Goal: Task Accomplishment & Management: Manage account settings

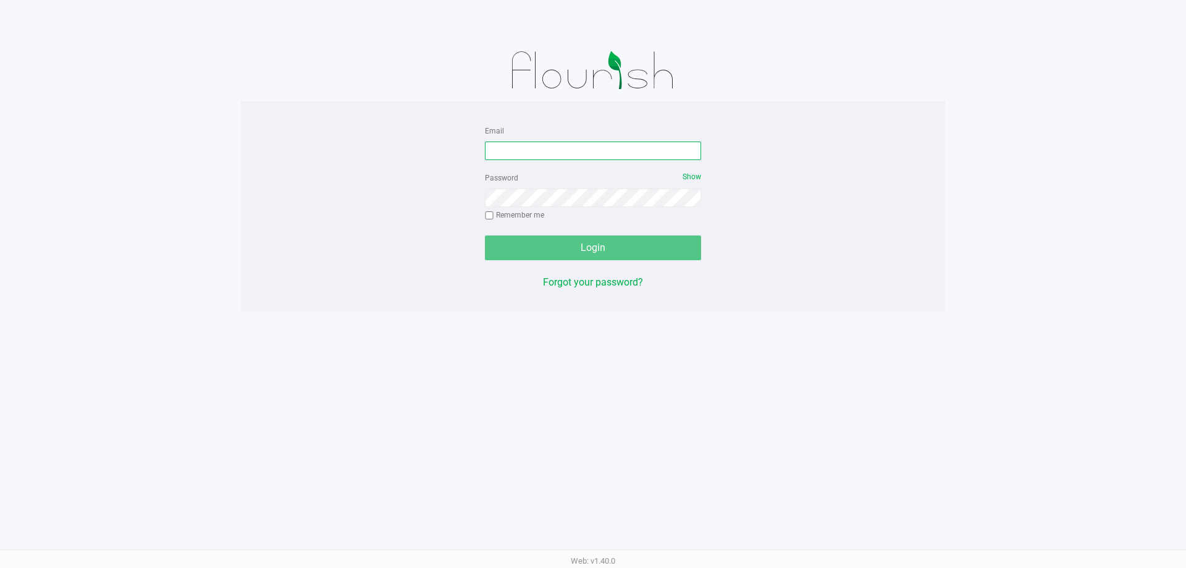
click at [543, 151] on input "Email" at bounding box center [593, 150] width 216 height 19
type input "[EMAIL_ADDRESS][DOMAIN_NAME]"
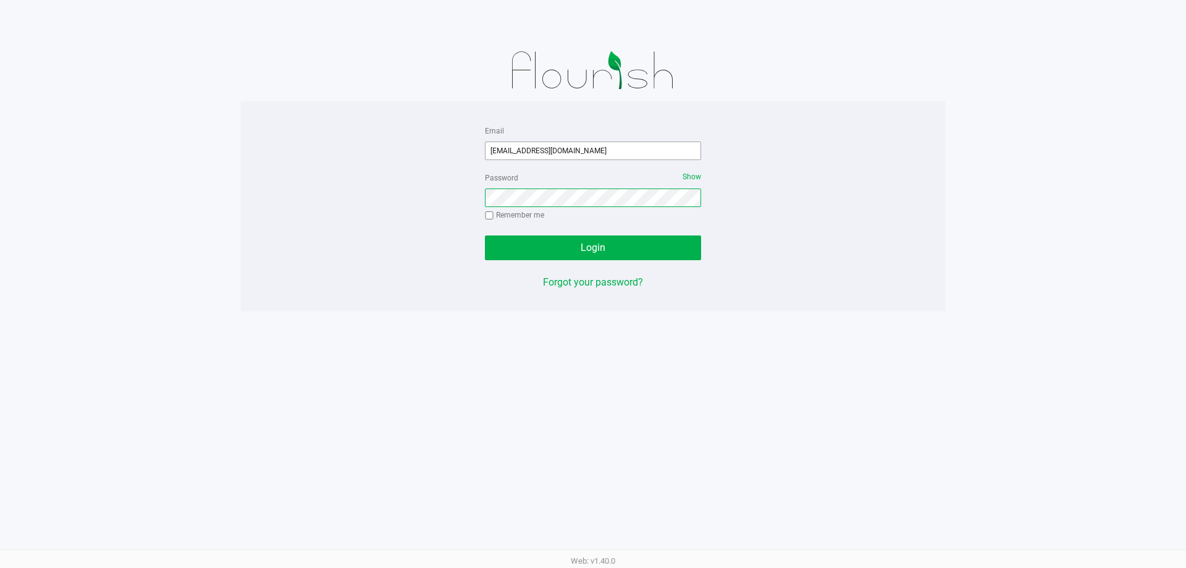
click at [485, 235] on button "Login" at bounding box center [593, 247] width 216 height 25
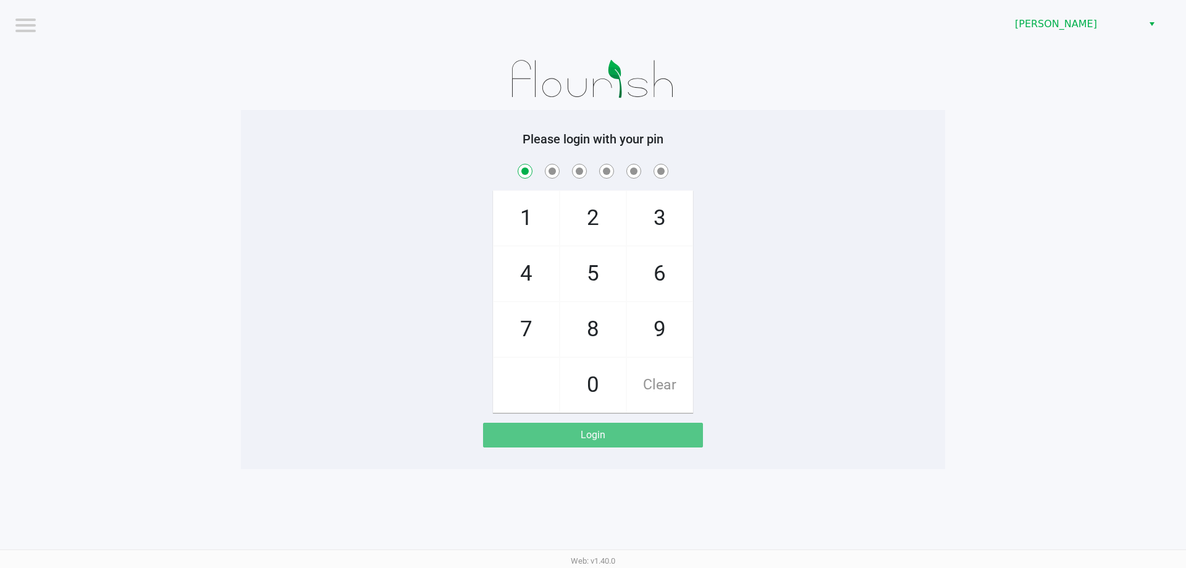
checkbox input "true"
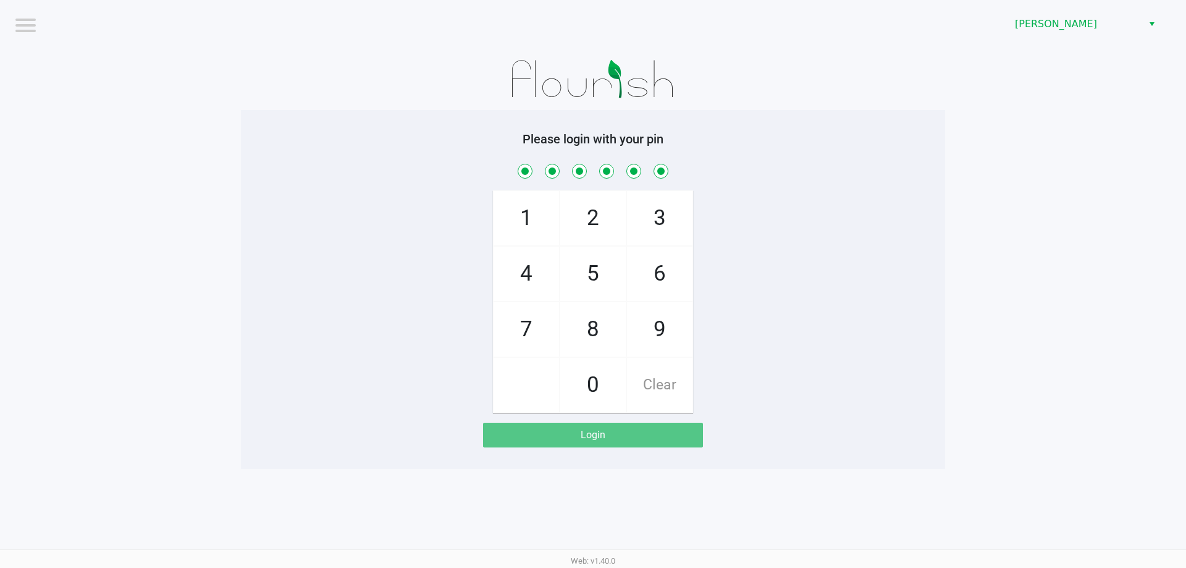
checkbox input "true"
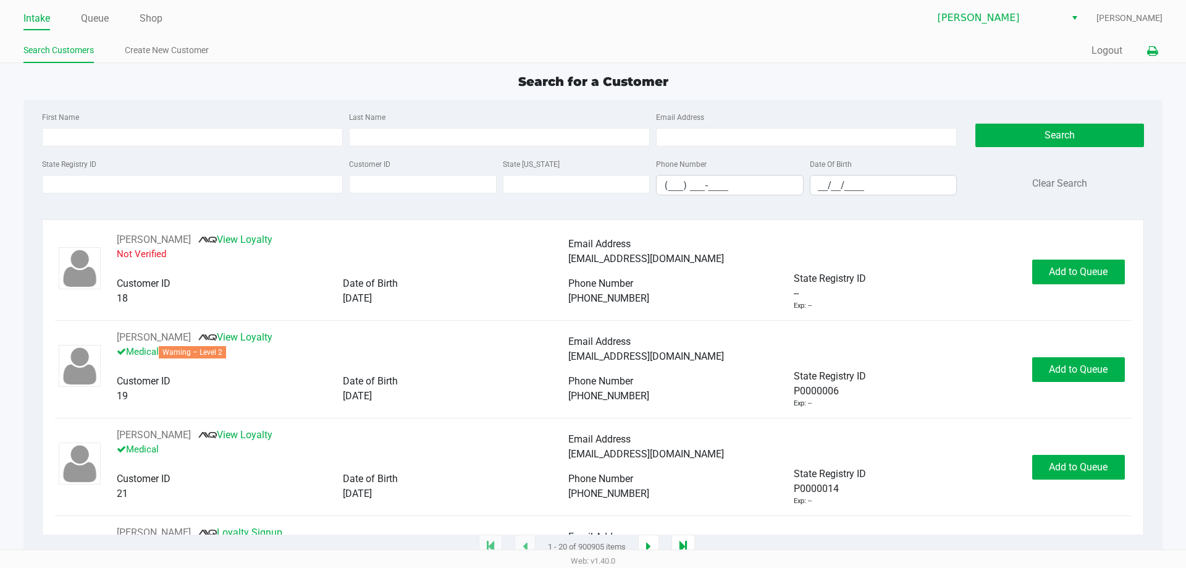
click at [1151, 52] on icon at bounding box center [1152, 51] width 11 height 9
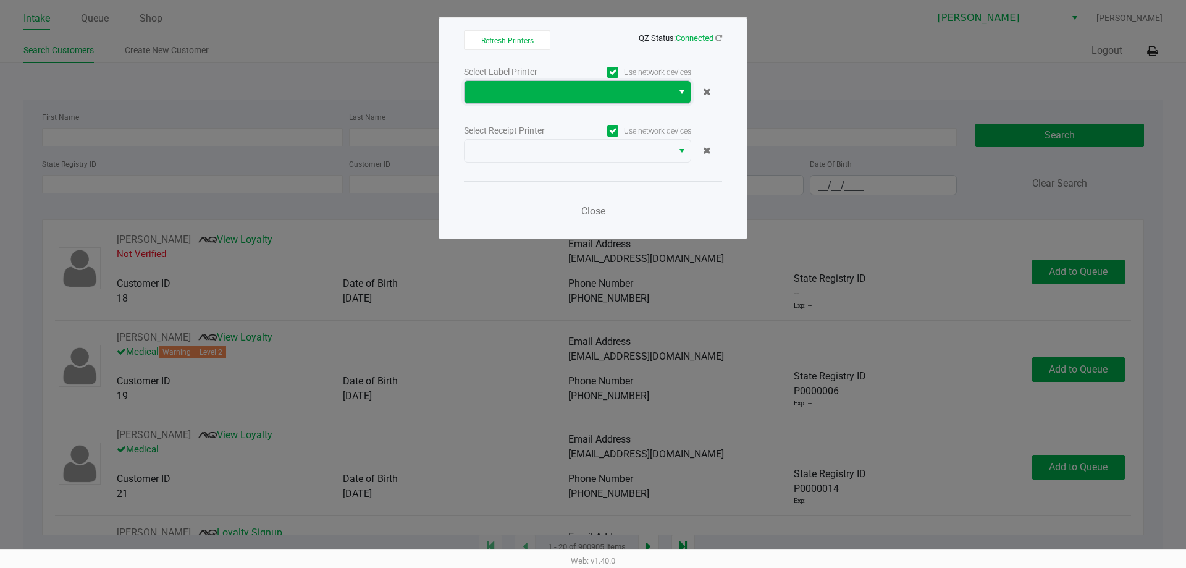
click at [608, 83] on span at bounding box center [569, 92] width 208 height 22
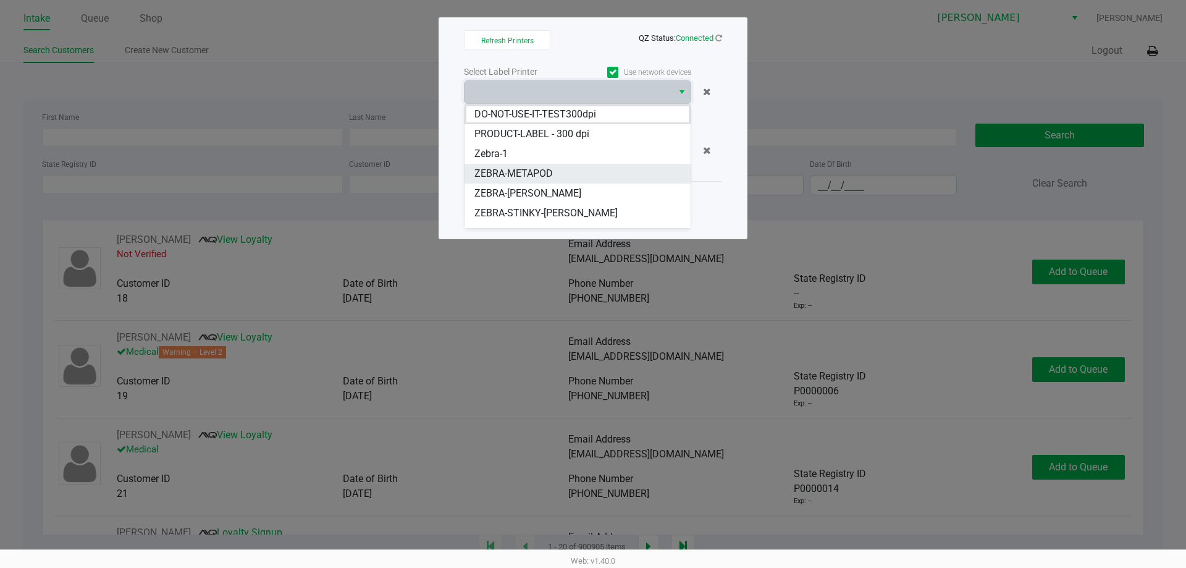
click at [534, 169] on span "ZEBRA-METAPOD" at bounding box center [513, 173] width 78 height 15
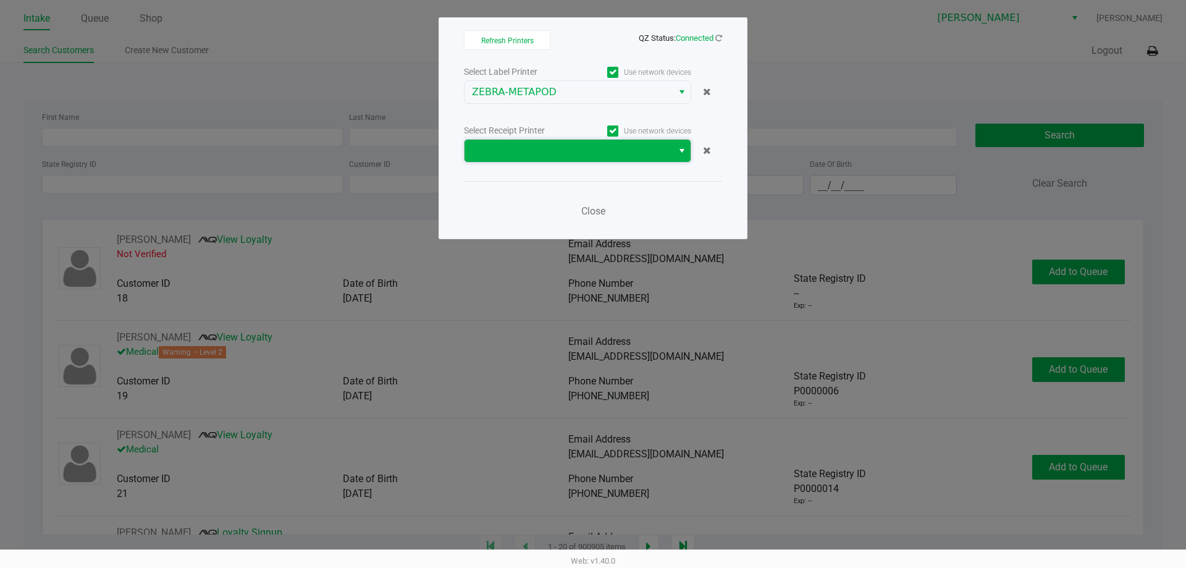
click at [539, 155] on span at bounding box center [568, 150] width 193 height 15
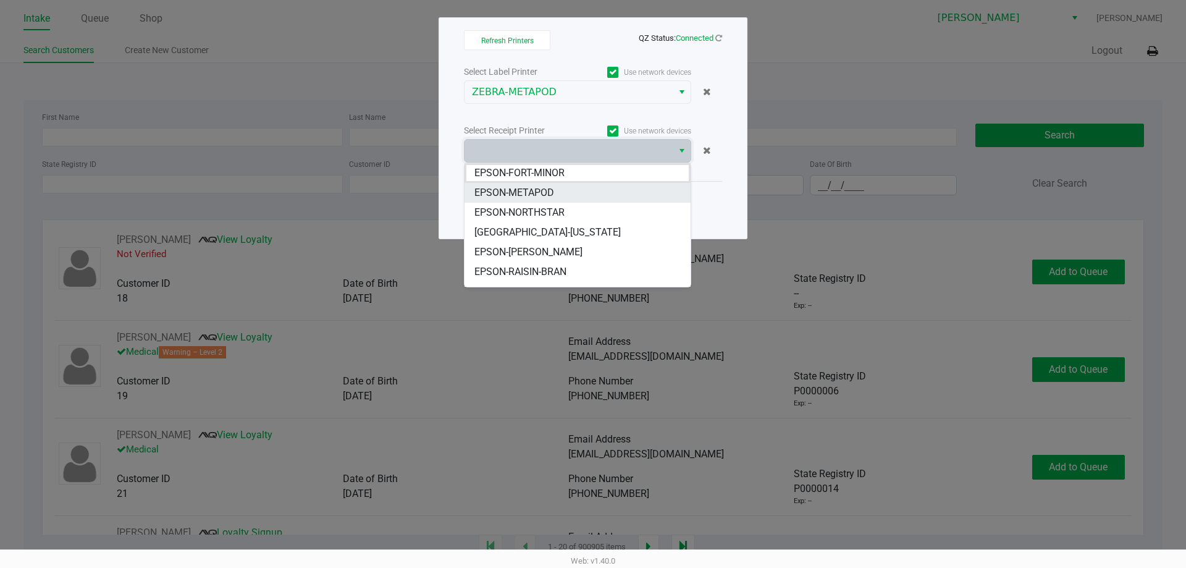
click at [540, 194] on span "EPSON-METAPOD" at bounding box center [514, 192] width 80 height 15
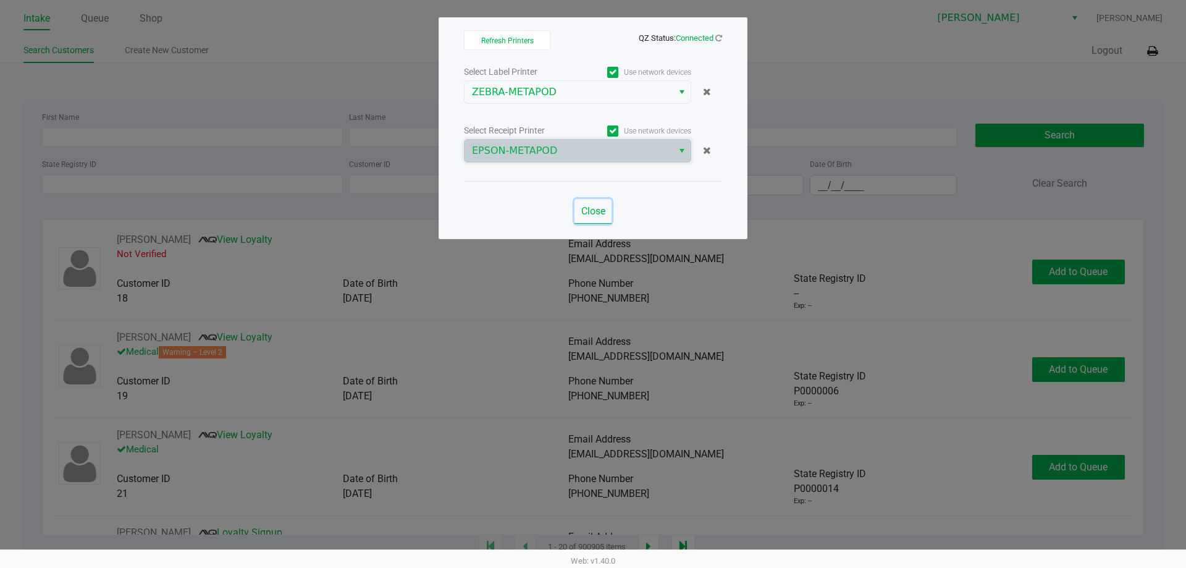
click at [607, 206] on button "Close" at bounding box center [592, 211] width 37 height 25
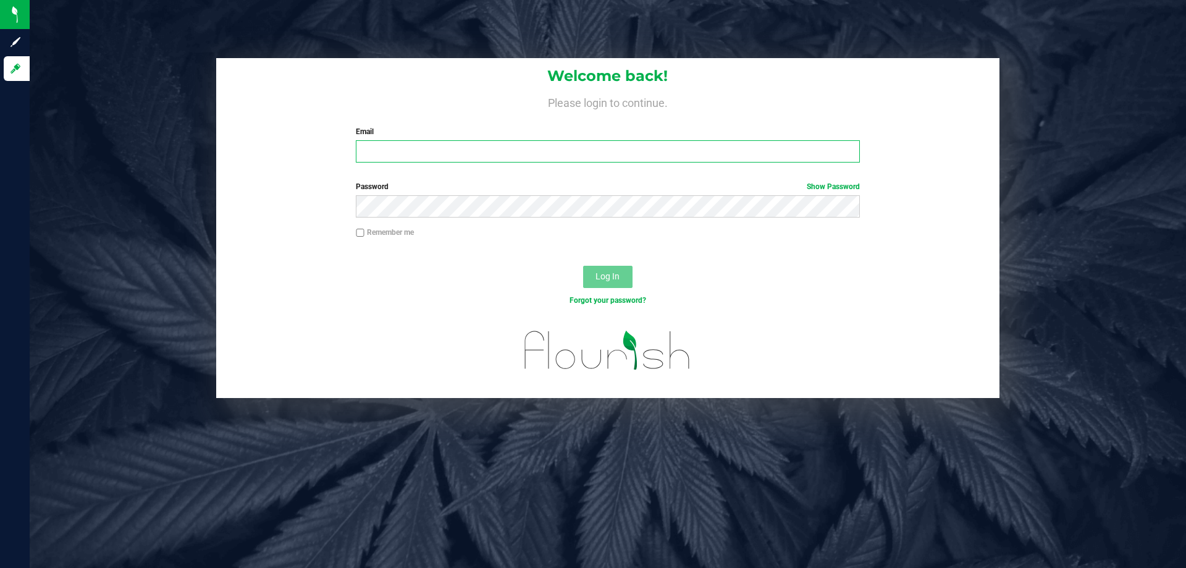
click at [410, 148] on input "Email" at bounding box center [607, 151] width 503 height 22
type input "[EMAIL_ADDRESS][DOMAIN_NAME]"
click at [583, 266] on button "Log In" at bounding box center [607, 277] width 49 height 22
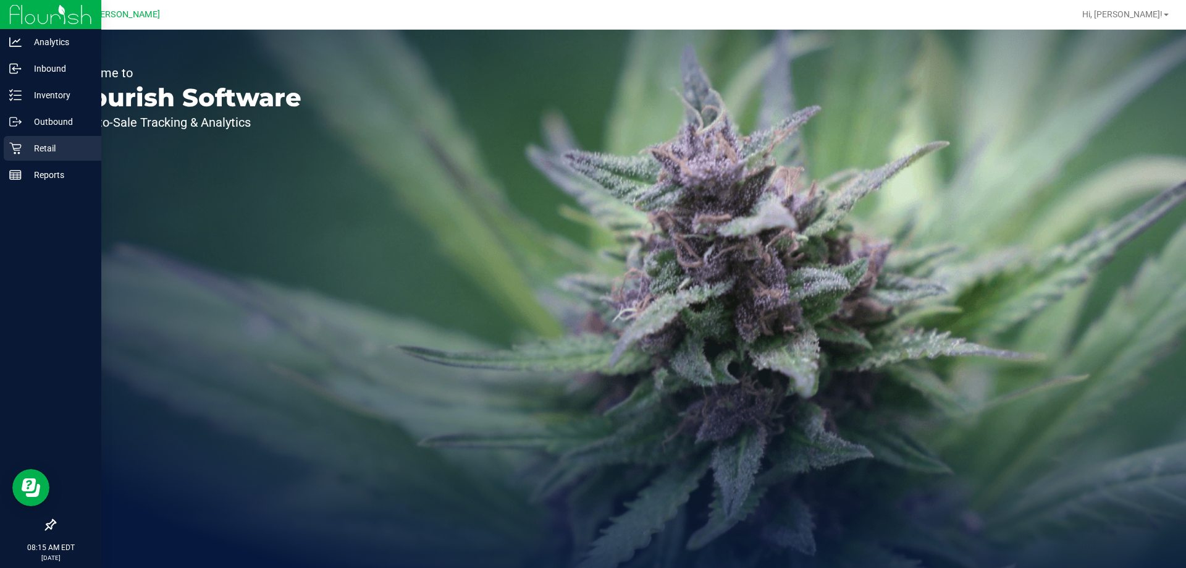
click at [39, 145] on p "Retail" at bounding box center [59, 148] width 74 height 15
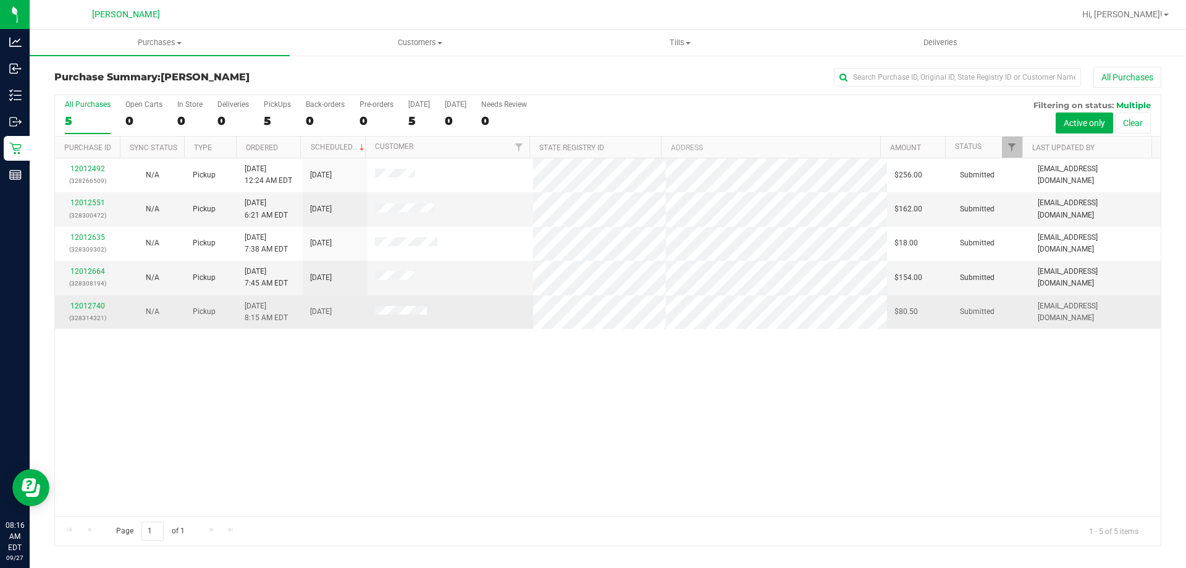
click at [95, 300] on div "12012740 (328314321)" at bounding box center [87, 311] width 50 height 23
click at [95, 306] on link "12012740" at bounding box center [87, 305] width 35 height 9
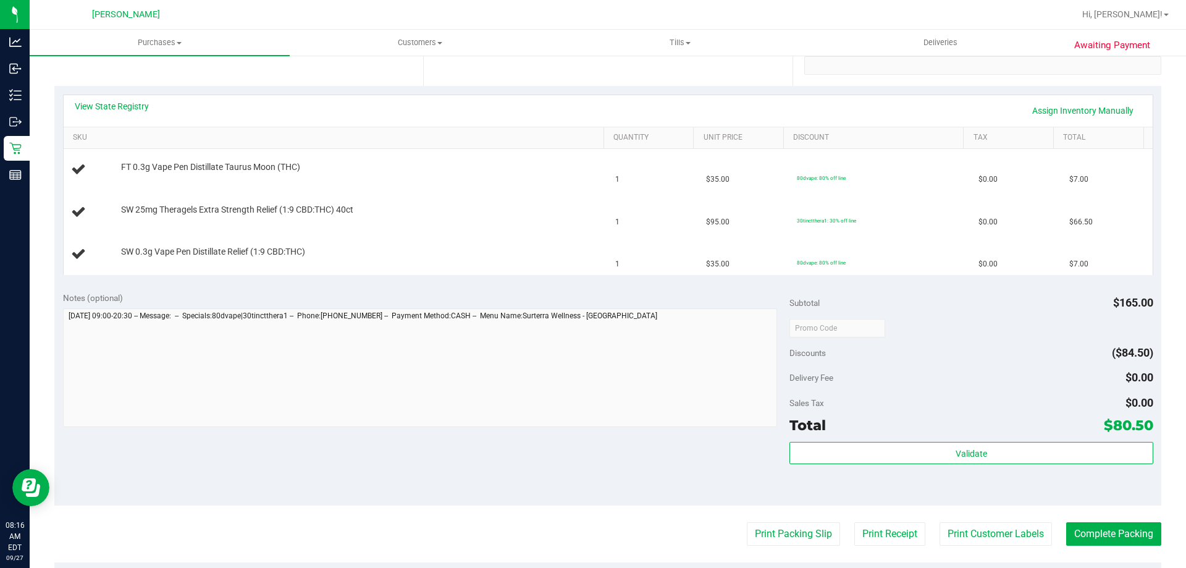
scroll to position [371, 0]
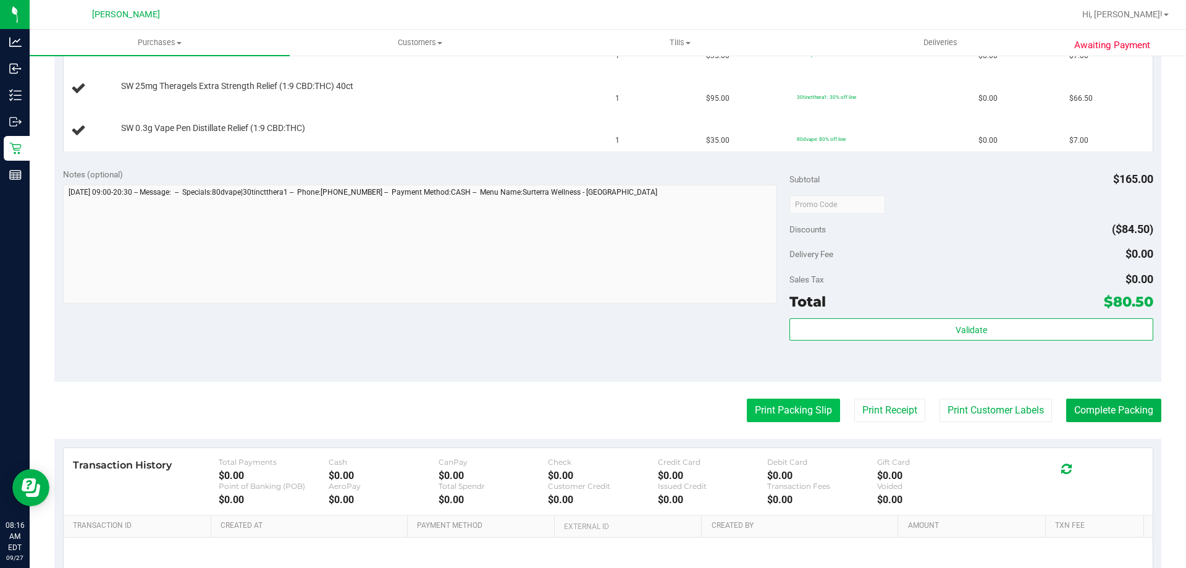
click at [773, 416] on button "Print Packing Slip" at bounding box center [793, 409] width 93 height 23
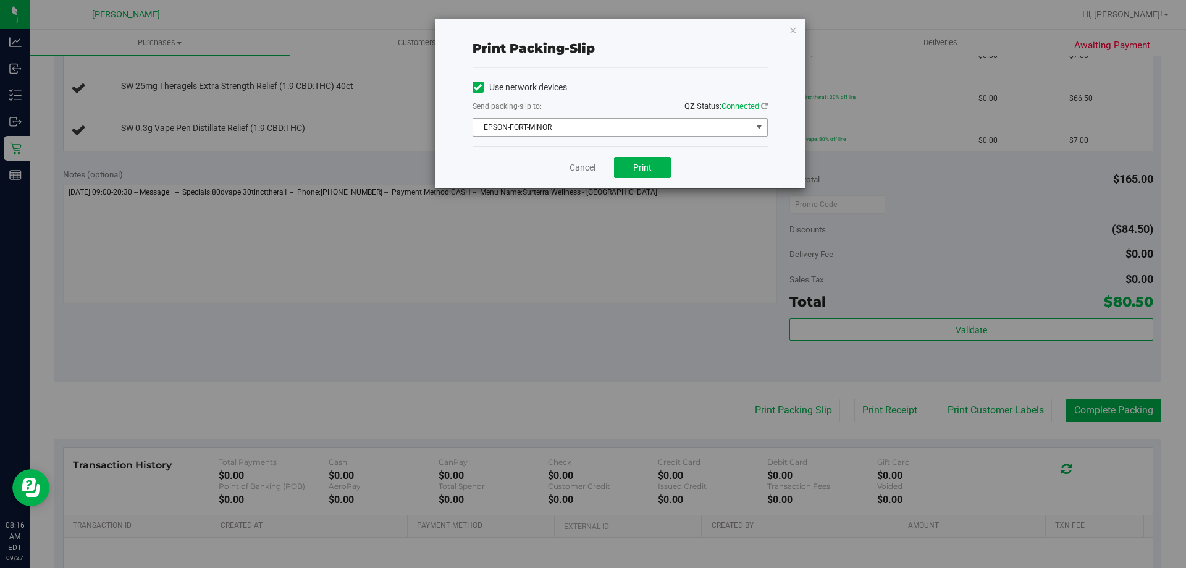
click at [608, 129] on span "EPSON-FORT-MINOR" at bounding box center [612, 127] width 279 height 17
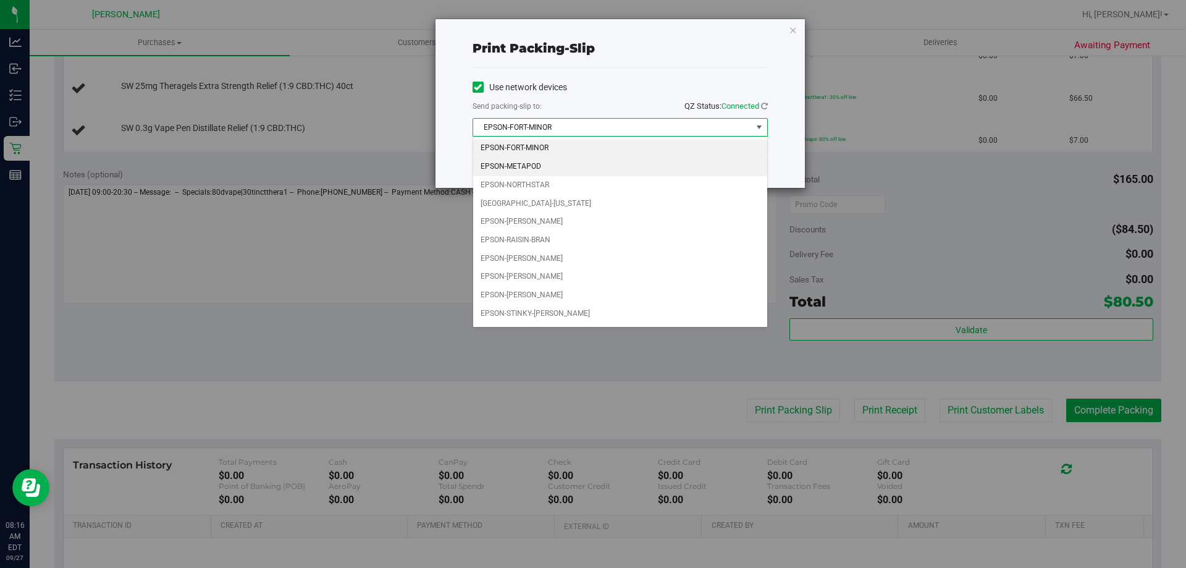
click at [570, 166] on li "EPSON-METAPOD" at bounding box center [620, 167] width 294 height 19
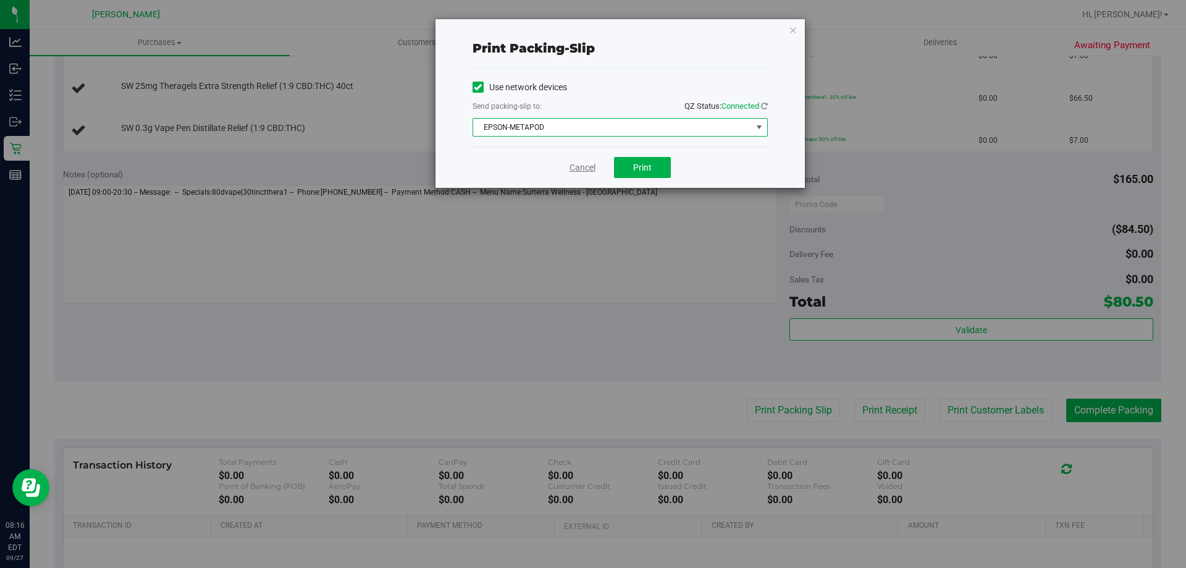
click at [578, 164] on link "Cancel" at bounding box center [583, 167] width 26 height 13
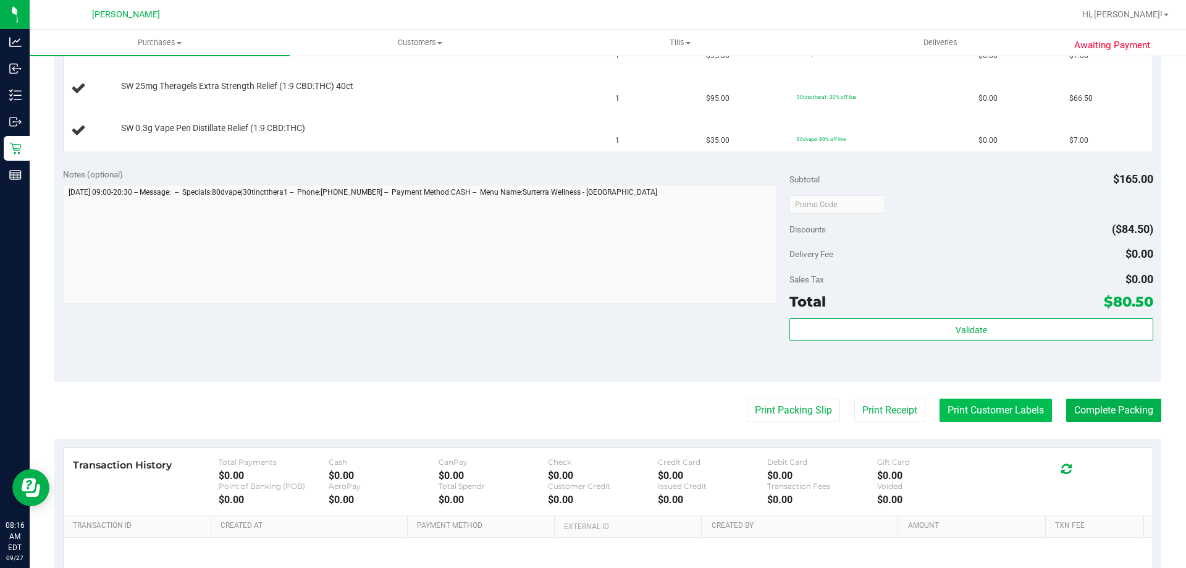
click at [977, 416] on button "Print Customer Labels" at bounding box center [996, 409] width 112 height 23
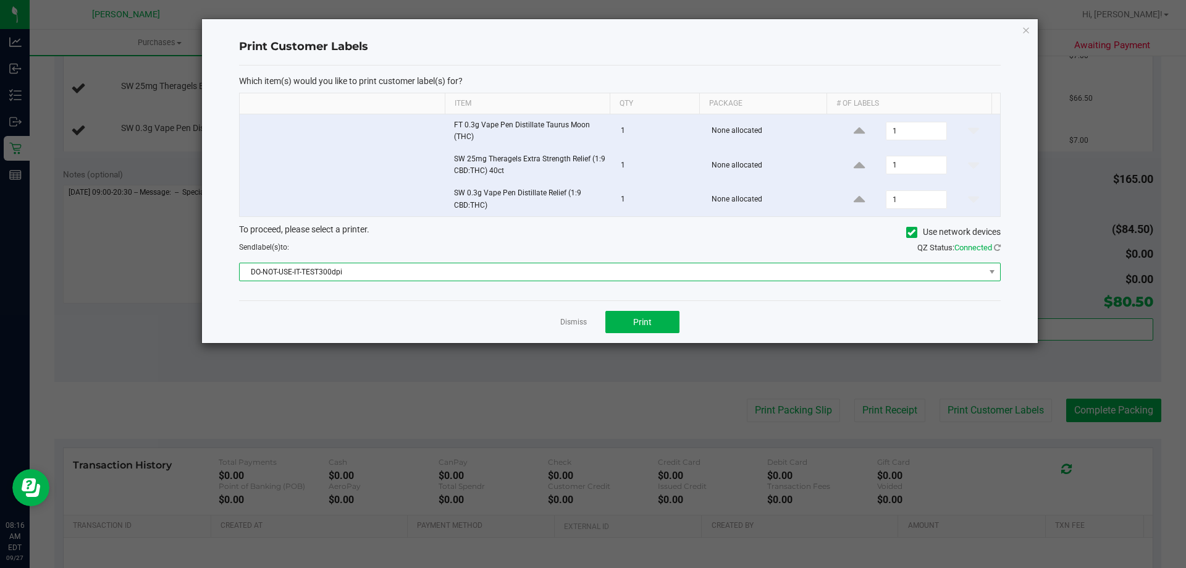
click at [515, 277] on span "DO-NOT-USE-IT-TEST300dpi" at bounding box center [612, 271] width 745 height 17
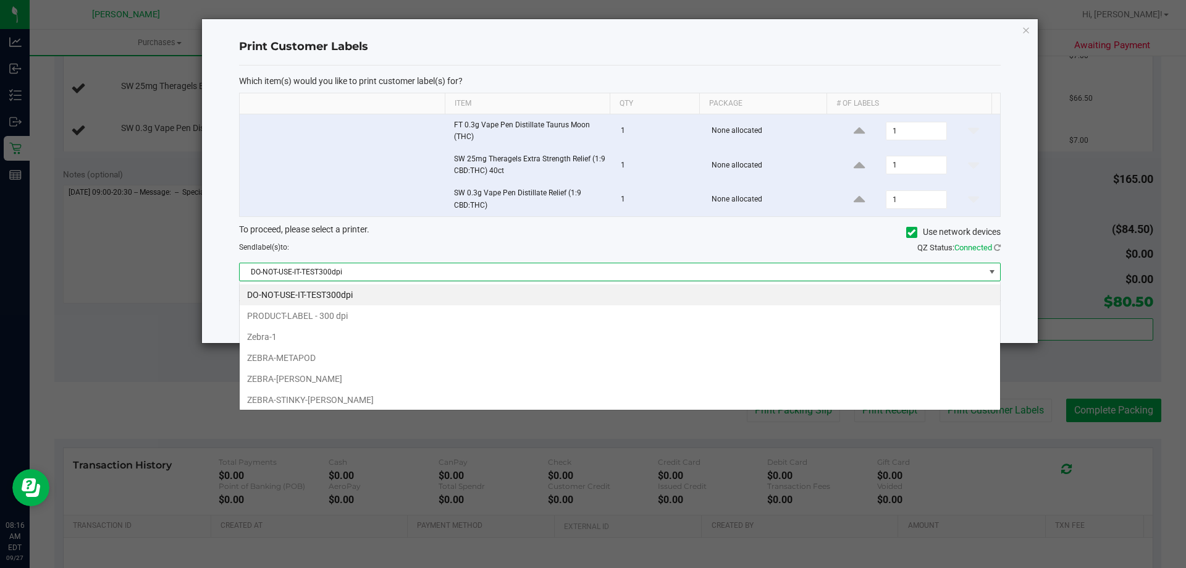
scroll to position [19, 761]
click at [389, 355] on li "ZEBRA-METAPOD" at bounding box center [620, 357] width 760 height 21
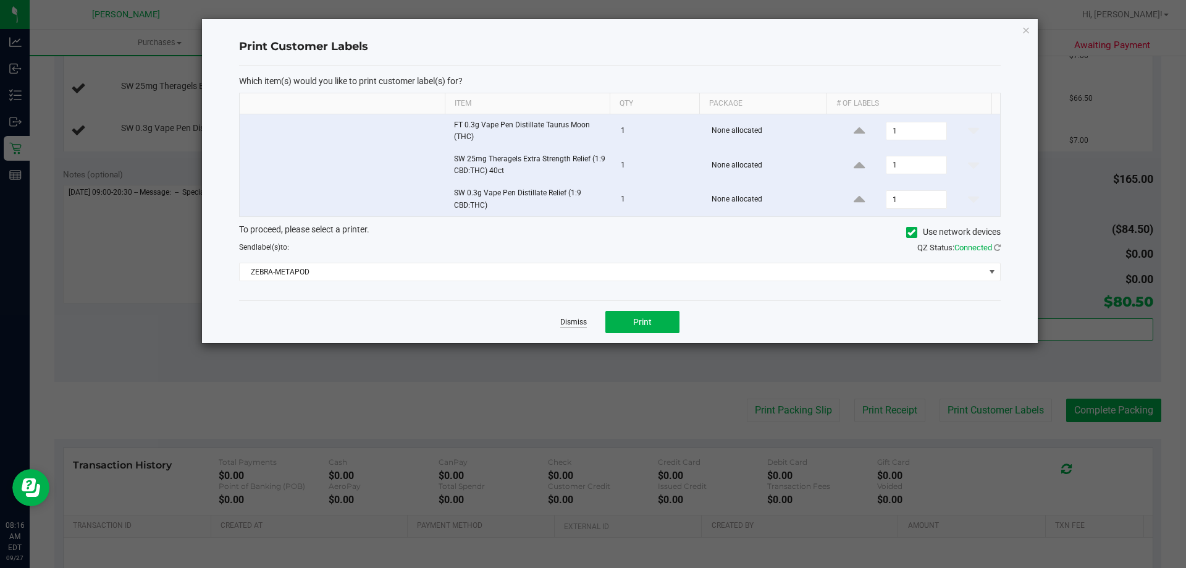
click at [576, 318] on link "Dismiss" at bounding box center [573, 322] width 27 height 11
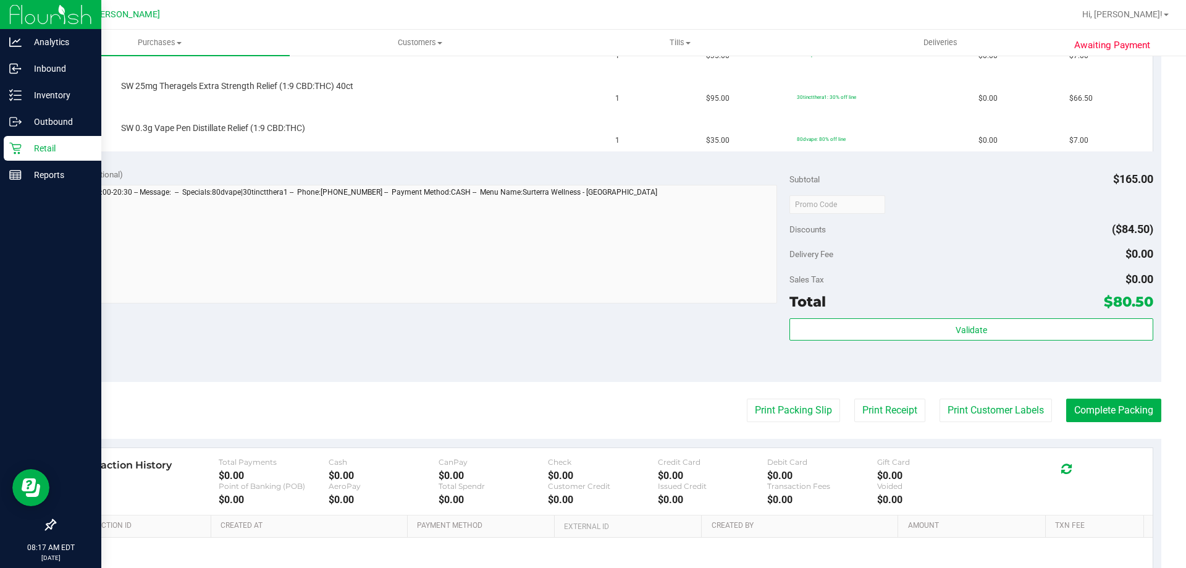
click at [51, 144] on p "Retail" at bounding box center [59, 148] width 74 height 15
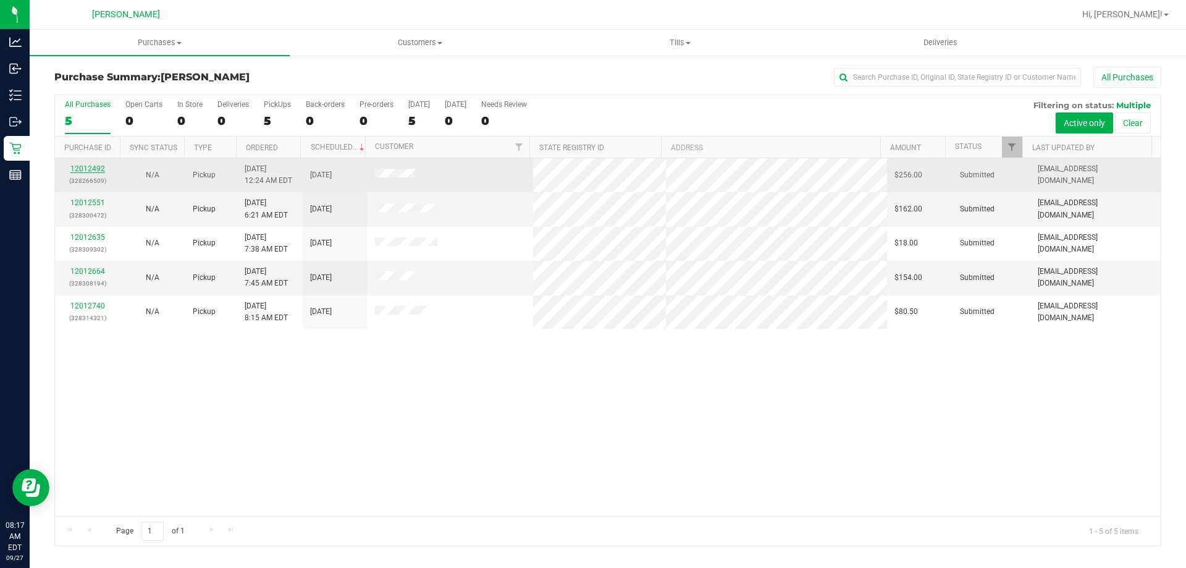
click at [90, 169] on link "12012492" at bounding box center [87, 168] width 35 height 9
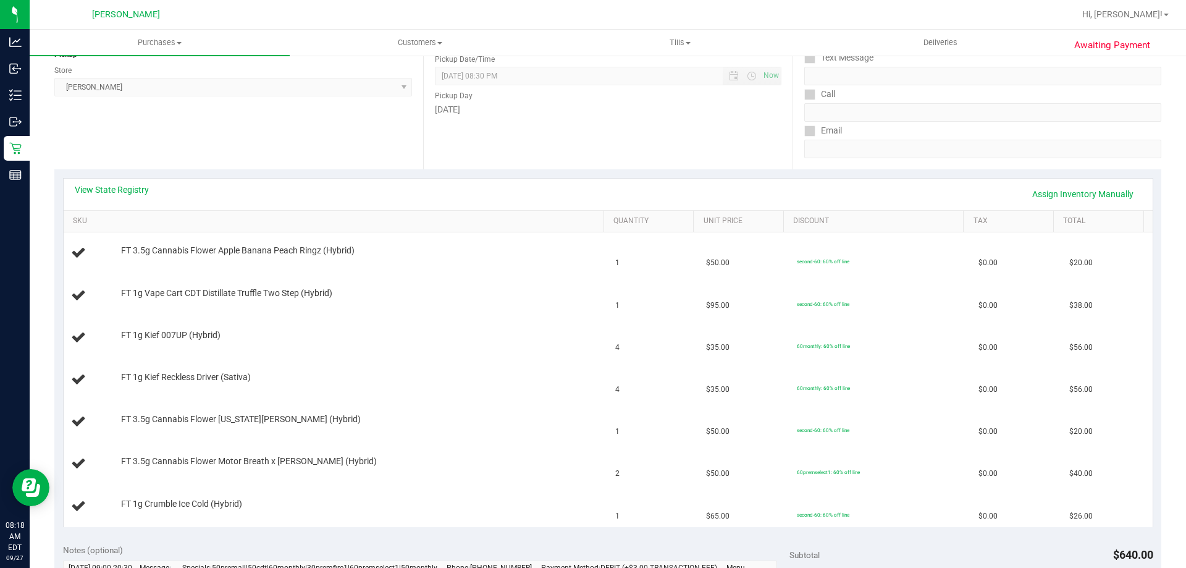
scroll to position [185, 0]
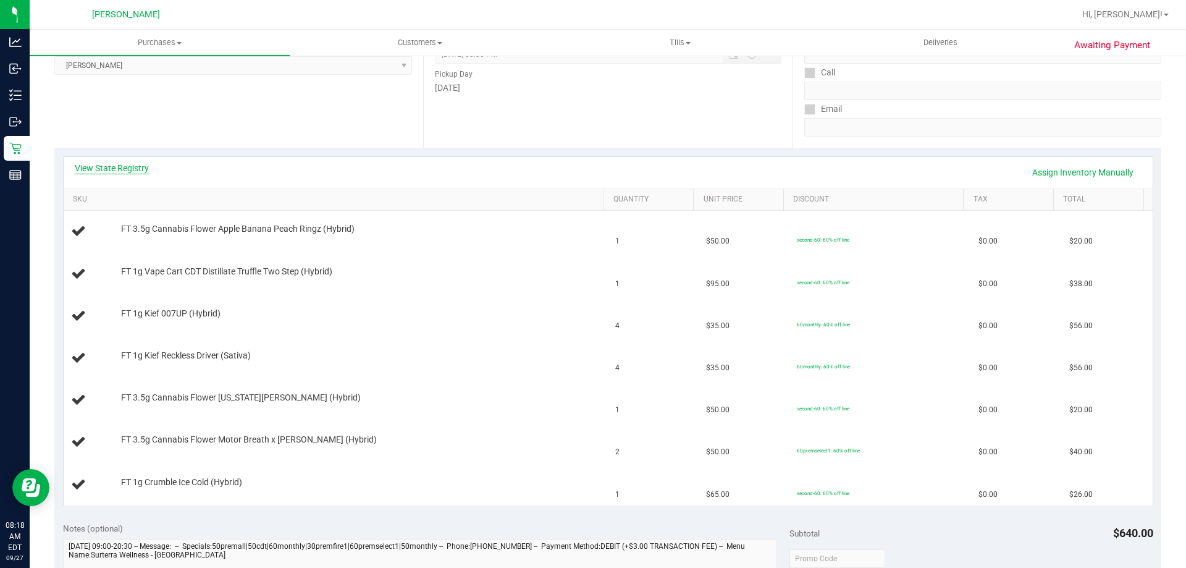
click at [142, 165] on link "View State Registry" at bounding box center [112, 168] width 74 height 12
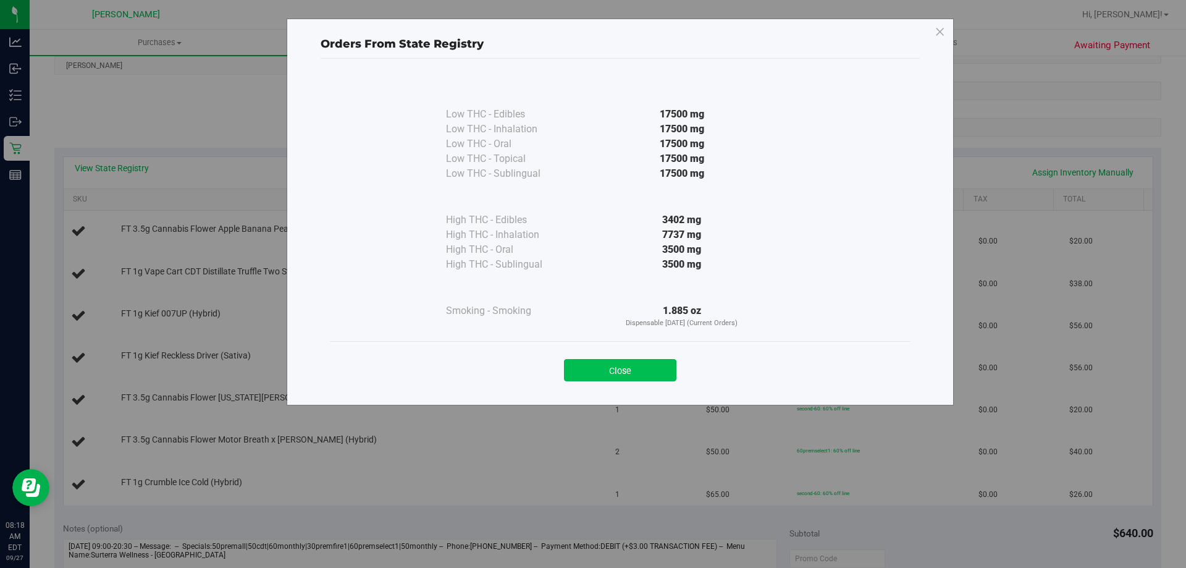
click at [602, 368] on button "Close" at bounding box center [620, 370] width 112 height 22
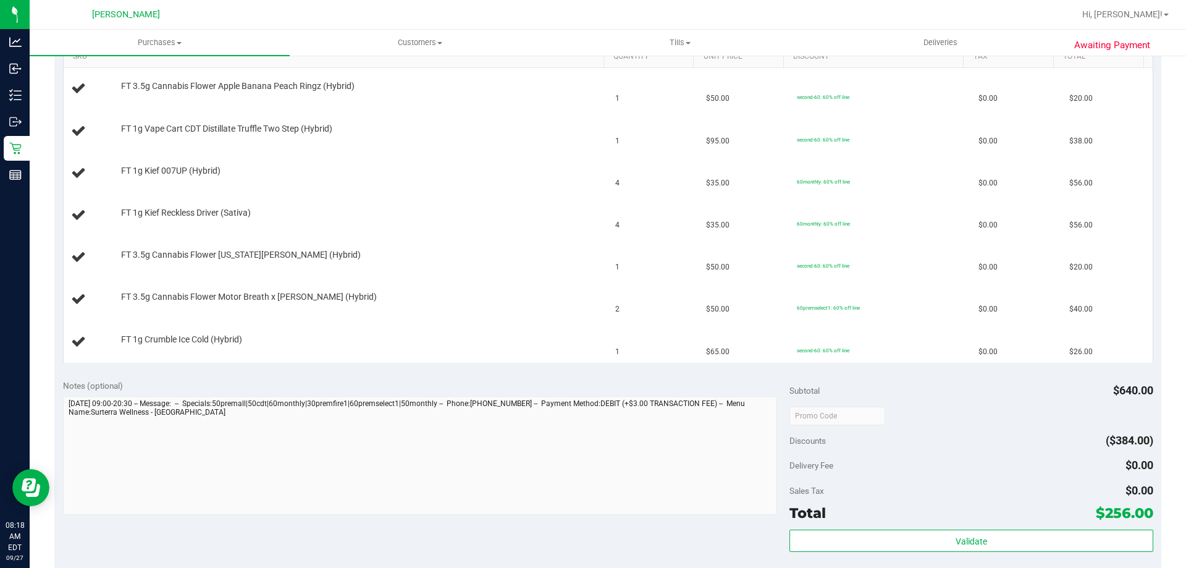
scroll to position [494, 0]
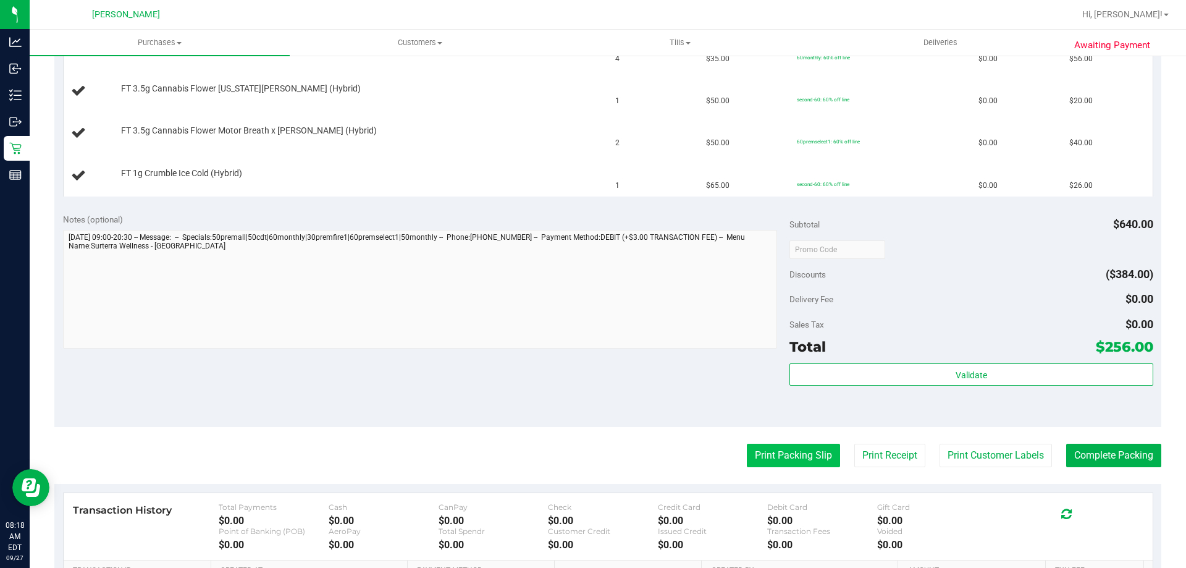
click at [768, 454] on button "Print Packing Slip" at bounding box center [793, 455] width 93 height 23
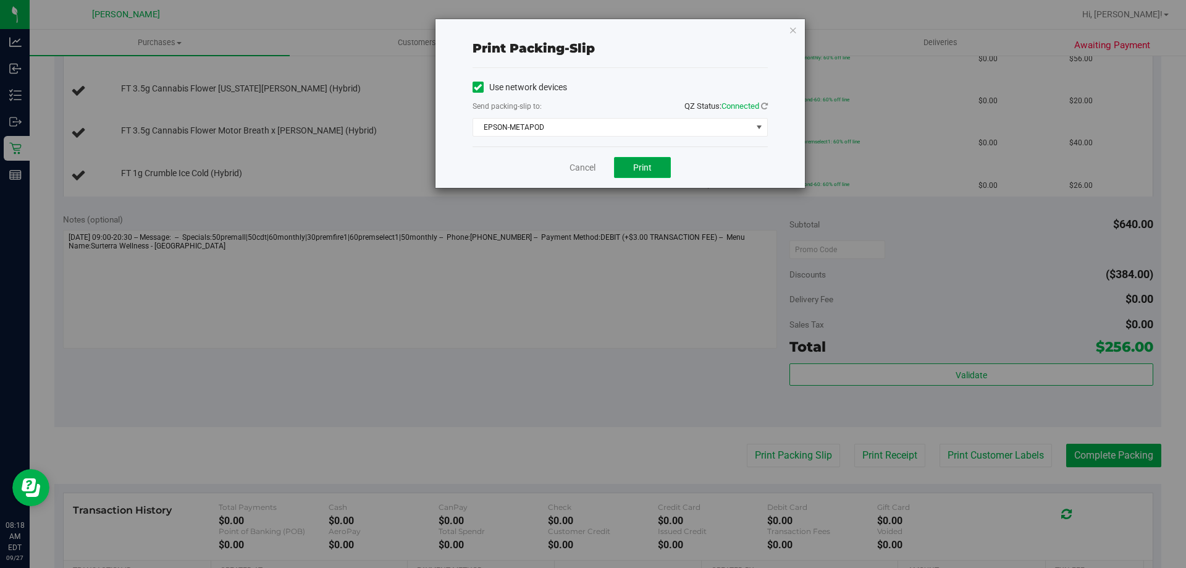
click at [662, 174] on button "Print" at bounding box center [642, 167] width 57 height 21
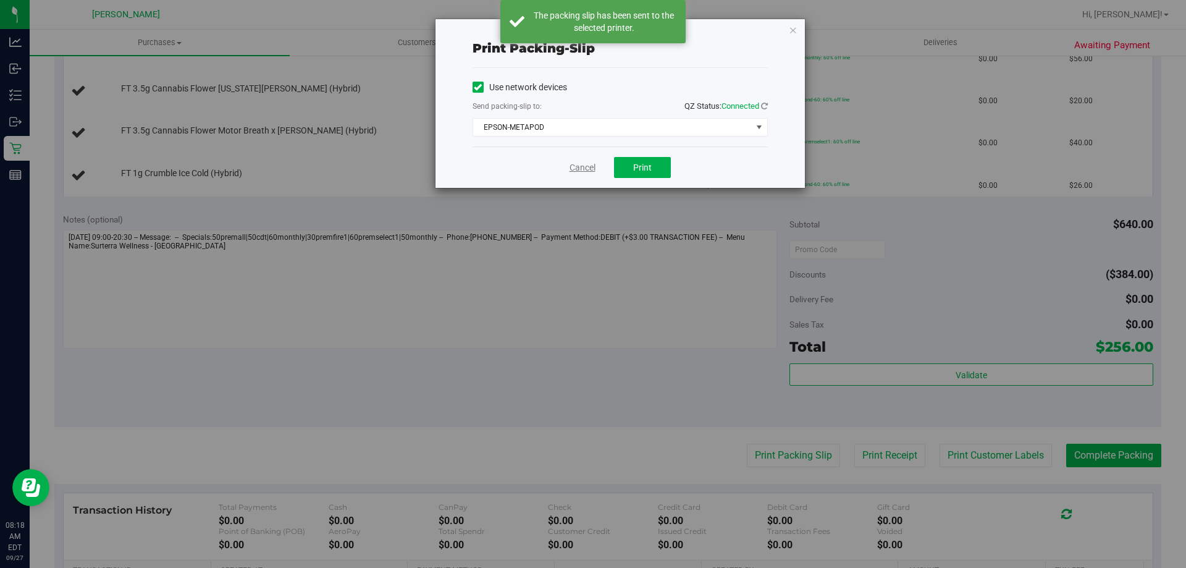
click at [579, 169] on link "Cancel" at bounding box center [583, 167] width 26 height 13
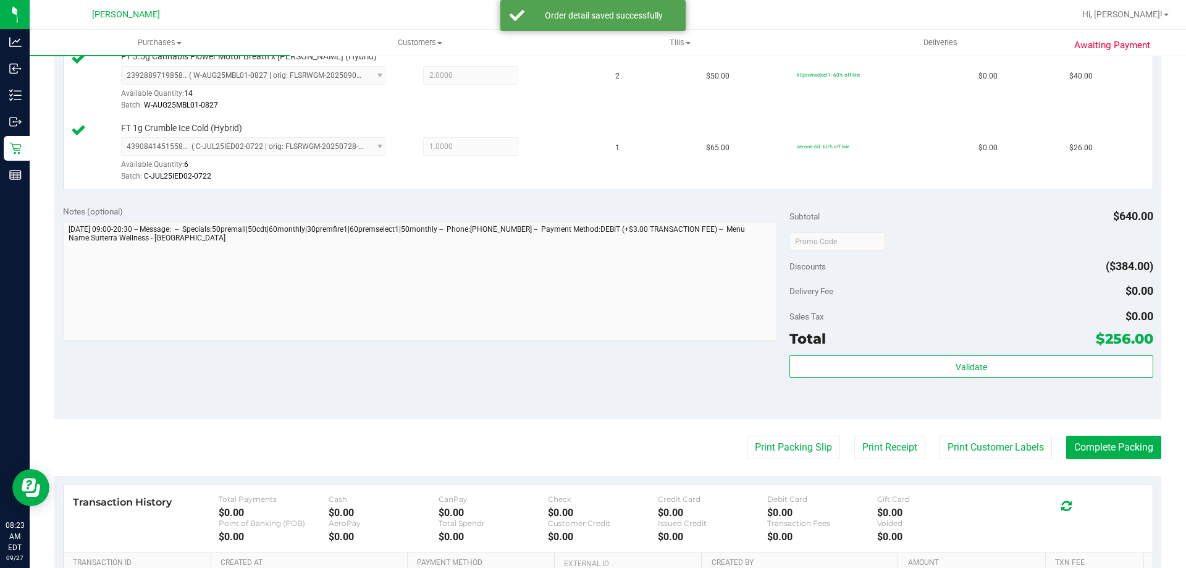
scroll to position [803, 0]
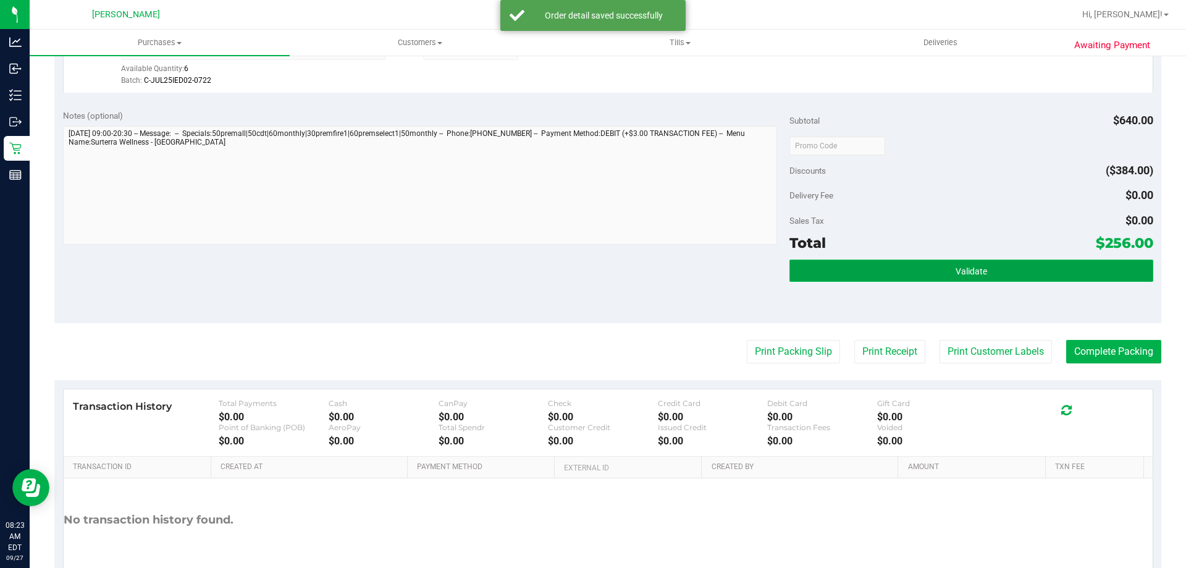
click at [971, 269] on span "Validate" at bounding box center [972, 271] width 32 height 10
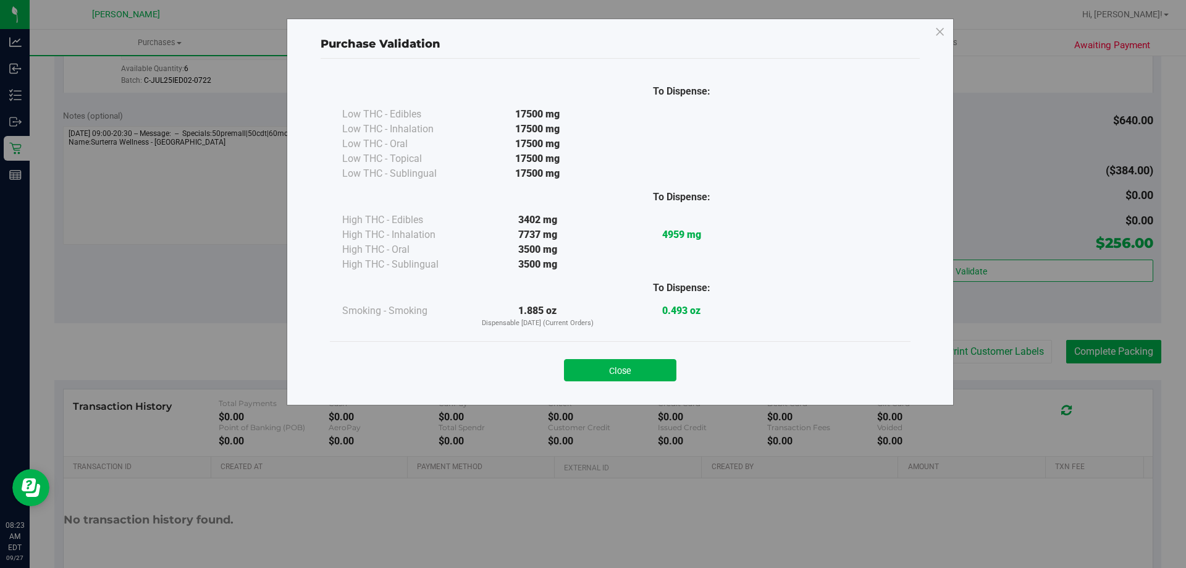
click at [634, 358] on div "Close" at bounding box center [620, 366] width 562 height 31
click at [630, 365] on button "Close" at bounding box center [620, 370] width 112 height 22
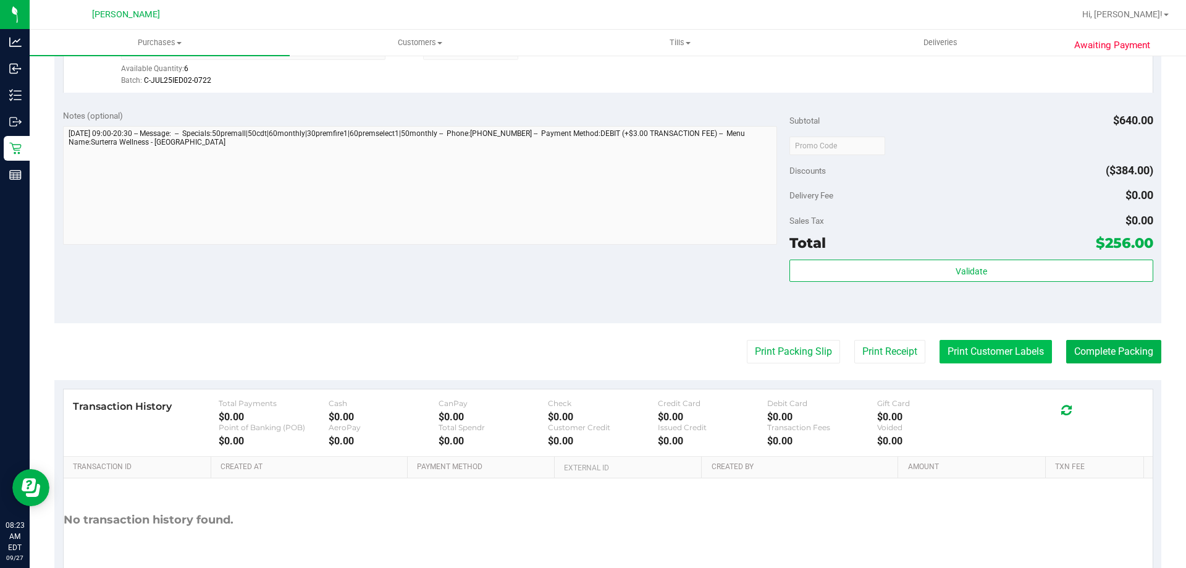
click at [942, 358] on button "Print Customer Labels" at bounding box center [996, 351] width 112 height 23
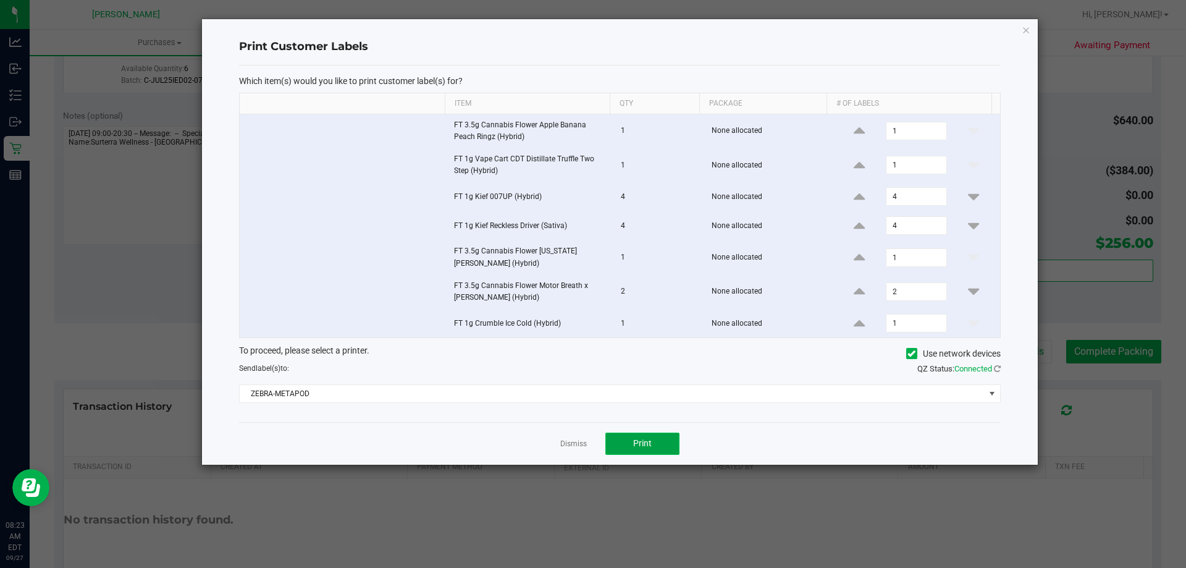
click at [623, 442] on button "Print" at bounding box center [642, 443] width 74 height 22
click at [580, 444] on link "Dismiss" at bounding box center [573, 444] width 27 height 11
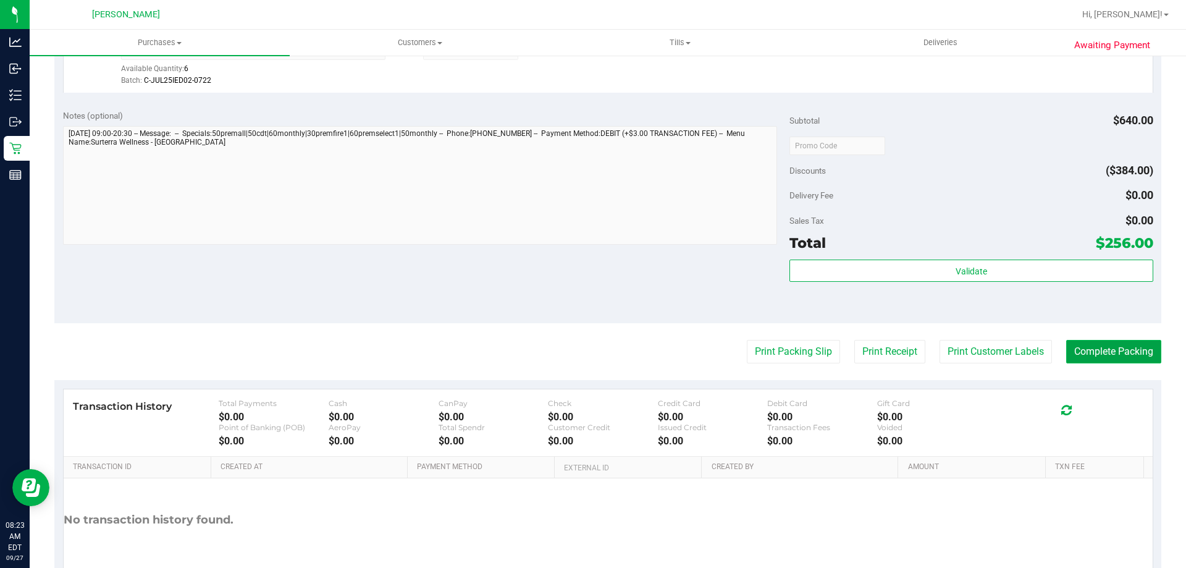
click at [1116, 355] on button "Complete Packing" at bounding box center [1113, 351] width 95 height 23
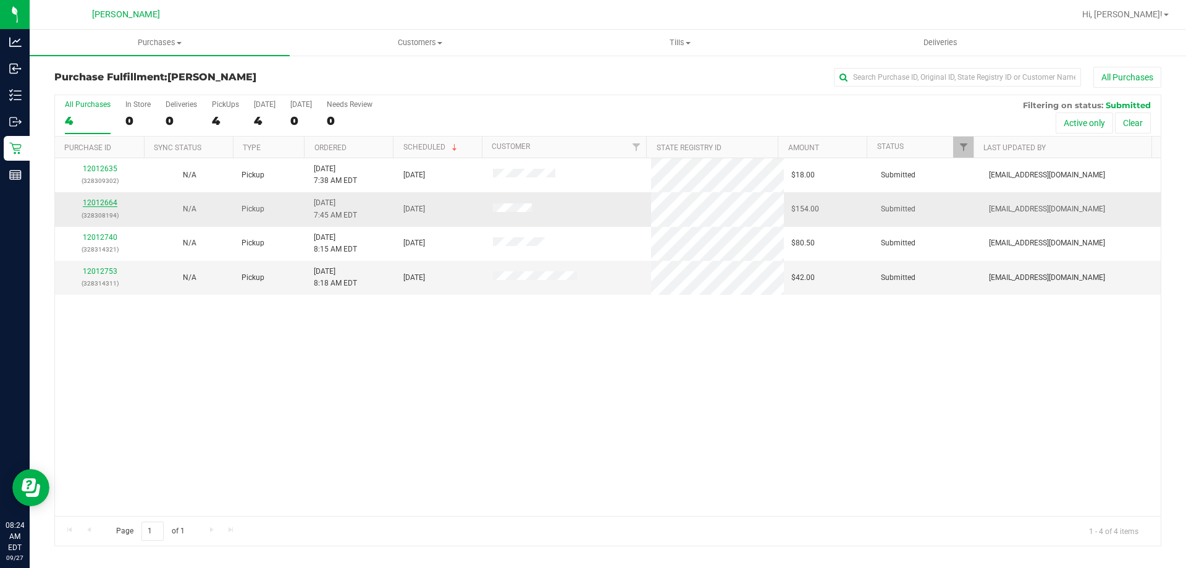
click at [98, 203] on link "12012664" at bounding box center [100, 202] width 35 height 9
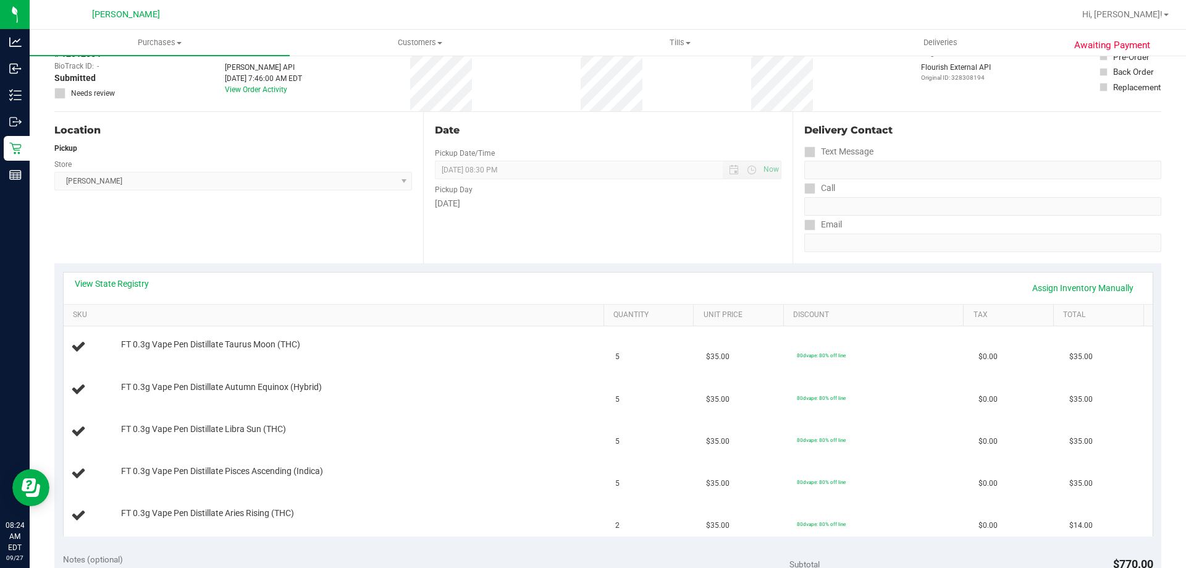
scroll to position [124, 0]
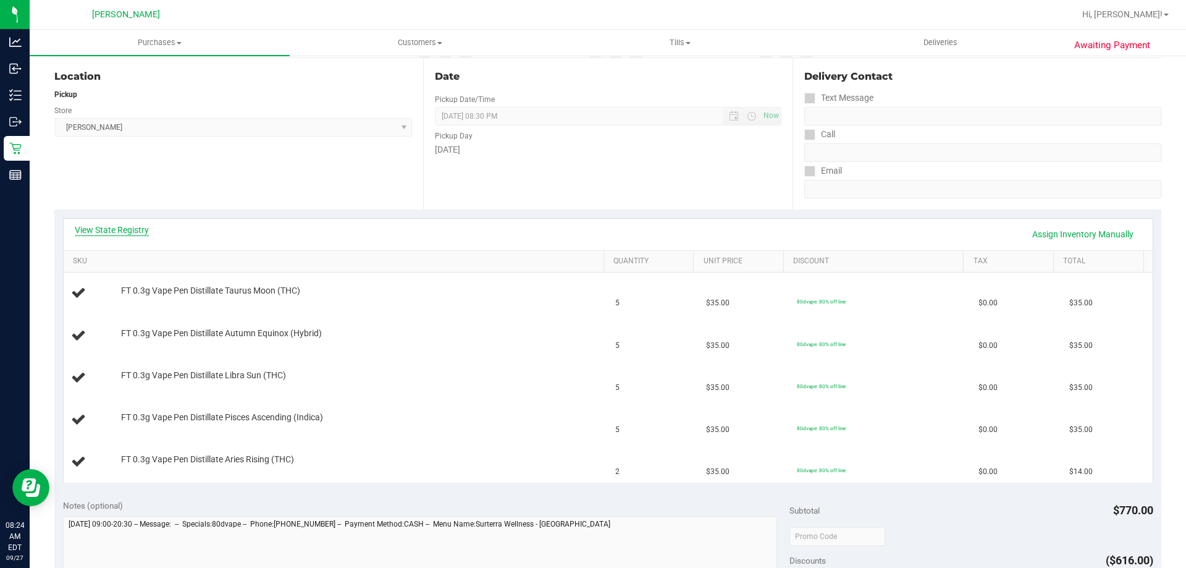
click at [143, 230] on link "View State Registry" at bounding box center [112, 230] width 74 height 12
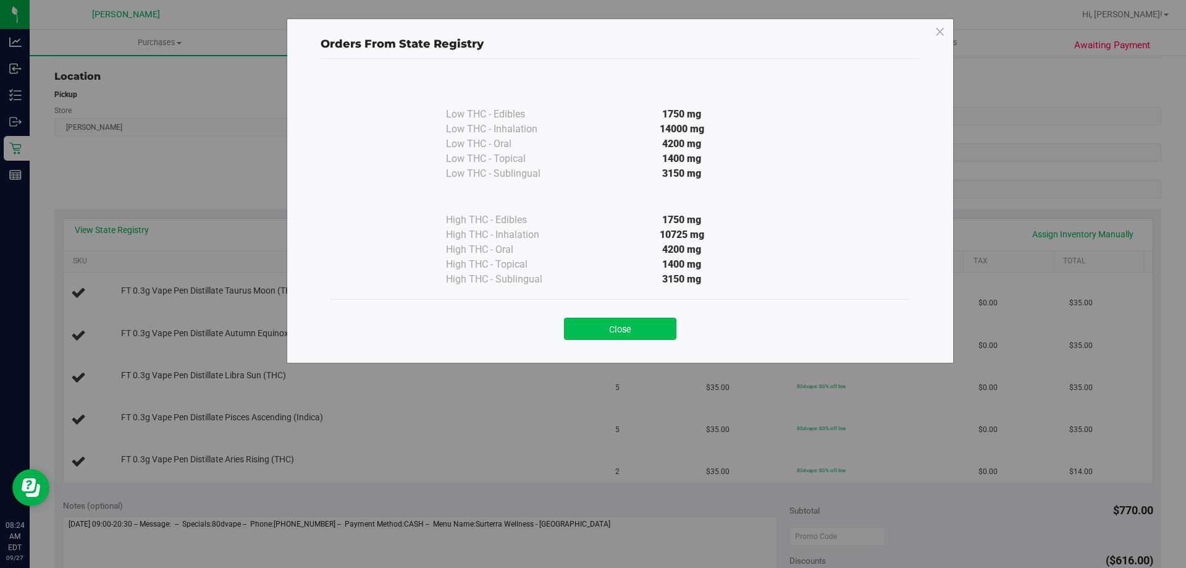
click at [590, 326] on button "Close" at bounding box center [620, 328] width 112 height 22
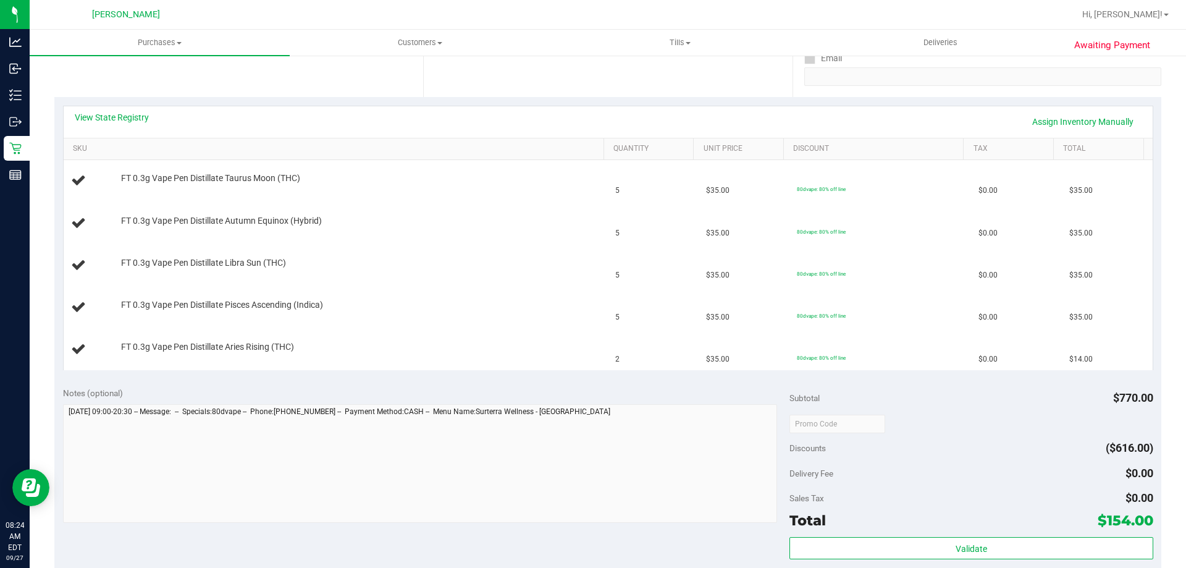
scroll to position [371, 0]
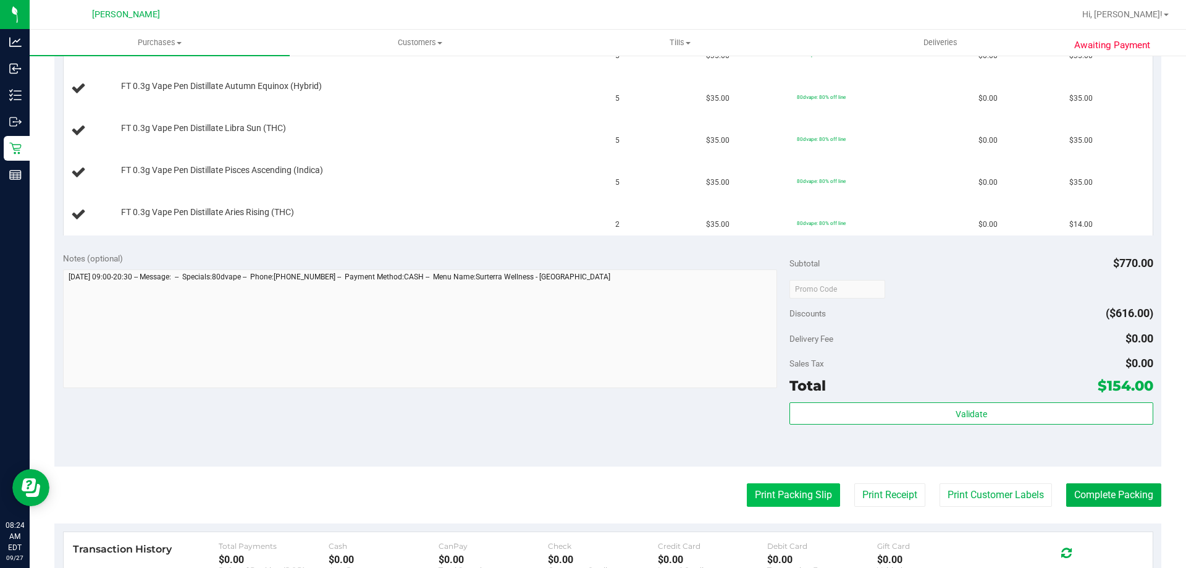
click at [770, 490] on button "Print Packing Slip" at bounding box center [793, 494] width 93 height 23
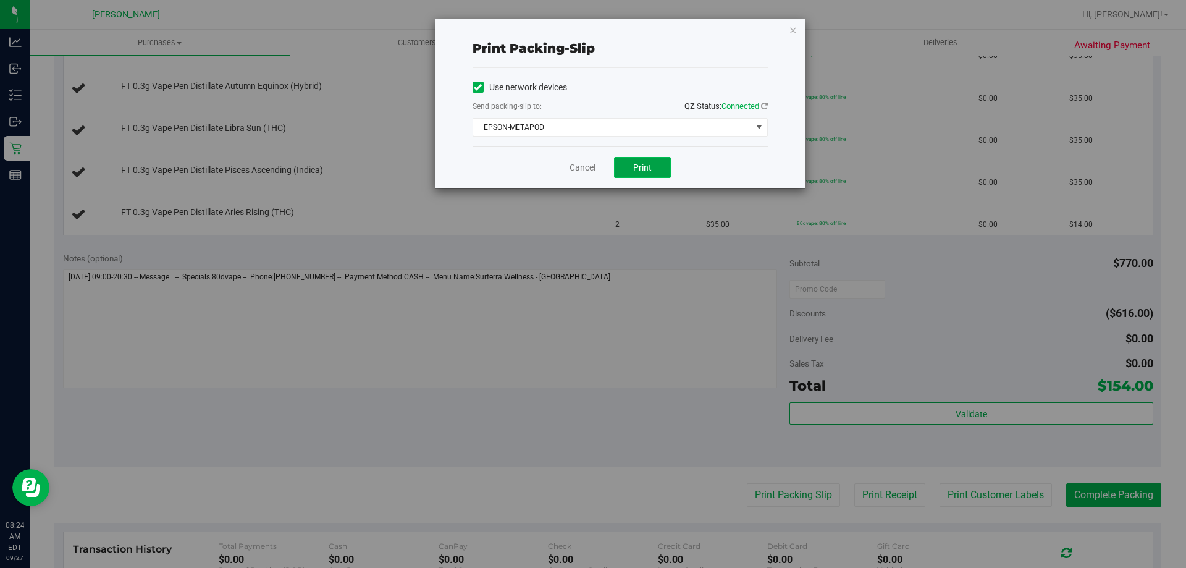
click at [642, 166] on span "Print" at bounding box center [642, 167] width 19 height 10
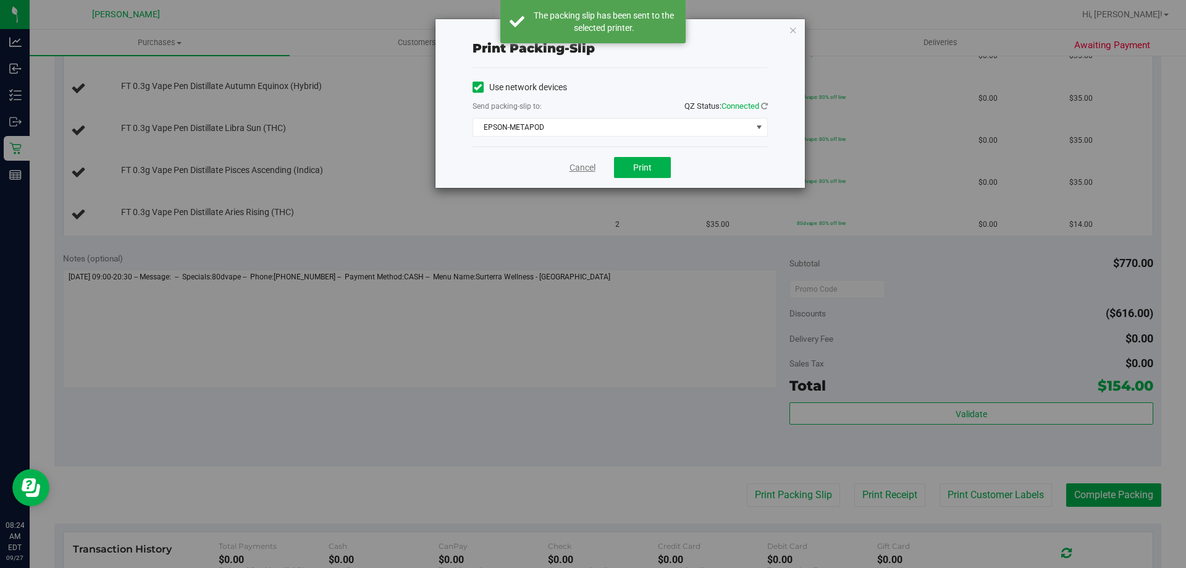
click at [588, 166] on link "Cancel" at bounding box center [583, 167] width 26 height 13
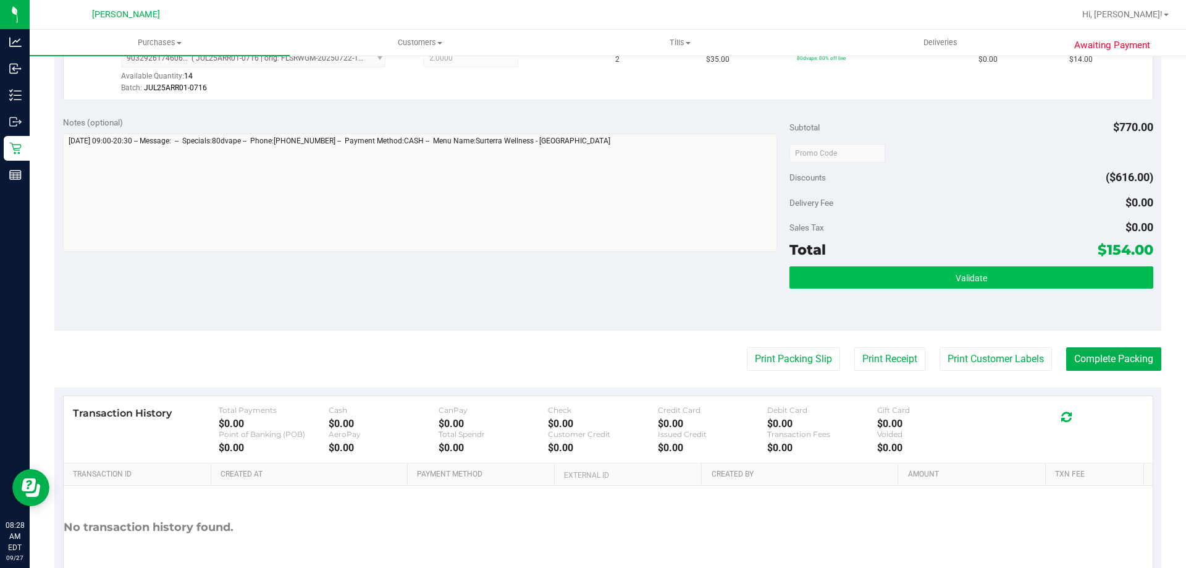
scroll to position [728, 0]
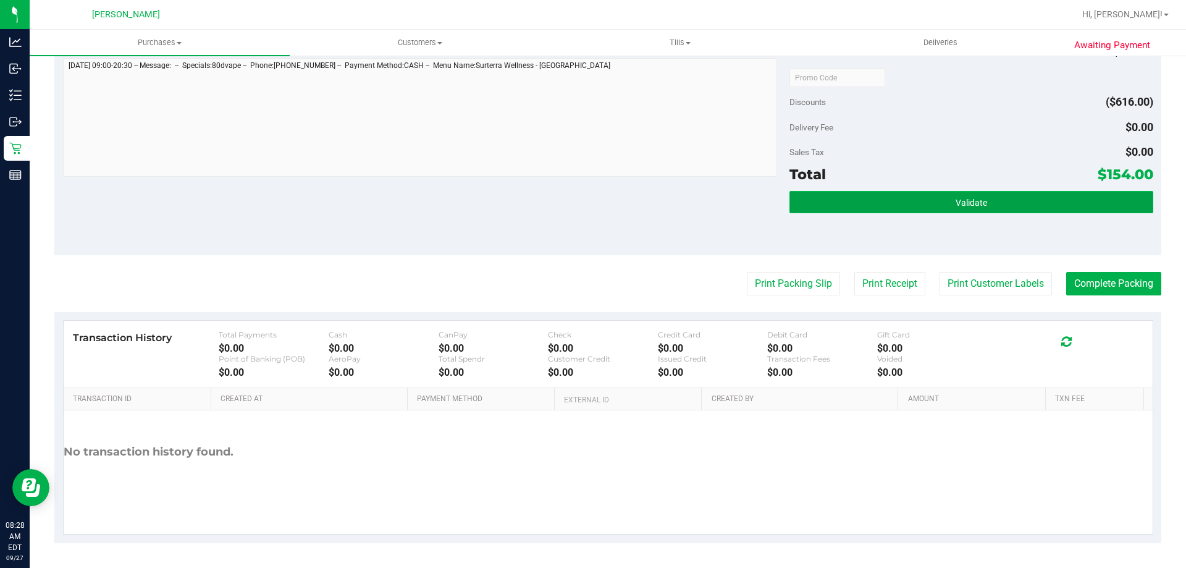
click at [931, 201] on button "Validate" at bounding box center [970, 202] width 363 height 22
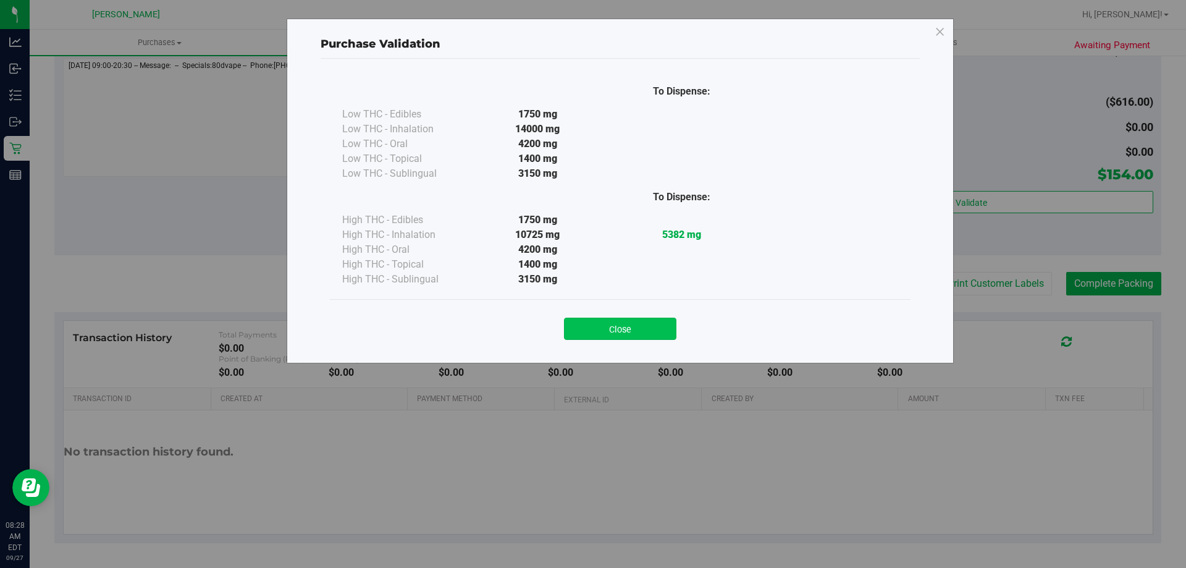
click at [613, 324] on button "Close" at bounding box center [620, 328] width 112 height 22
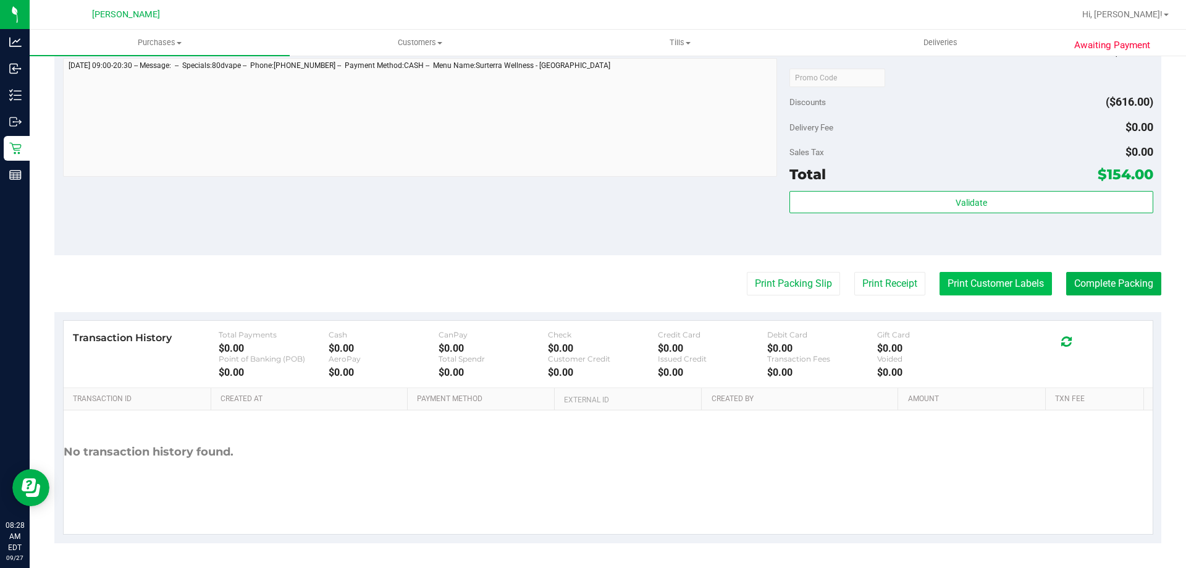
click at [964, 279] on button "Print Customer Labels" at bounding box center [996, 283] width 112 height 23
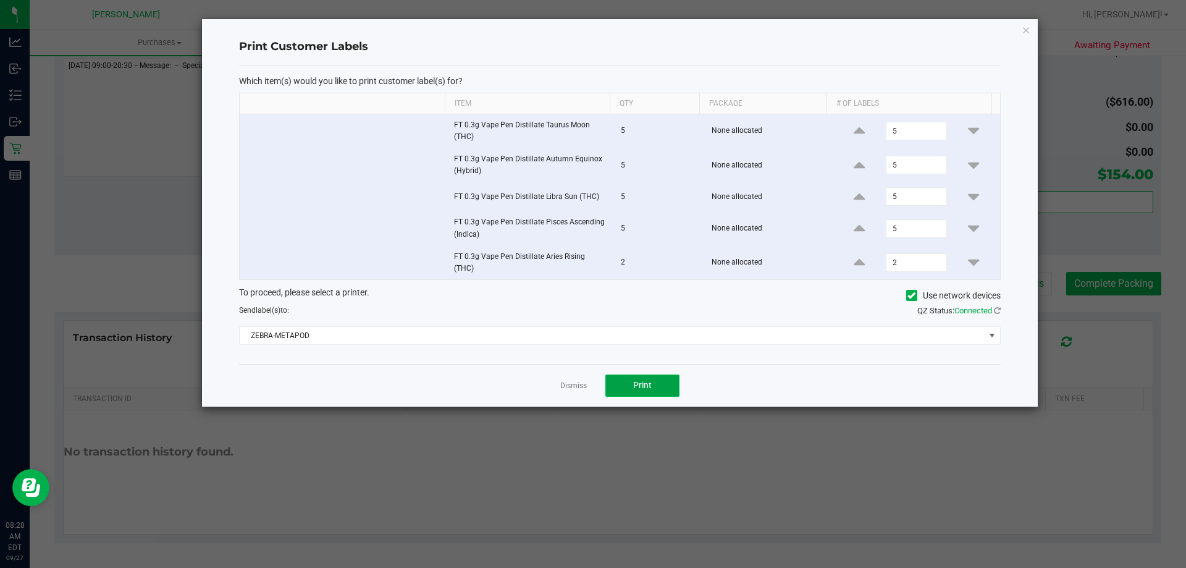
click at [651, 380] on span "Print" at bounding box center [642, 385] width 19 height 10
click at [572, 383] on link "Dismiss" at bounding box center [573, 386] width 27 height 11
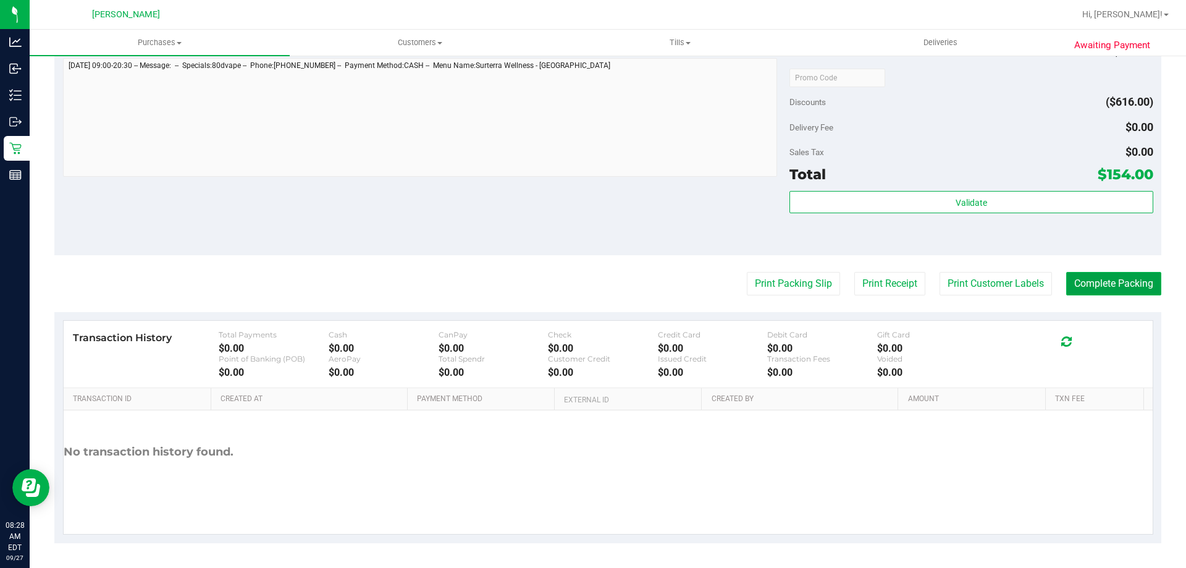
click at [1109, 286] on button "Complete Packing" at bounding box center [1113, 283] width 95 height 23
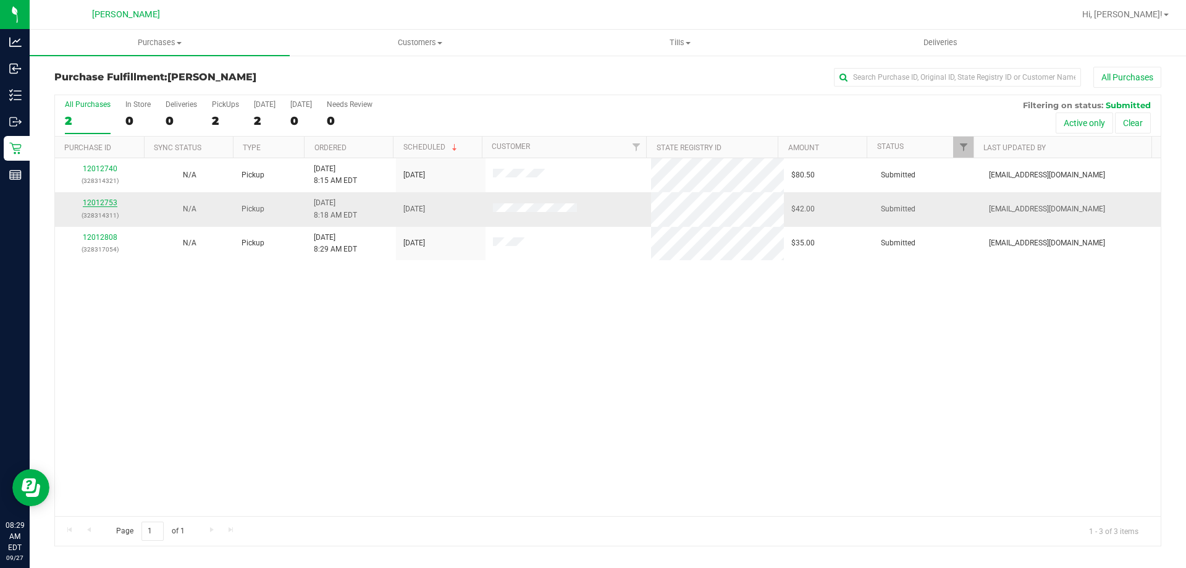
click at [101, 198] on link "12012753" at bounding box center [100, 202] width 35 height 9
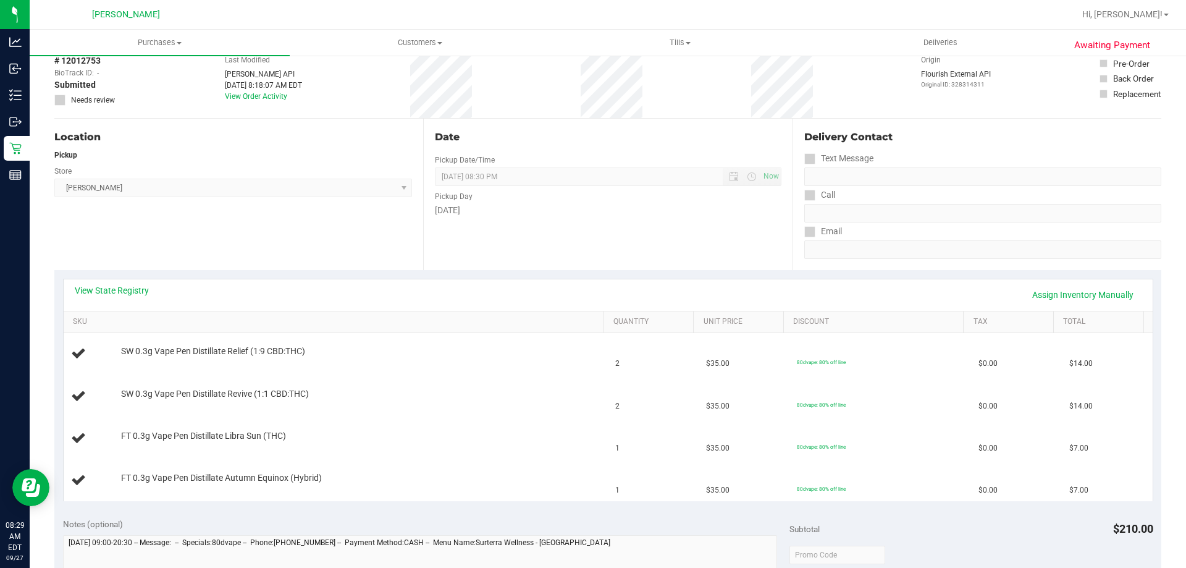
scroll to position [124, 0]
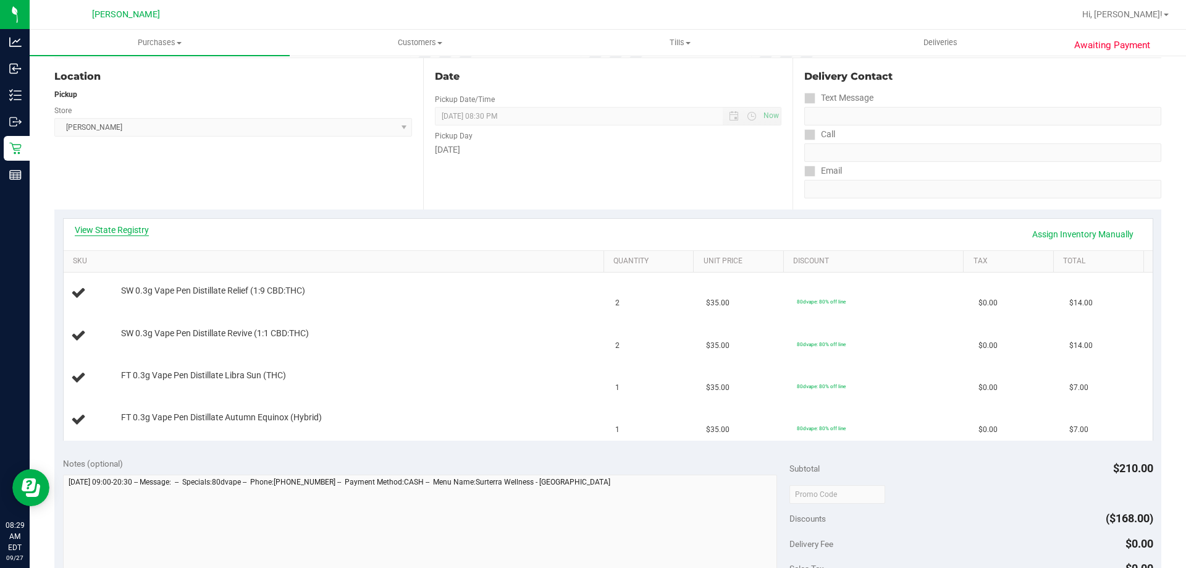
click at [115, 225] on link "View State Registry" at bounding box center [112, 230] width 74 height 12
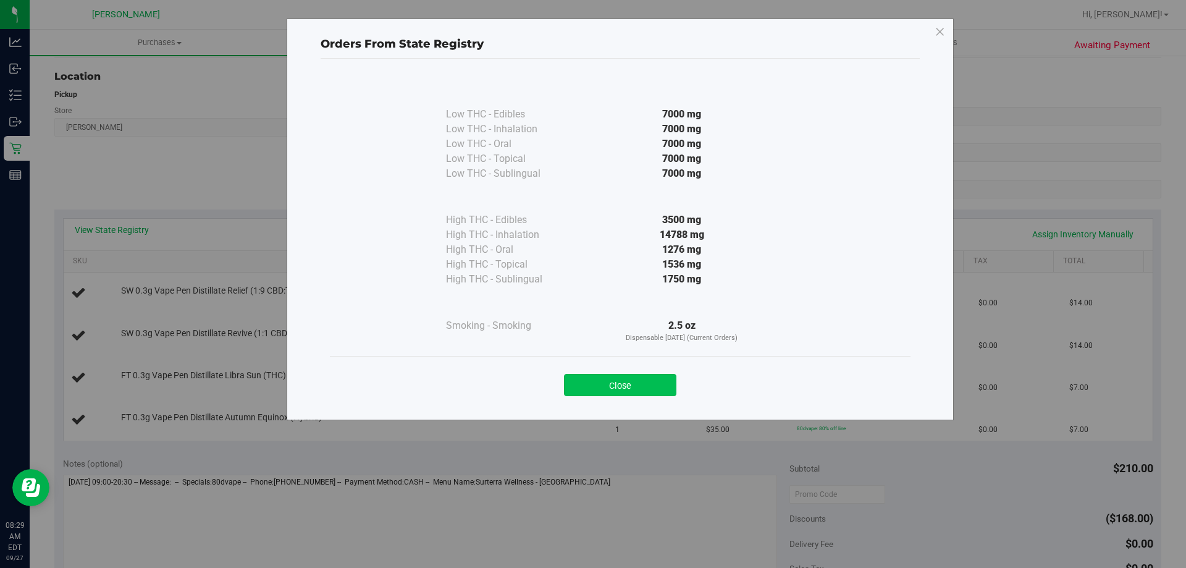
click at [636, 381] on button "Close" at bounding box center [620, 385] width 112 height 22
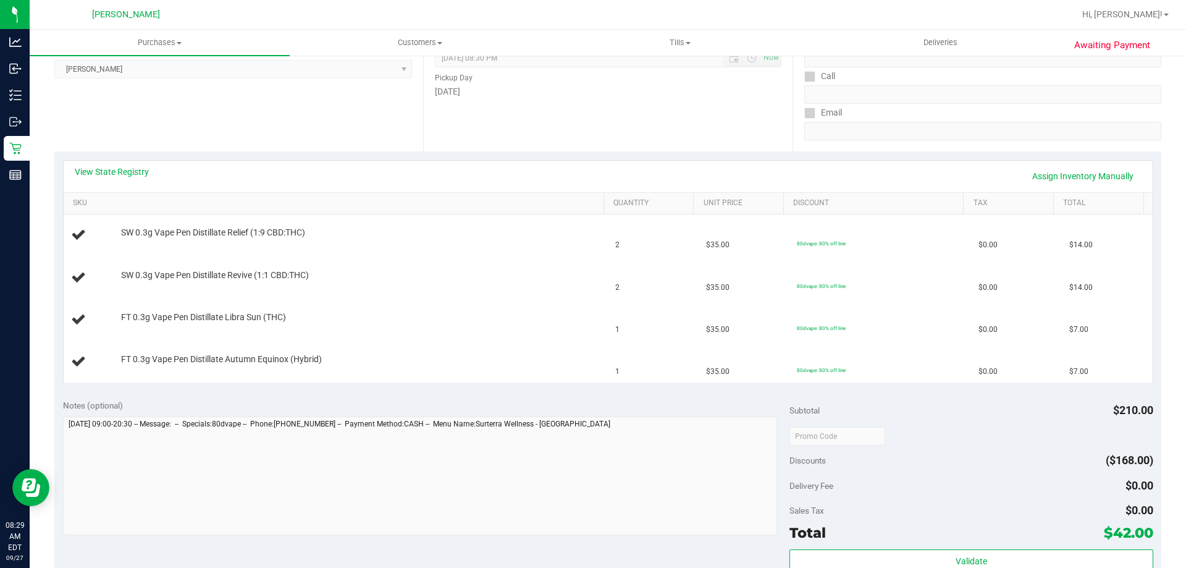
scroll to position [432, 0]
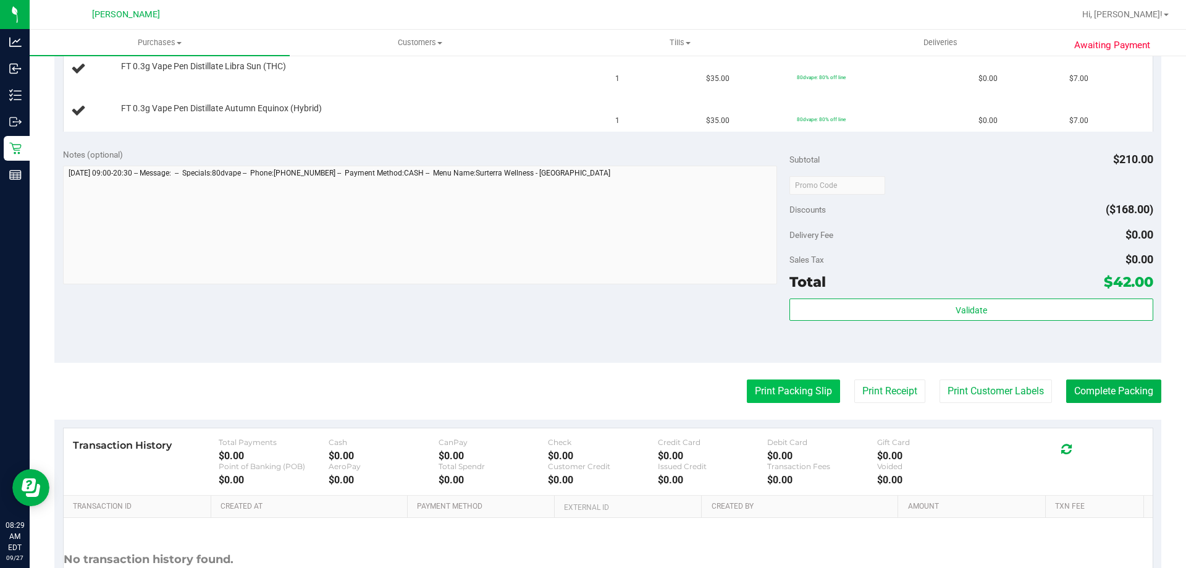
click at [796, 392] on button "Print Packing Slip" at bounding box center [793, 390] width 93 height 23
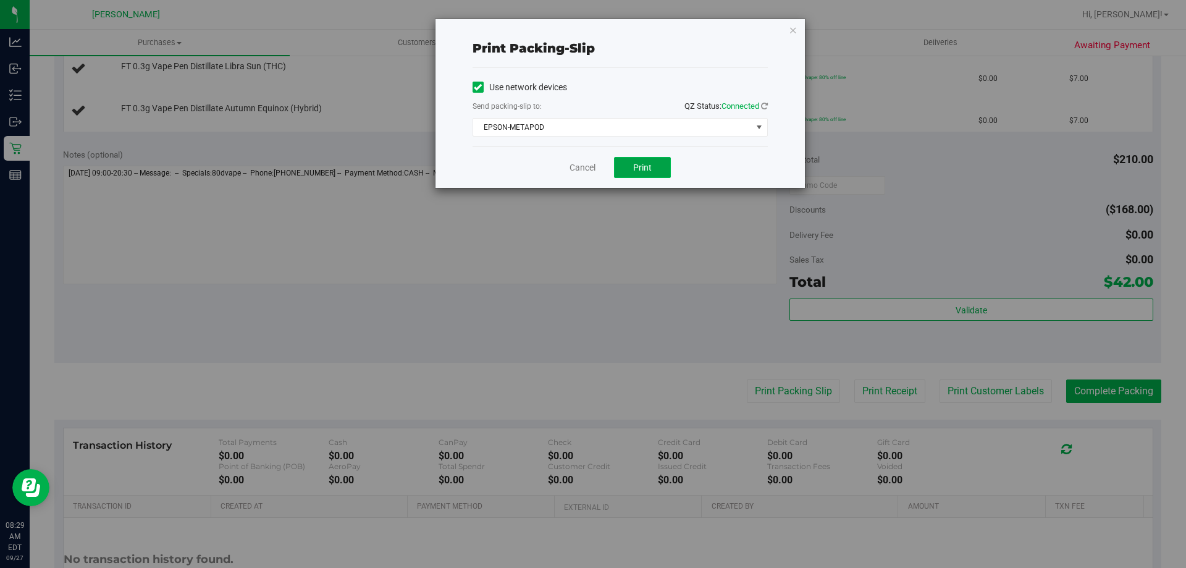
click at [633, 164] on span "Print" at bounding box center [642, 167] width 19 height 10
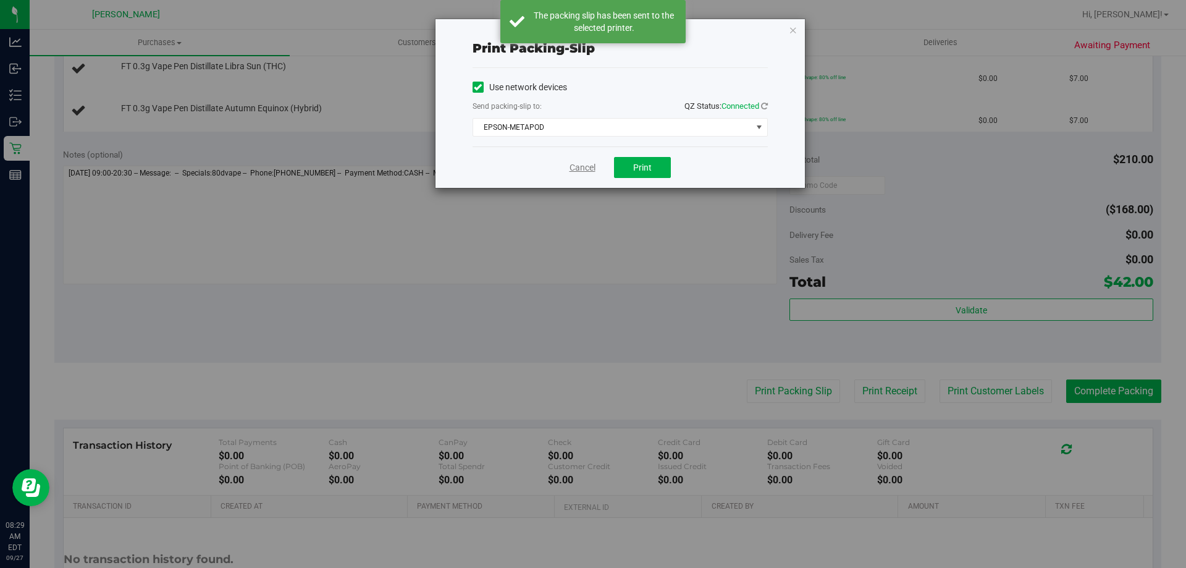
click at [584, 166] on link "Cancel" at bounding box center [583, 167] width 26 height 13
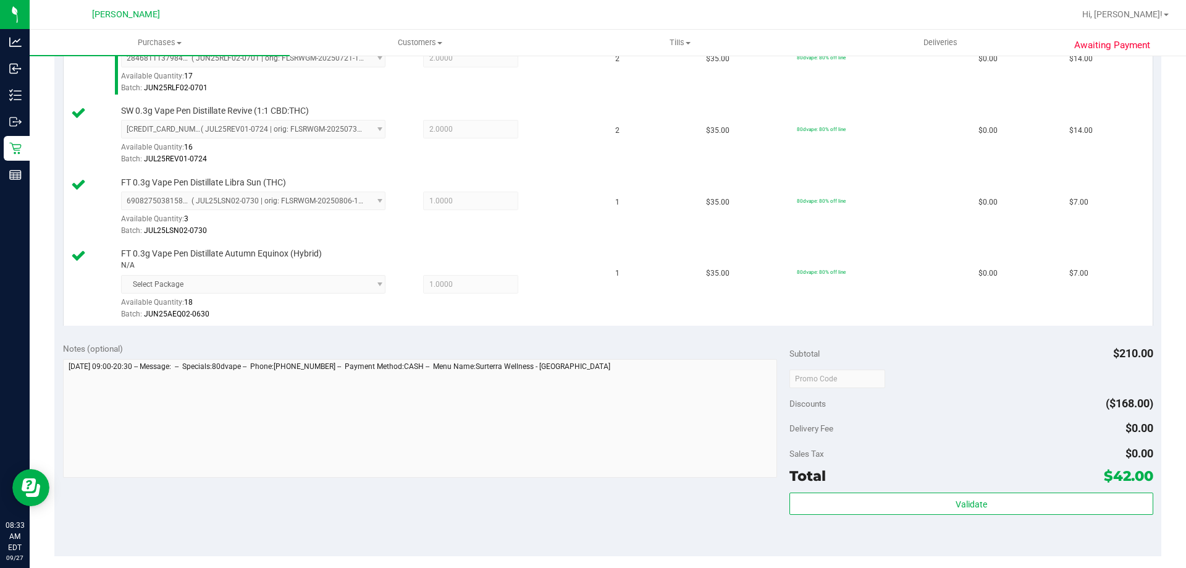
scroll to position [494, 0]
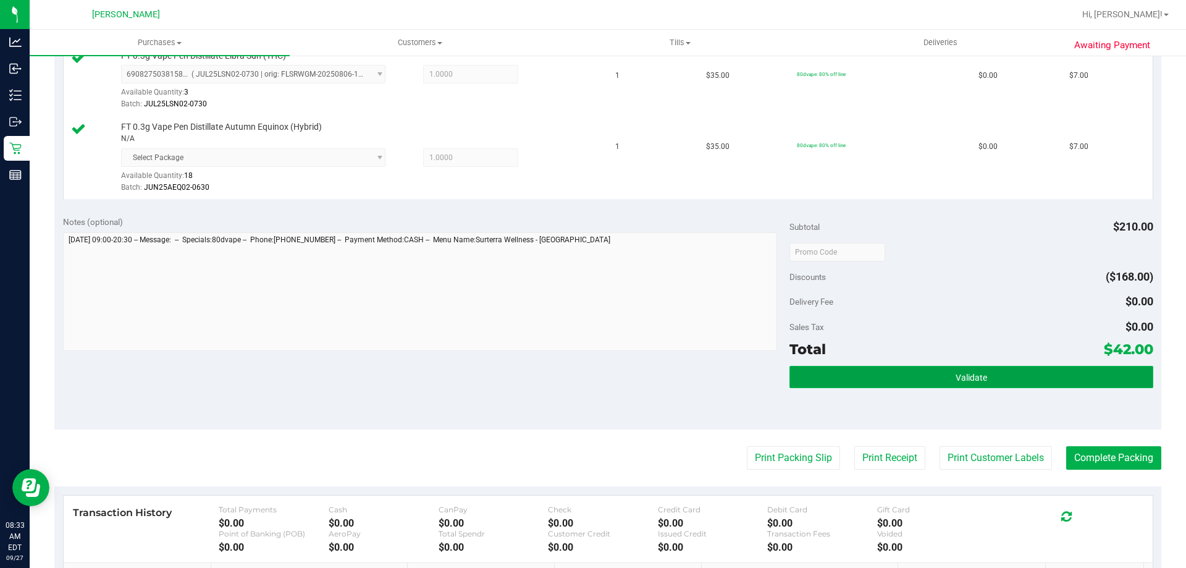
click at [1030, 379] on button "Validate" at bounding box center [970, 377] width 363 height 22
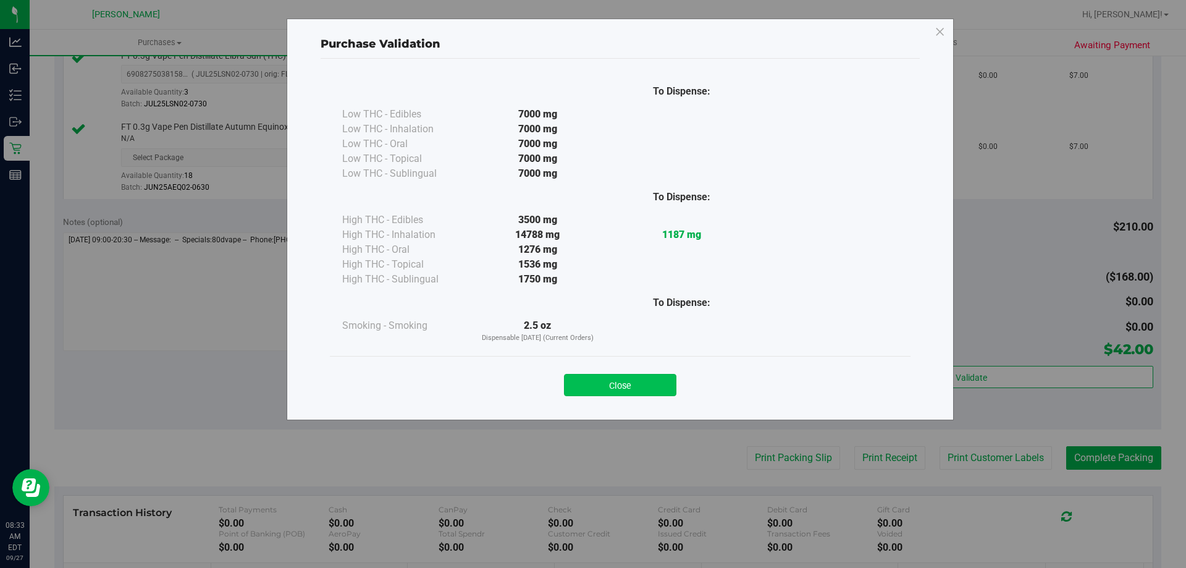
click at [652, 382] on button "Close" at bounding box center [620, 385] width 112 height 22
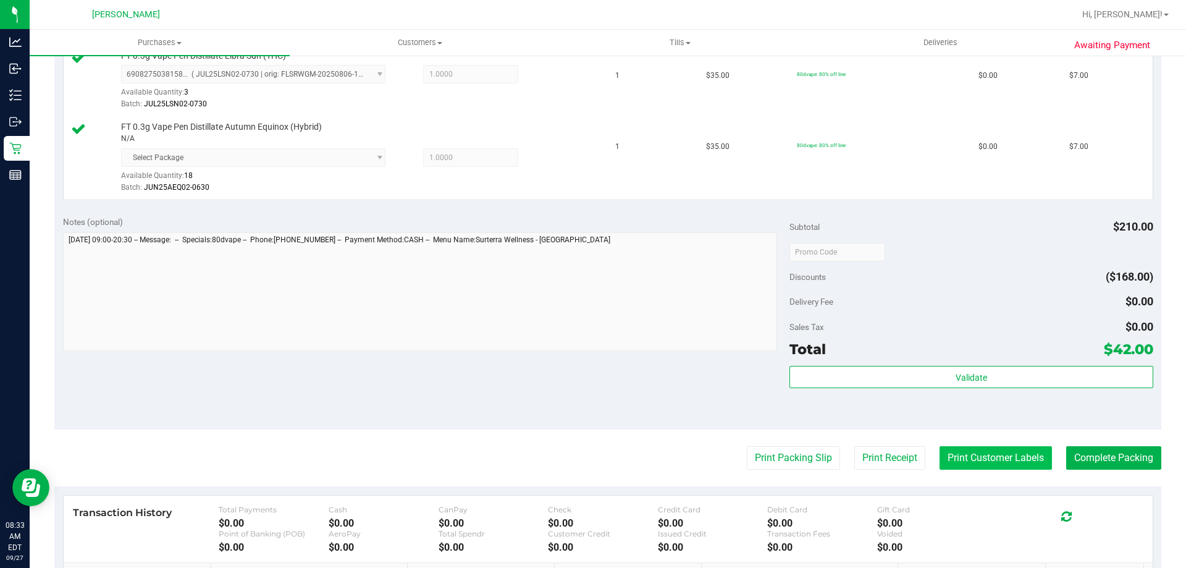
click at [979, 452] on button "Print Customer Labels" at bounding box center [996, 457] width 112 height 23
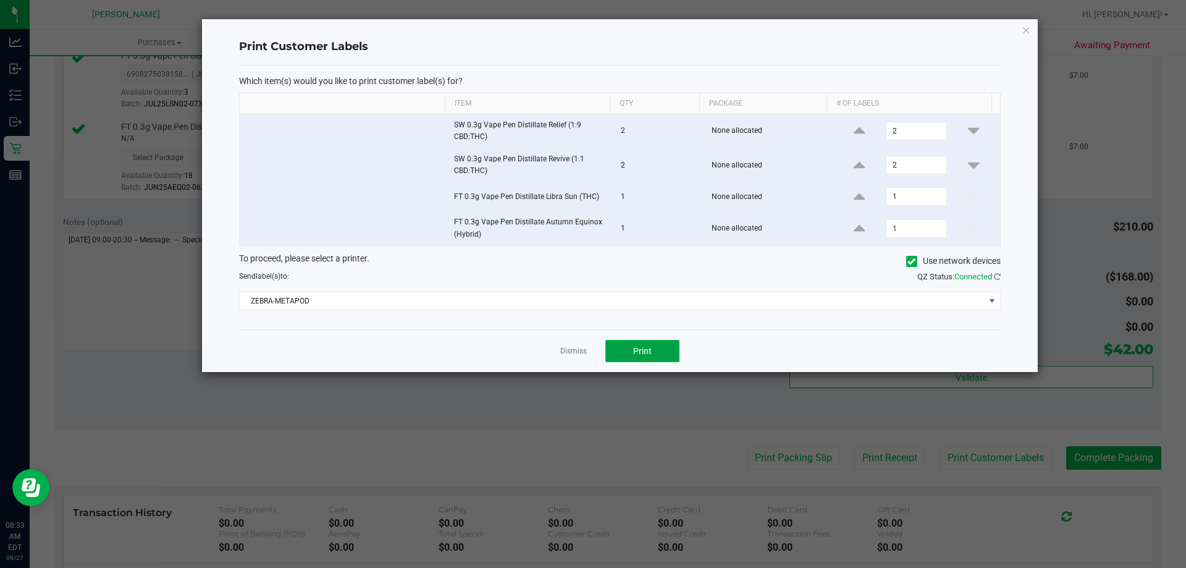
click at [634, 346] on span "Print" at bounding box center [642, 351] width 19 height 10
click at [570, 353] on link "Dismiss" at bounding box center [573, 351] width 27 height 11
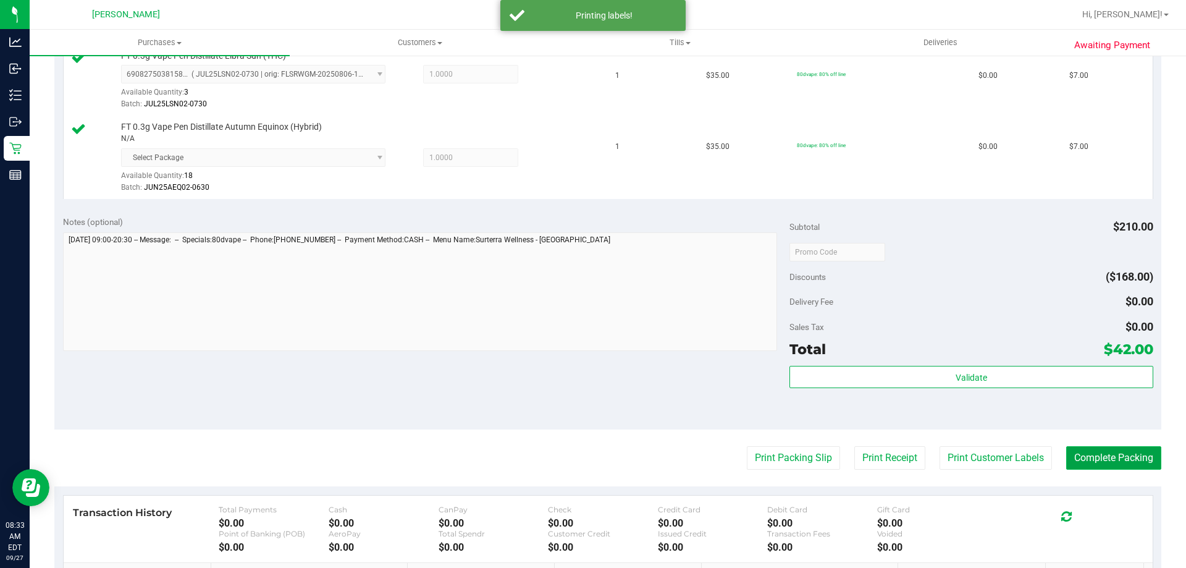
drag, startPoint x: 1089, startPoint y: 460, endPoint x: 1090, endPoint y: 452, distance: 7.4
click at [1090, 459] on button "Complete Packing" at bounding box center [1113, 457] width 95 height 23
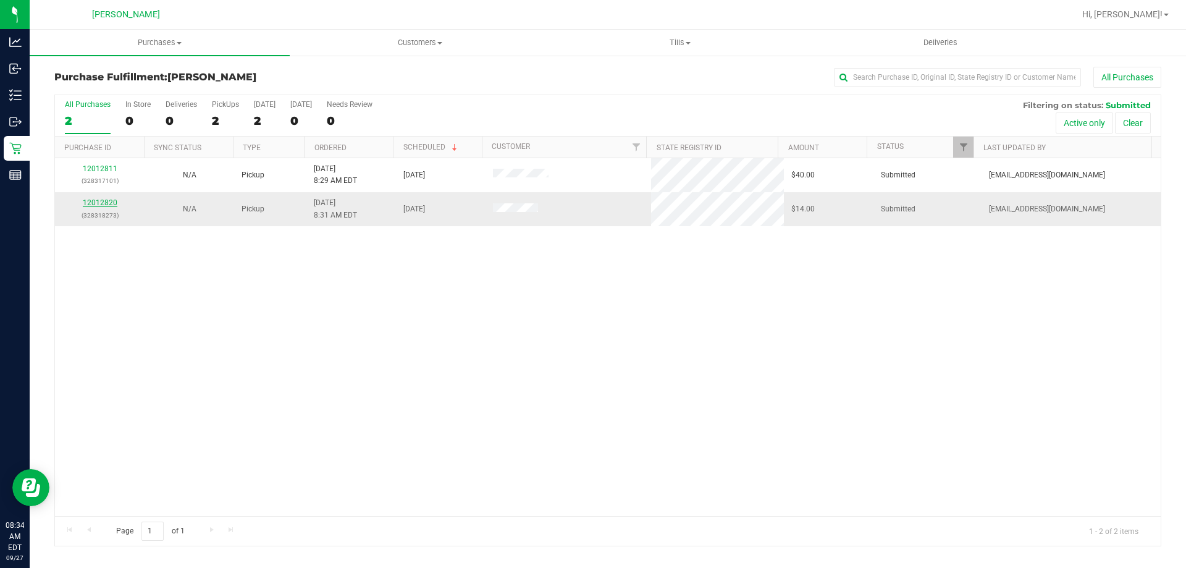
click at [100, 203] on link "12012820" at bounding box center [100, 202] width 35 height 9
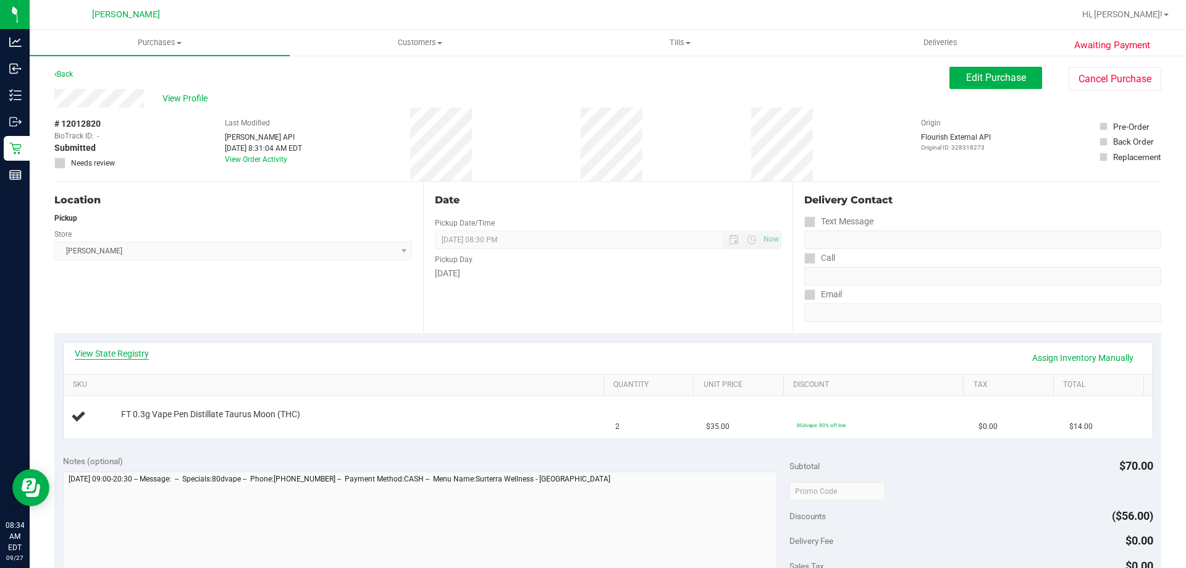
click at [128, 353] on link "View State Registry" at bounding box center [112, 353] width 74 height 12
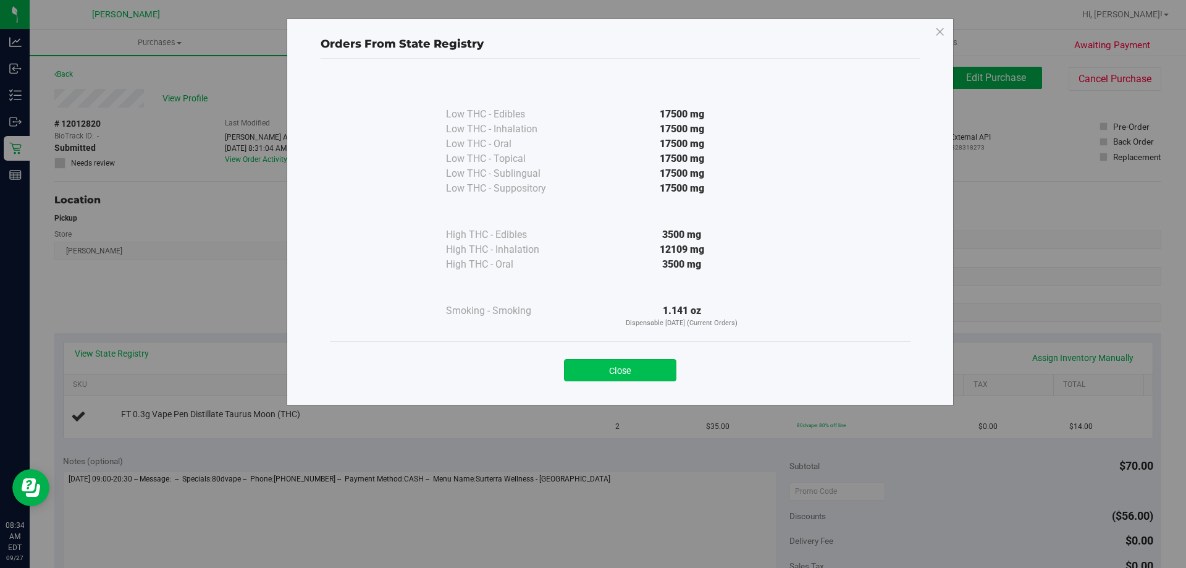
click at [619, 376] on button "Close" at bounding box center [620, 370] width 112 height 22
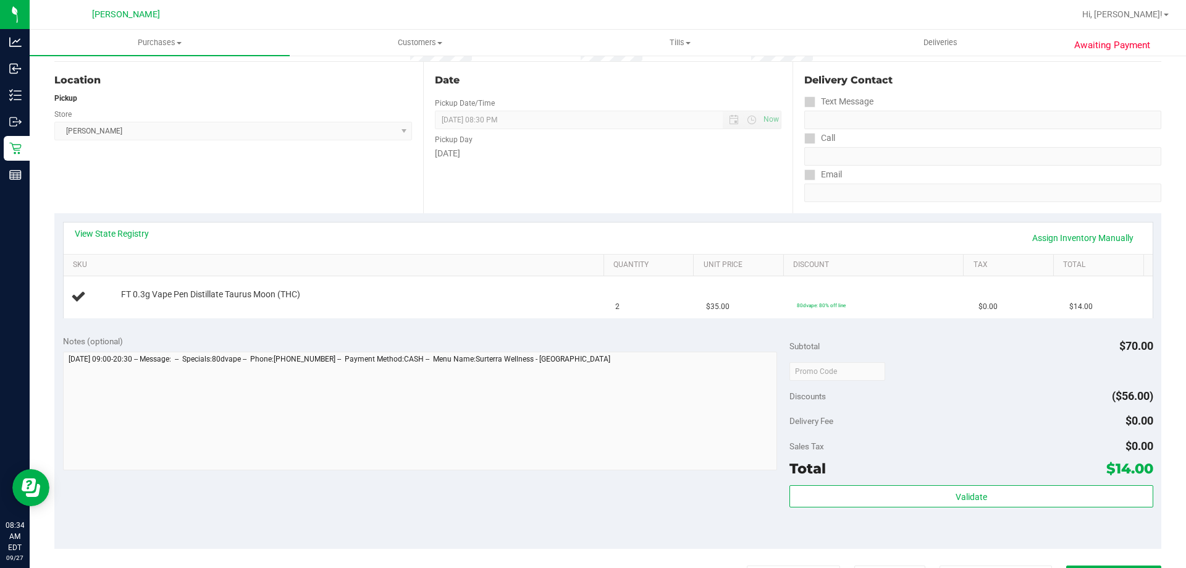
scroll to position [247, 0]
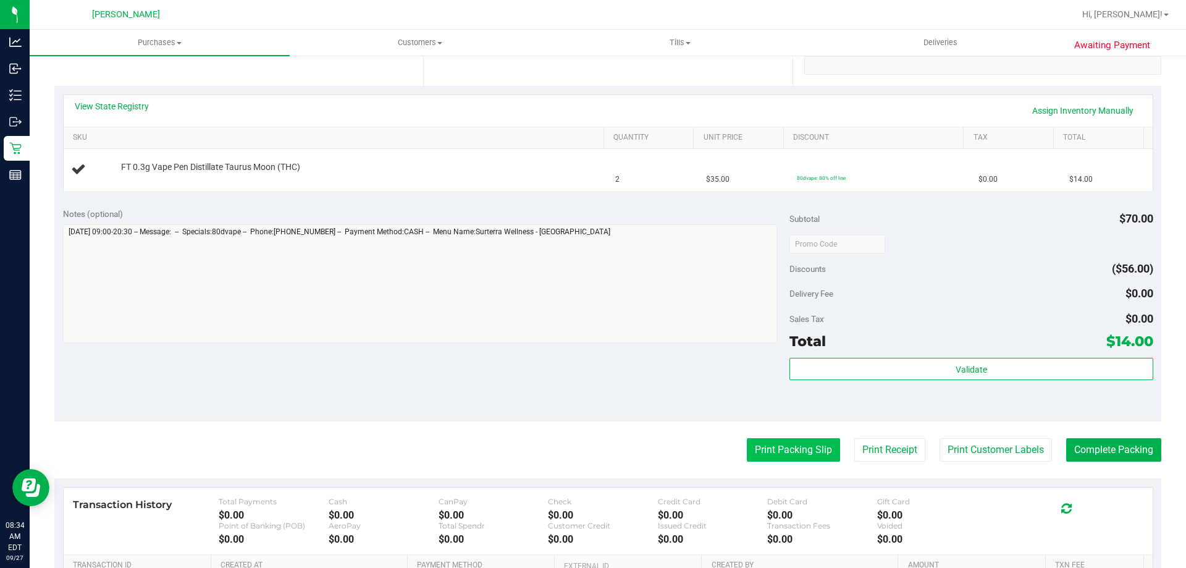
click at [794, 445] on button "Print Packing Slip" at bounding box center [793, 449] width 93 height 23
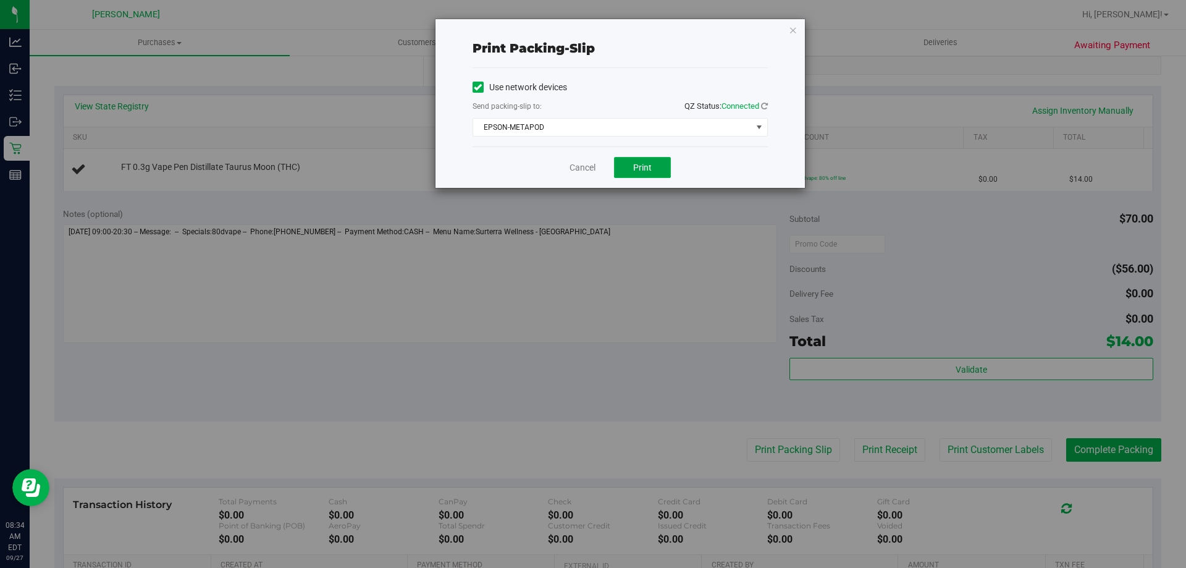
click at [636, 162] on span "Print" at bounding box center [642, 167] width 19 height 10
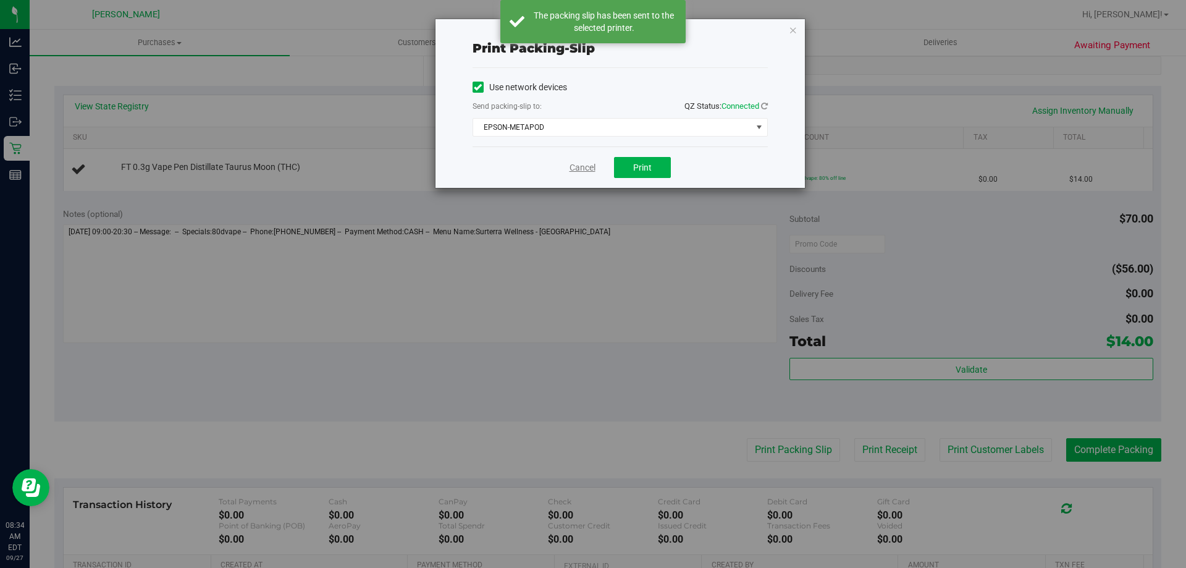
click at [584, 167] on link "Cancel" at bounding box center [583, 167] width 26 height 13
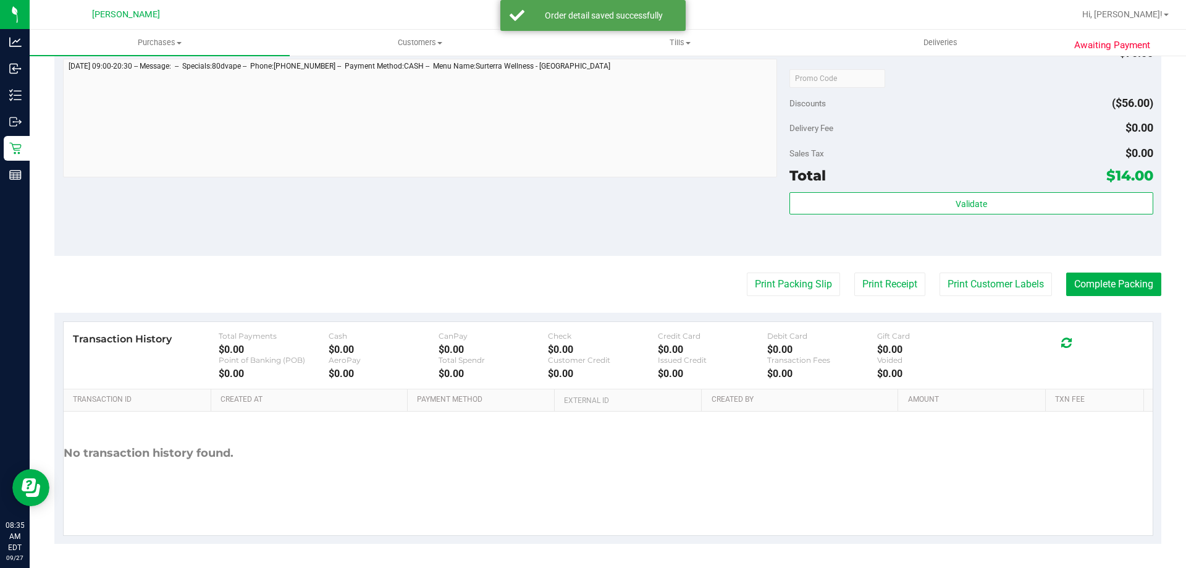
scroll to position [442, 0]
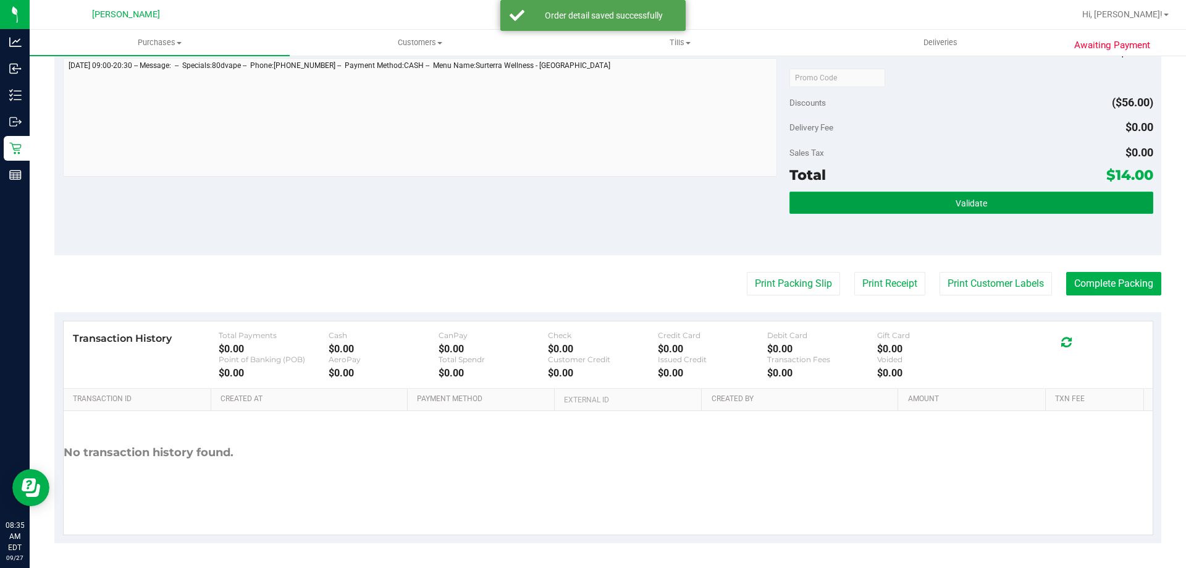
click at [976, 203] on span "Validate" at bounding box center [972, 203] width 32 height 10
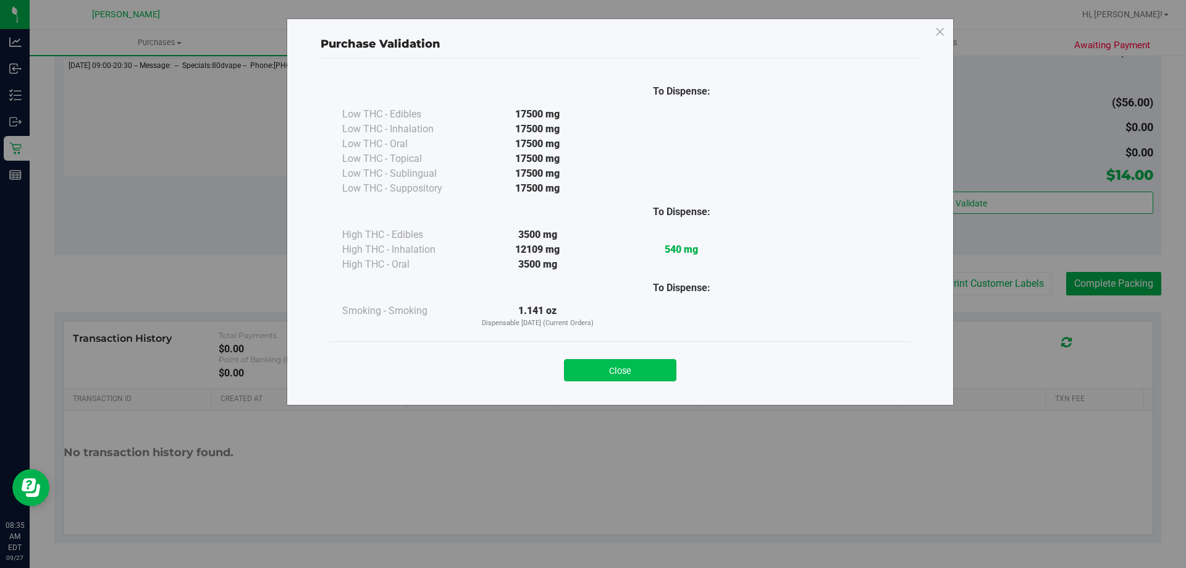
click at [628, 368] on button "Close" at bounding box center [620, 370] width 112 height 22
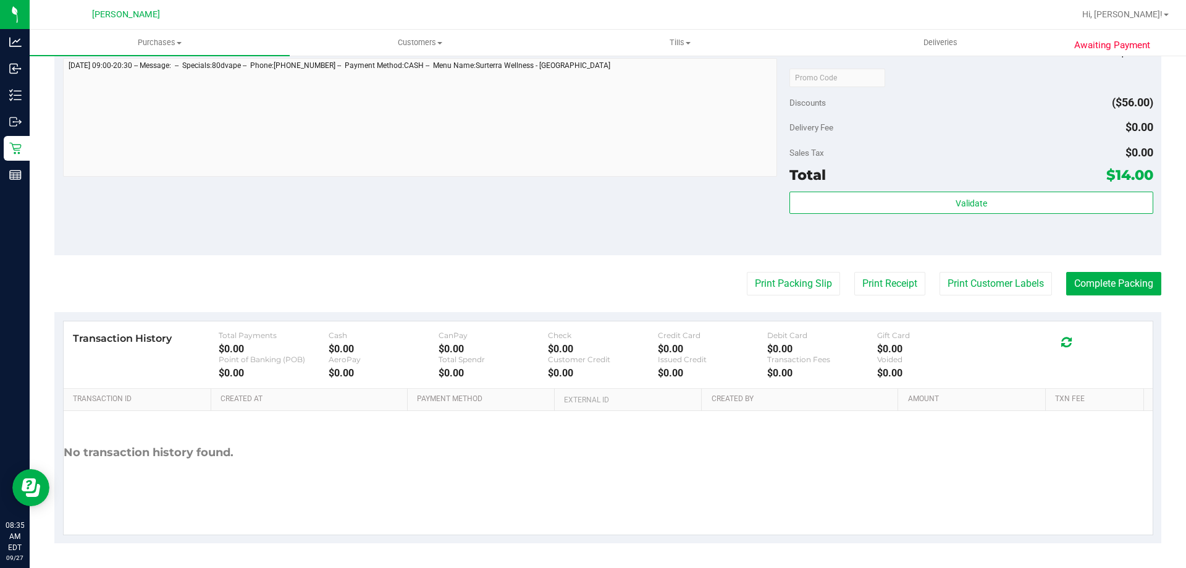
click at [1051, 280] on div "Print Packing Slip Print Receipt Print Customer Labels Complete Packing" at bounding box center [607, 283] width 1107 height 23
click at [1003, 277] on button "Print Customer Labels" at bounding box center [996, 283] width 112 height 23
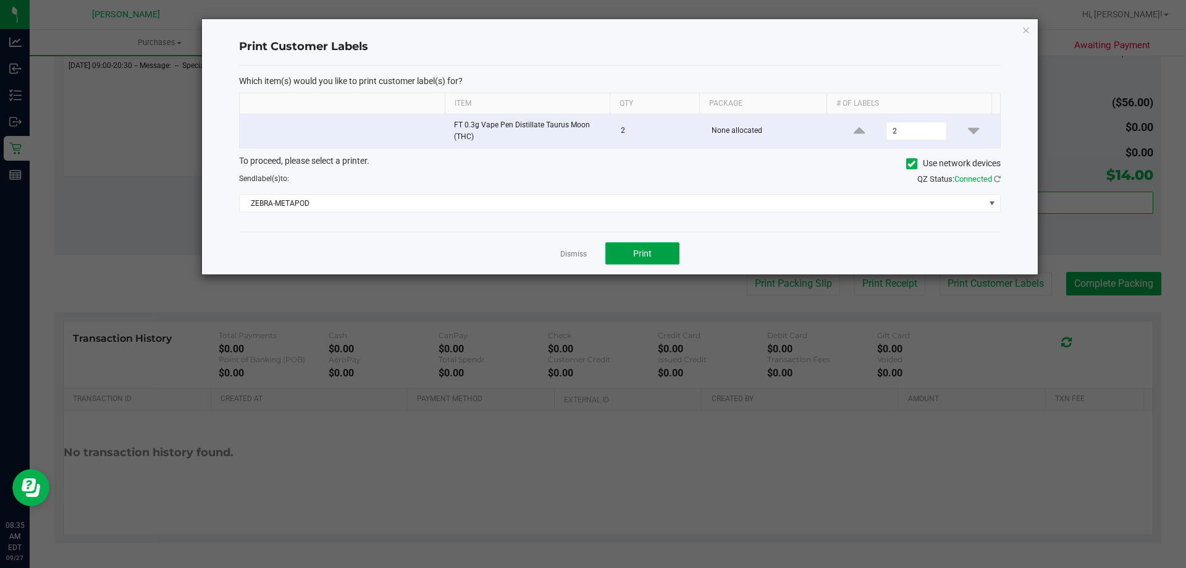
click at [659, 246] on button "Print" at bounding box center [642, 253] width 74 height 22
click at [573, 249] on link "Dismiss" at bounding box center [573, 254] width 27 height 11
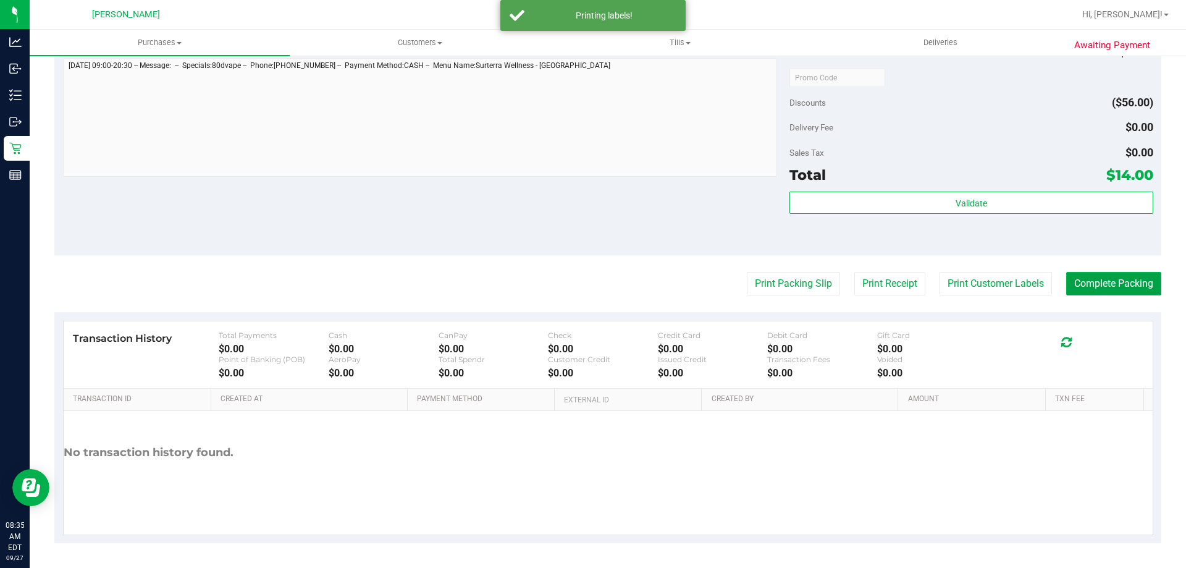
click at [1083, 277] on button "Complete Packing" at bounding box center [1113, 283] width 95 height 23
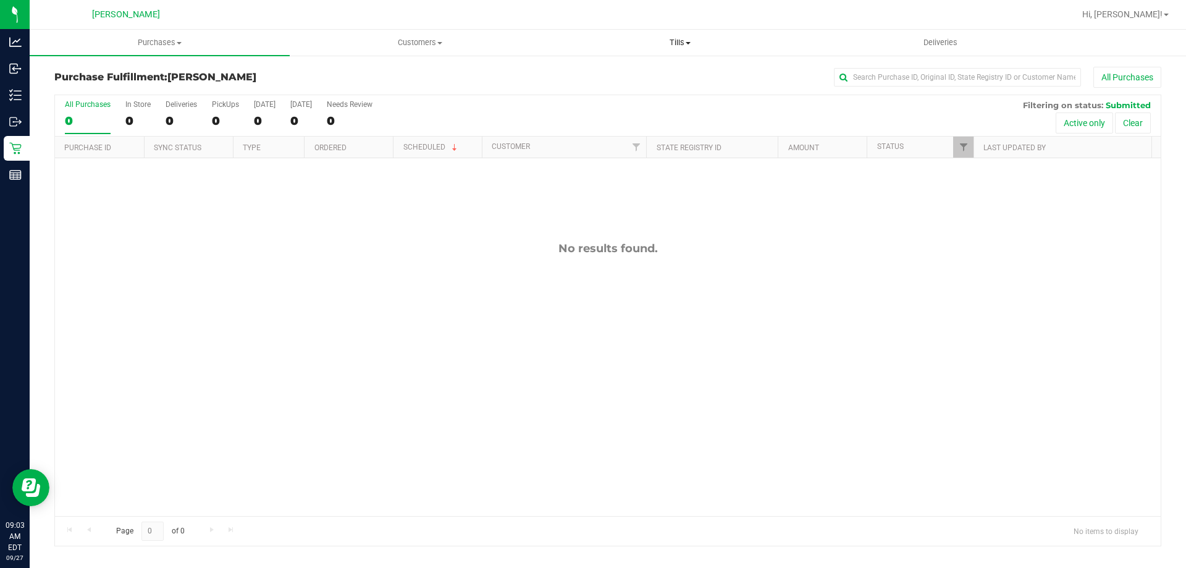
click at [678, 44] on span "Tills" at bounding box center [679, 42] width 259 height 11
click at [654, 69] on li "Manage tills" at bounding box center [680, 74] width 260 height 15
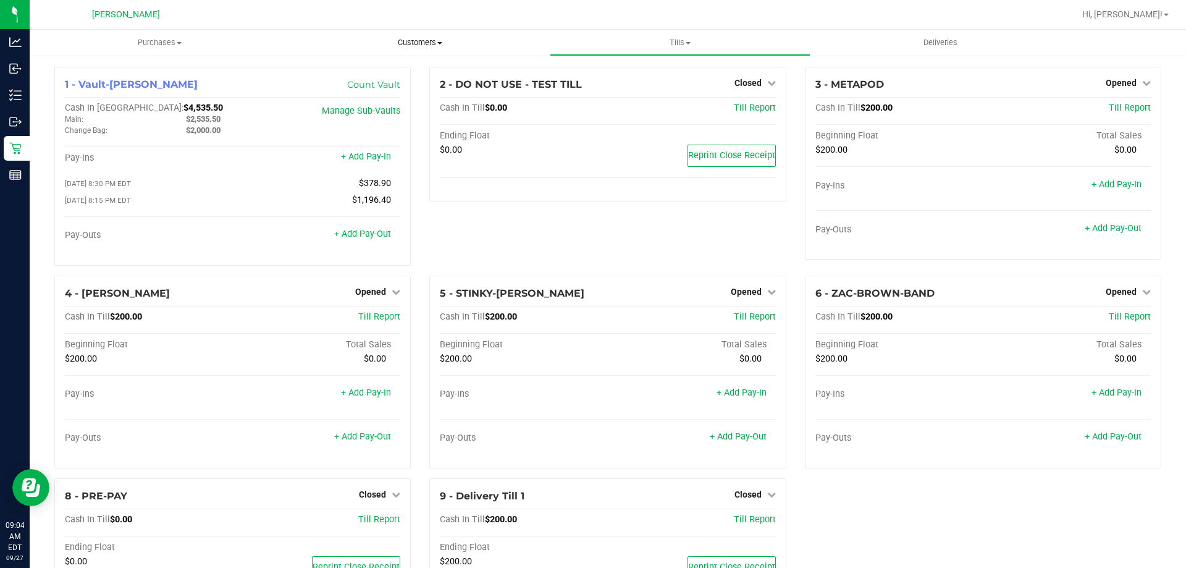
click at [423, 44] on span "Customers" at bounding box center [419, 42] width 259 height 11
click at [423, 74] on li "All customers" at bounding box center [420, 74] width 260 height 15
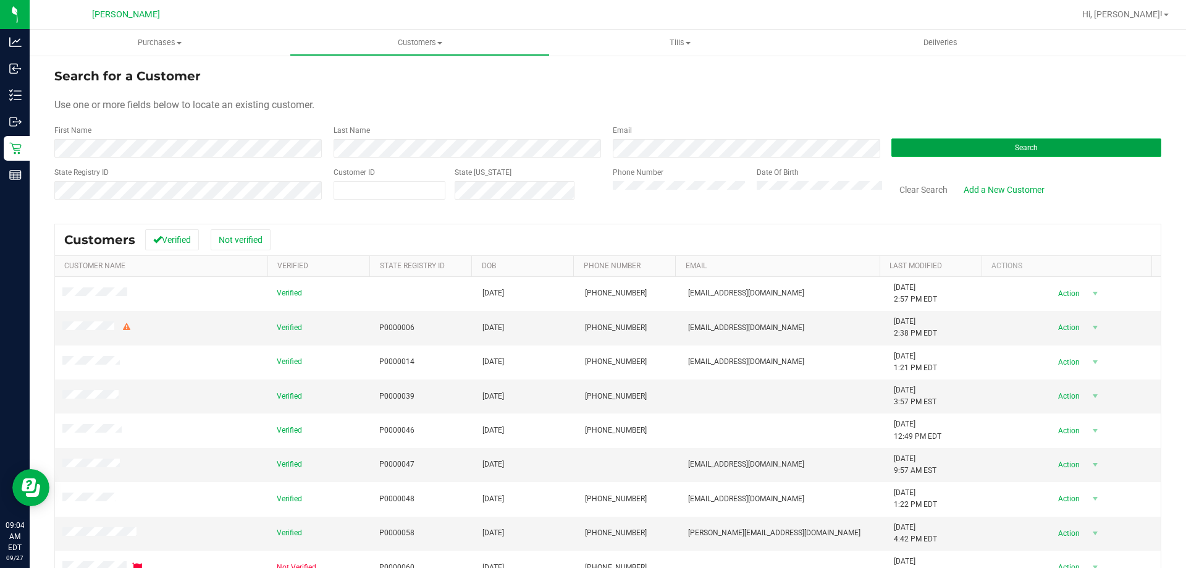
click at [941, 154] on button "Search" at bounding box center [1026, 147] width 270 height 19
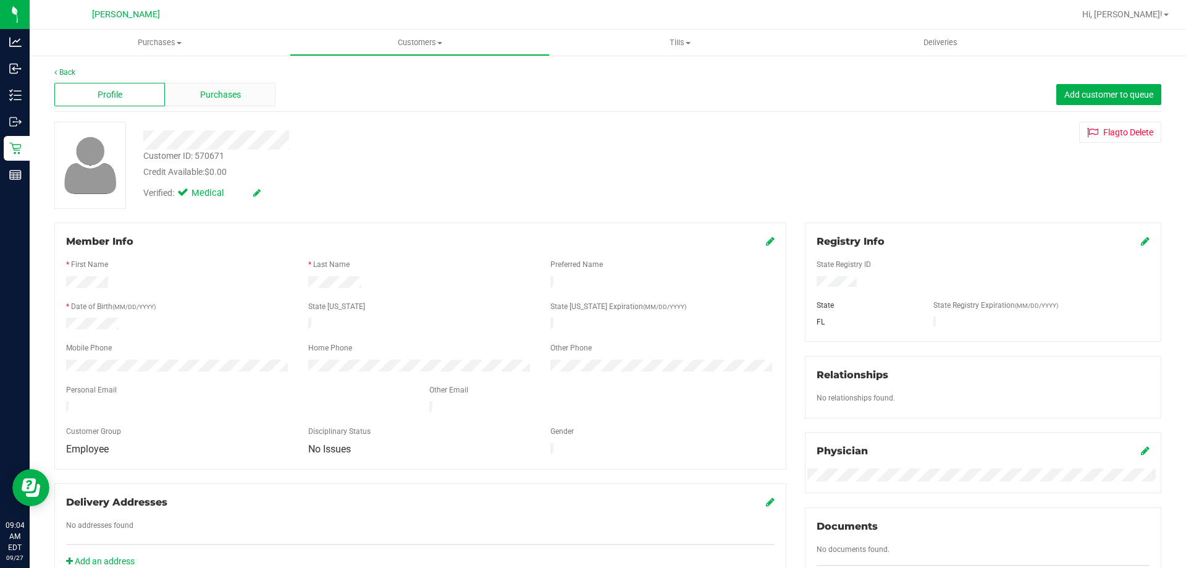
click at [230, 95] on span "Purchases" at bounding box center [220, 94] width 41 height 13
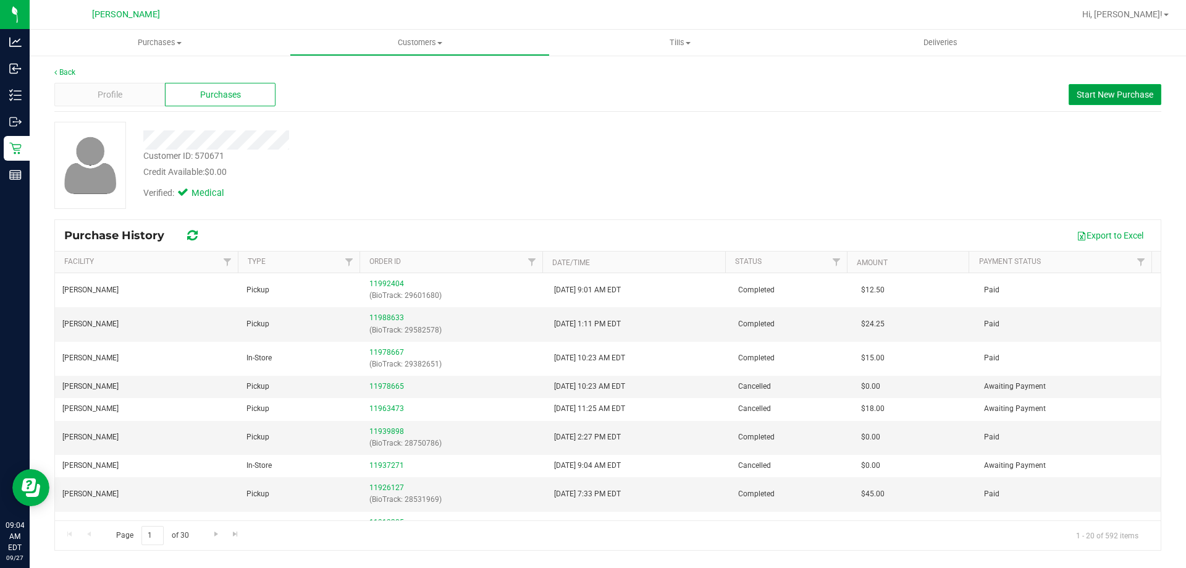
click at [1095, 98] on span "Start New Purchase" at bounding box center [1115, 95] width 77 height 10
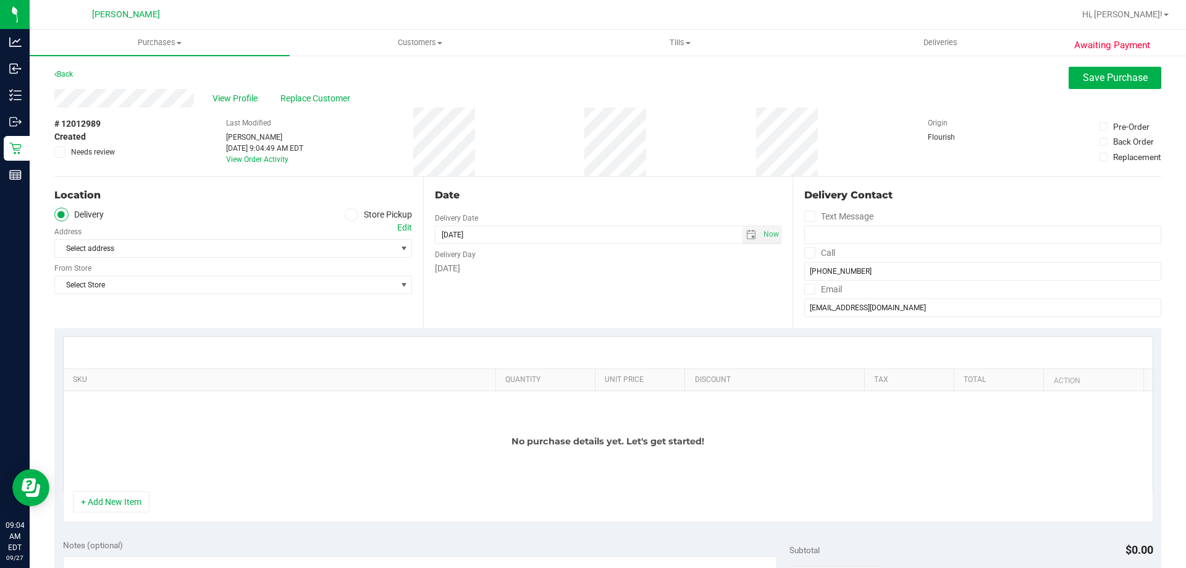
click at [349, 214] on icon at bounding box center [351, 214] width 7 height 0
click at [0, 0] on input "Store Pickup" at bounding box center [0, 0] width 0 height 0
click at [341, 246] on span "Select Store" at bounding box center [225, 248] width 341 height 17
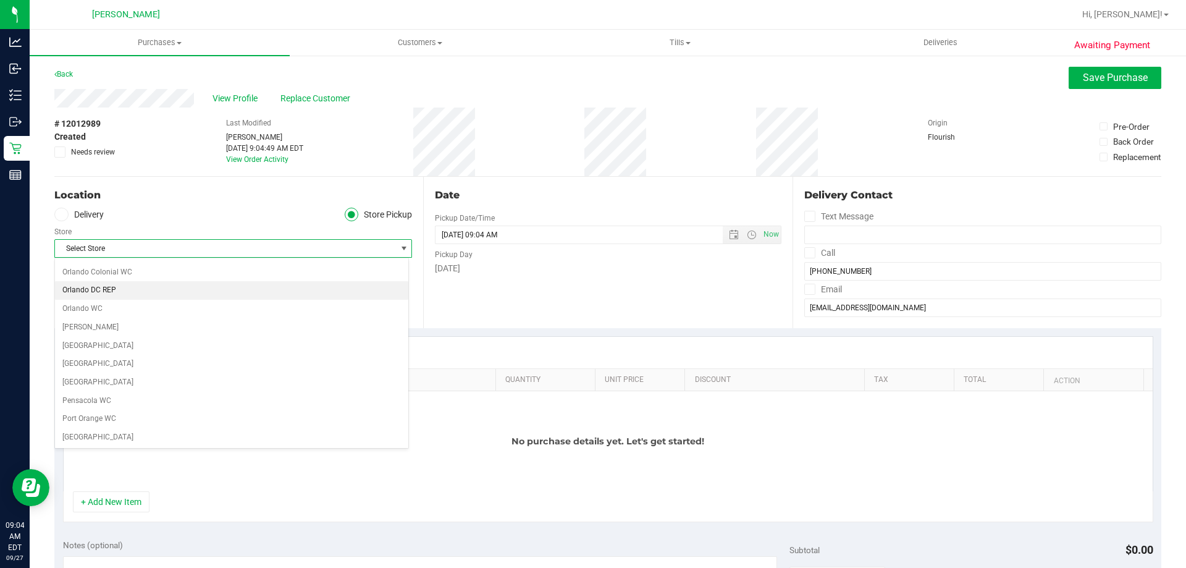
scroll to position [679, 0]
click at [312, 413] on li "[PERSON_NAME]" at bounding box center [231, 416] width 353 height 19
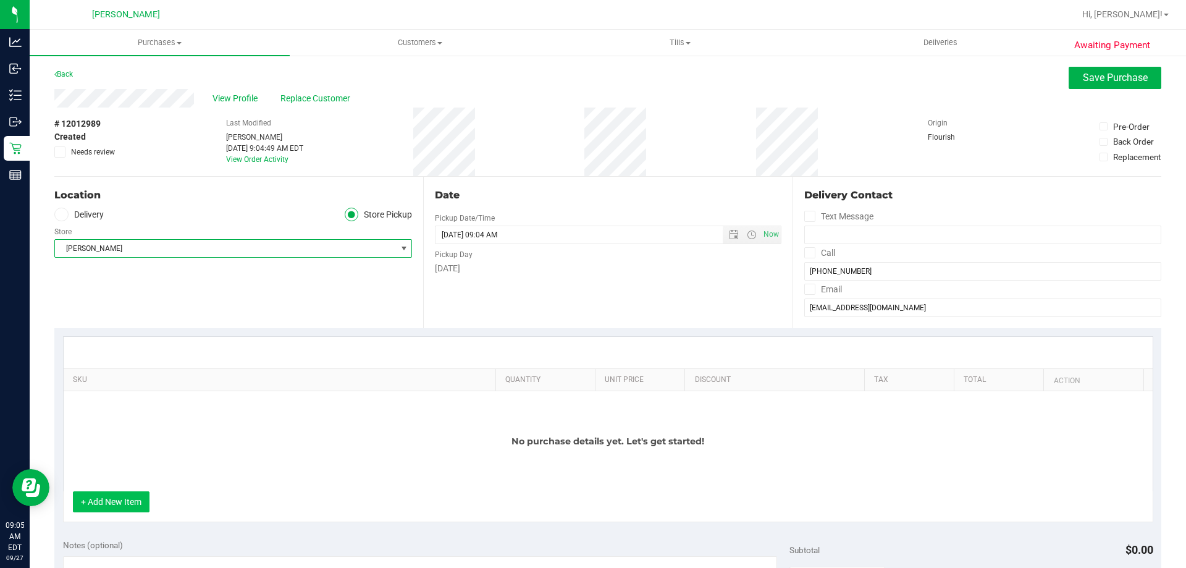
click at [140, 497] on button "+ Add New Item" at bounding box center [111, 501] width 77 height 21
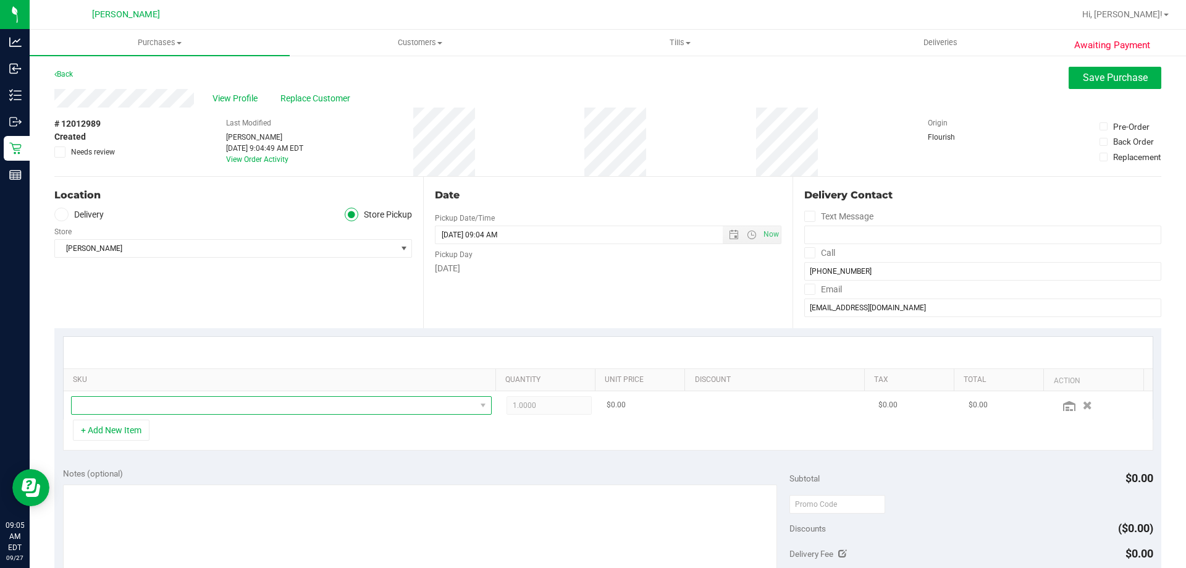
click at [153, 399] on span "NO DATA FOUND" at bounding box center [274, 405] width 404 height 17
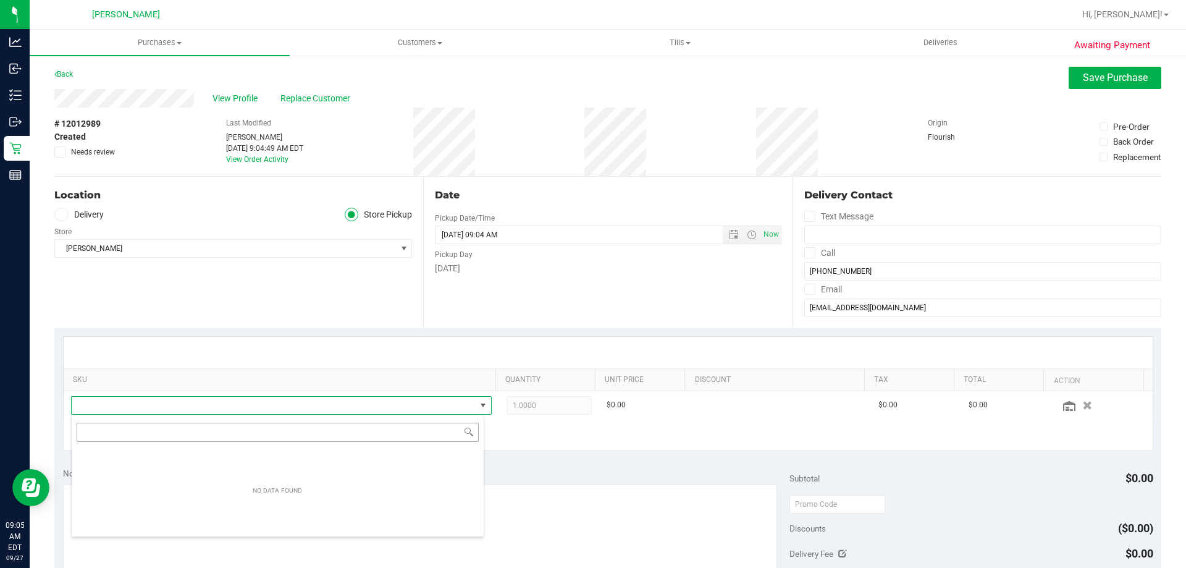
scroll to position [19, 410]
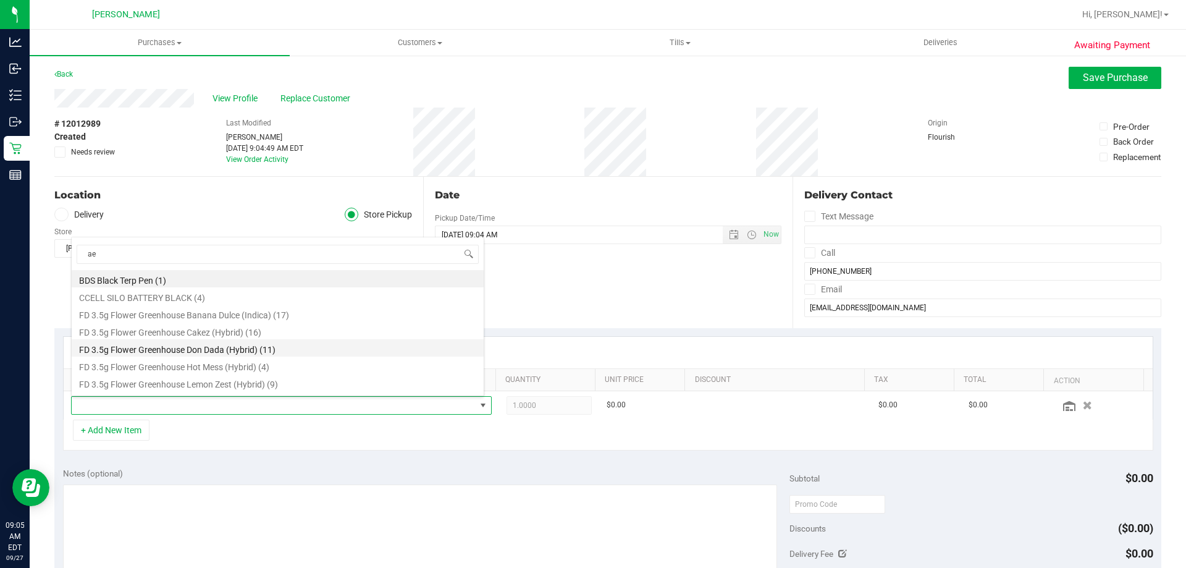
type input "aeq"
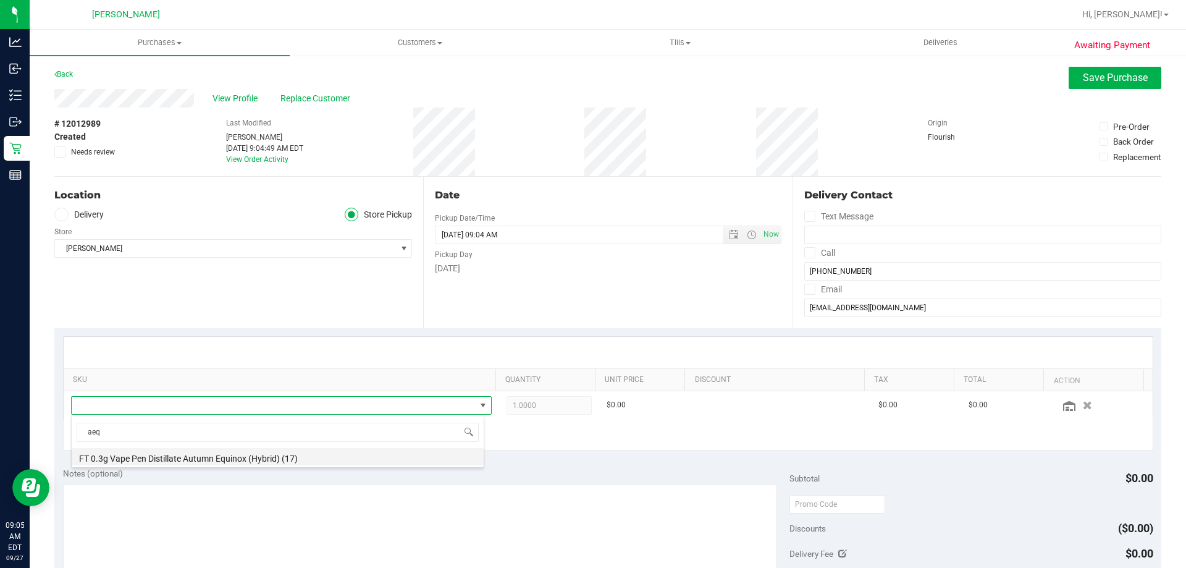
click at [201, 460] on li "FT 0.3g Vape Pen Distillate Autumn Equinox (Hybrid) (17)" at bounding box center [278, 456] width 412 height 17
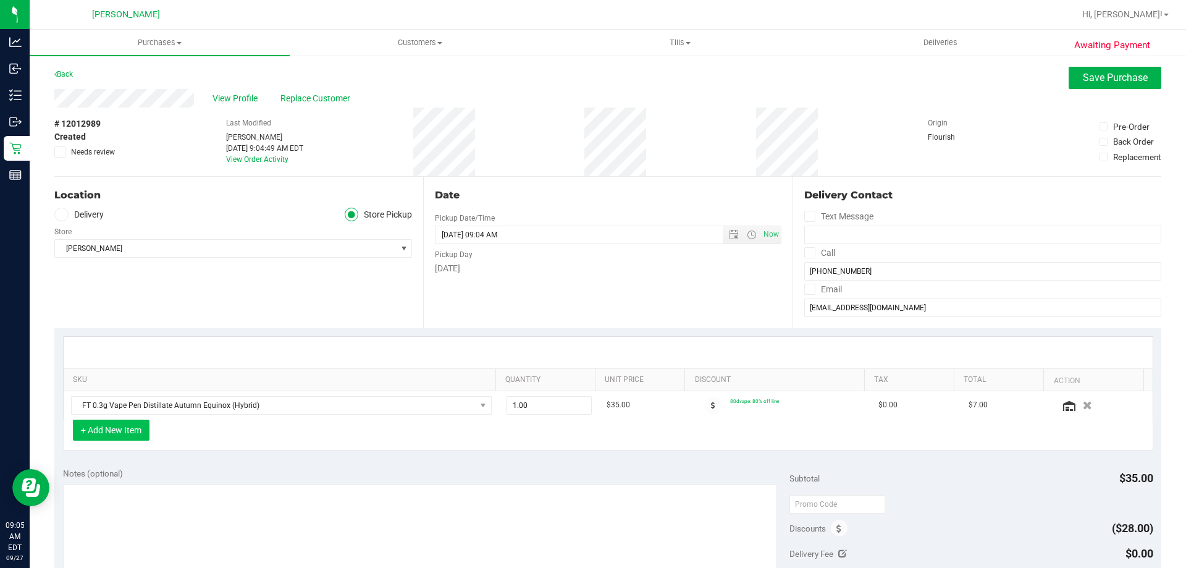
click at [143, 426] on button "+ Add New Item" at bounding box center [111, 429] width 77 height 21
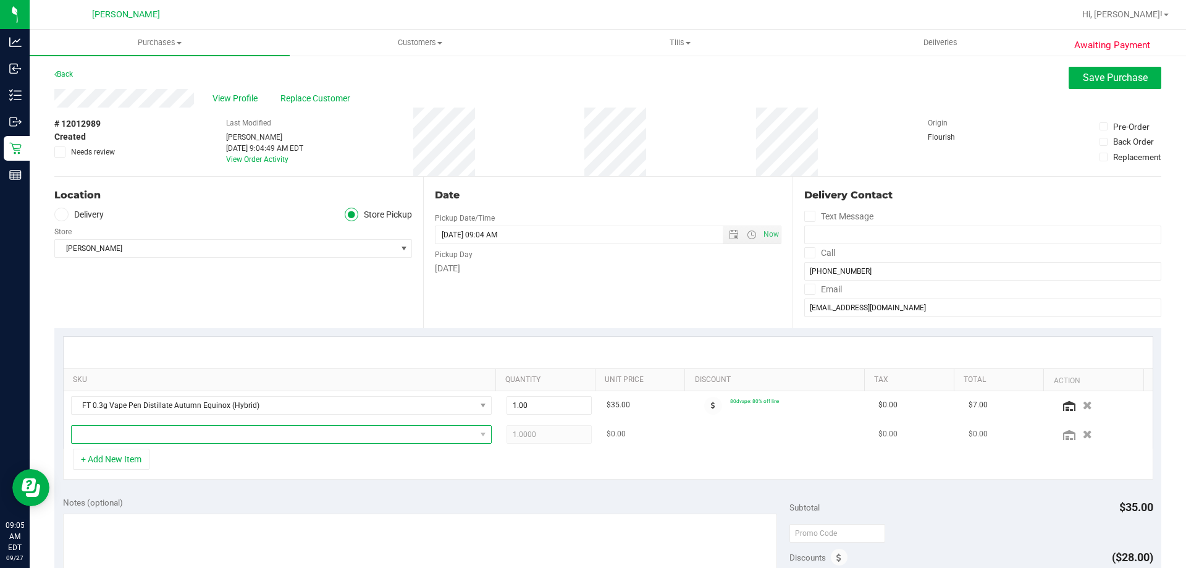
click at [141, 436] on span "NO DATA FOUND" at bounding box center [274, 434] width 404 height 17
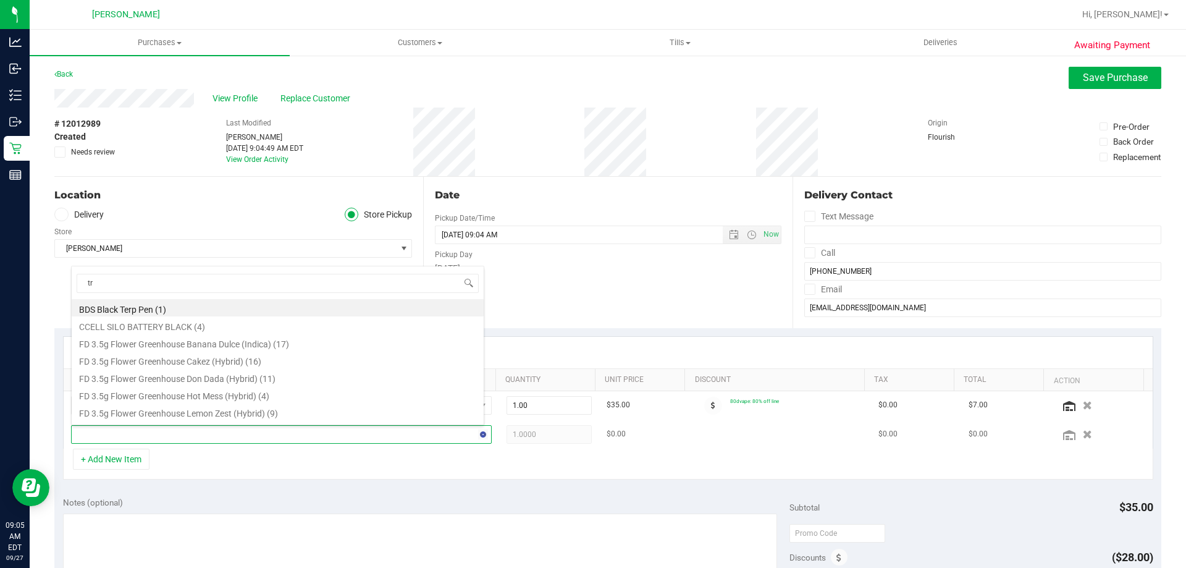
type input "trs"
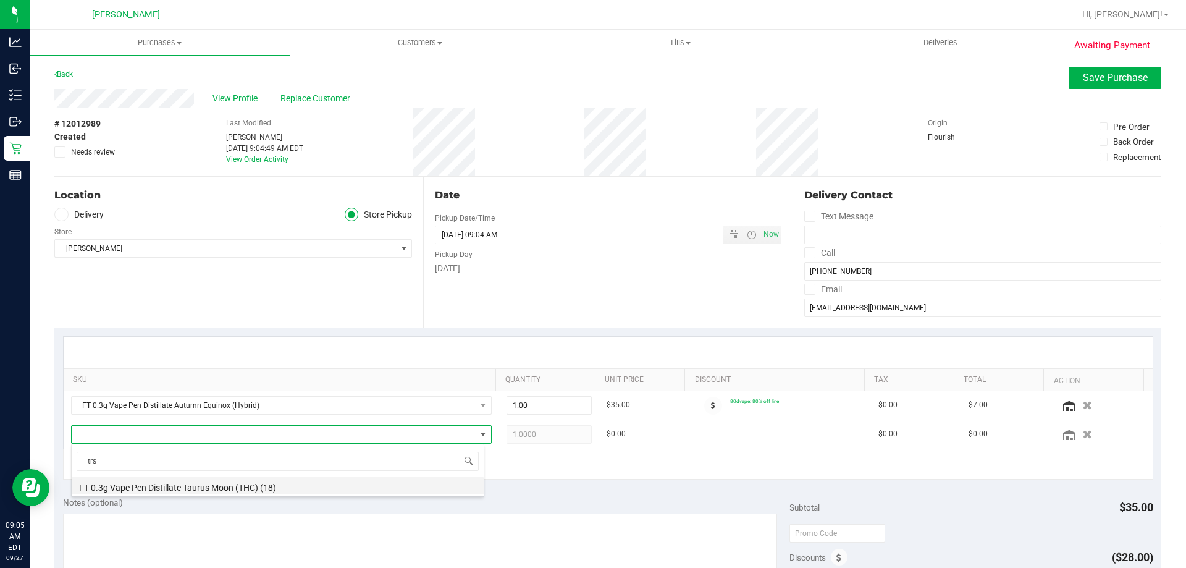
click at [216, 487] on li "FT 0.3g Vape Pen Distillate Taurus Moon (THC) (18)" at bounding box center [278, 485] width 412 height 17
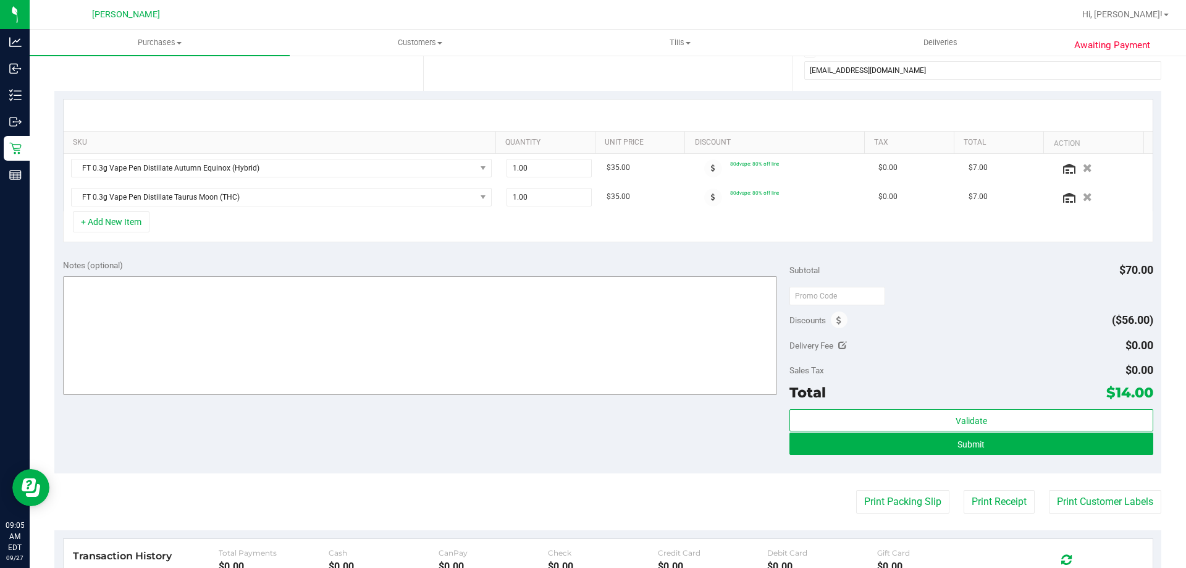
scroll to position [247, 0]
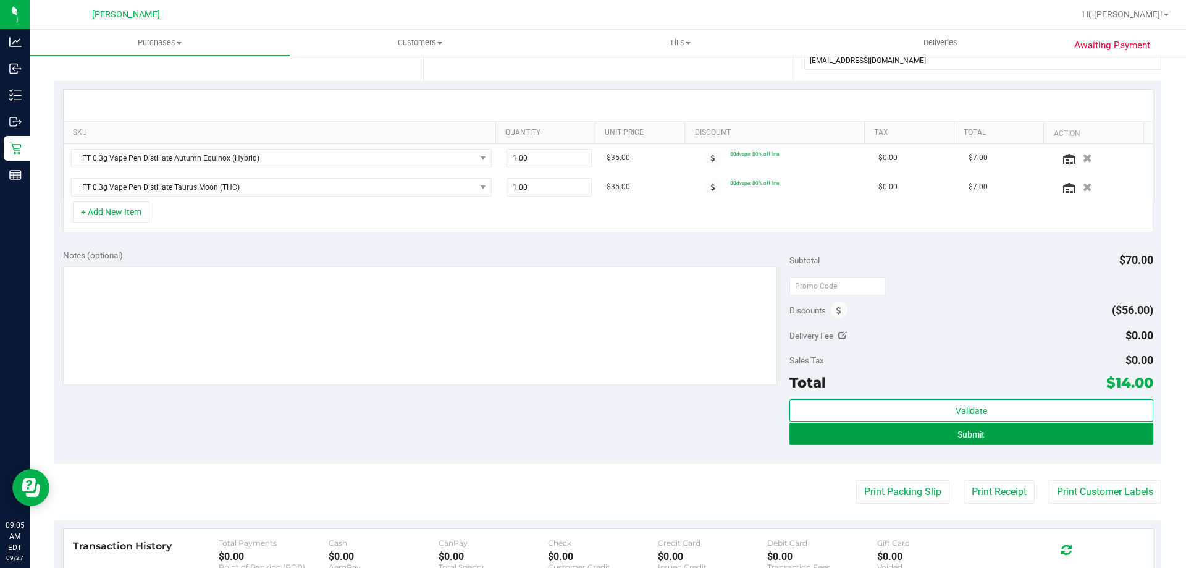
click at [841, 437] on button "Submit" at bounding box center [970, 434] width 363 height 22
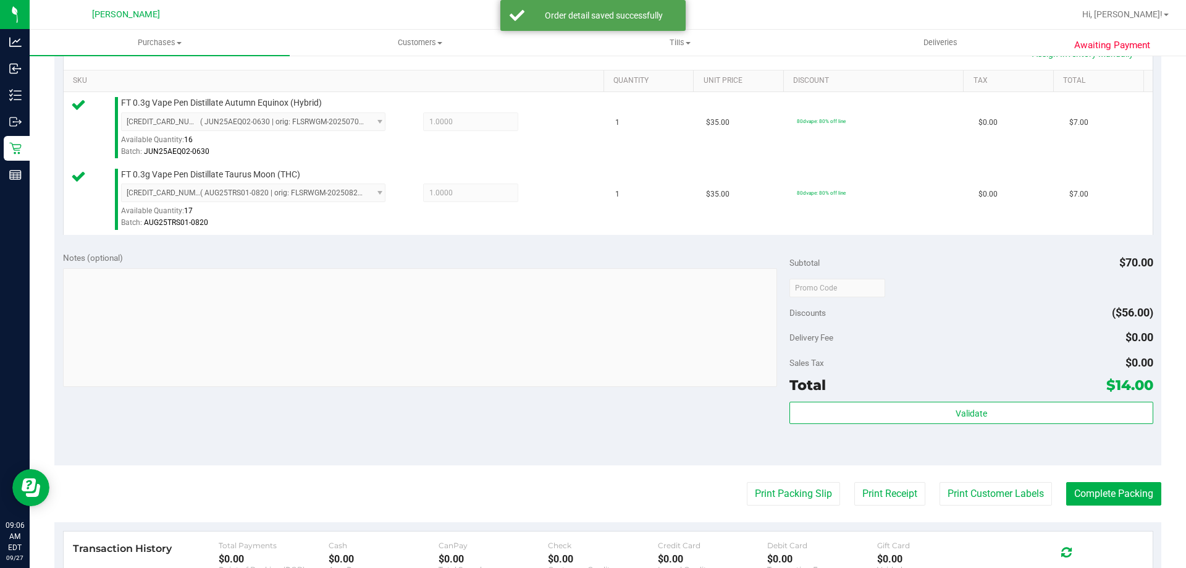
scroll to position [309, 0]
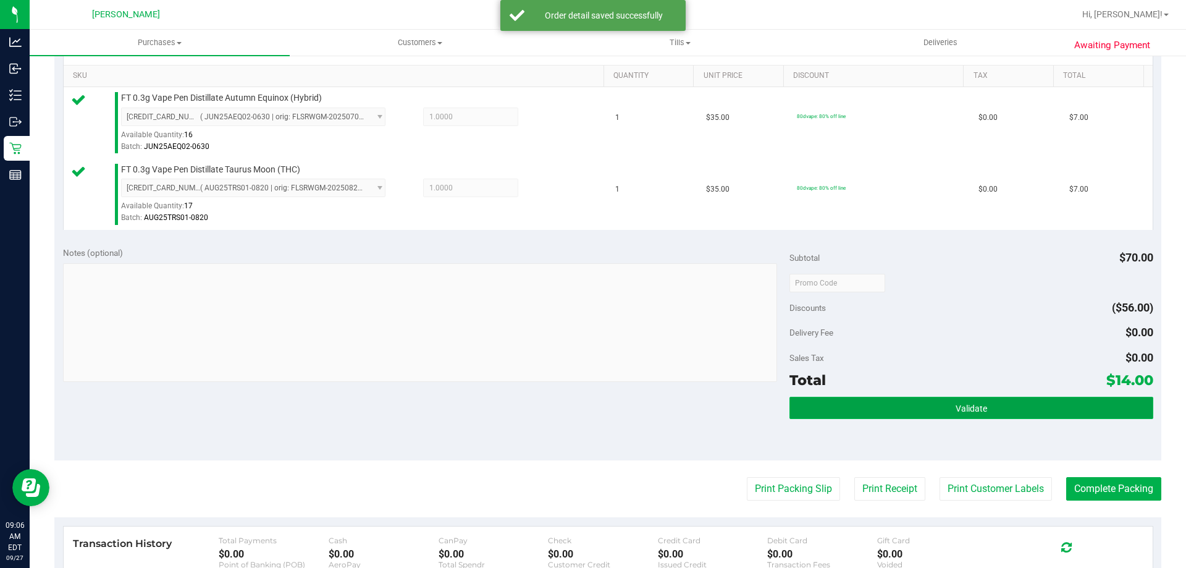
click at [935, 407] on button "Validate" at bounding box center [970, 408] width 363 height 22
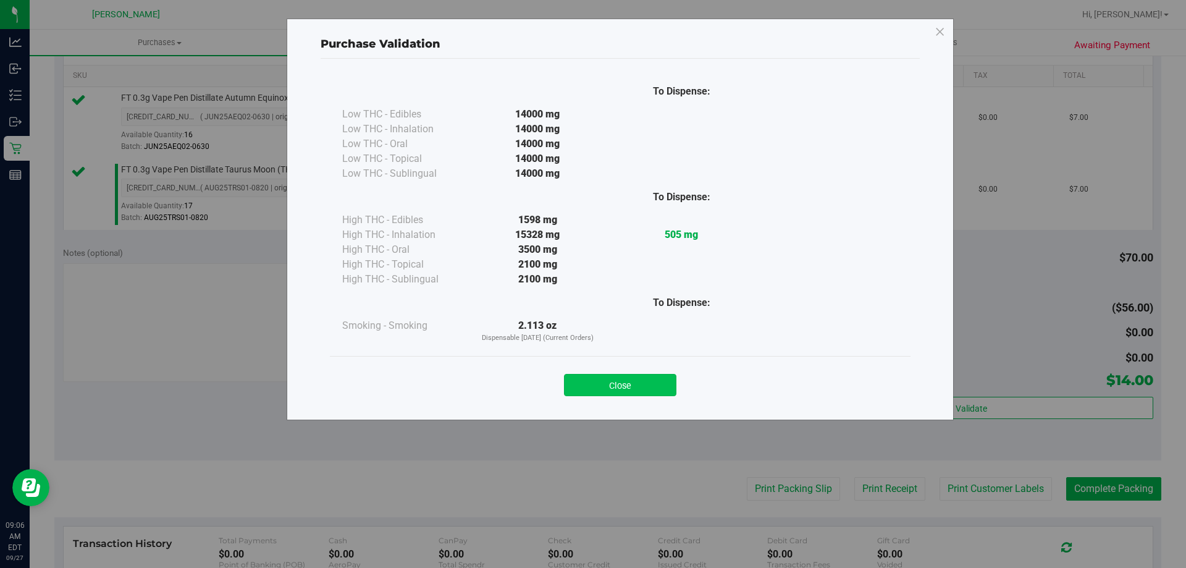
click at [633, 390] on button "Close" at bounding box center [620, 385] width 112 height 22
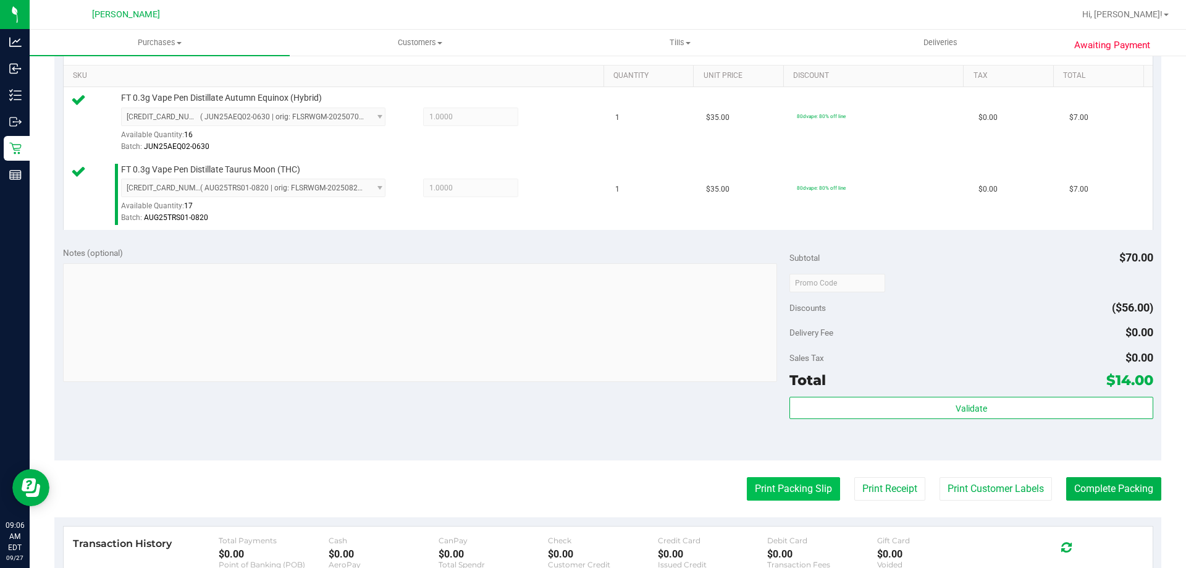
click at [760, 478] on button "Print Packing Slip" at bounding box center [793, 488] width 93 height 23
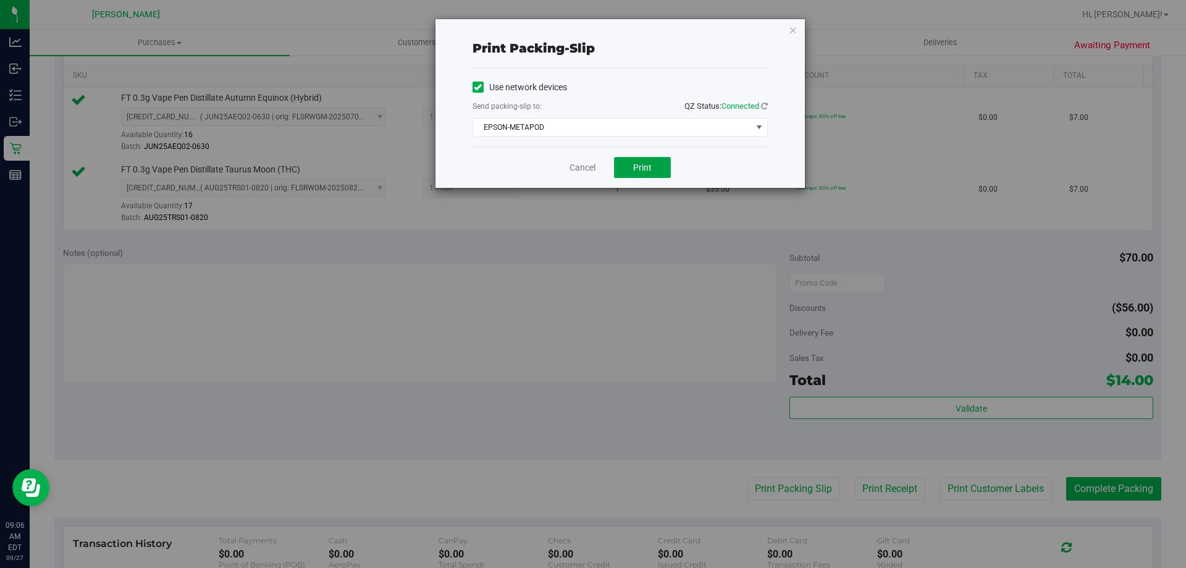
click at [637, 166] on span "Print" at bounding box center [642, 167] width 19 height 10
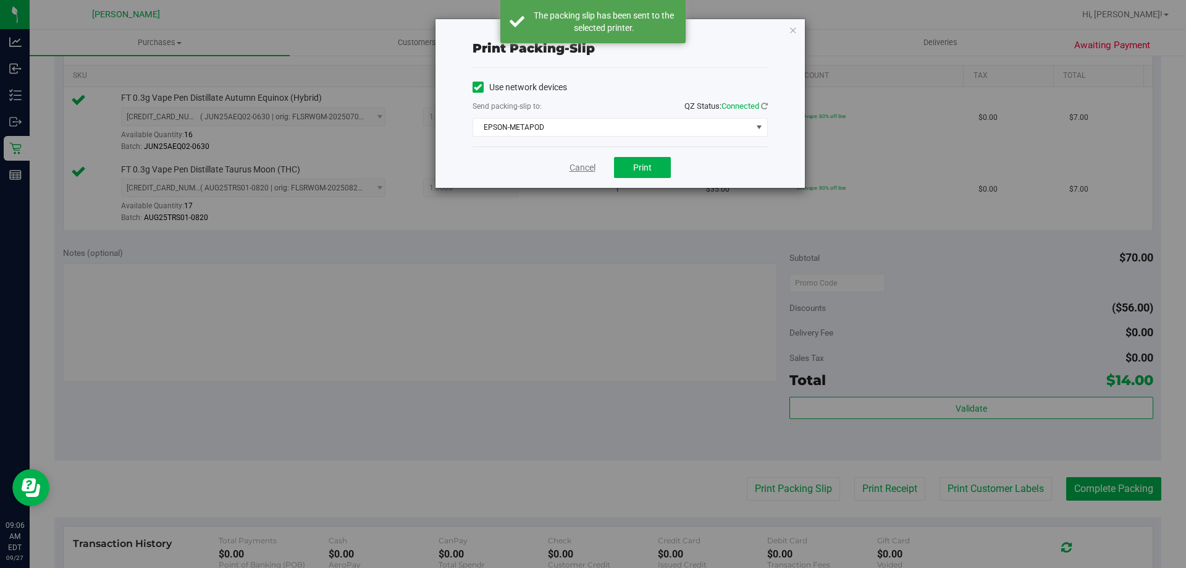
click at [579, 167] on link "Cancel" at bounding box center [583, 167] width 26 height 13
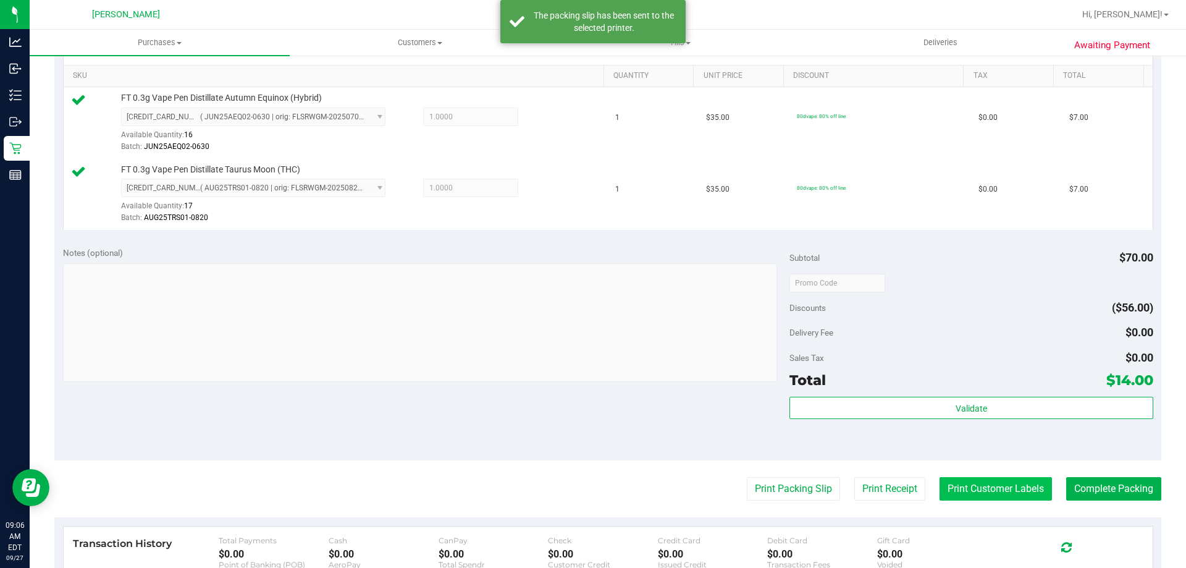
drag, startPoint x: 959, startPoint y: 474, endPoint x: 965, endPoint y: 481, distance: 8.7
click at [962, 479] on purchase-details "Back Edit Purchase Cancel Purchase View Profile # 12012989 BioTrack ID: - Submi…" at bounding box center [607, 253] width 1107 height 990
click at [966, 482] on button "Print Customer Labels" at bounding box center [996, 488] width 112 height 23
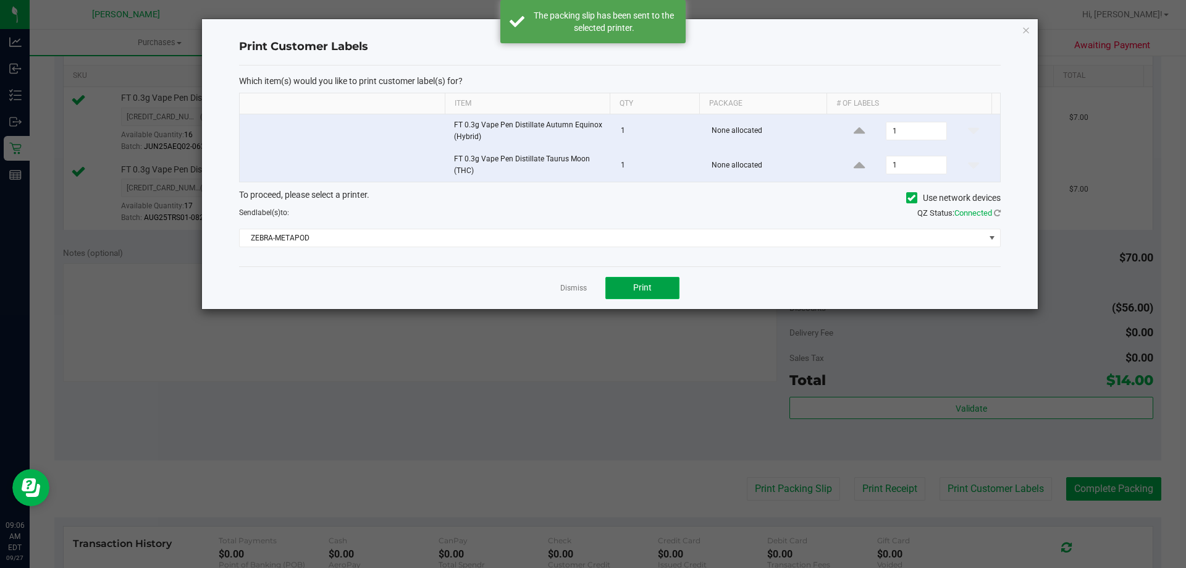
click at [671, 283] on button "Print" at bounding box center [642, 288] width 74 height 22
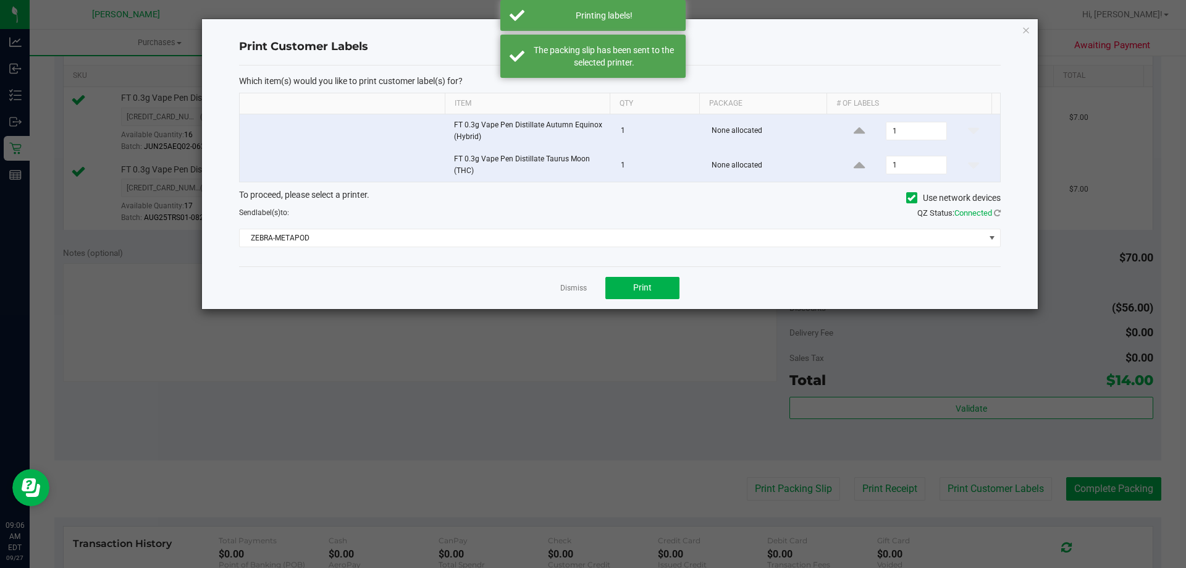
click at [815, 448] on ngb-modal-window "Print Customer Labels Which item(s) would you like to print customer label(s) f…" at bounding box center [597, 284] width 1195 height 568
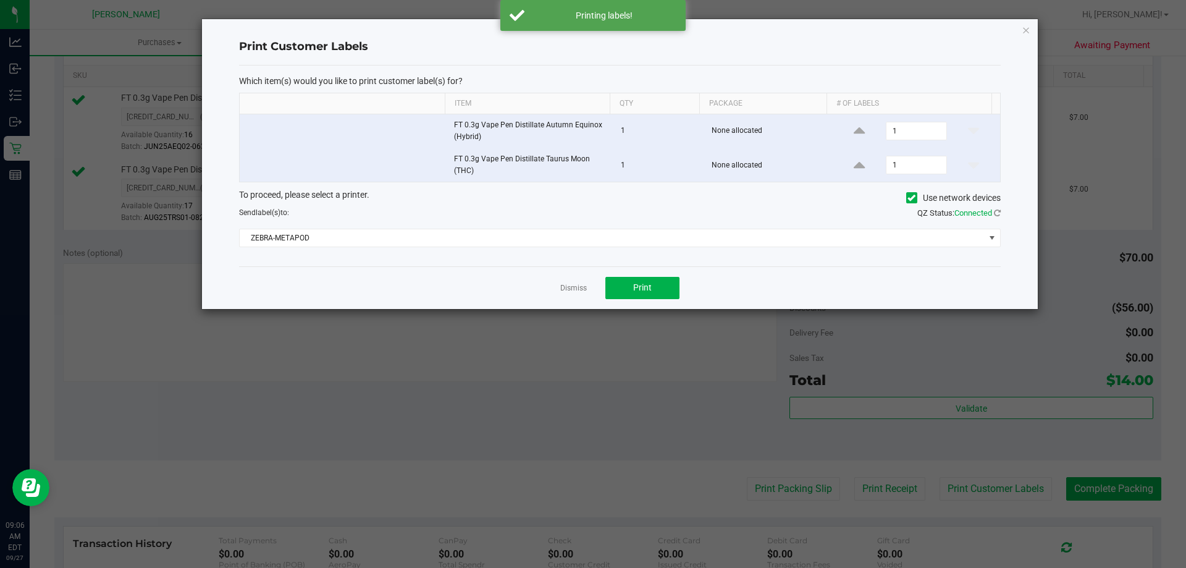
click at [1082, 486] on ngb-modal-window "Print Customer Labels Which item(s) would you like to print customer label(s) f…" at bounding box center [597, 284] width 1195 height 568
click at [567, 290] on link "Dismiss" at bounding box center [573, 288] width 27 height 11
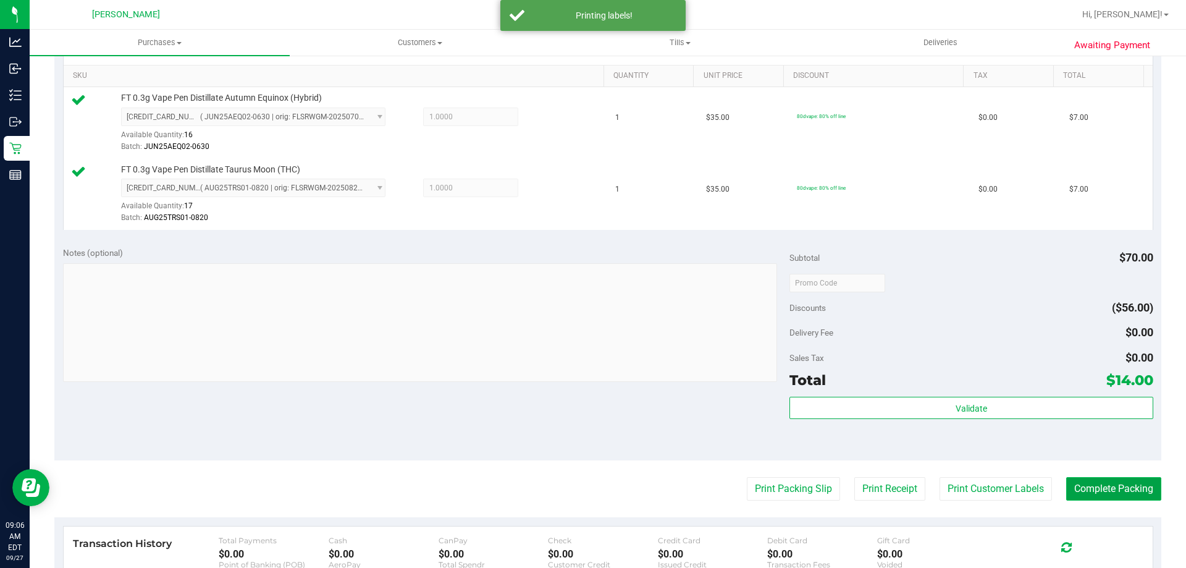
click at [1086, 494] on button "Complete Packing" at bounding box center [1113, 488] width 95 height 23
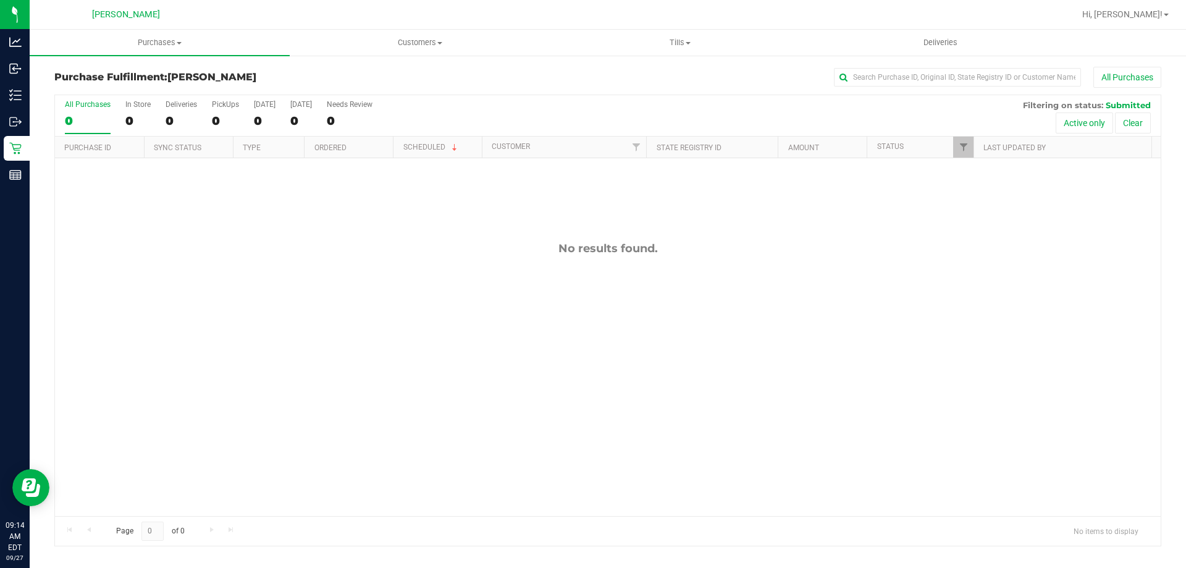
click at [492, 390] on div "No results found." at bounding box center [608, 378] width 1106 height 441
click at [141, 105] on div "In Store" at bounding box center [137, 104] width 25 height 9
click at [0, 0] on input "In Store 0" at bounding box center [0, 0] width 0 height 0
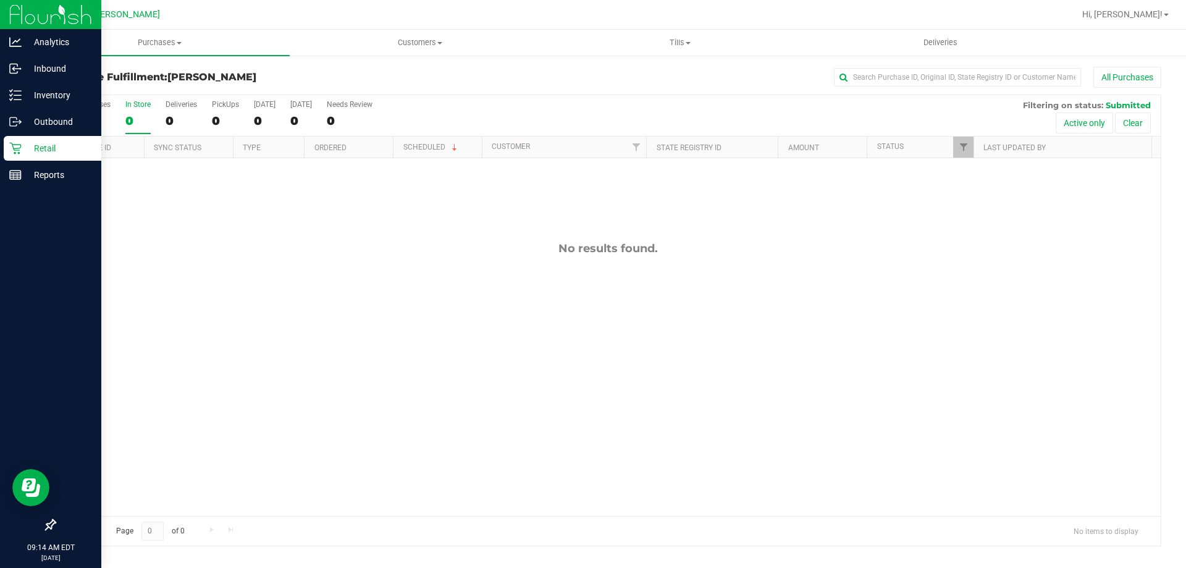
click at [37, 149] on p "Retail" at bounding box center [59, 148] width 74 height 15
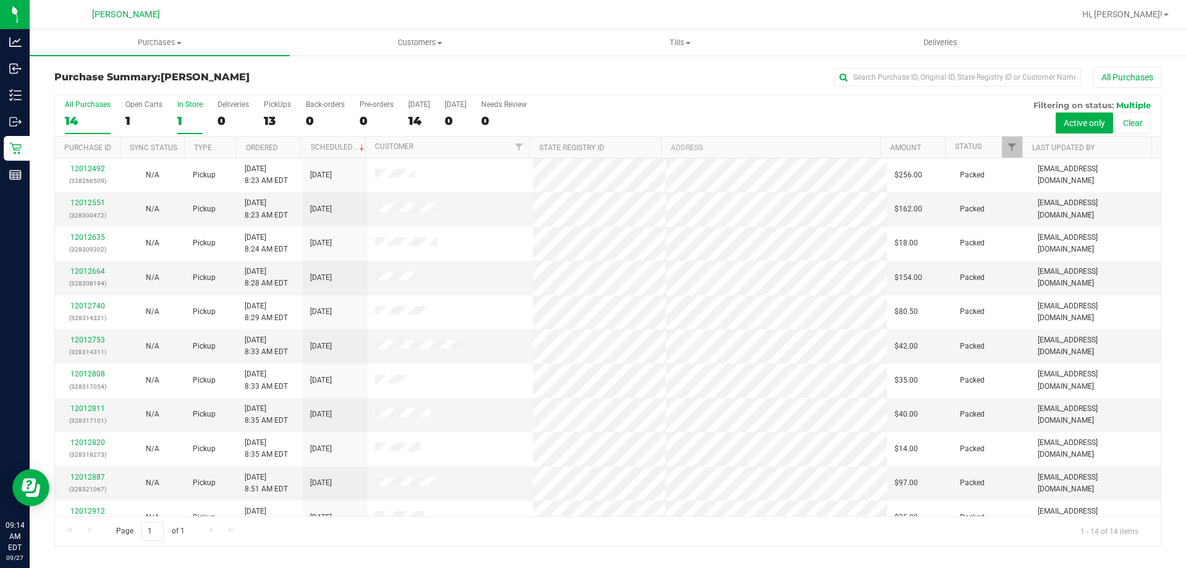
click at [183, 100] on div "In Store" at bounding box center [189, 104] width 25 height 9
click at [0, 0] on input "In Store 1" at bounding box center [0, 0] width 0 height 0
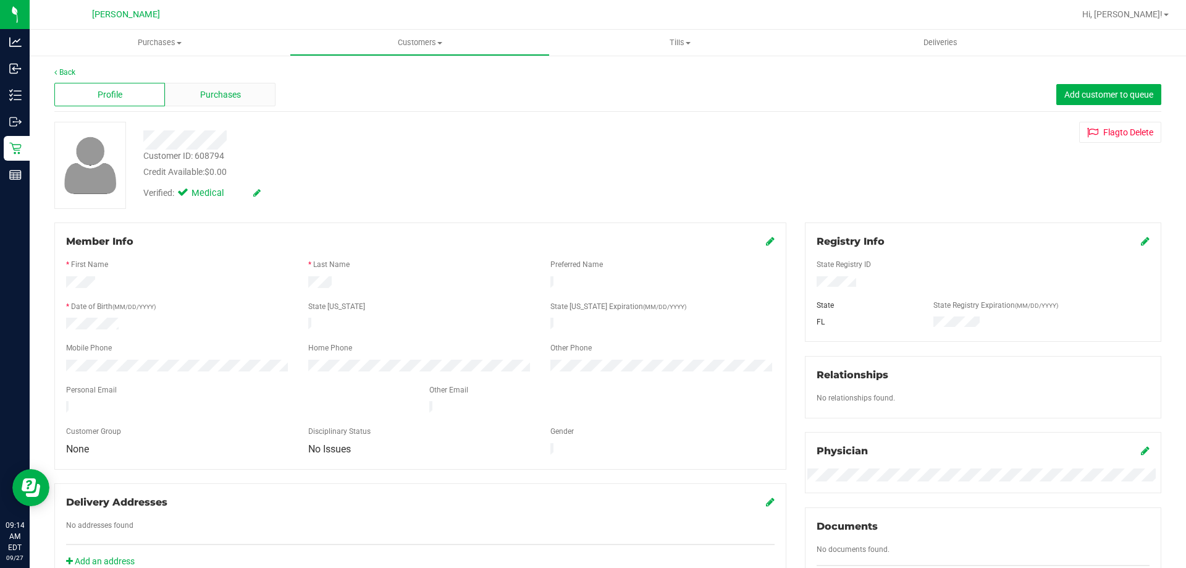
click at [196, 93] on div "Purchases" at bounding box center [220, 94] width 111 height 23
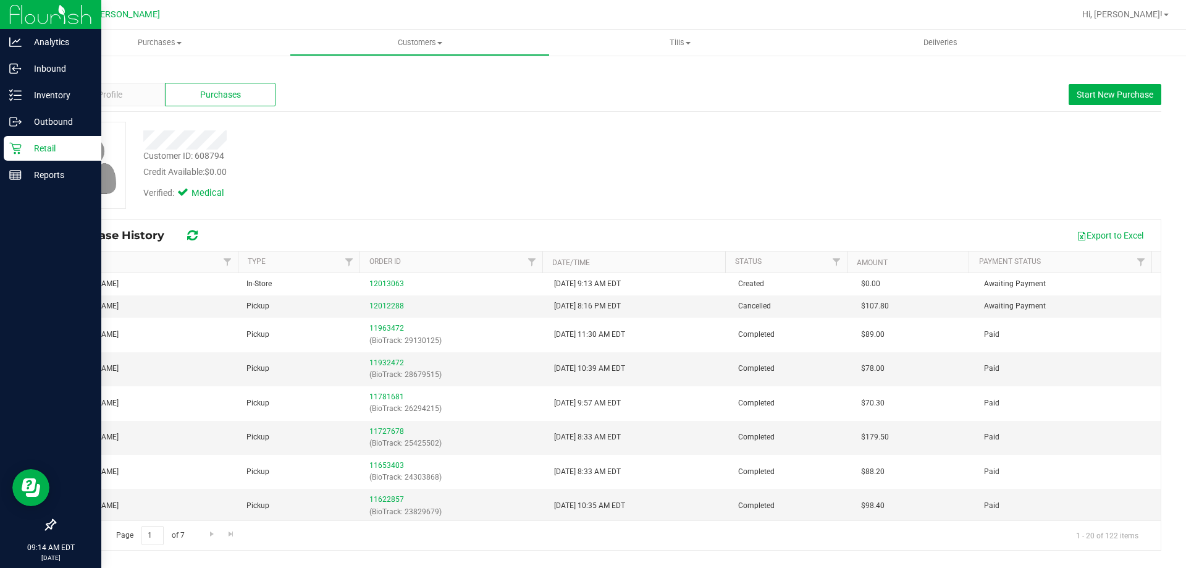
click at [30, 145] on p "Retail" at bounding box center [59, 148] width 74 height 15
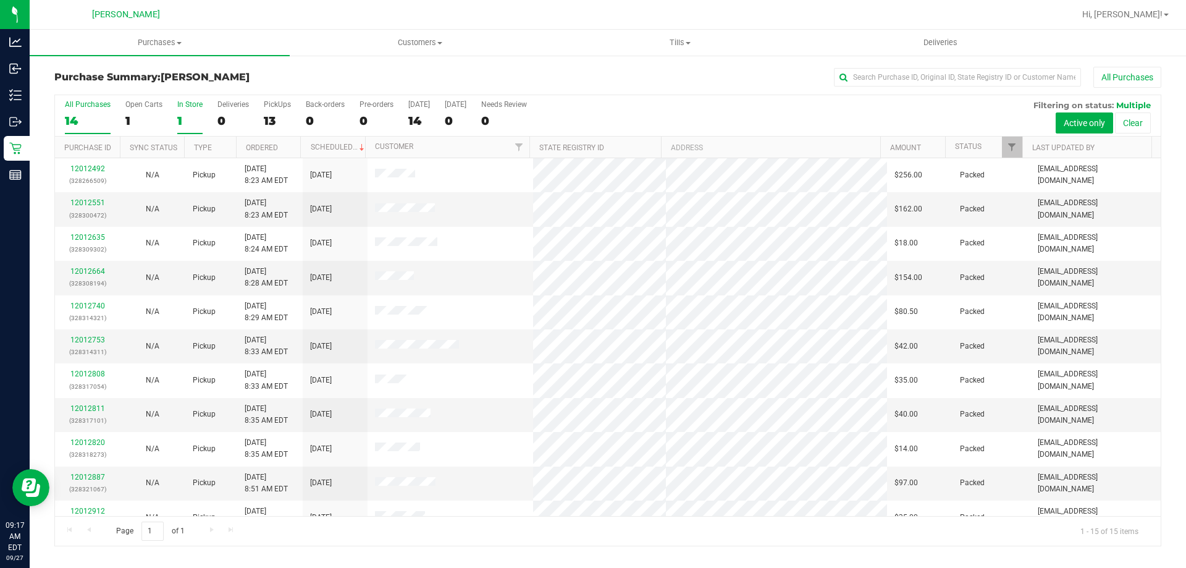
click at [190, 104] on div "In Store" at bounding box center [189, 104] width 25 height 9
click at [0, 0] on input "In Store 1" at bounding box center [0, 0] width 0 height 0
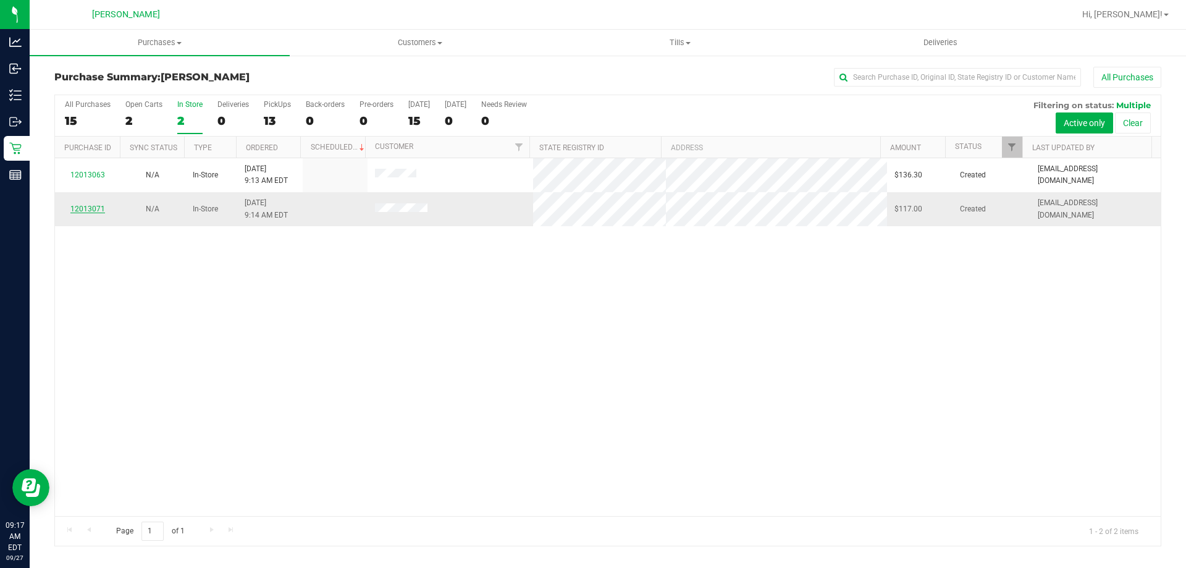
click at [90, 208] on link "12013071" at bounding box center [87, 208] width 35 height 9
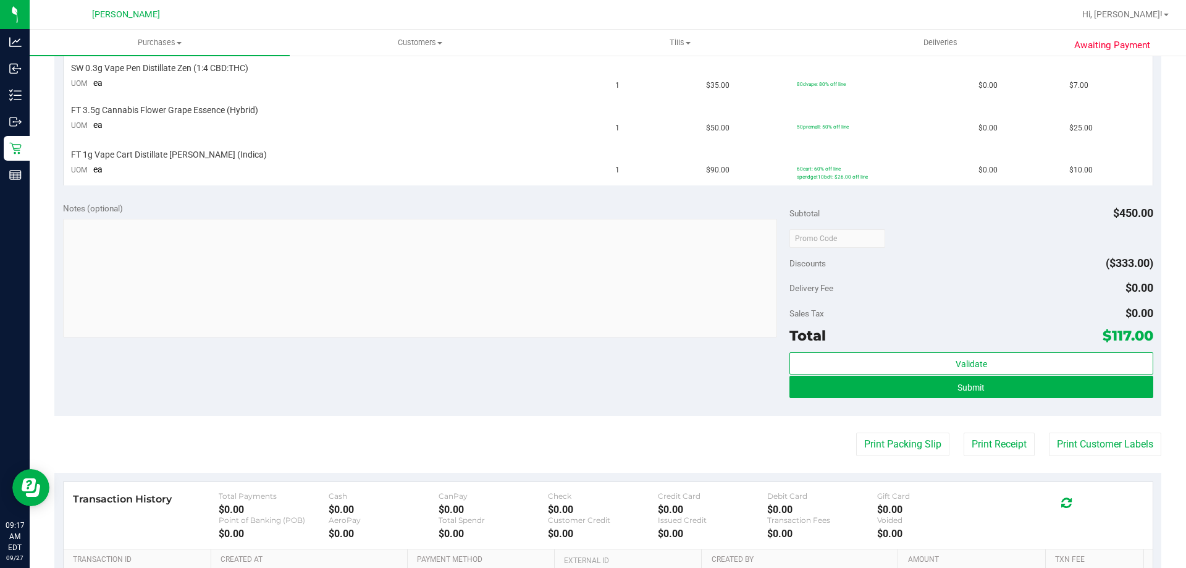
scroll to position [556, 0]
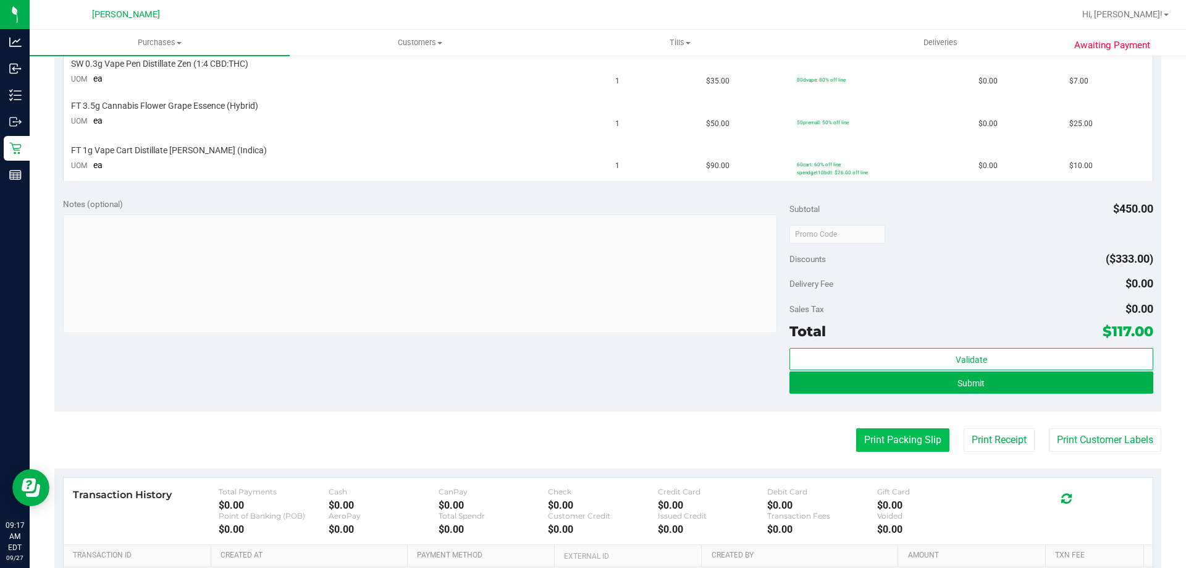
click at [896, 441] on button "Print Packing Slip" at bounding box center [902, 439] width 93 height 23
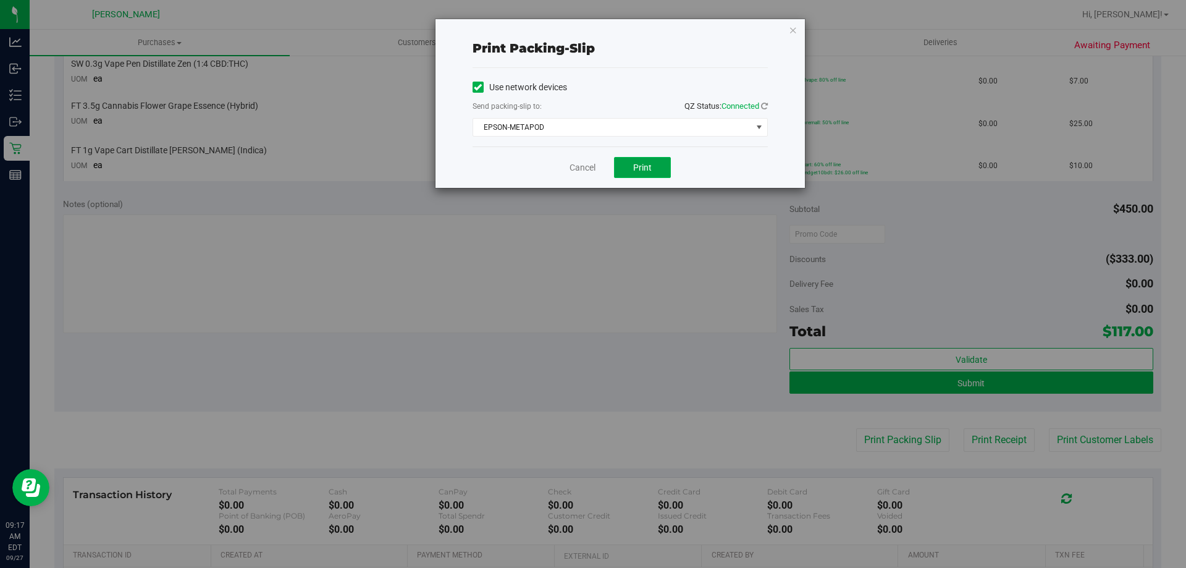
click at [646, 166] on span "Print" at bounding box center [642, 167] width 19 height 10
click at [582, 164] on link "Cancel" at bounding box center [583, 167] width 26 height 13
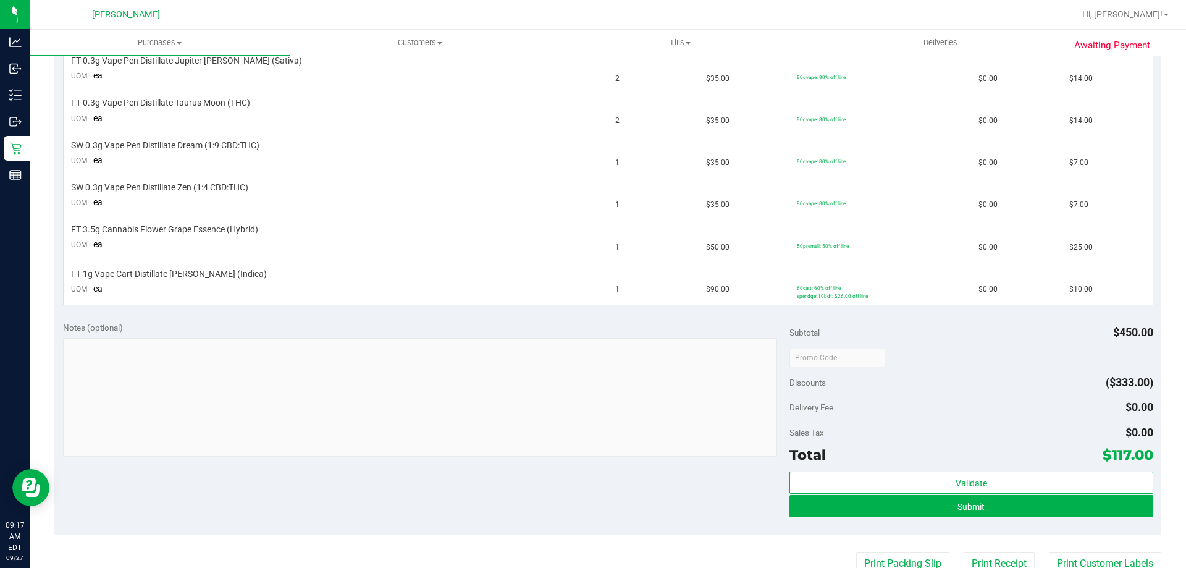
scroll to position [371, 0]
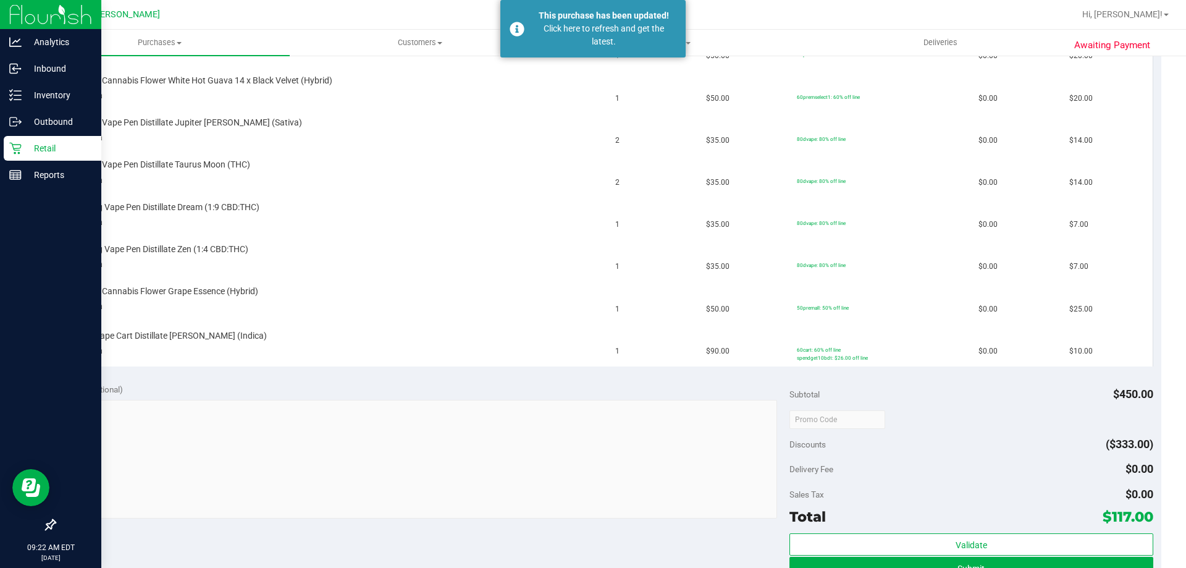
click at [42, 149] on p "Retail" at bounding box center [59, 148] width 74 height 15
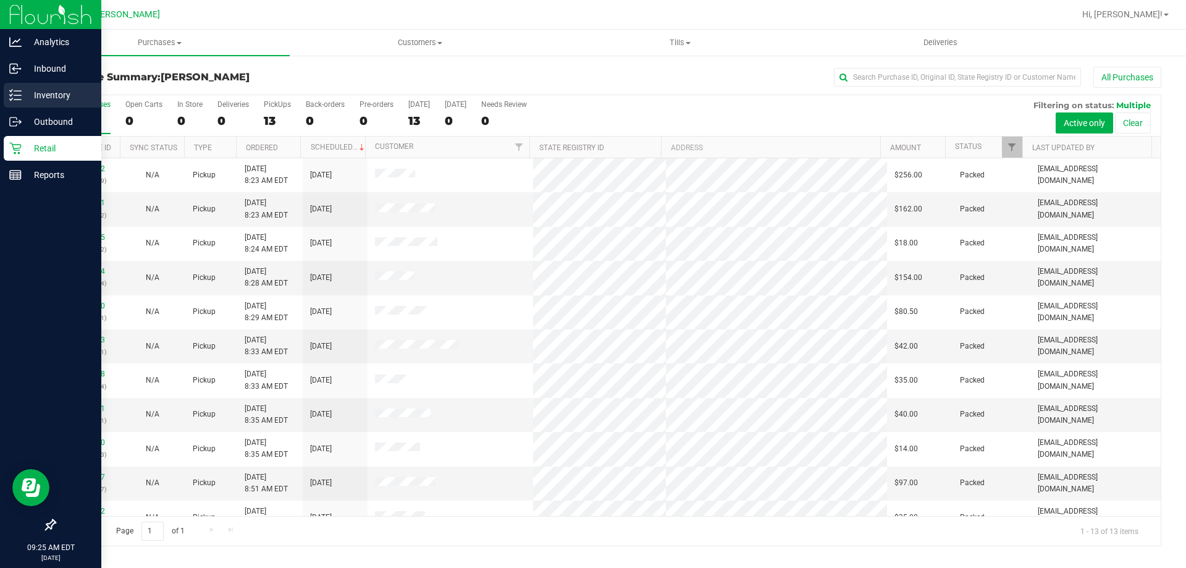
click at [44, 91] on p "Inventory" at bounding box center [59, 95] width 74 height 15
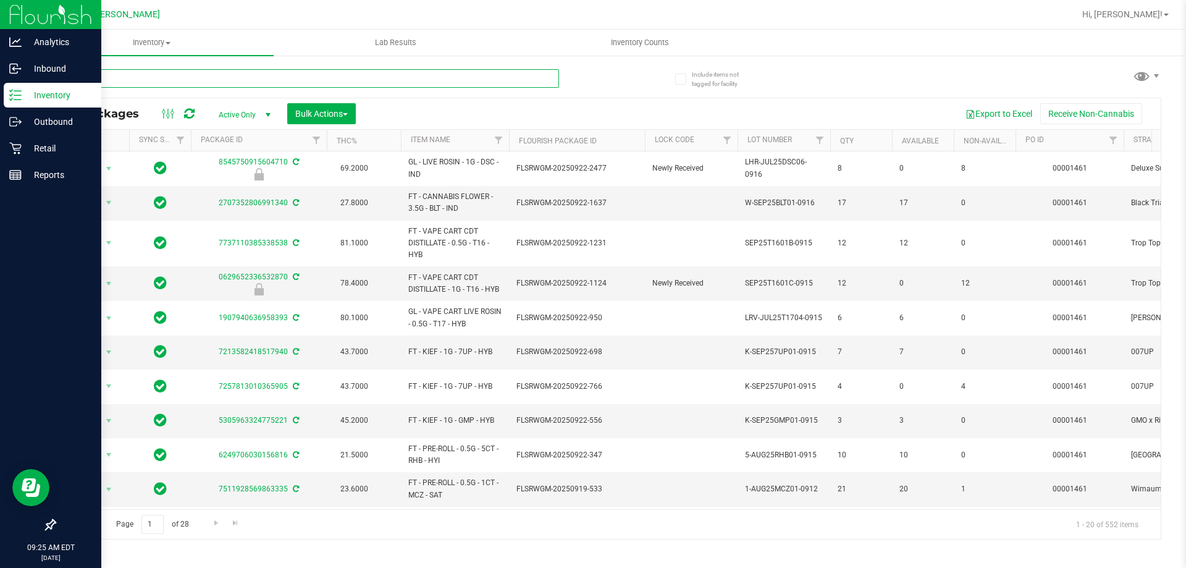
click at [114, 87] on input "text" at bounding box center [306, 78] width 505 height 19
type input "ground"
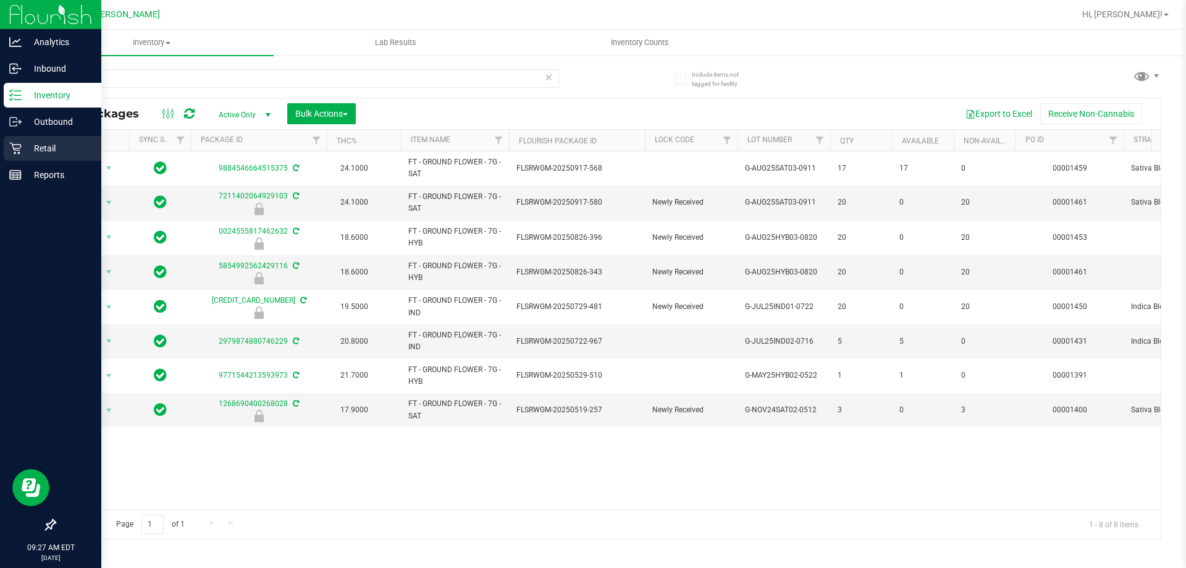
click at [56, 150] on p "Retail" at bounding box center [59, 148] width 74 height 15
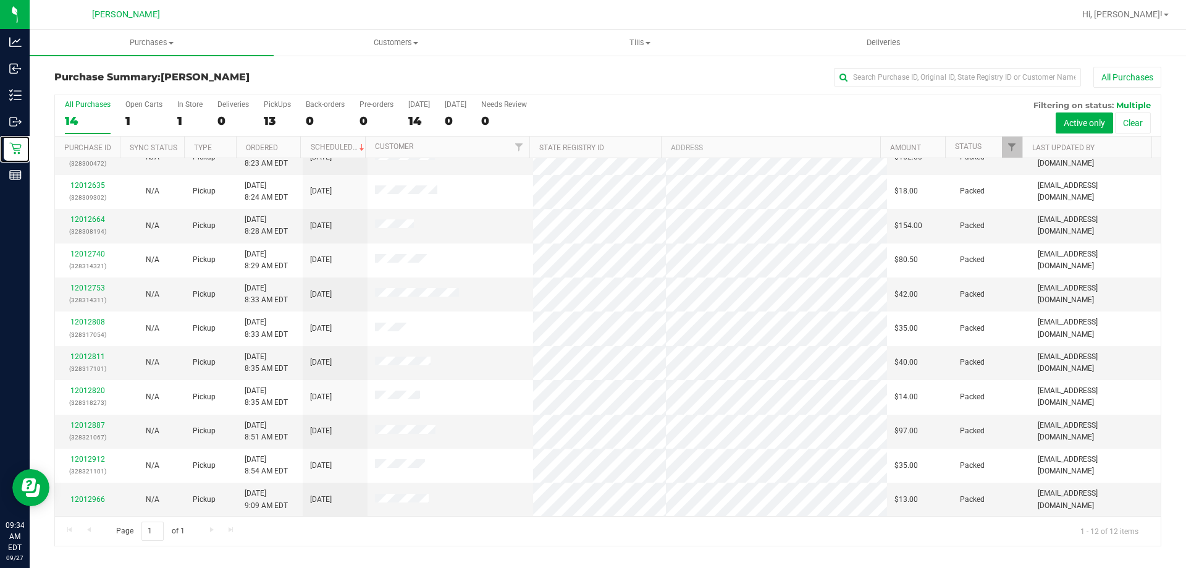
scroll to position [53, 0]
click at [278, 103] on div "PickUps" at bounding box center [277, 104] width 27 height 9
click at [0, 0] on input "PickUps 13" at bounding box center [0, 0] width 0 height 0
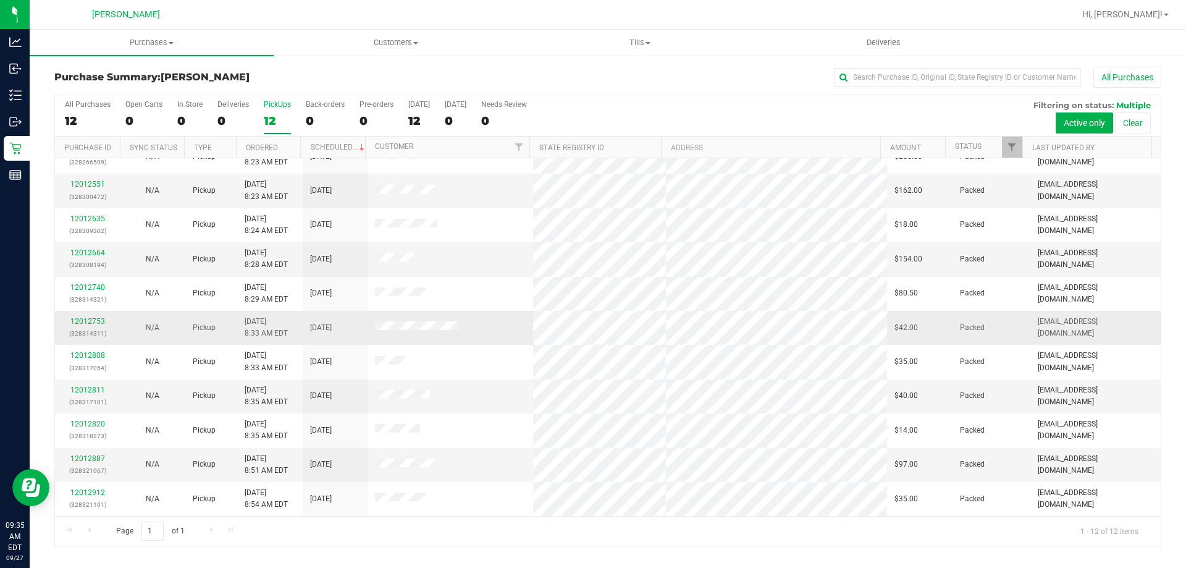
scroll to position [0, 0]
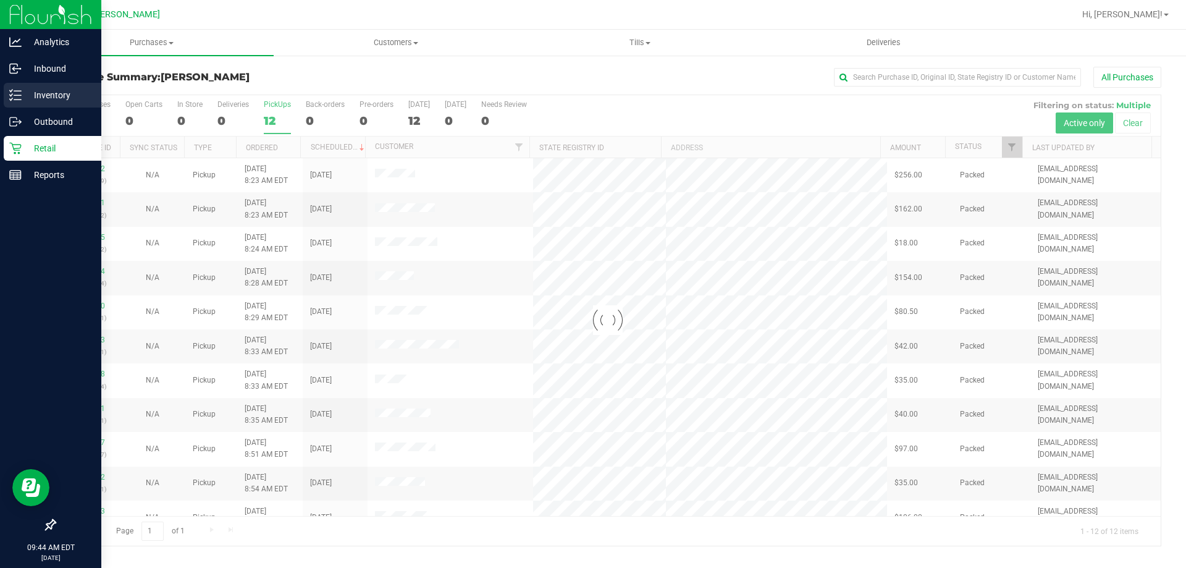
click at [40, 93] on p "Inventory" at bounding box center [59, 95] width 74 height 15
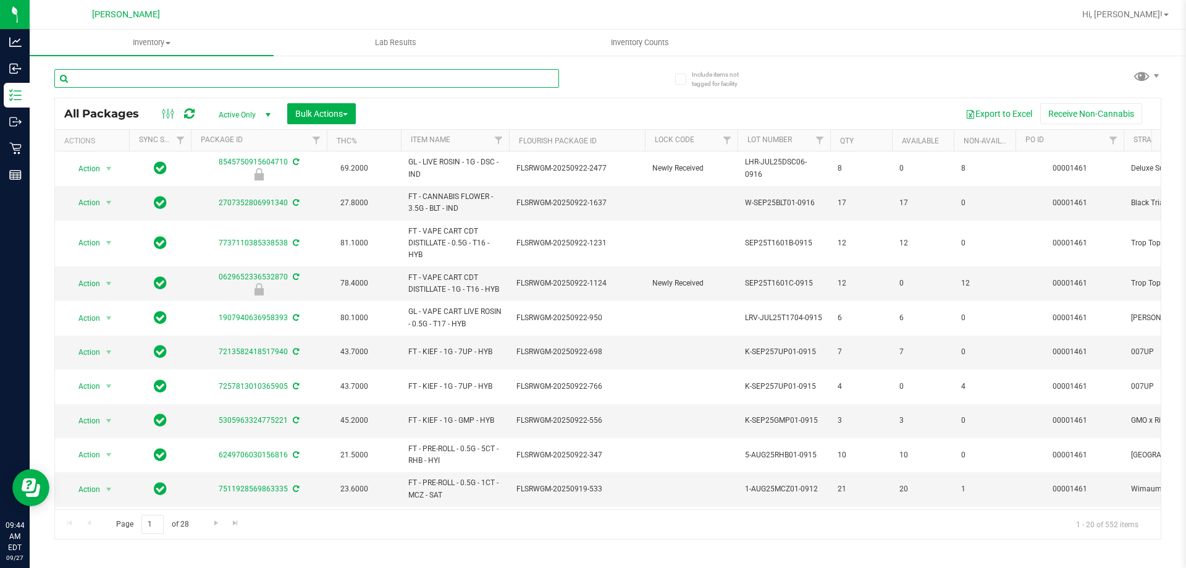
click at [159, 79] on input "text" at bounding box center [306, 78] width 505 height 19
paste input "FLSRWGM-20250819-093"
type input "FLSRWGM-20250819-093"
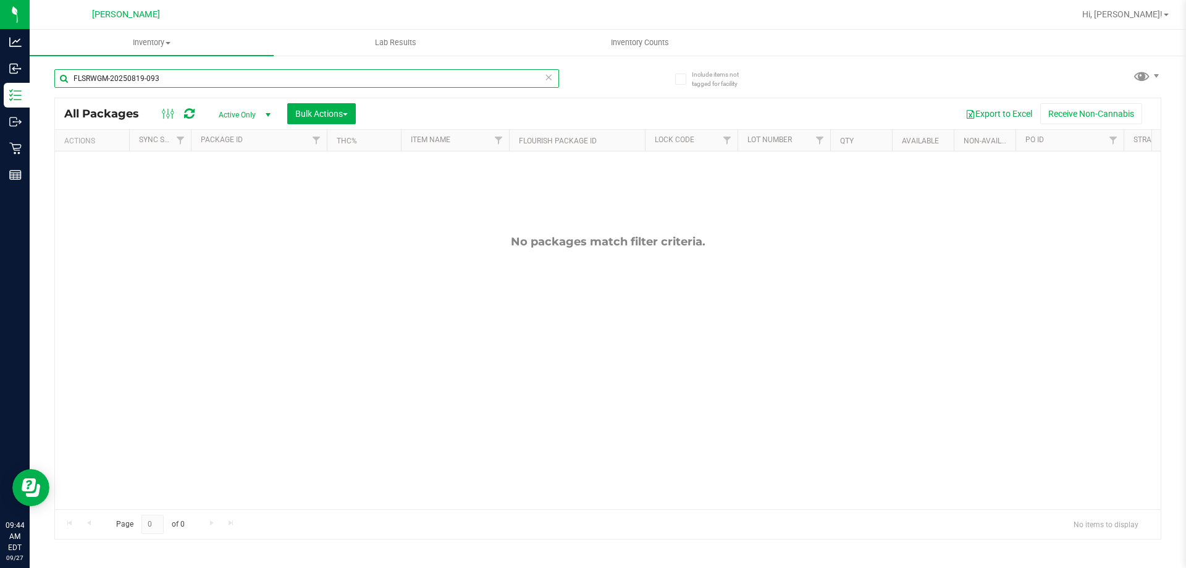
drag, startPoint x: 166, startPoint y: 80, endPoint x: 52, endPoint y: 81, distance: 113.7
click at [52, 81] on div "Include items not tagged for facility FLSRWGM-20250819-093 All Packages Active …" at bounding box center [608, 242] width 1156 height 377
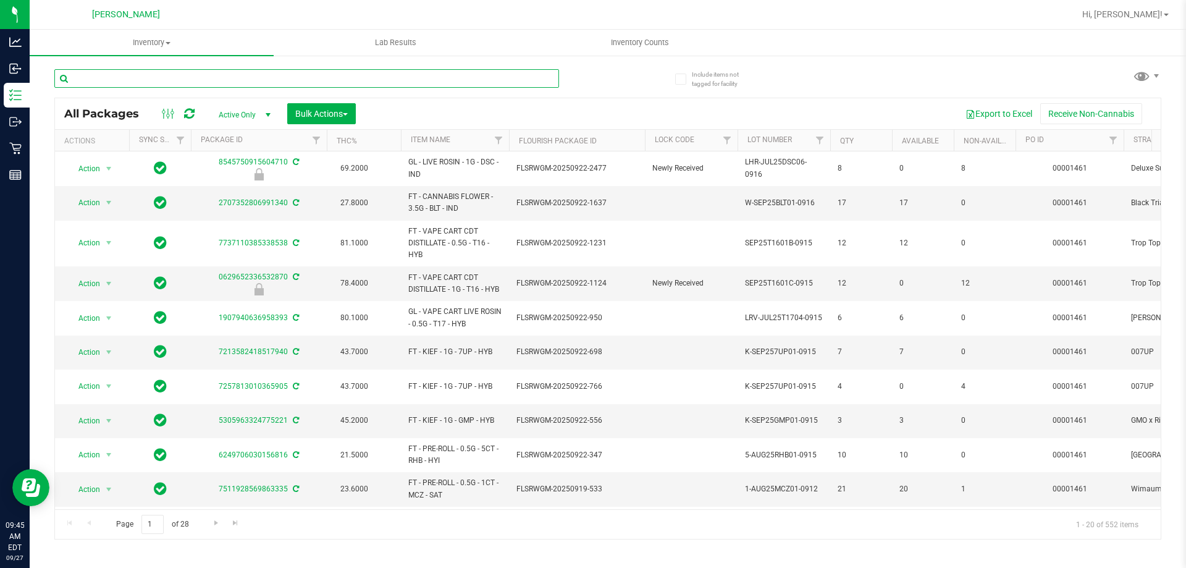
click at [190, 78] on input "text" at bounding box center [306, 78] width 505 height 19
paste input "FLSRWGM-20250819-1205"
type input "FLSRWGM-20250819-1205"
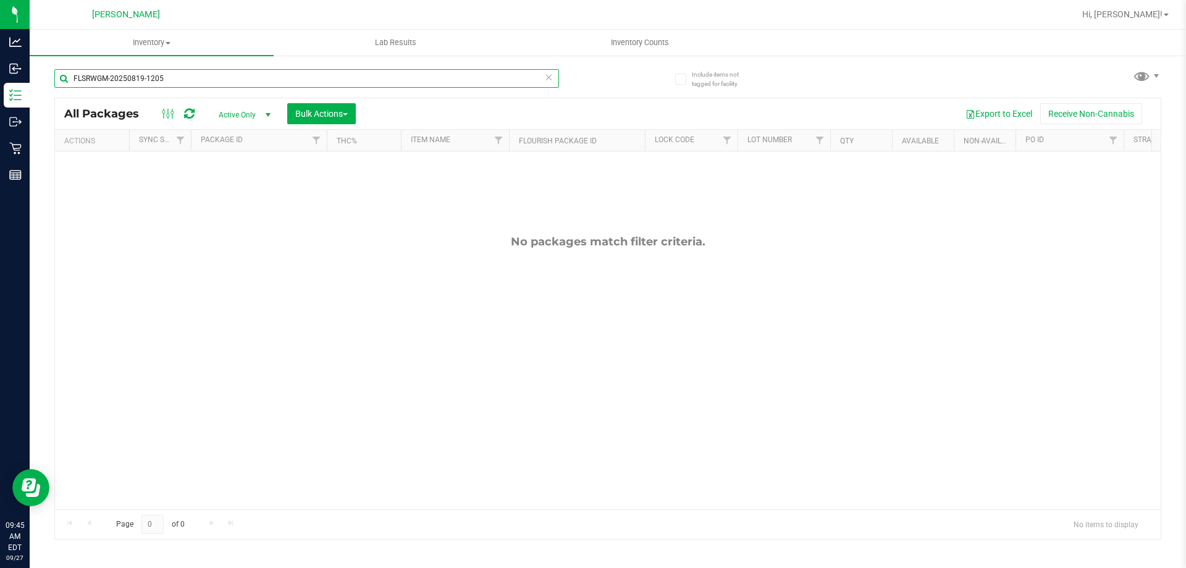
drag, startPoint x: 187, startPoint y: 78, endPoint x: 61, endPoint y: 90, distance: 126.6
click at [61, 90] on div "FLSRWGM-20250819-1205" at bounding box center [306, 83] width 505 height 28
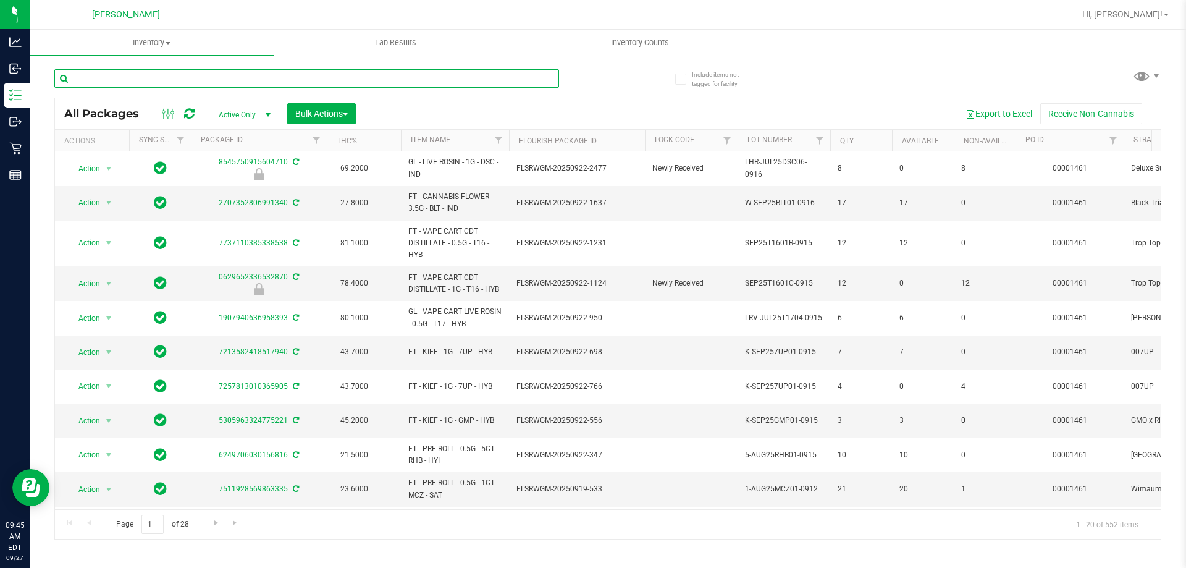
click at [209, 74] on input "text" at bounding box center [306, 78] width 505 height 19
paste input "FLSRWGM-20250908-424"
type input "FLSRWGM-20250908-424"
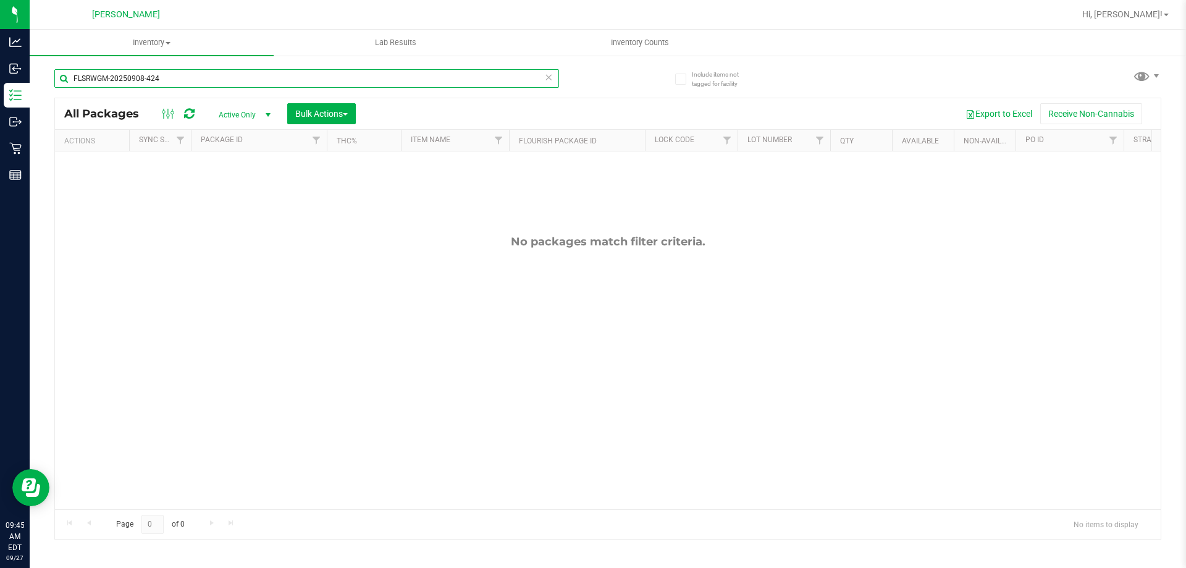
drag, startPoint x: 163, startPoint y: 75, endPoint x: 58, endPoint y: 77, distance: 105.0
click at [58, 77] on input "FLSRWGM-20250908-424" at bounding box center [306, 78] width 505 height 19
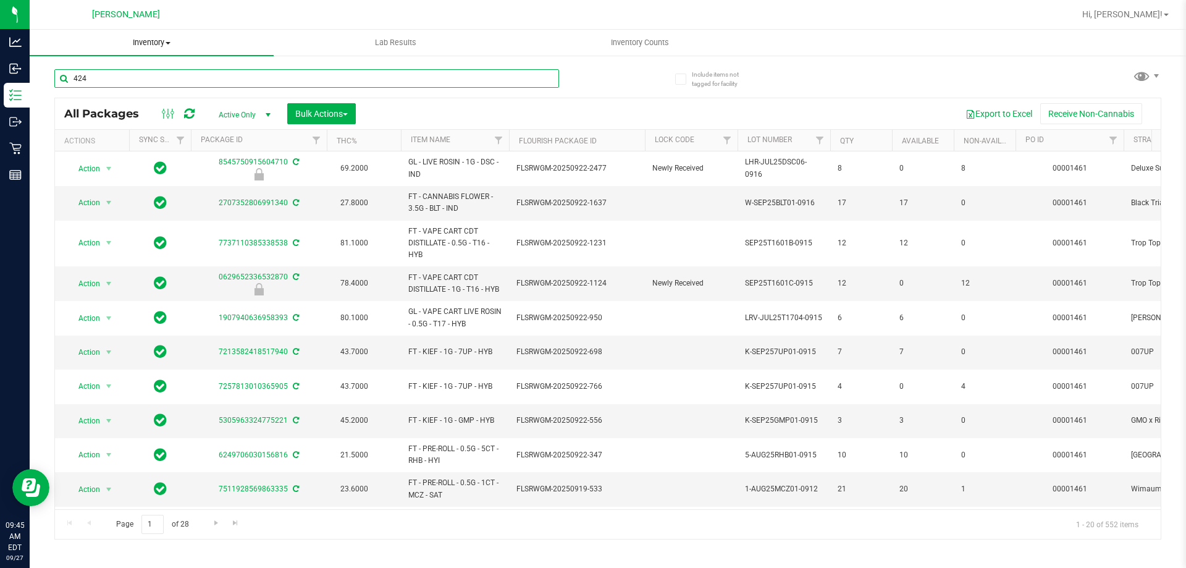
type input "424"
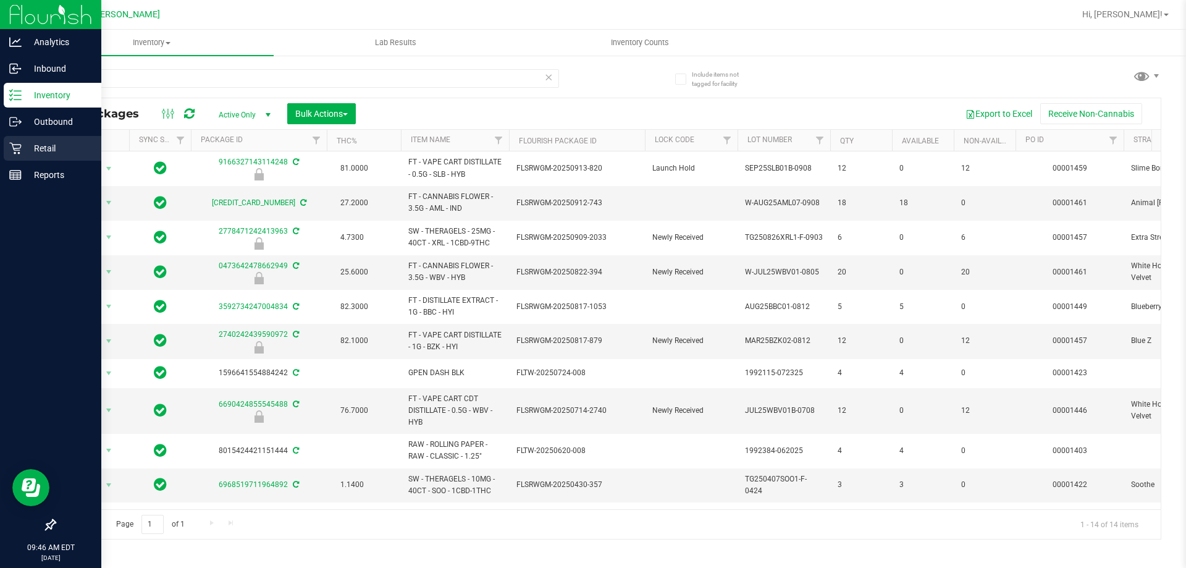
click at [60, 148] on p "Retail" at bounding box center [59, 148] width 74 height 15
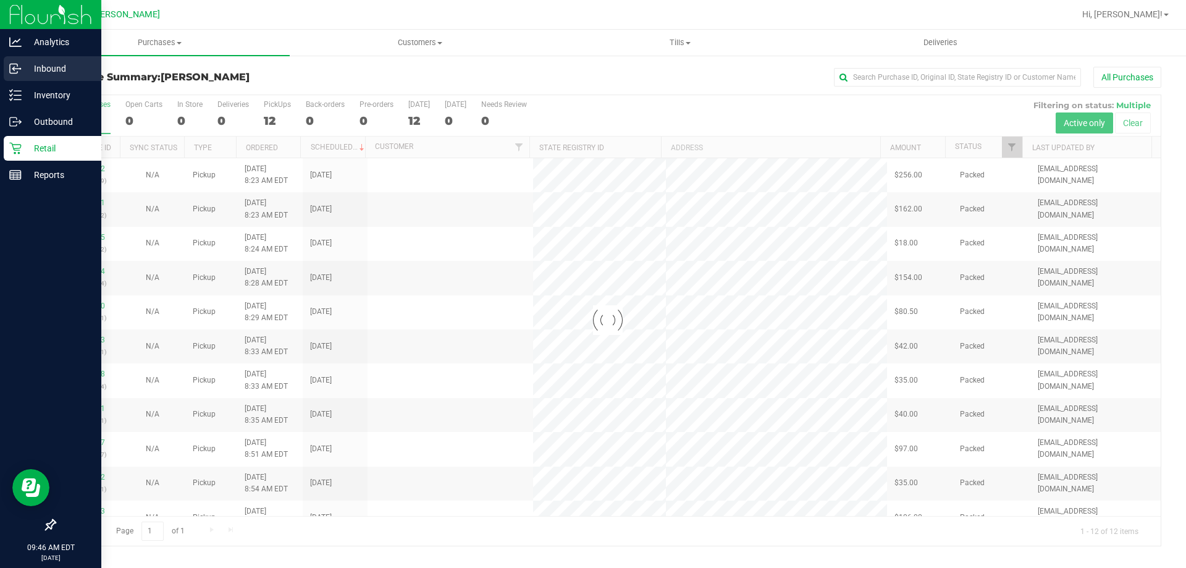
click at [38, 67] on p "Inbound" at bounding box center [59, 68] width 74 height 15
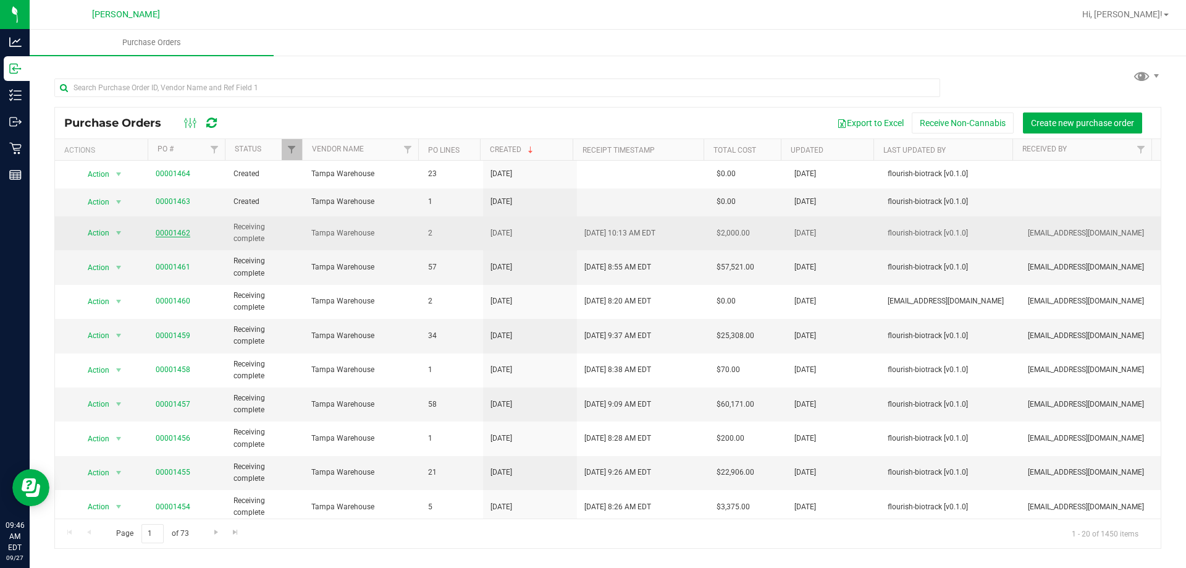
click at [183, 231] on link "00001462" at bounding box center [173, 233] width 35 height 9
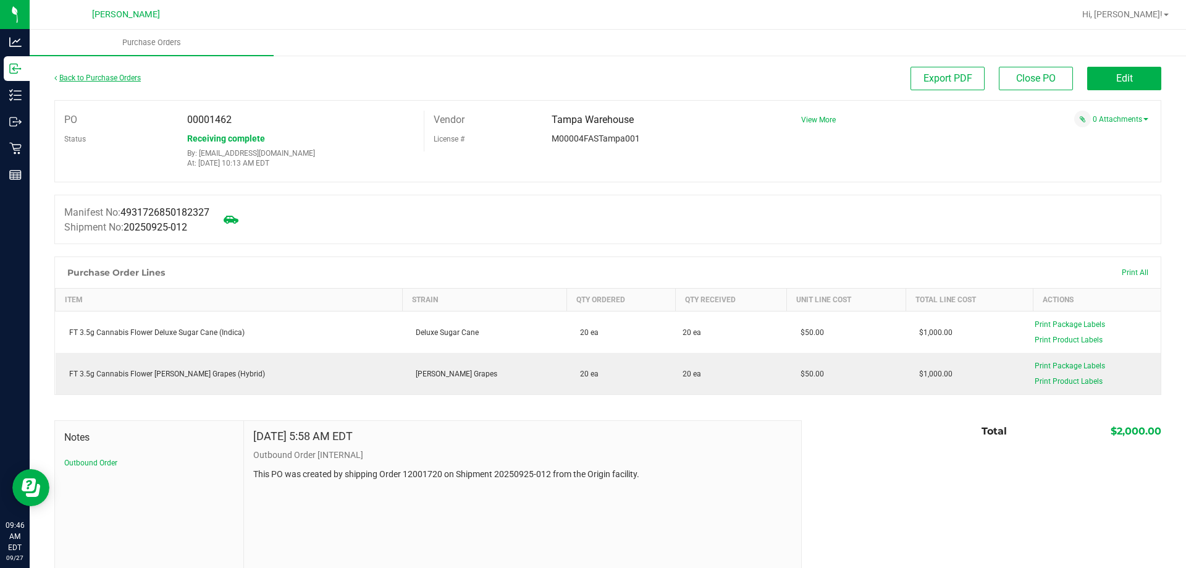
click at [126, 82] on link "Back to Purchase Orders" at bounding box center [97, 78] width 86 height 9
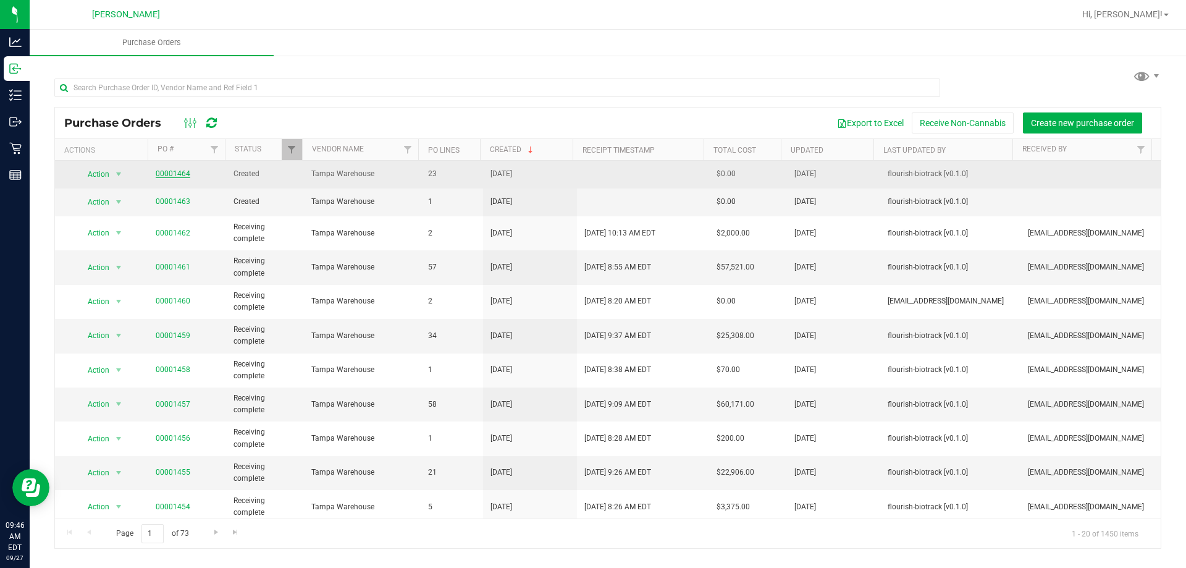
click at [177, 170] on link "00001464" at bounding box center [173, 173] width 35 height 9
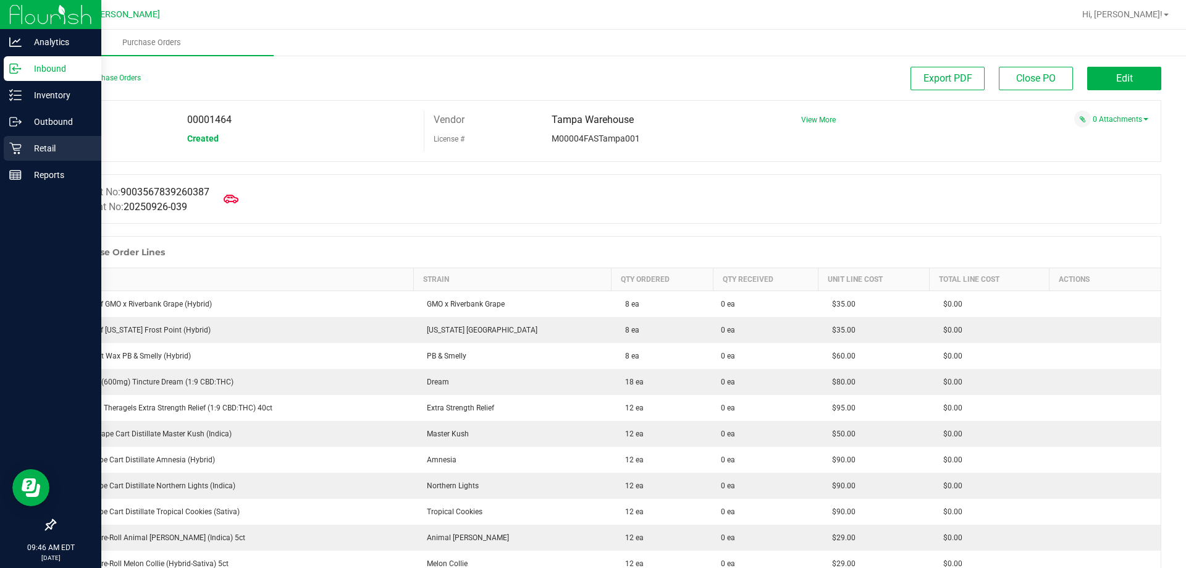
click at [43, 140] on div "Retail" at bounding box center [53, 148] width 98 height 25
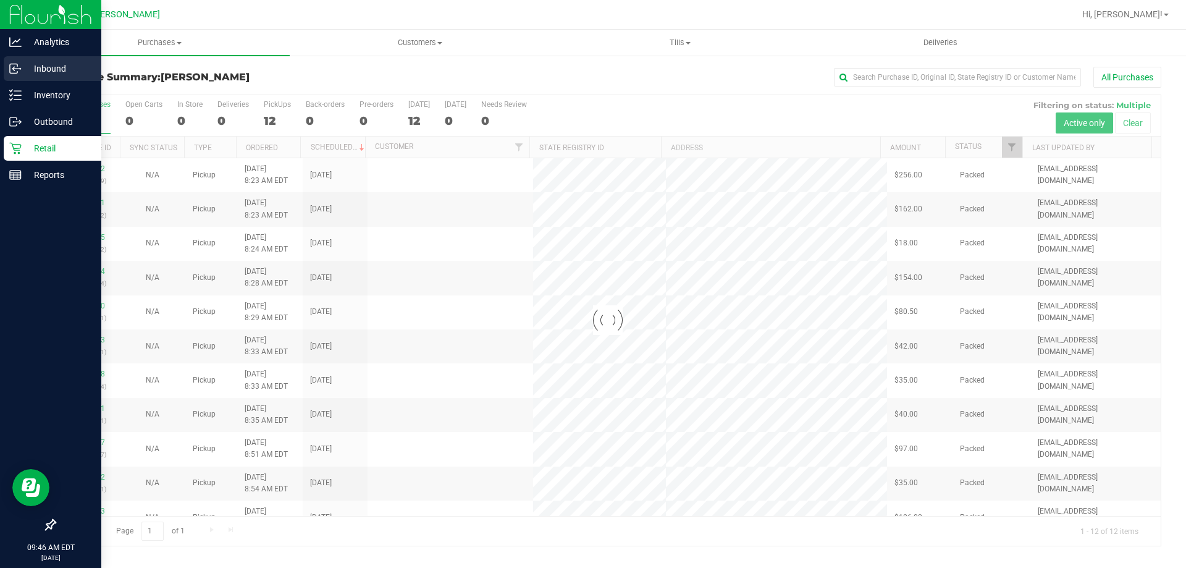
click at [44, 66] on p "Inbound" at bounding box center [59, 68] width 74 height 15
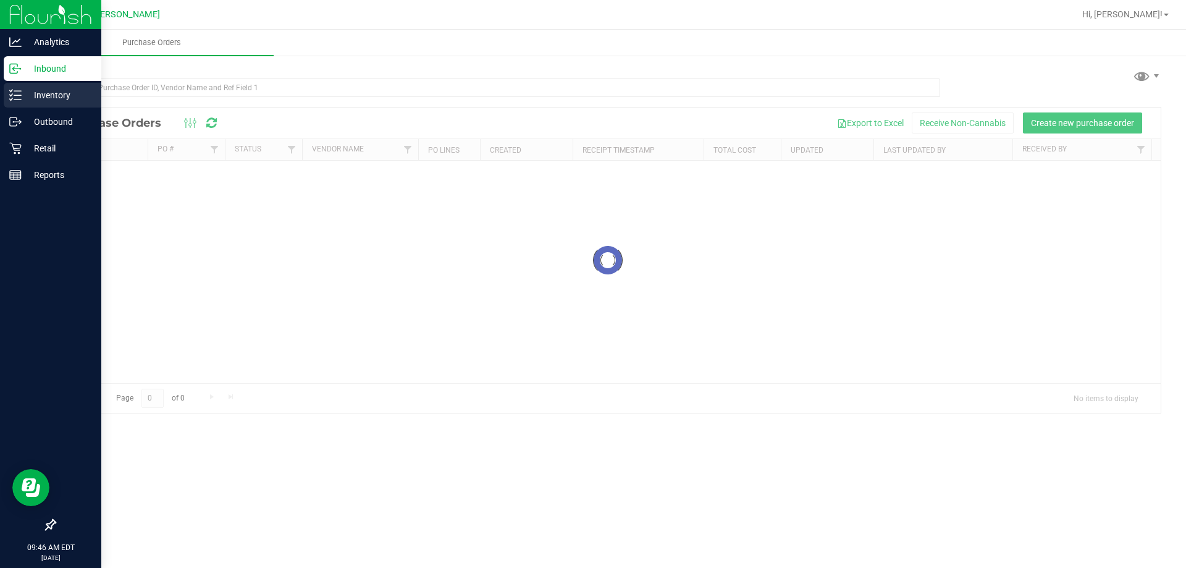
click at [50, 95] on p "Inventory" at bounding box center [59, 95] width 74 height 15
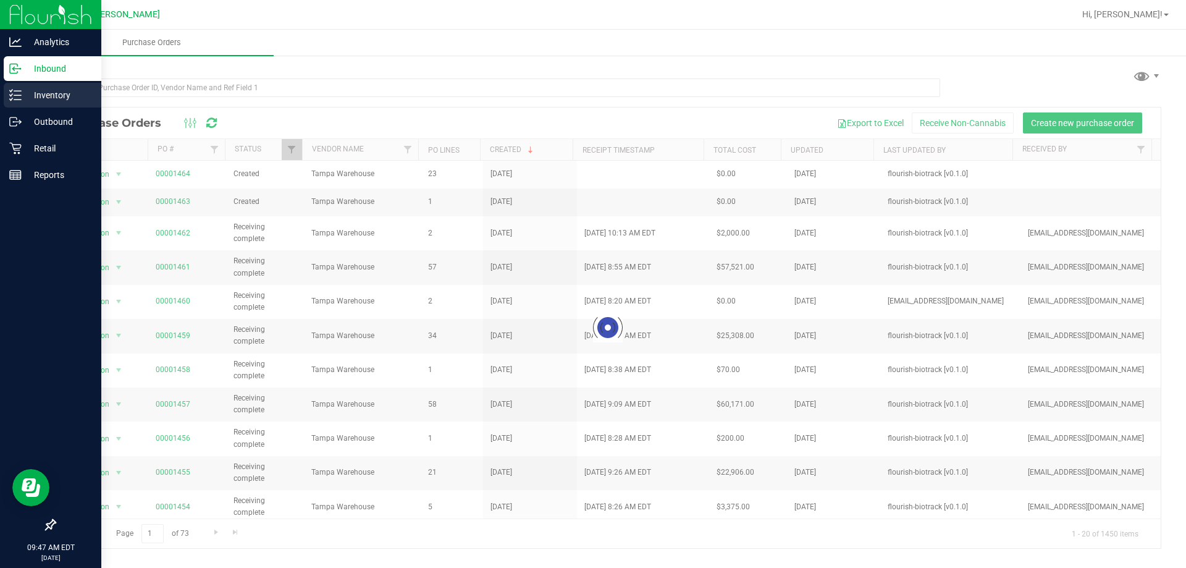
click at [50, 95] on p "Inventory" at bounding box center [59, 95] width 74 height 15
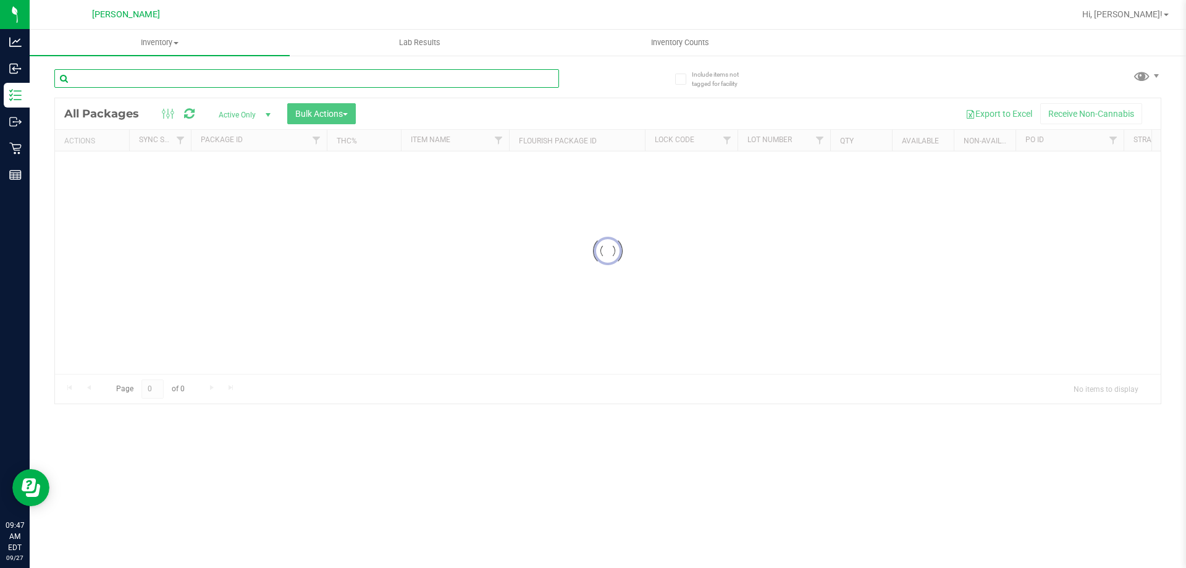
click at [137, 82] on input "text" at bounding box center [306, 78] width 505 height 19
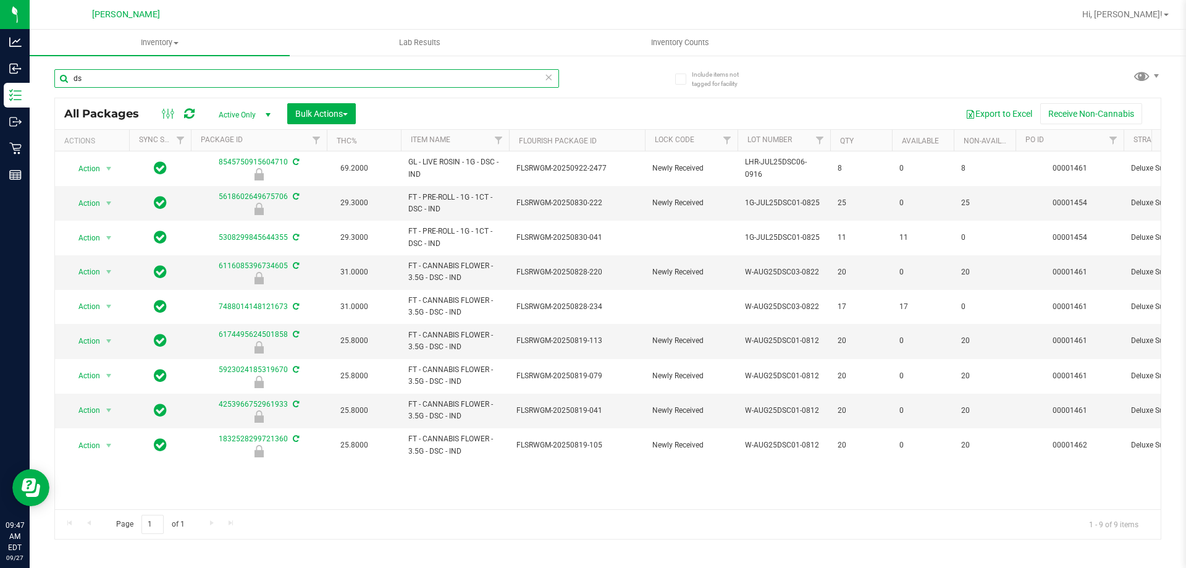
type input "d"
type input "gasp"
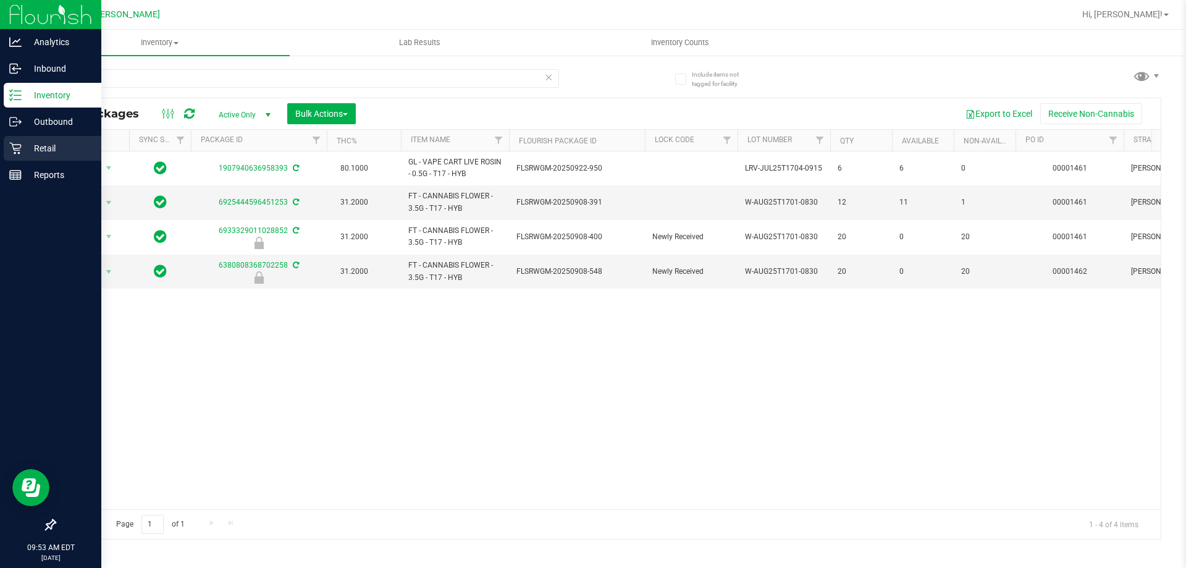
click at [38, 145] on p "Retail" at bounding box center [59, 148] width 74 height 15
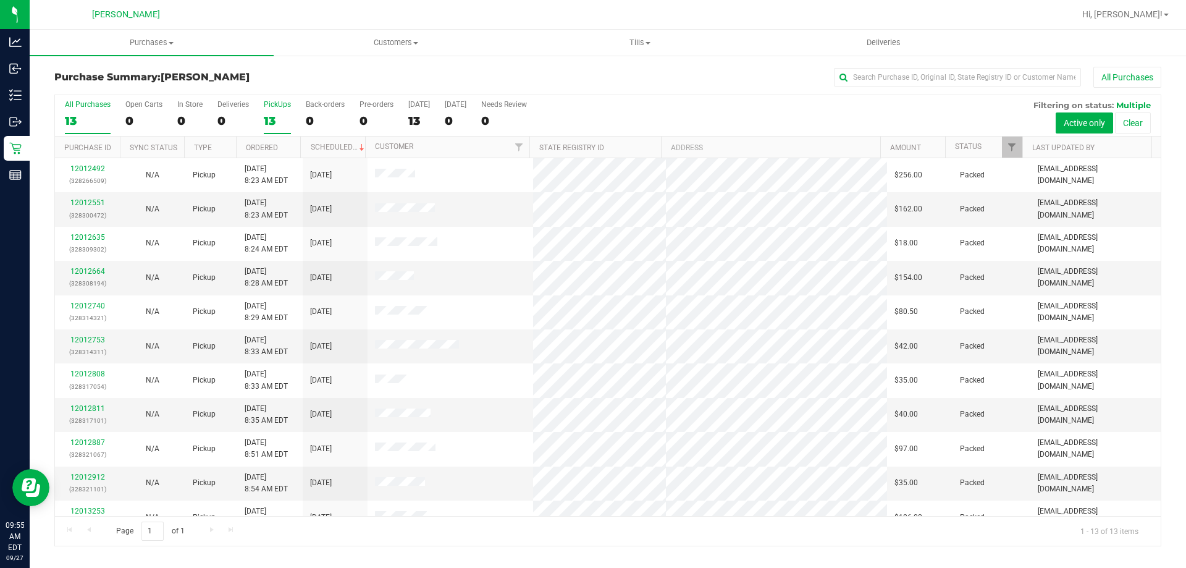
click at [269, 104] on div "PickUps" at bounding box center [277, 104] width 27 height 9
click at [0, 0] on input "PickUps 13" at bounding box center [0, 0] width 0 height 0
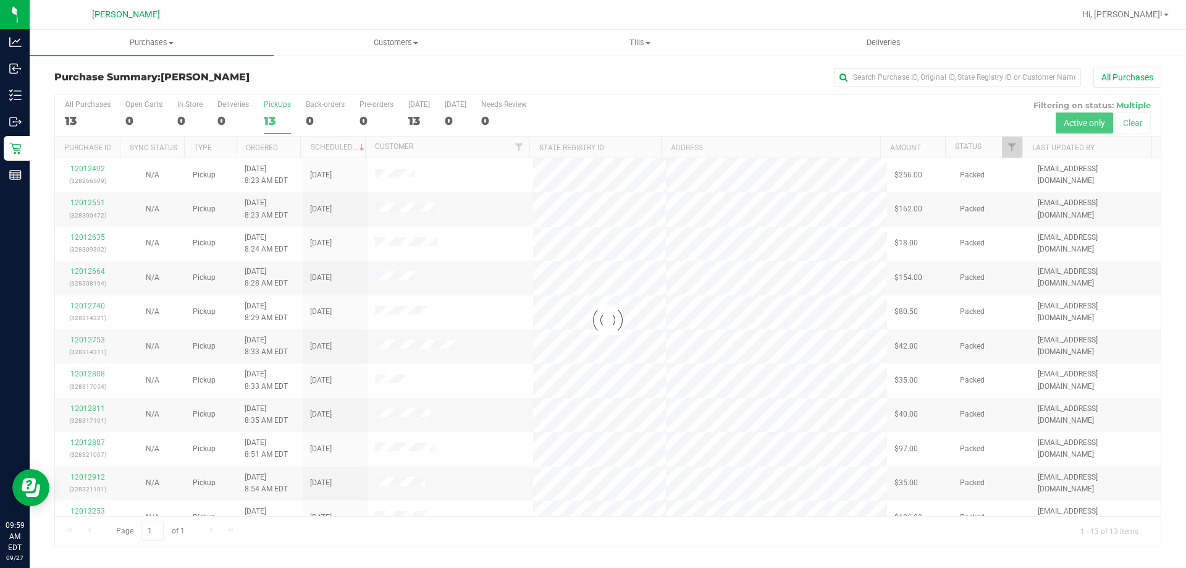
click at [275, 101] on div at bounding box center [608, 320] width 1106 height 450
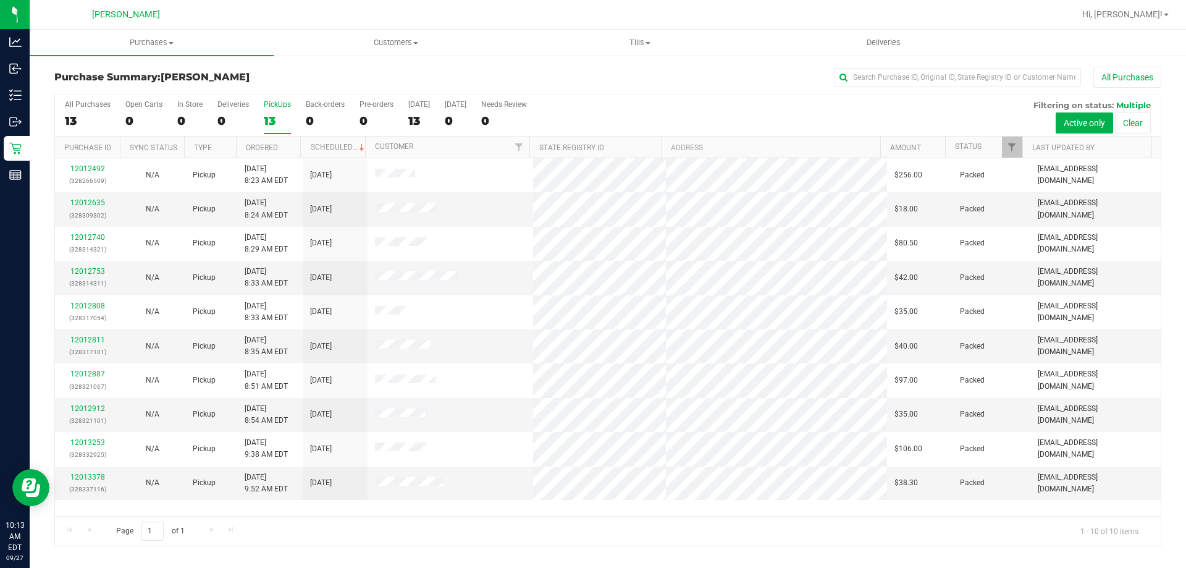
click at [280, 104] on div "PickUps" at bounding box center [277, 104] width 27 height 9
click at [0, 0] on input "PickUps 13" at bounding box center [0, 0] width 0 height 0
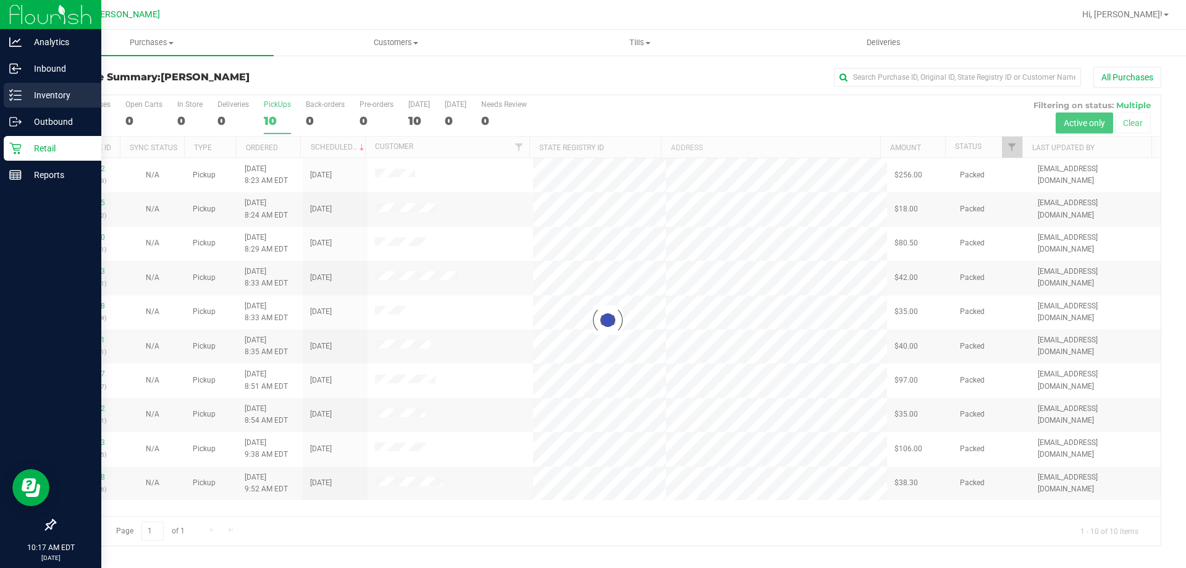
click at [49, 95] on p "Inventory" at bounding box center [59, 95] width 74 height 15
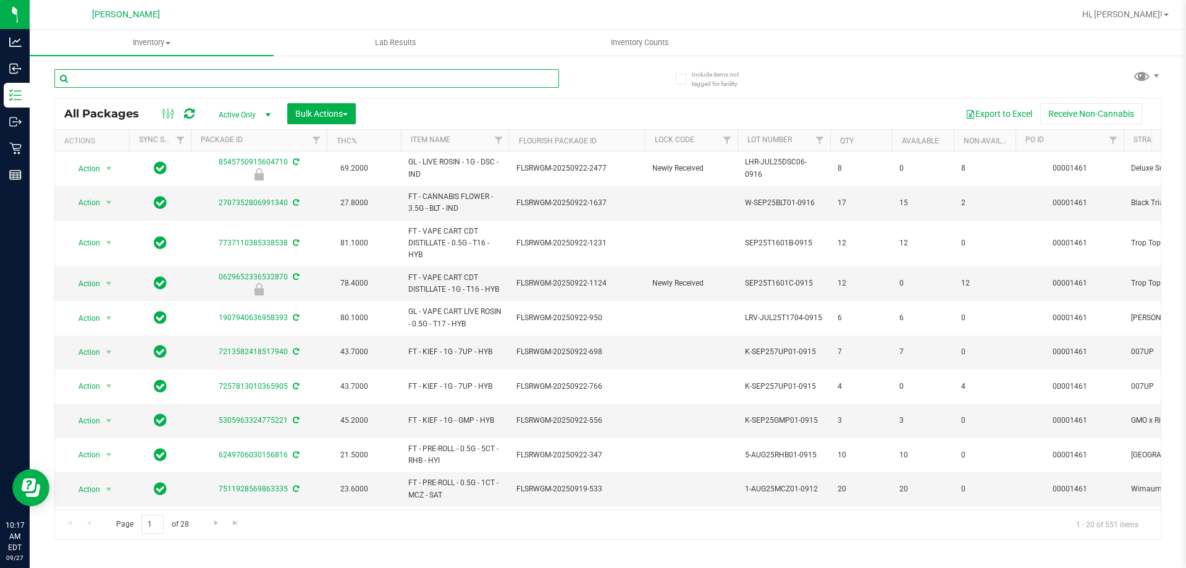
click at [132, 79] on input "text" at bounding box center [306, 78] width 505 height 19
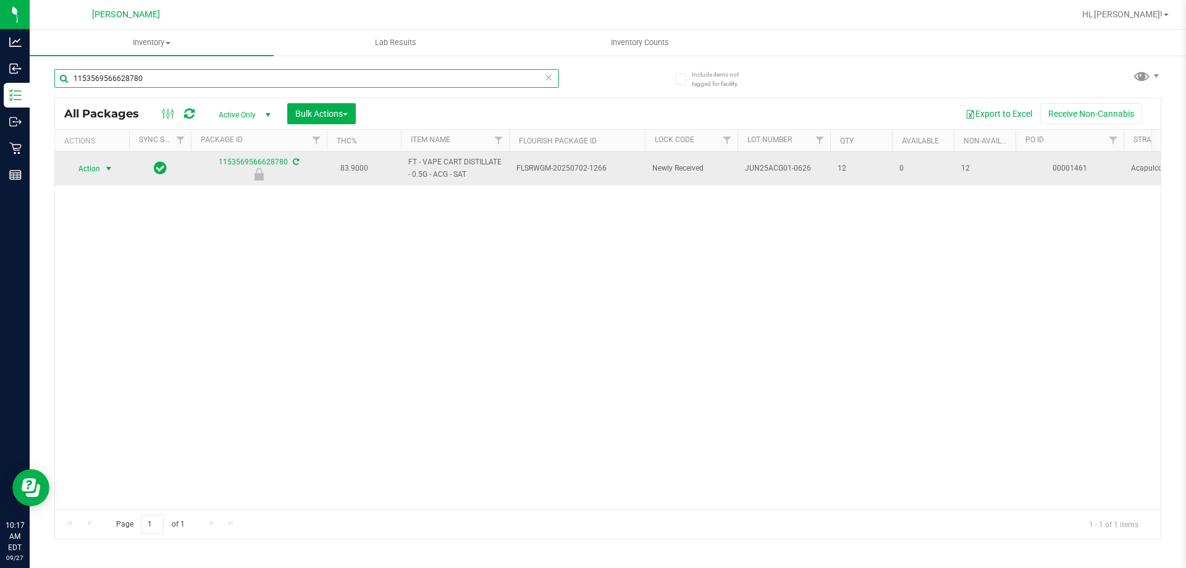
type input "1153569566628780"
click at [98, 170] on span "Action" at bounding box center [83, 168] width 33 height 17
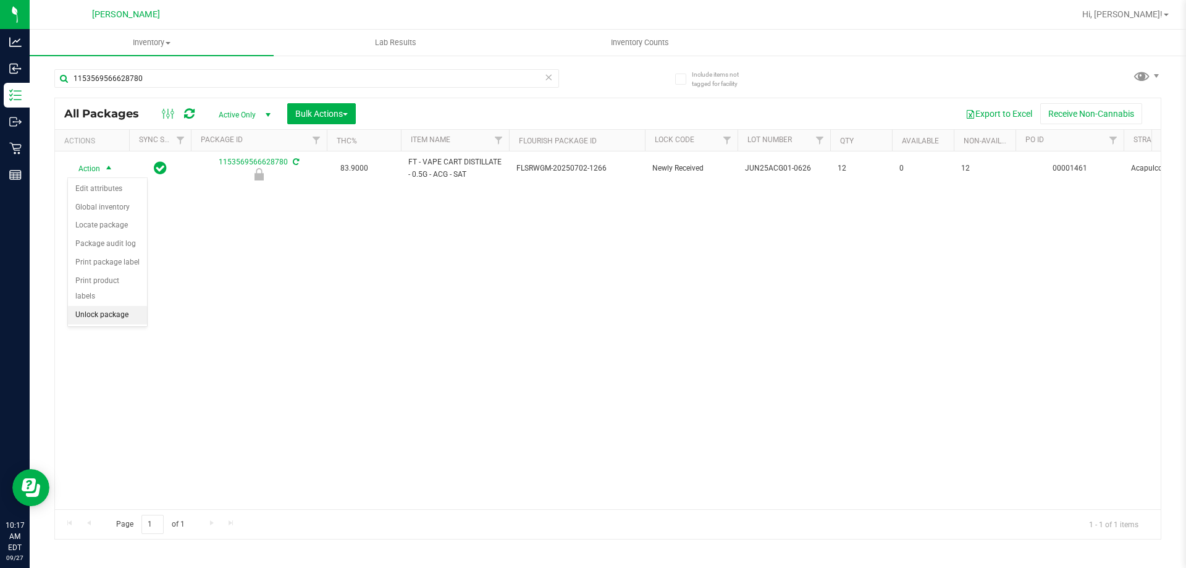
click at [101, 306] on li "Unlock package" at bounding box center [107, 315] width 79 height 19
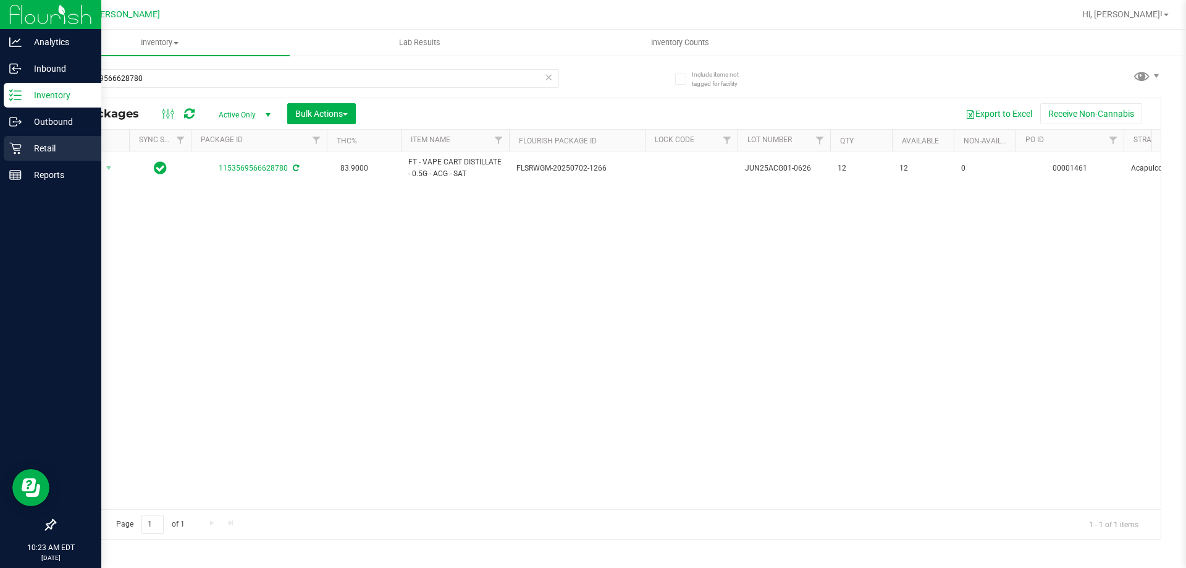
click at [38, 142] on p "Retail" at bounding box center [59, 148] width 74 height 15
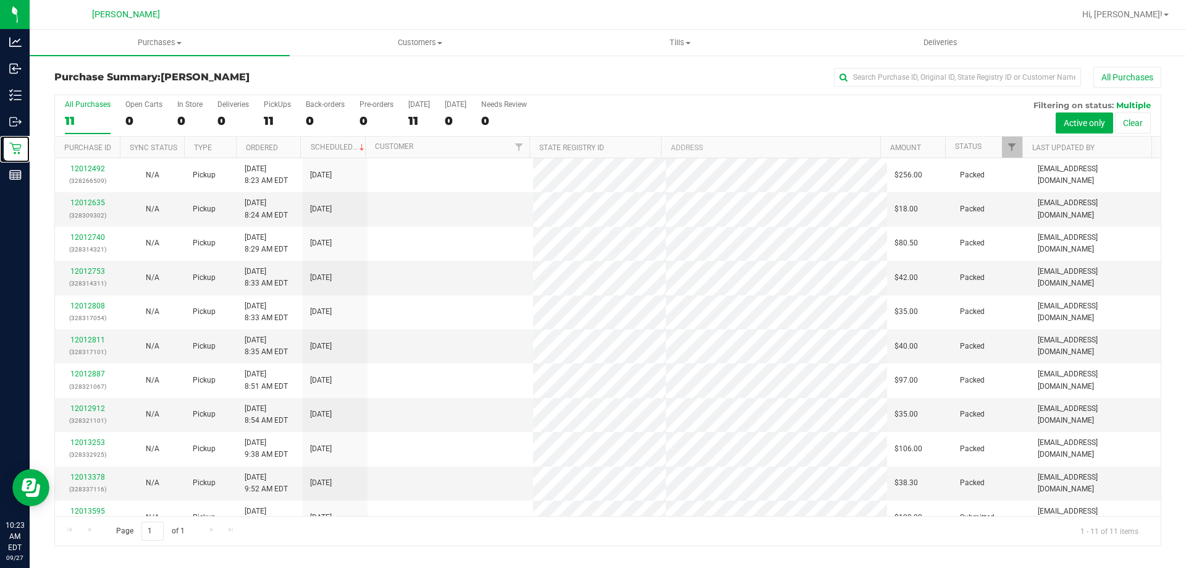
scroll to position [18, 0]
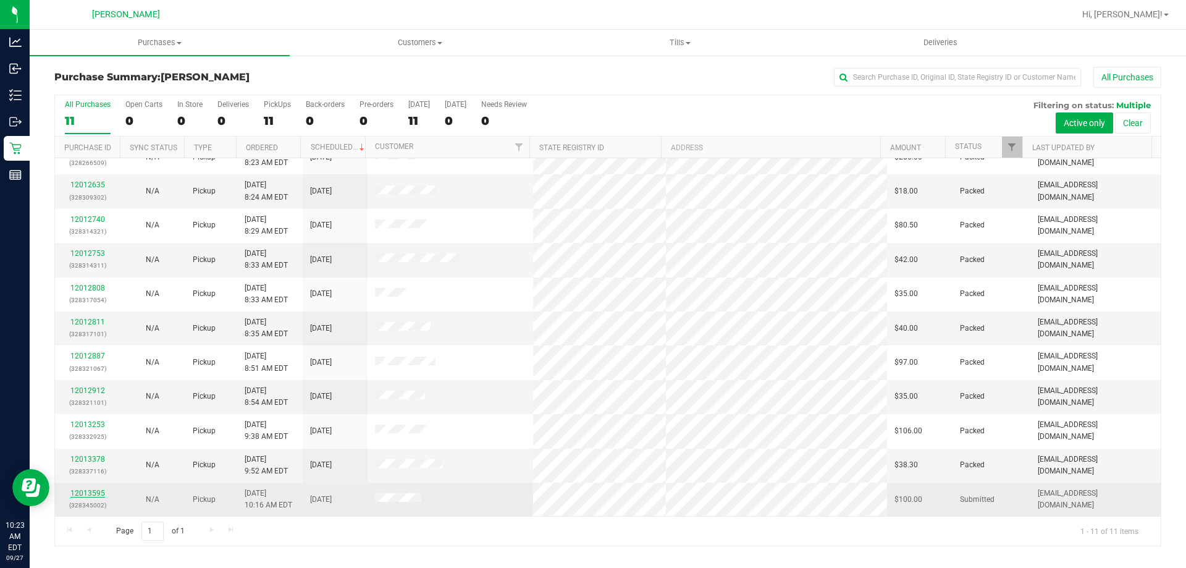
click at [86, 491] on link "12013595" at bounding box center [87, 493] width 35 height 9
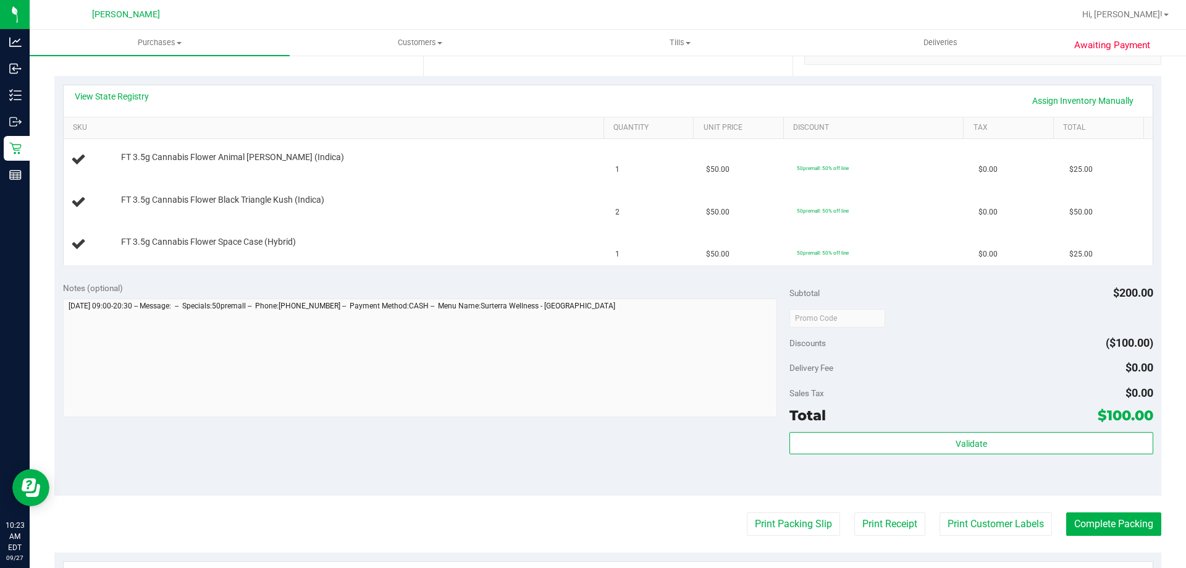
scroll to position [371, 0]
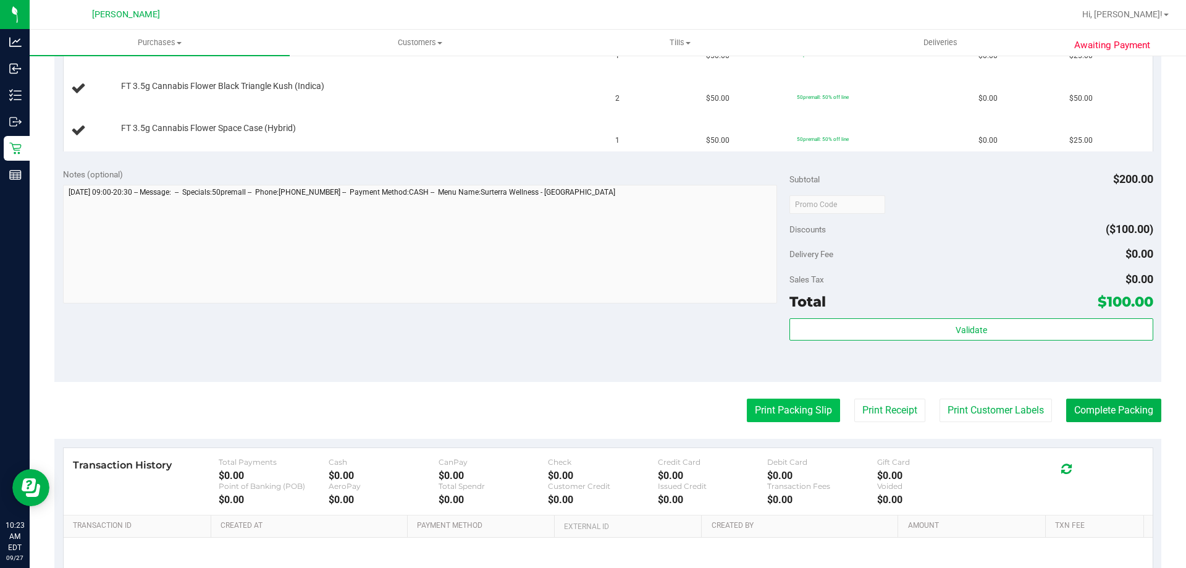
click at [786, 414] on button "Print Packing Slip" at bounding box center [793, 409] width 93 height 23
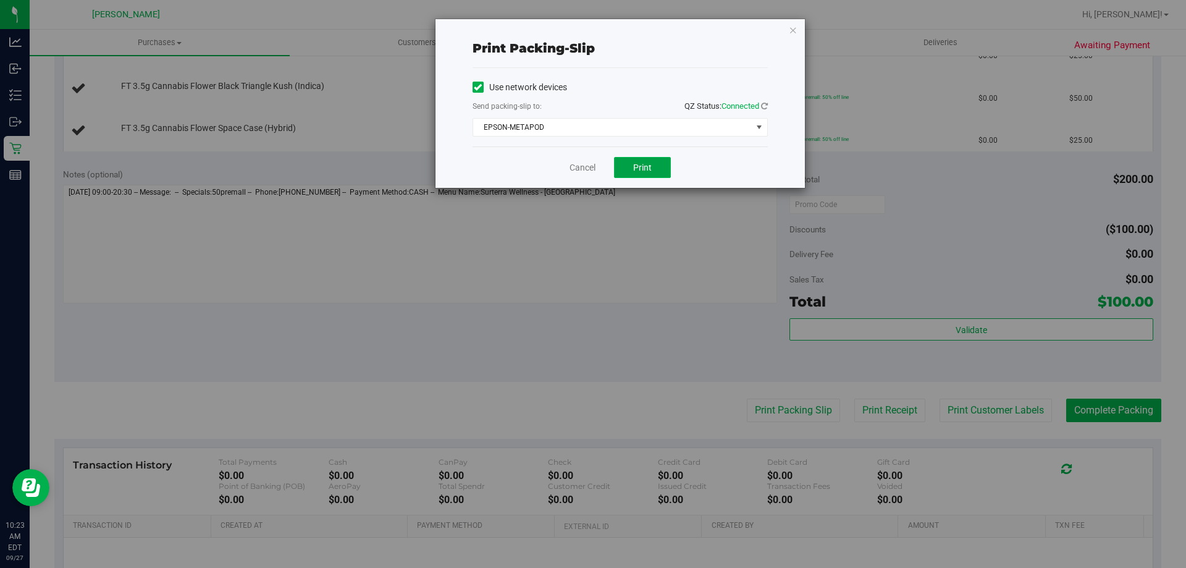
click at [649, 161] on button "Print" at bounding box center [642, 167] width 57 height 21
click at [587, 169] on link "Cancel" at bounding box center [583, 167] width 26 height 13
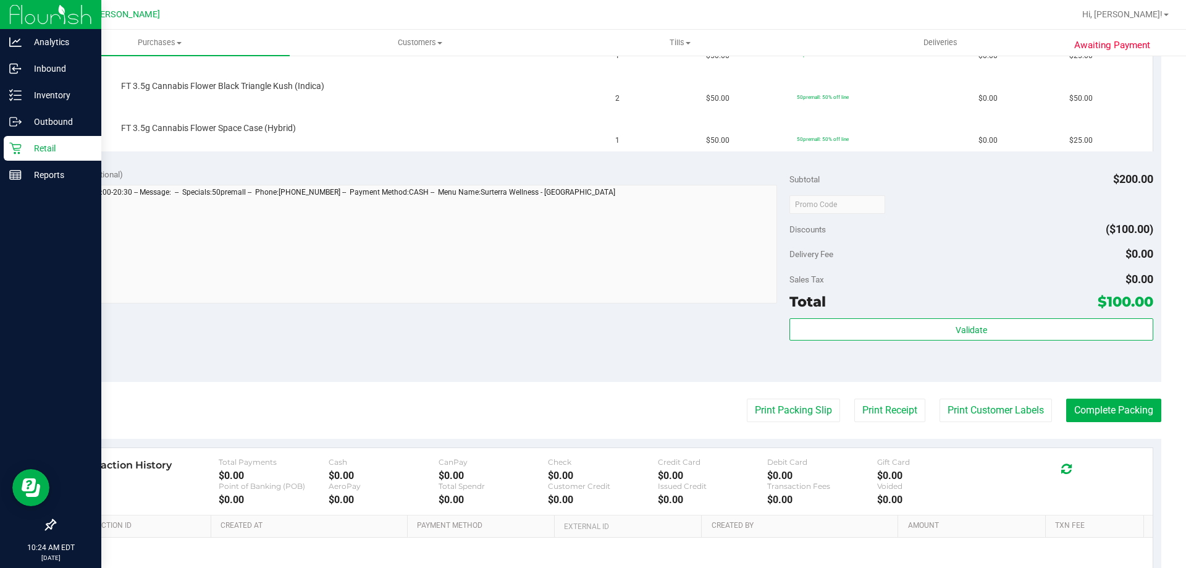
click at [25, 148] on p "Retail" at bounding box center [59, 148] width 74 height 15
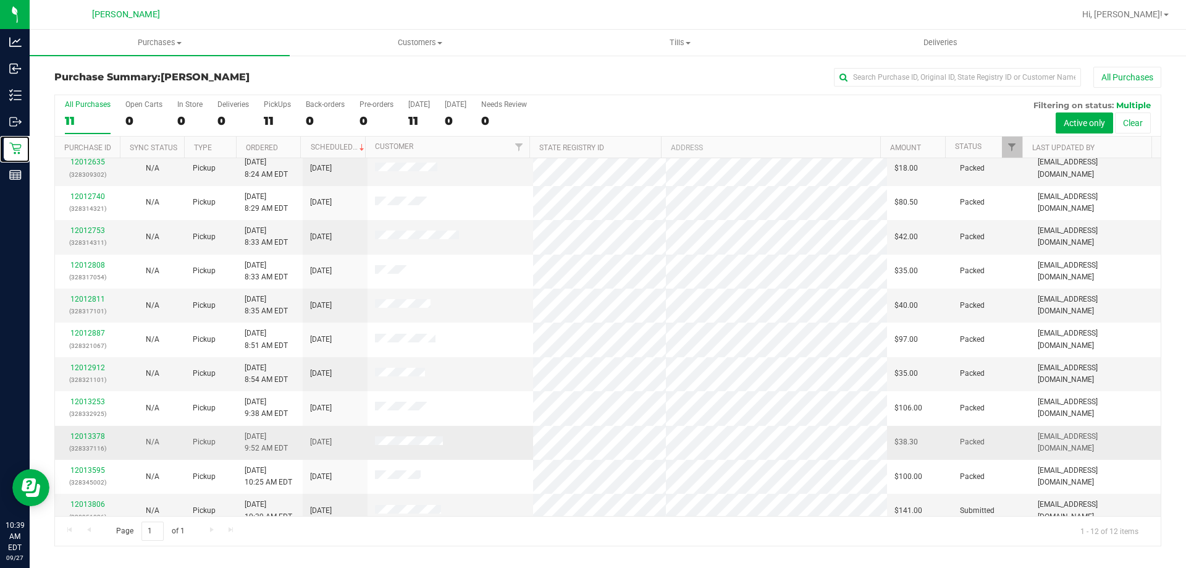
scroll to position [53, 0]
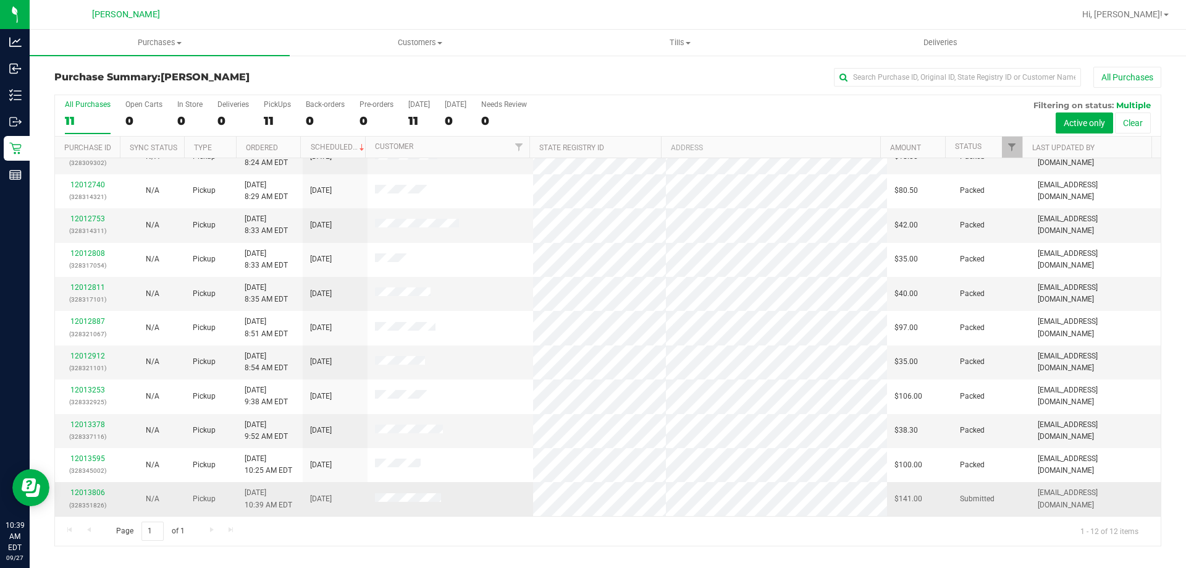
click at [86, 487] on div "12013806 (328351826)" at bounding box center [87, 498] width 50 height 23
click at [78, 494] on link "12013806" at bounding box center [87, 492] width 35 height 9
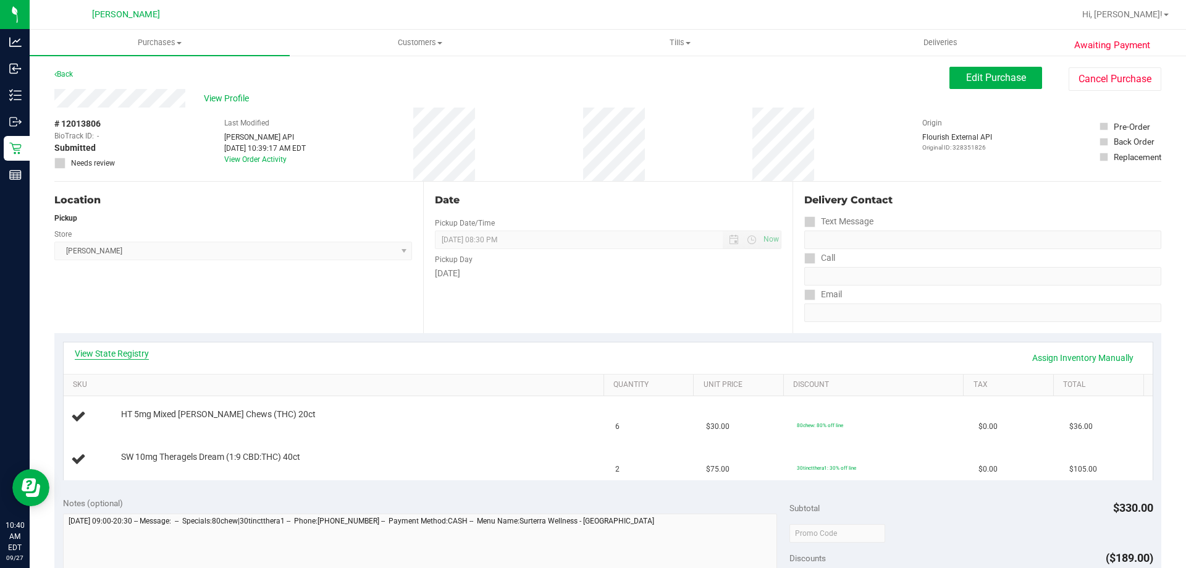
click at [127, 351] on link "View State Registry" at bounding box center [112, 353] width 74 height 12
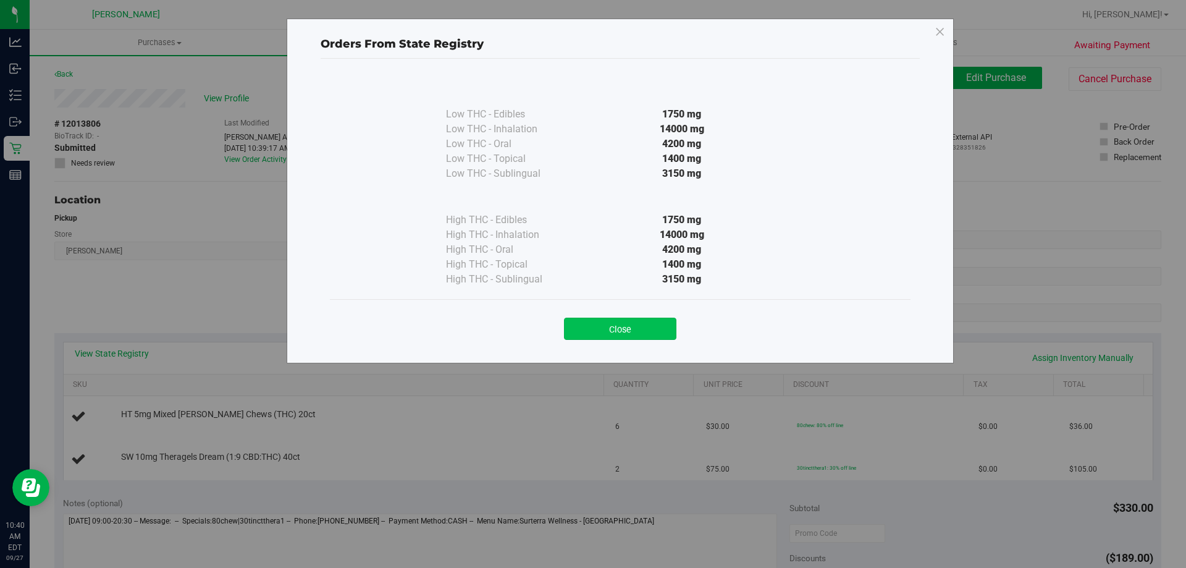
click at [613, 326] on button "Close" at bounding box center [620, 328] width 112 height 22
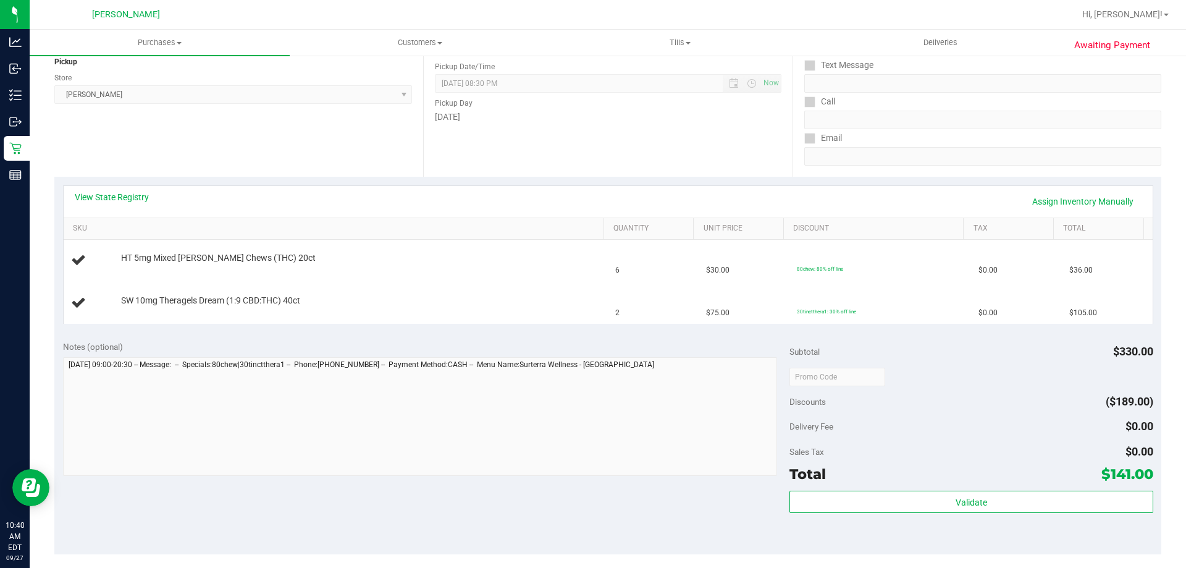
scroll to position [247, 0]
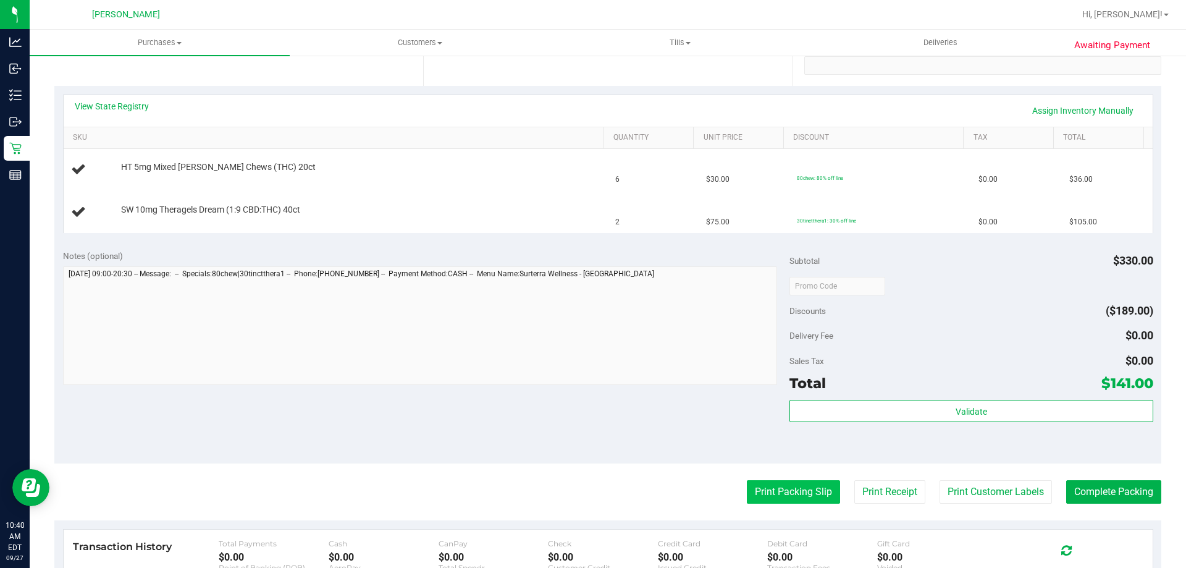
click at [814, 491] on button "Print Packing Slip" at bounding box center [793, 491] width 93 height 23
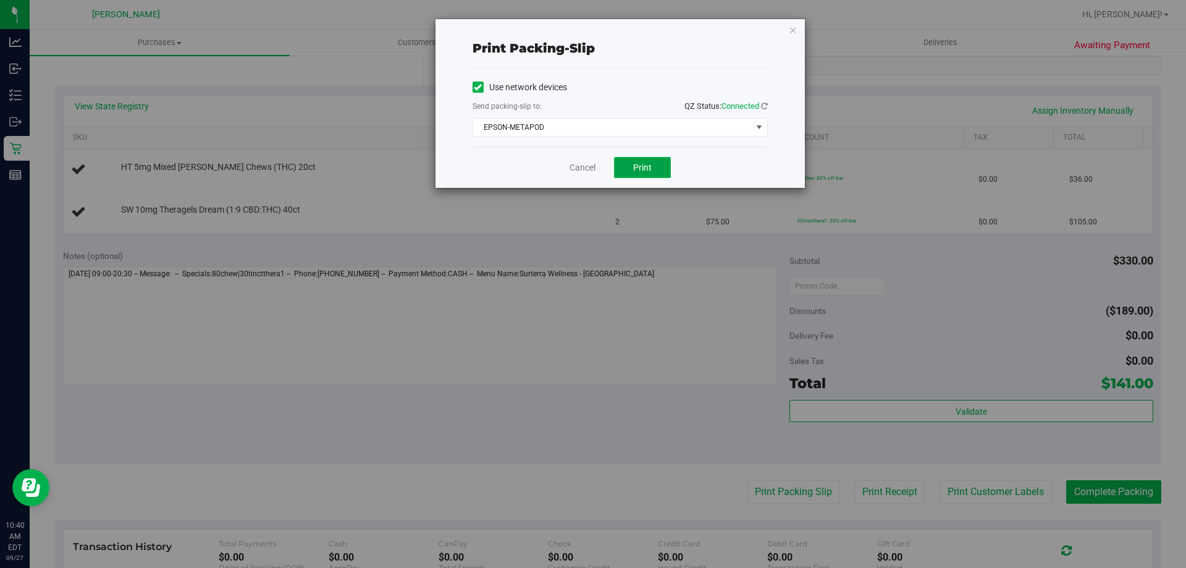
click at [635, 172] on button "Print" at bounding box center [642, 167] width 57 height 21
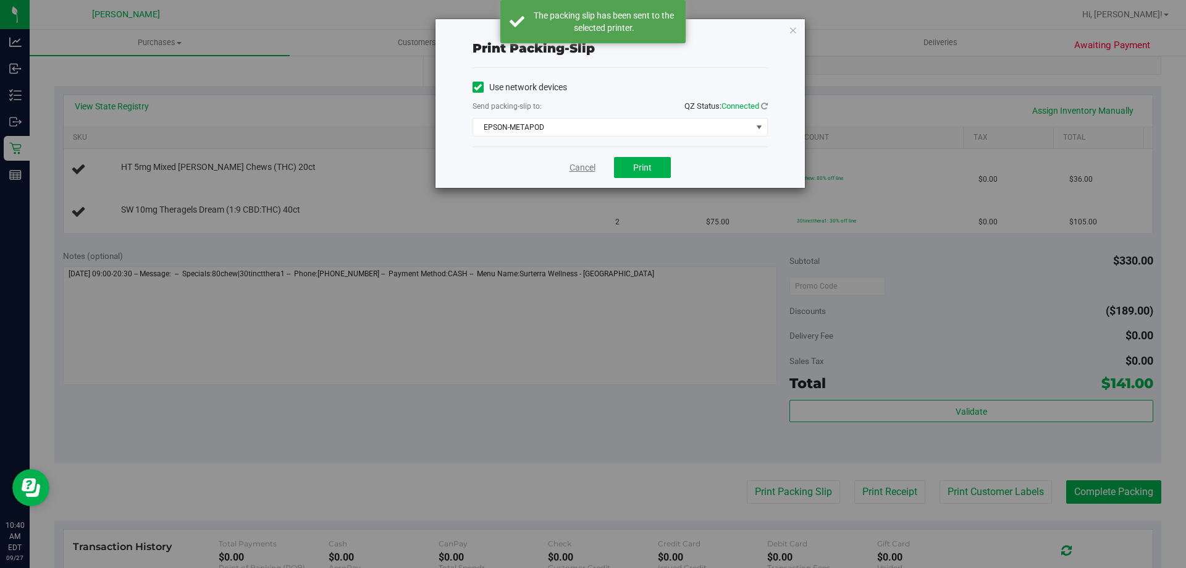
click at [582, 167] on link "Cancel" at bounding box center [583, 167] width 26 height 13
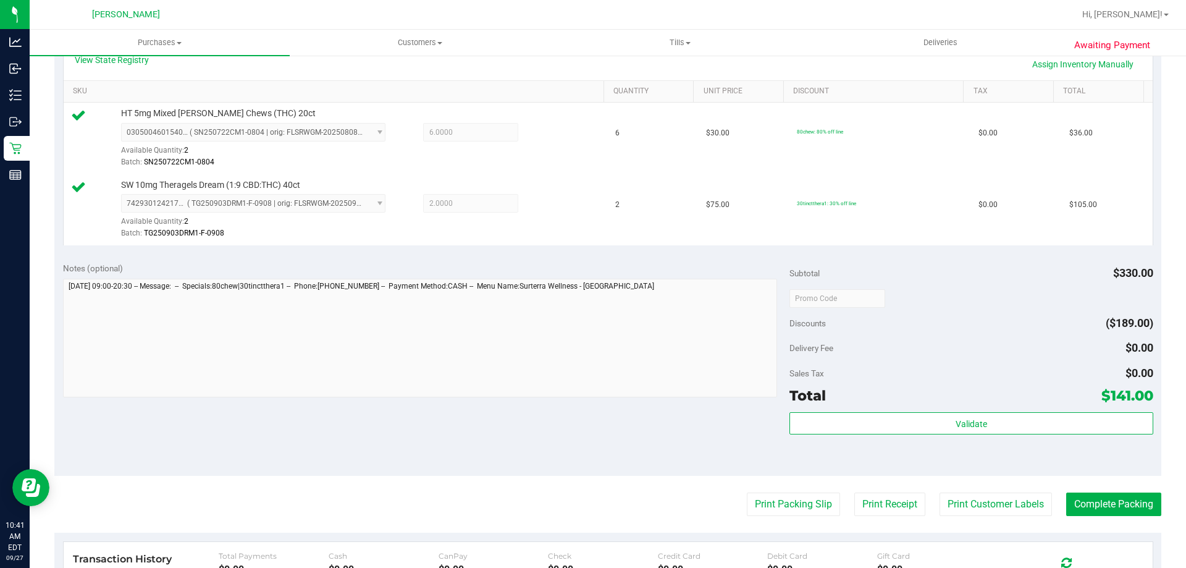
scroll to position [432, 0]
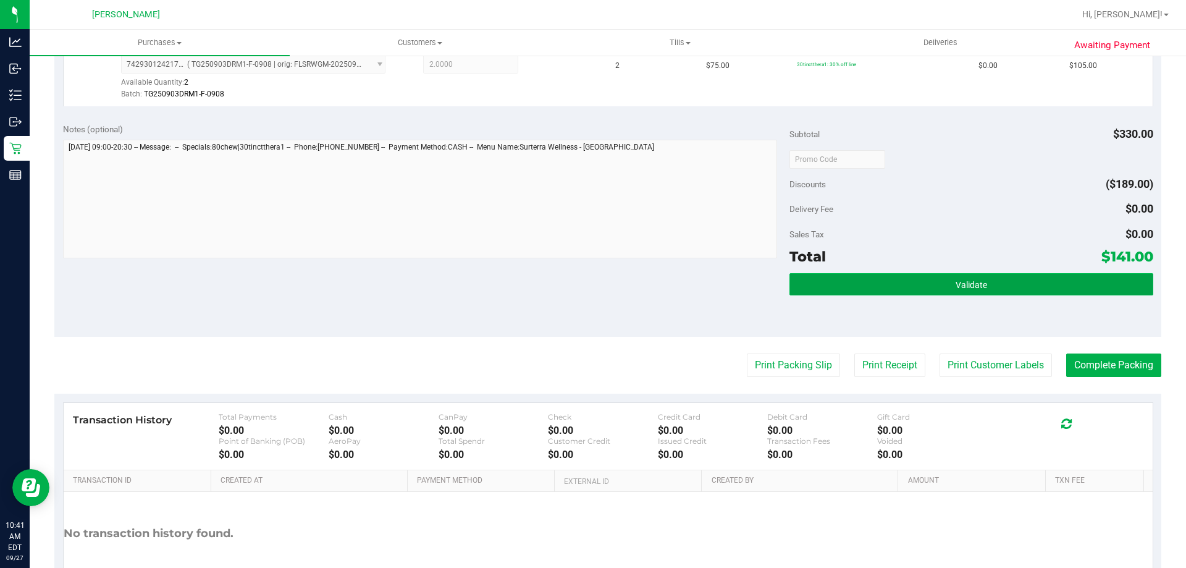
click at [970, 293] on button "Validate" at bounding box center [970, 284] width 363 height 22
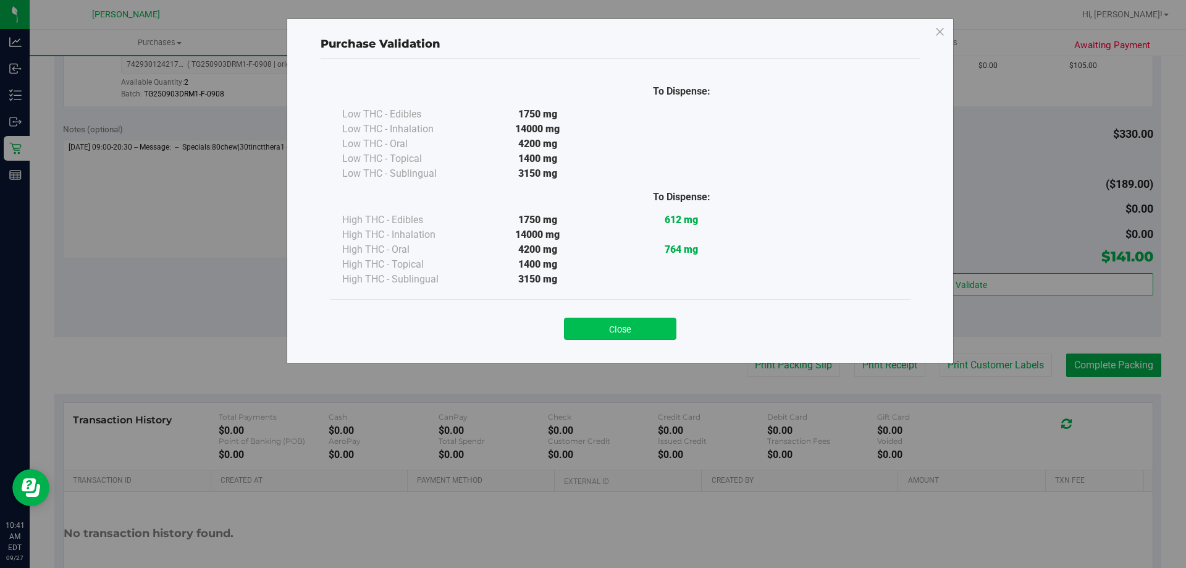
click at [642, 324] on button "Close" at bounding box center [620, 328] width 112 height 22
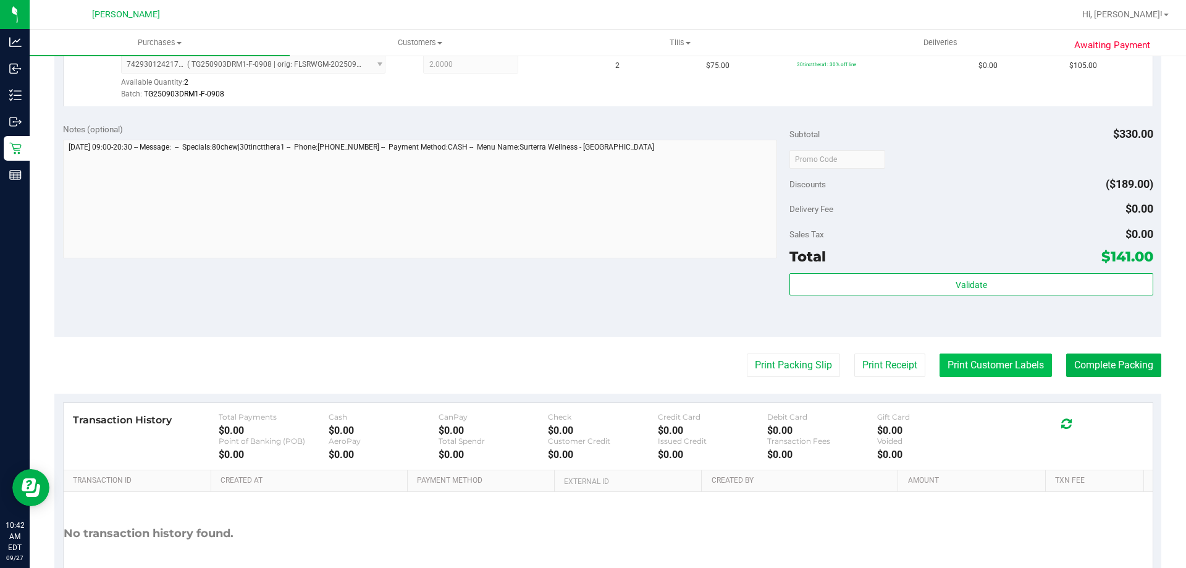
click at [1028, 363] on button "Print Customer Labels" at bounding box center [996, 364] width 112 height 23
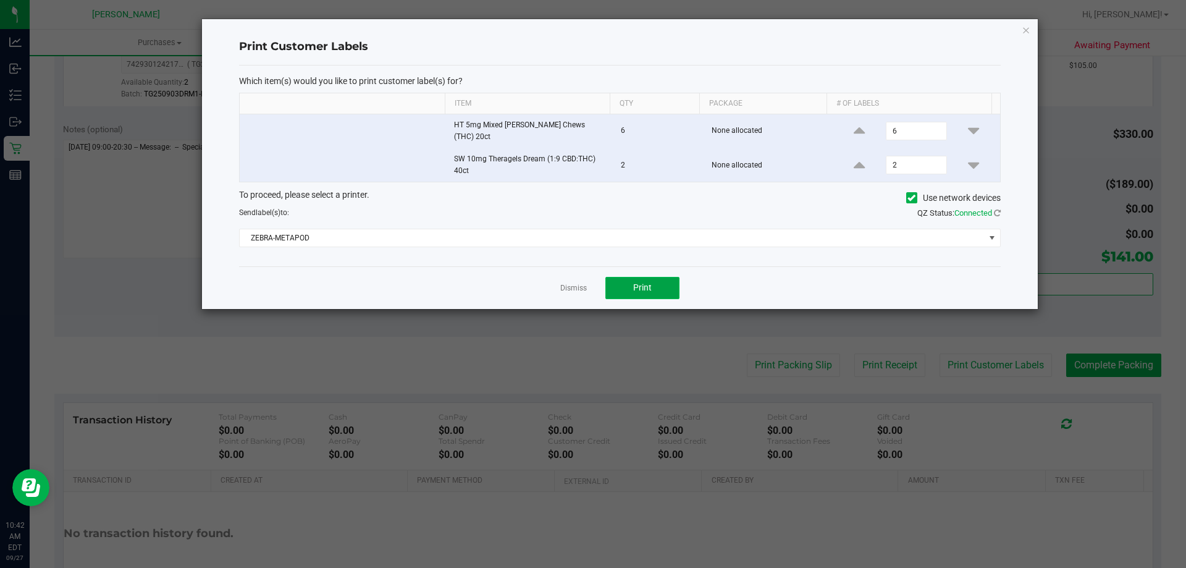
click at [634, 282] on span "Print" at bounding box center [642, 287] width 19 height 10
click at [569, 284] on link "Dismiss" at bounding box center [573, 288] width 27 height 11
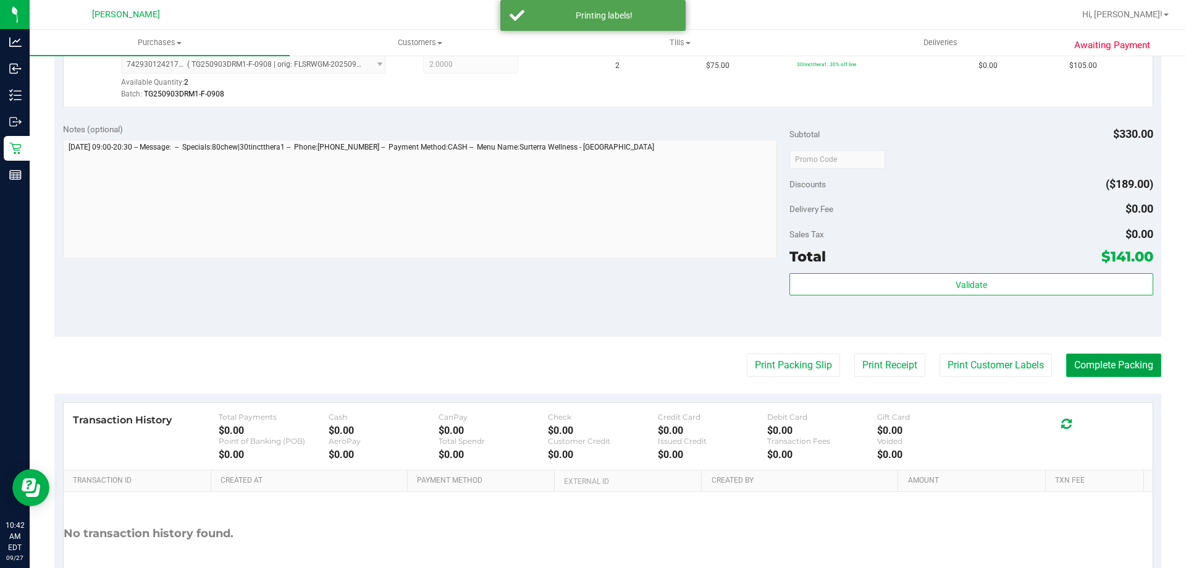
click at [1090, 360] on button "Complete Packing" at bounding box center [1113, 364] width 95 height 23
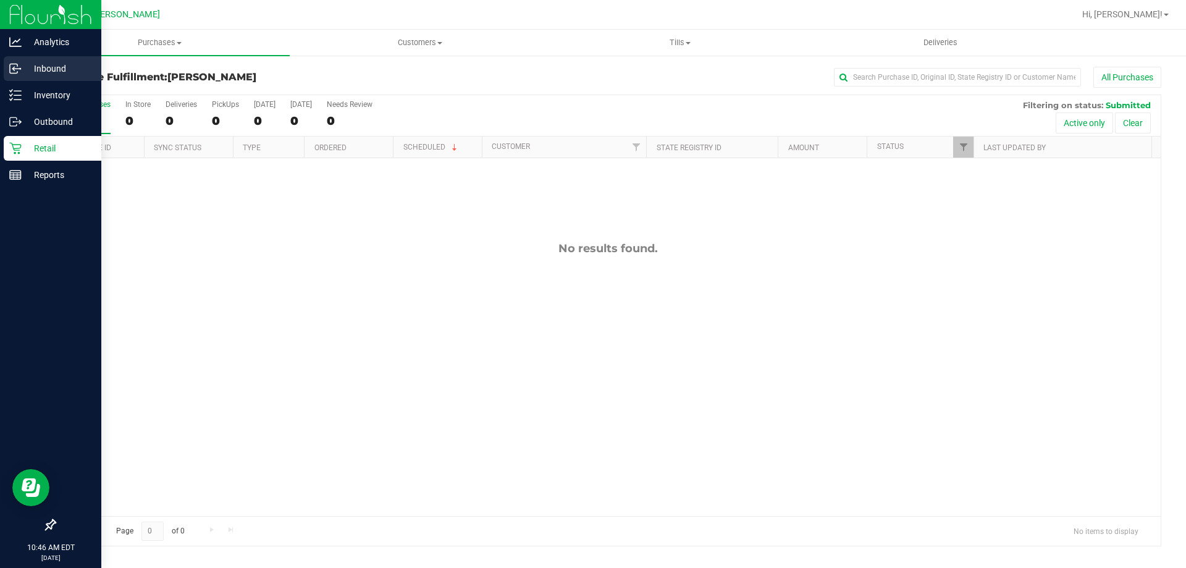
click at [49, 65] on p "Inbound" at bounding box center [59, 68] width 74 height 15
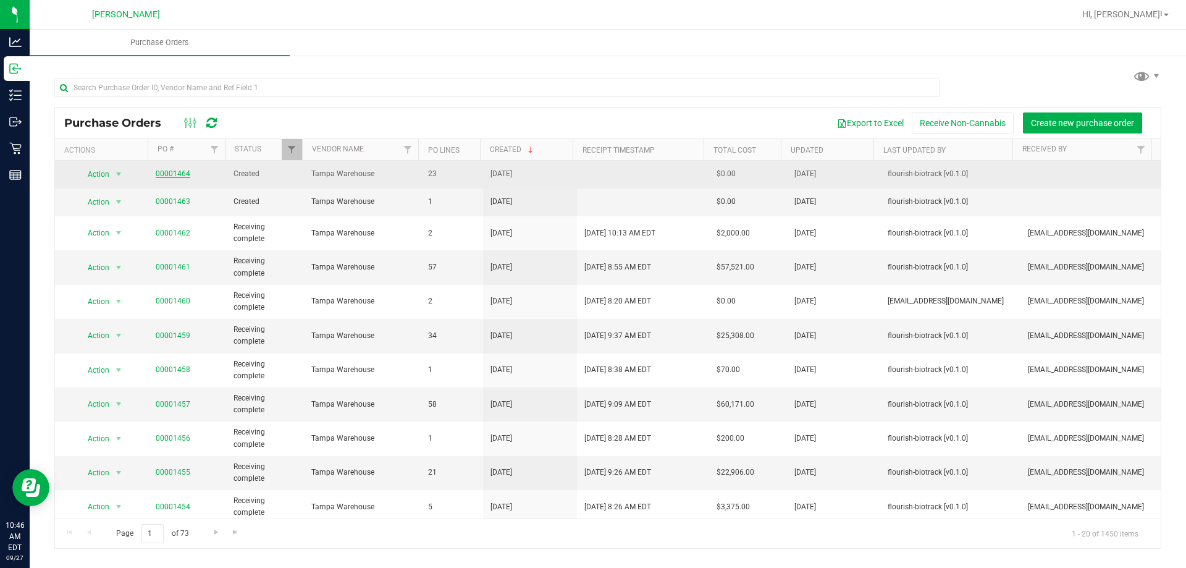
click at [175, 170] on link "00001464" at bounding box center [173, 173] width 35 height 9
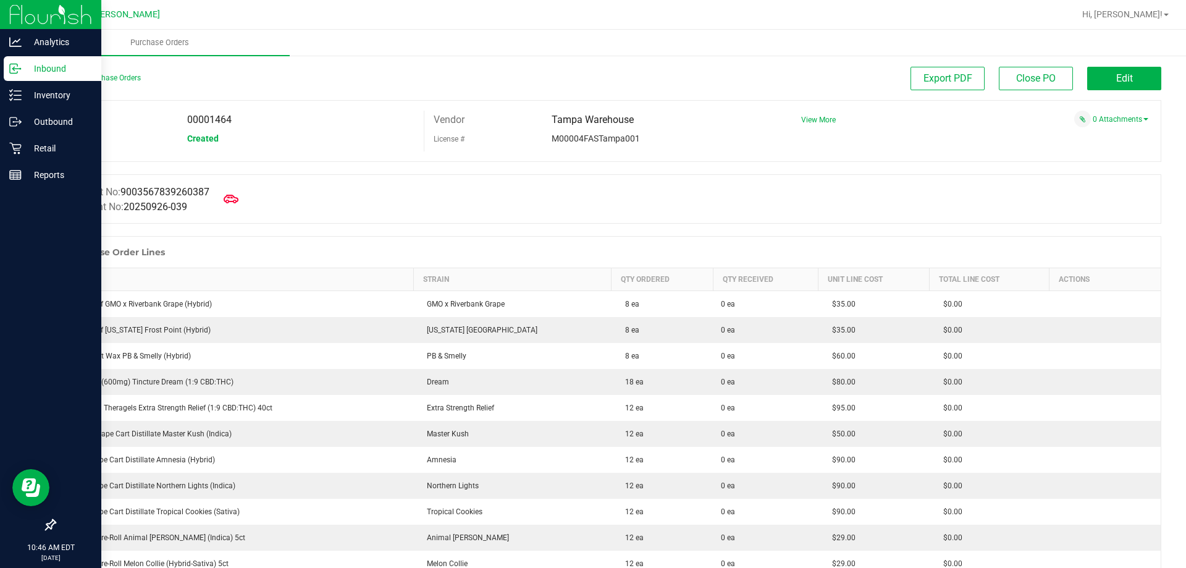
click at [54, 69] on p "Inbound" at bounding box center [59, 68] width 74 height 15
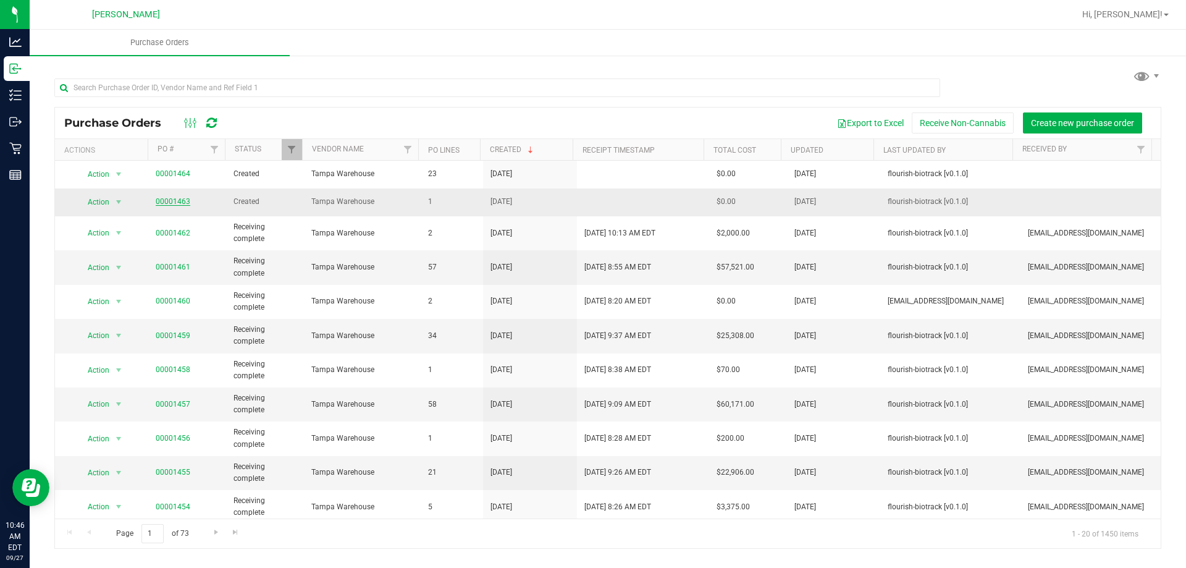
click at [172, 201] on link "00001463" at bounding box center [173, 201] width 35 height 9
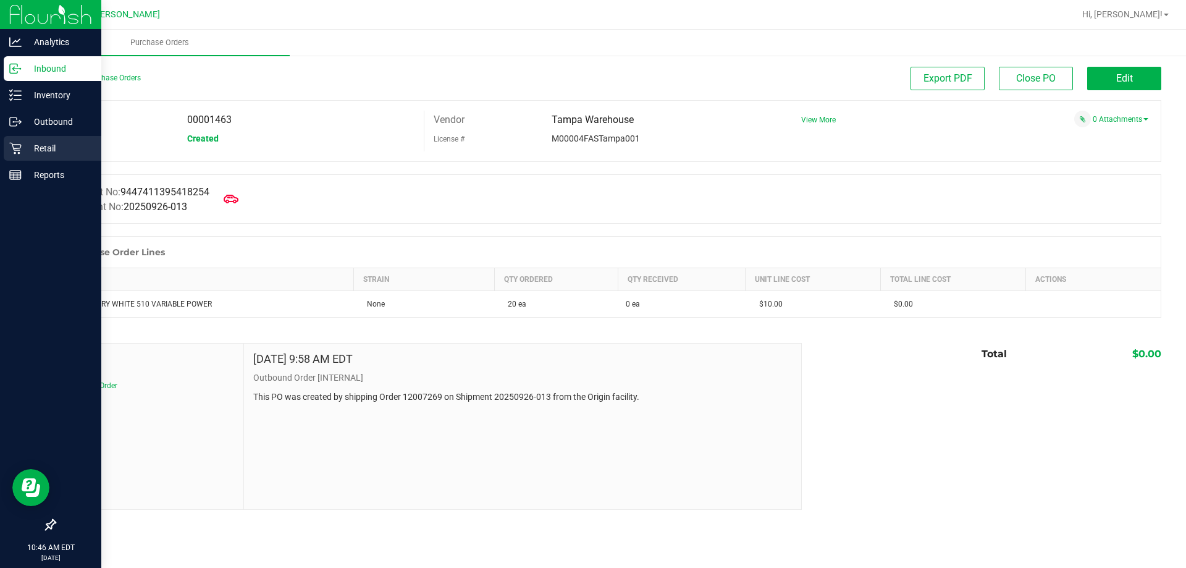
click at [44, 146] on p "Retail" at bounding box center [59, 148] width 74 height 15
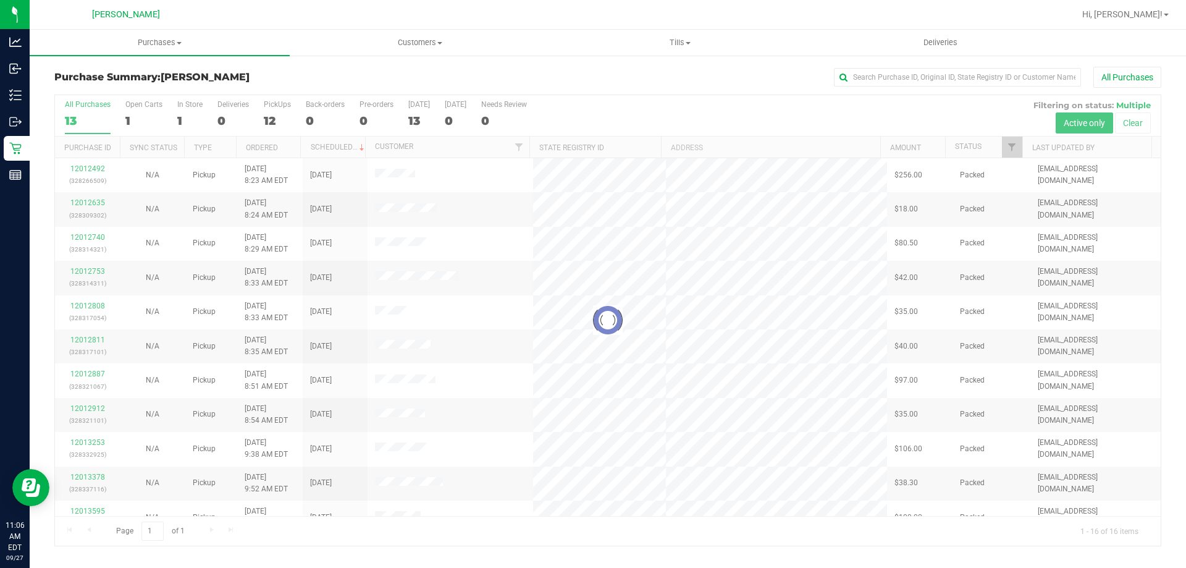
click at [188, 105] on div at bounding box center [608, 320] width 1106 height 450
click at [188, 103] on div at bounding box center [608, 320] width 1106 height 450
click at [188, 102] on div at bounding box center [608, 320] width 1106 height 450
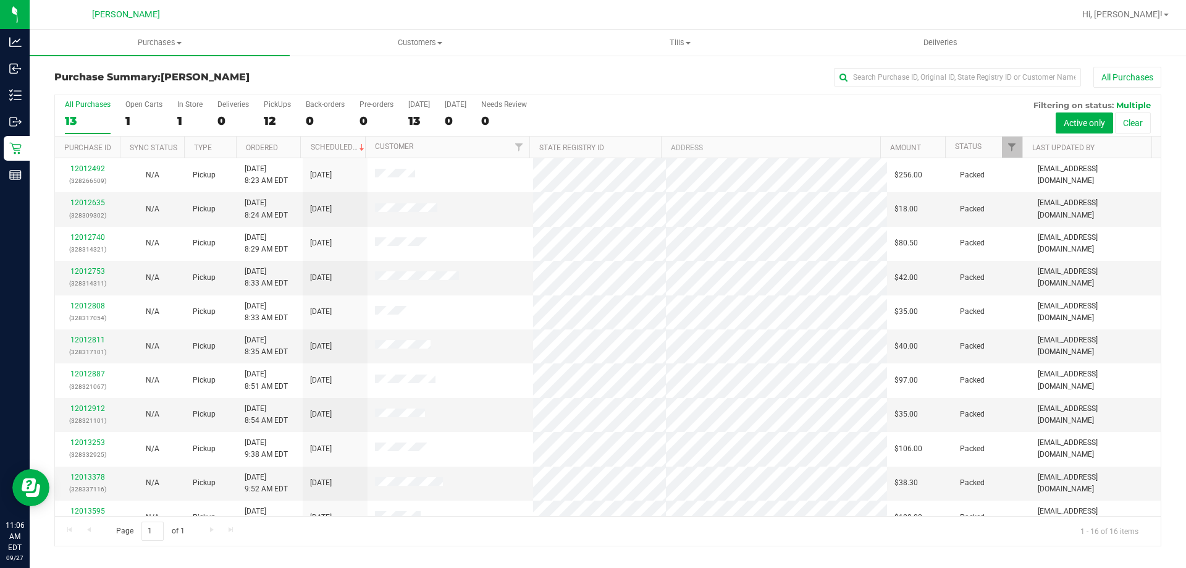
click at [185, 104] on div "In Store" at bounding box center [189, 104] width 25 height 9
click at [0, 0] on input "In Store 1" at bounding box center [0, 0] width 0 height 0
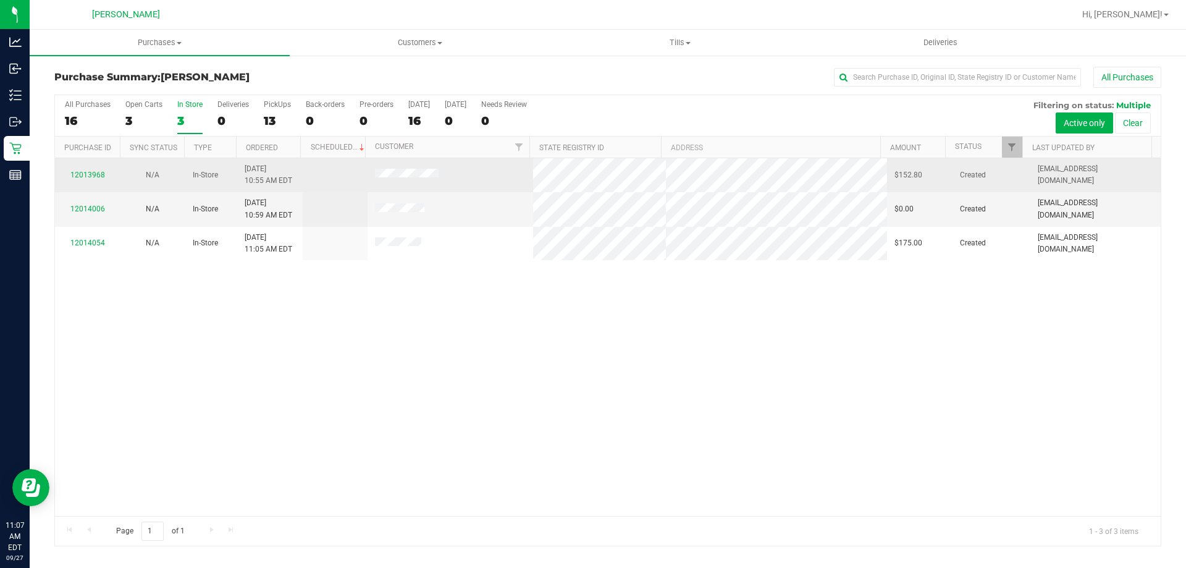
click at [93, 170] on div "12013968" at bounding box center [87, 175] width 50 height 12
click at [96, 173] on link "12013968" at bounding box center [87, 174] width 35 height 9
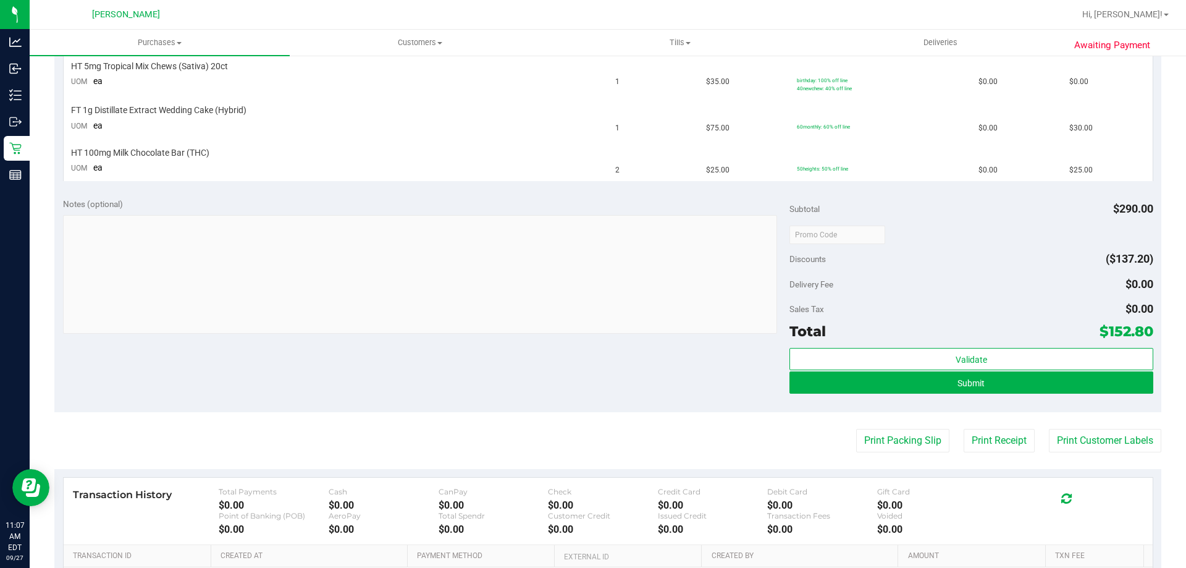
scroll to position [628, 0]
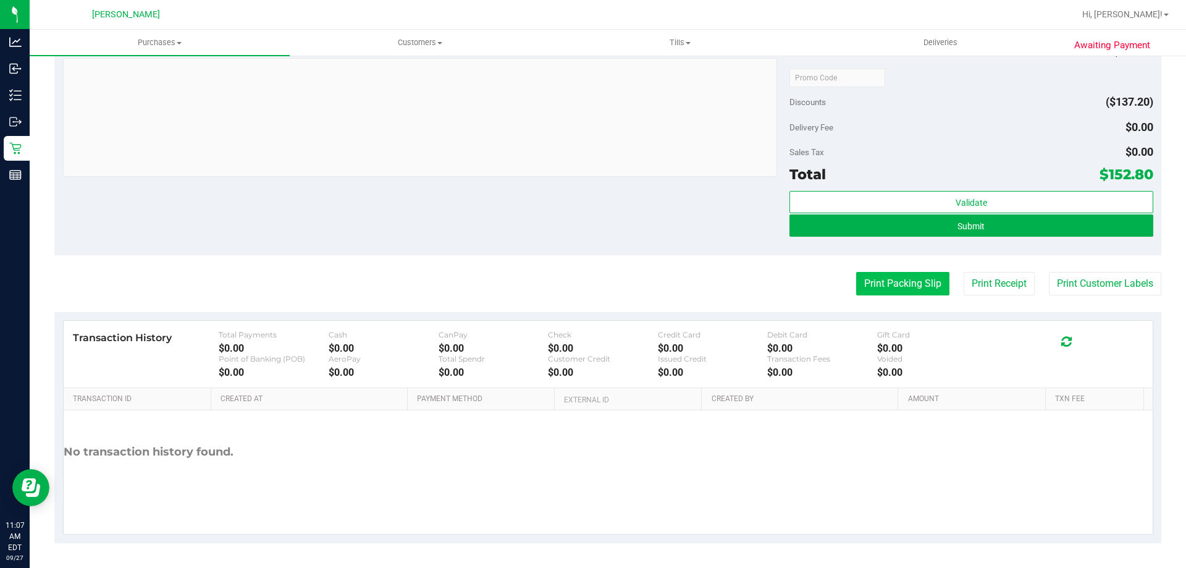
click at [893, 275] on button "Print Packing Slip" at bounding box center [902, 283] width 93 height 23
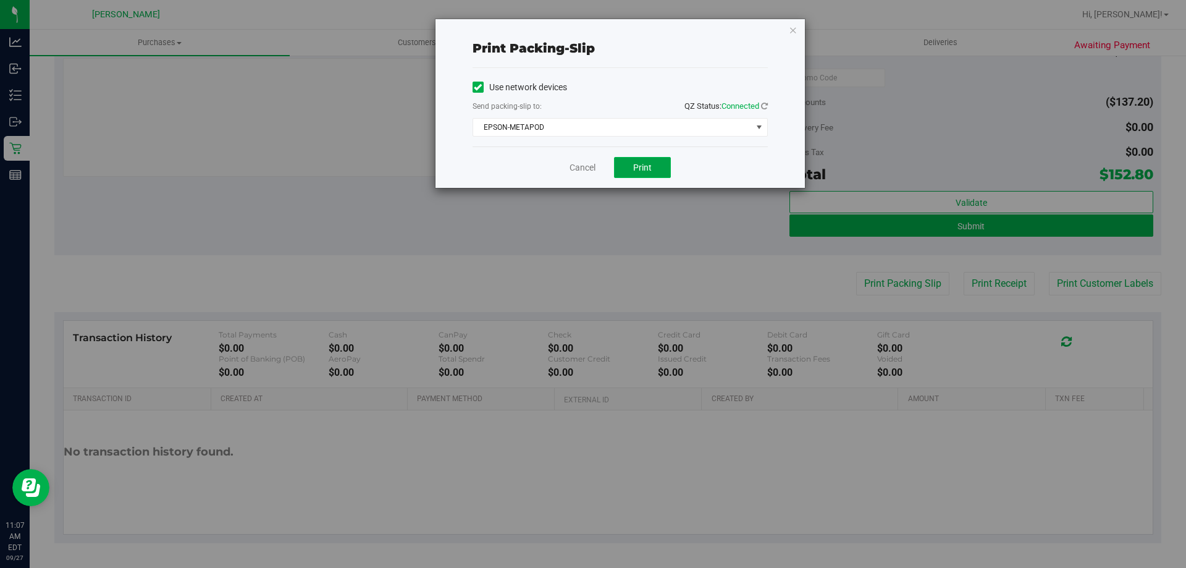
click at [624, 171] on button "Print" at bounding box center [642, 167] width 57 height 21
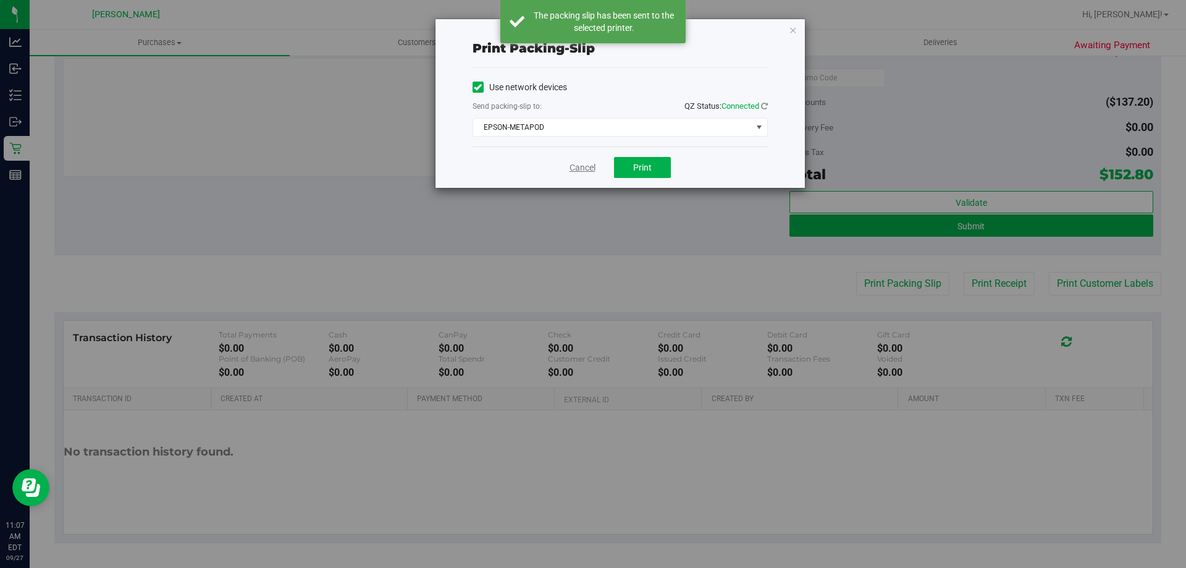
click at [581, 166] on link "Cancel" at bounding box center [583, 167] width 26 height 13
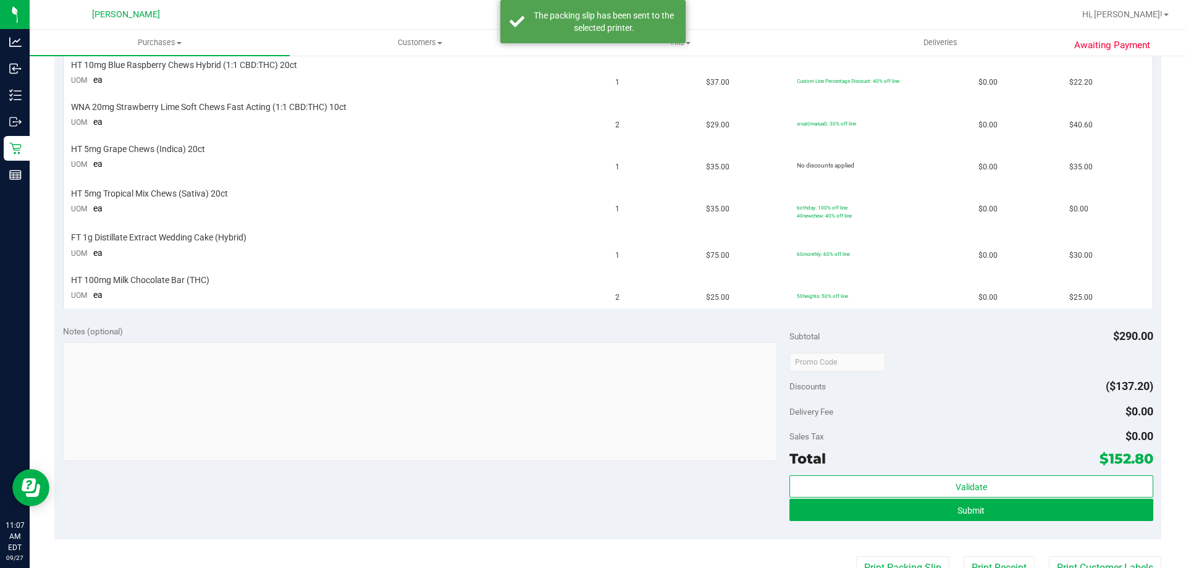
scroll to position [258, 0]
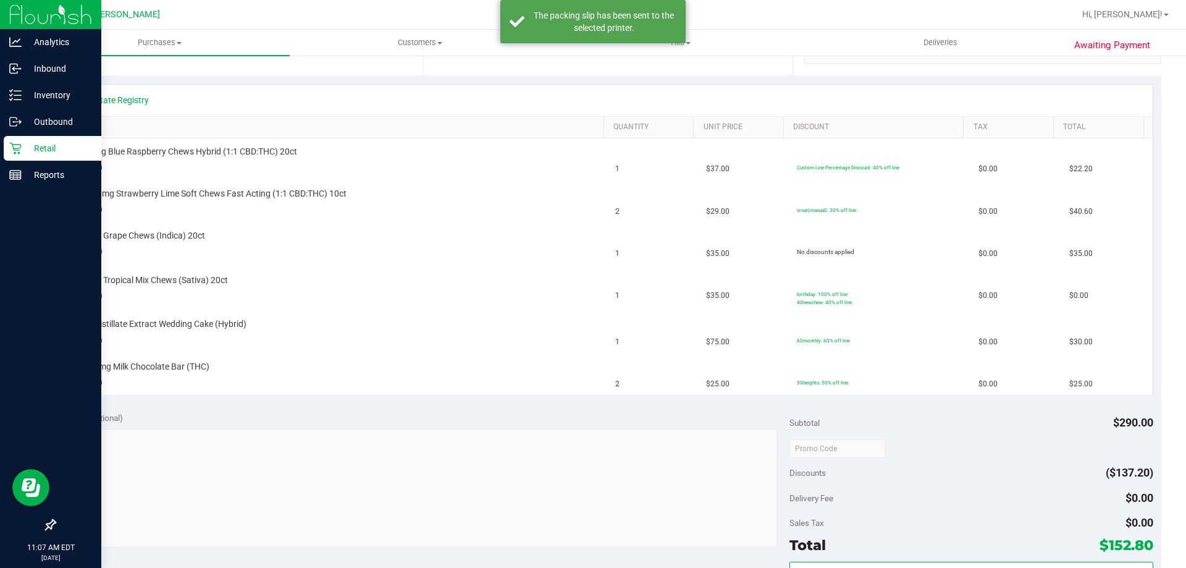
click at [37, 150] on p "Retail" at bounding box center [59, 148] width 74 height 15
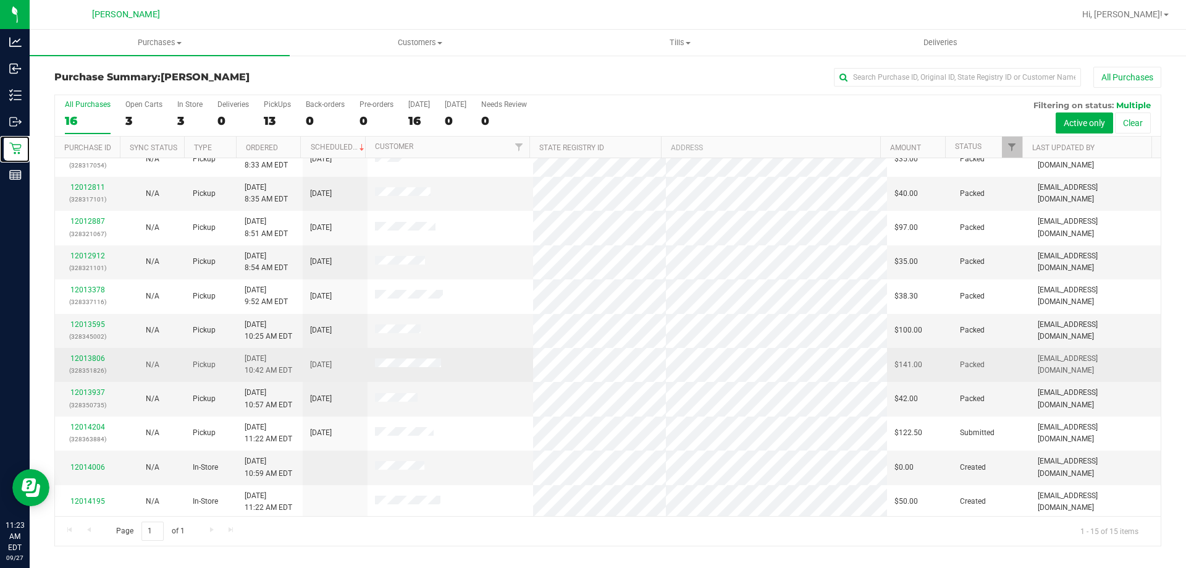
scroll to position [155, 0]
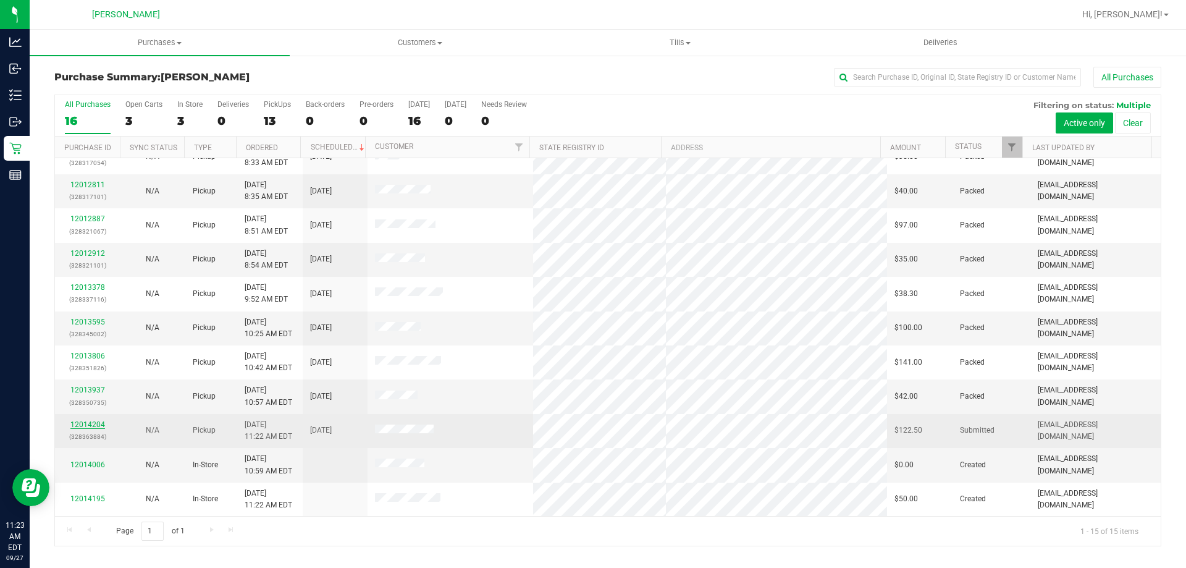
click at [97, 422] on link "12014204" at bounding box center [87, 424] width 35 height 9
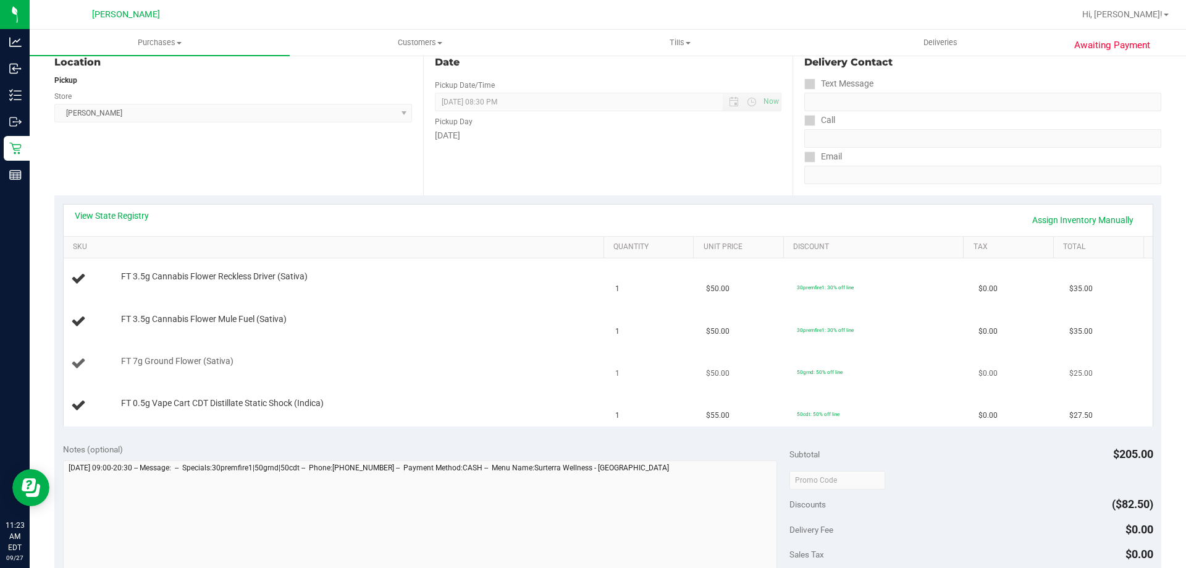
scroll to position [247, 0]
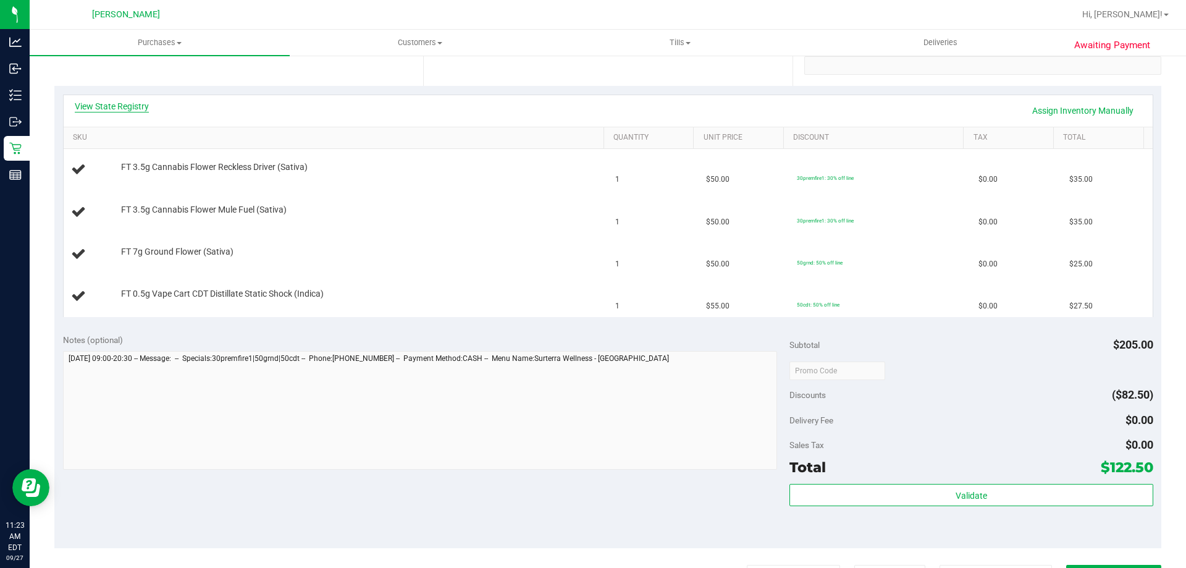
click at [143, 106] on link "View State Registry" at bounding box center [112, 106] width 74 height 12
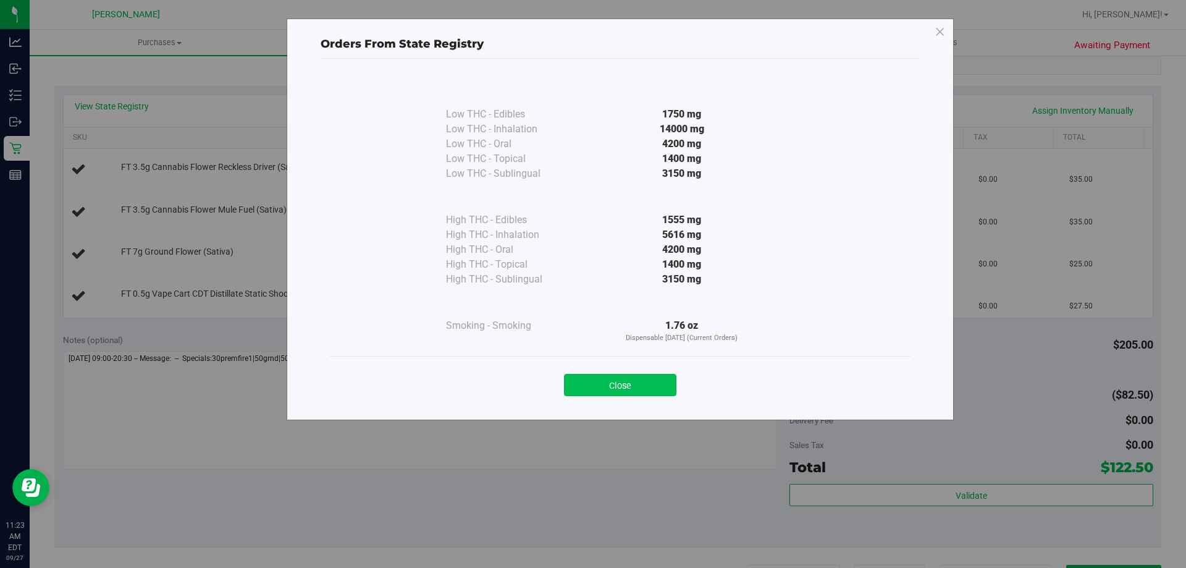
click at [631, 392] on button "Close" at bounding box center [620, 385] width 112 height 22
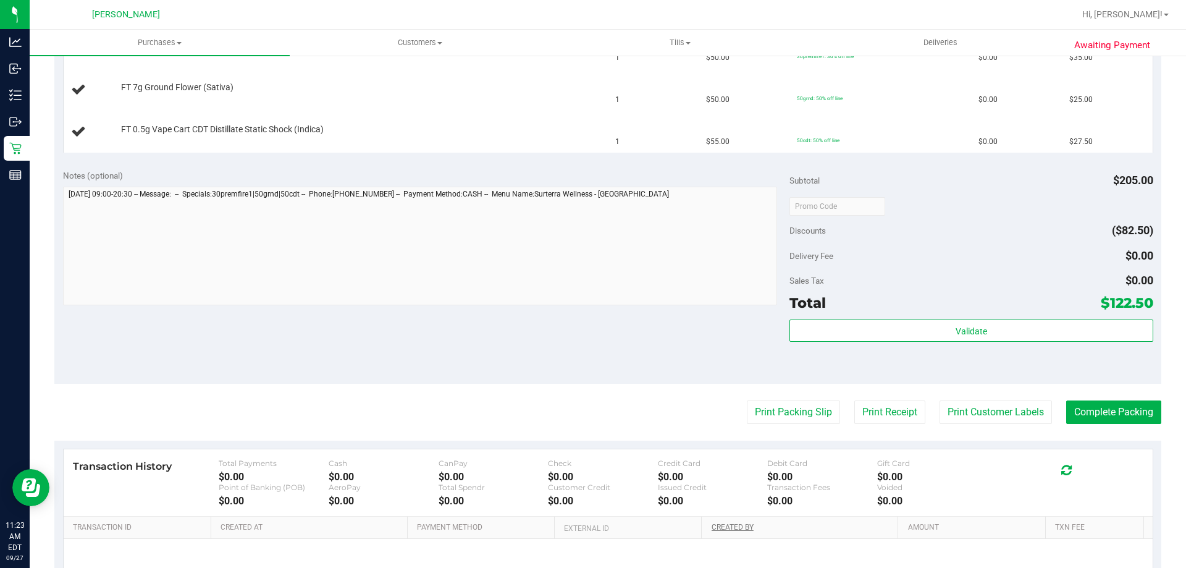
scroll to position [540, 0]
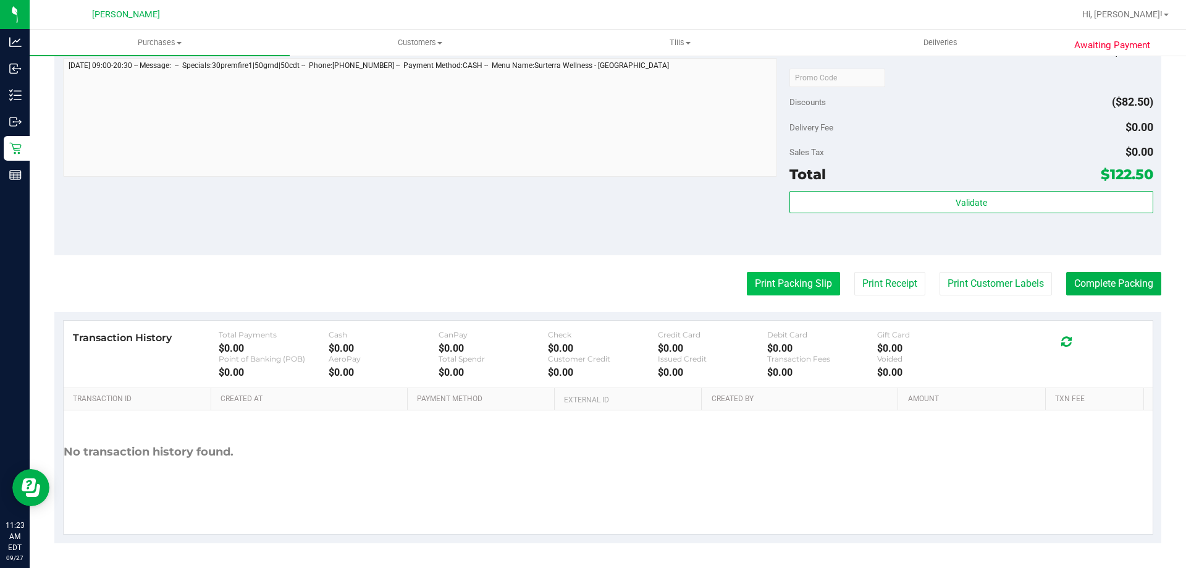
click at [779, 272] on button "Print Packing Slip" at bounding box center [793, 283] width 93 height 23
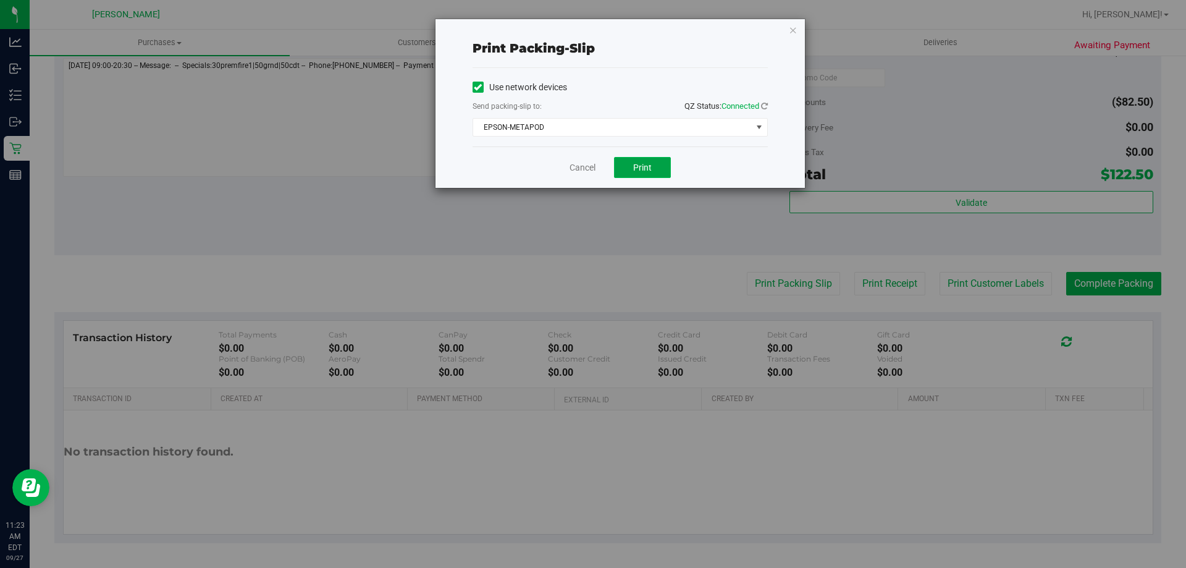
click at [647, 165] on span "Print" at bounding box center [642, 167] width 19 height 10
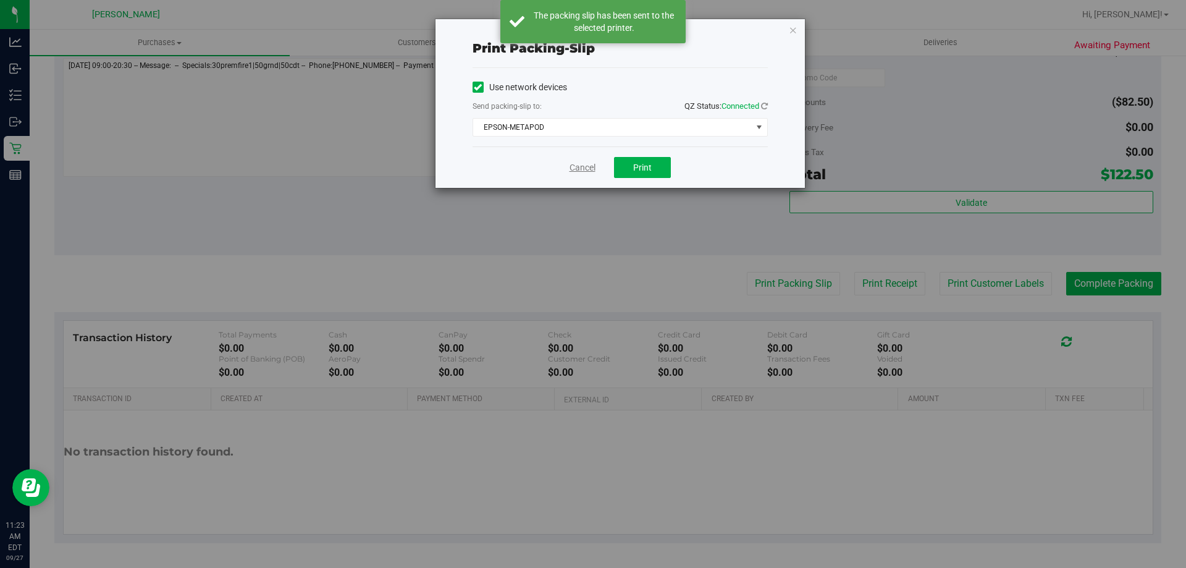
click at [572, 168] on link "Cancel" at bounding box center [583, 167] width 26 height 13
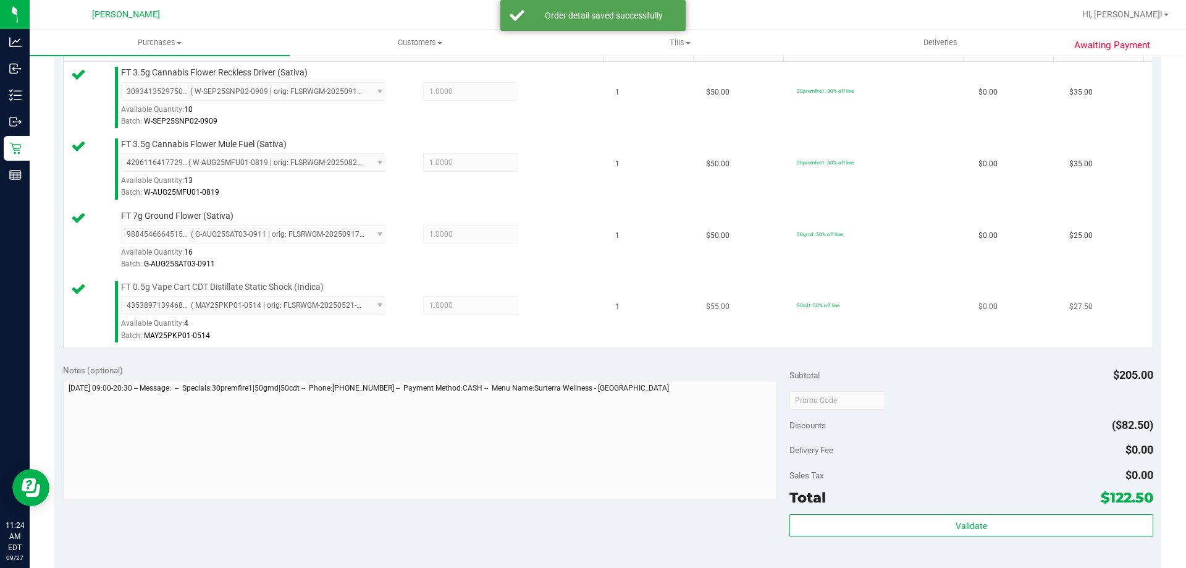
scroll to position [484, 0]
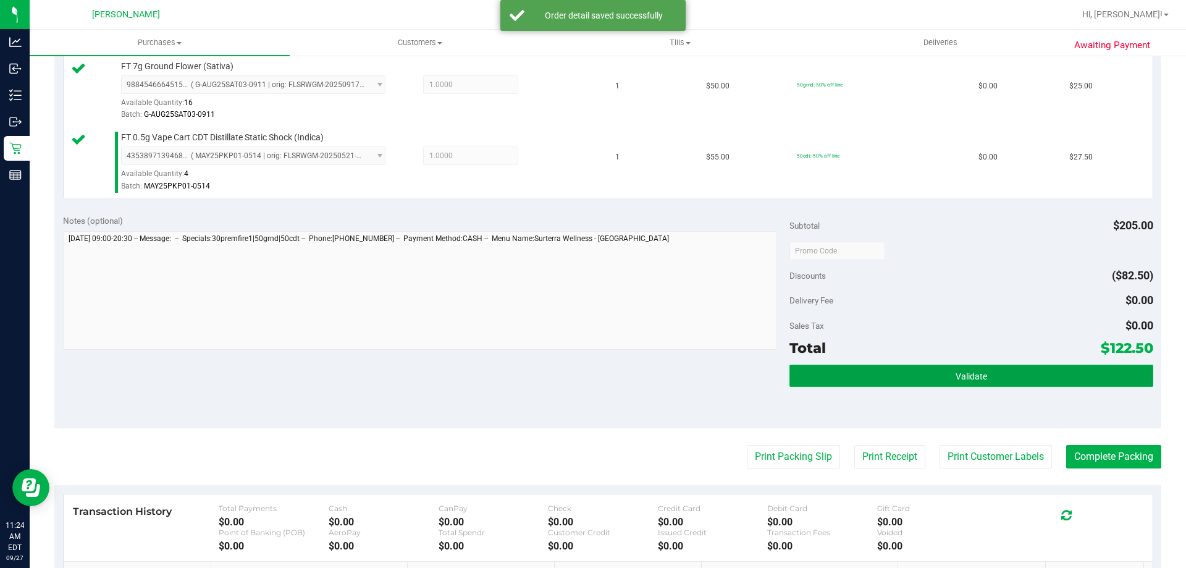
click at [961, 377] on span "Validate" at bounding box center [972, 376] width 32 height 10
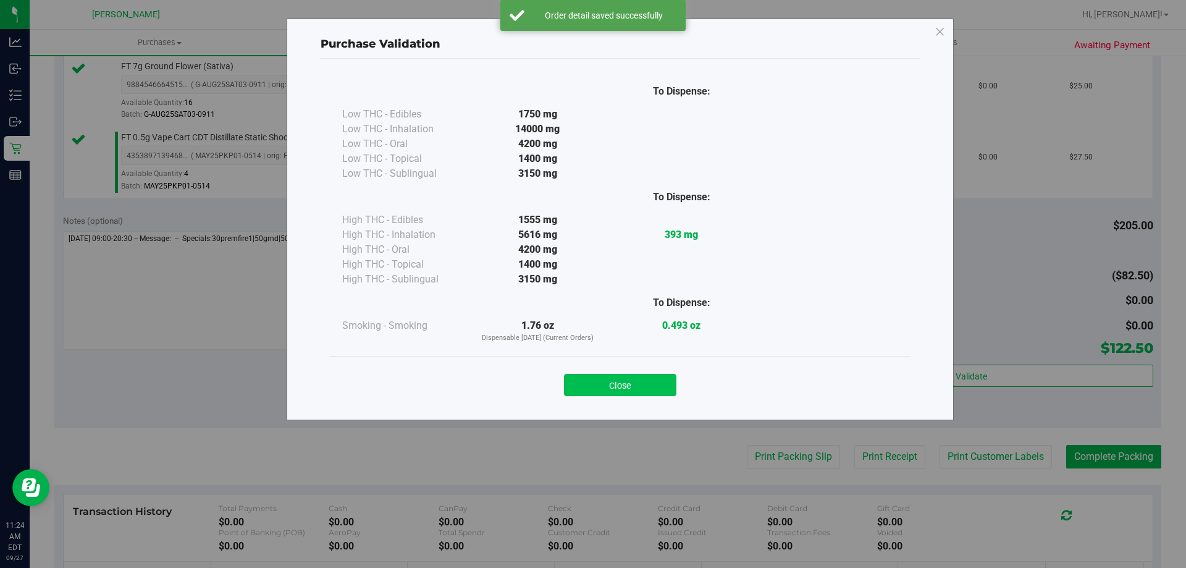
click at [639, 382] on button "Close" at bounding box center [620, 385] width 112 height 22
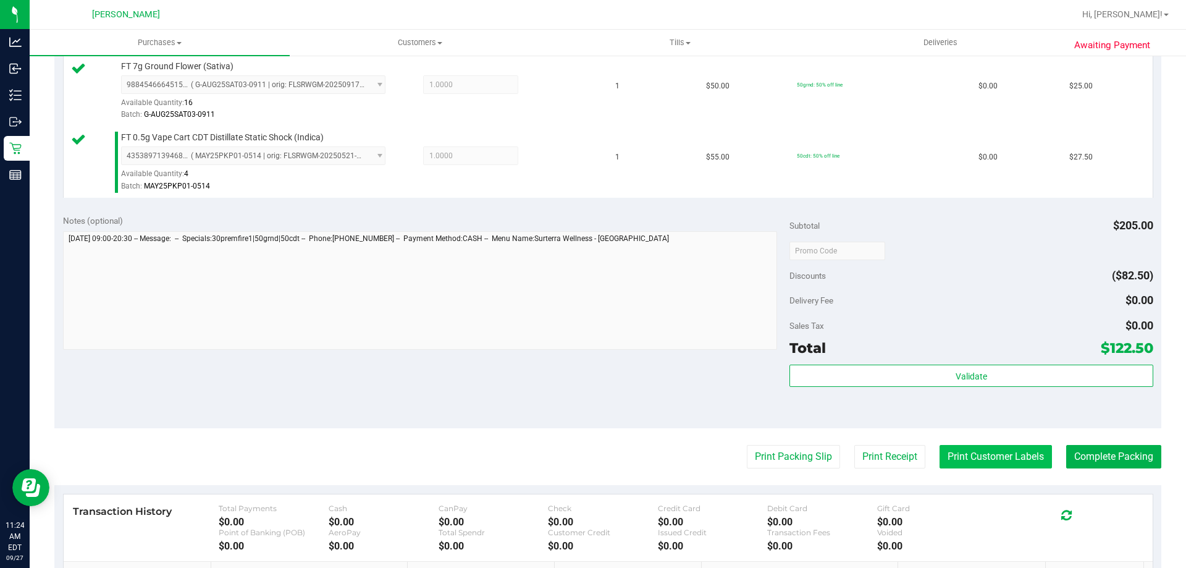
click at [1032, 453] on button "Print Customer Labels" at bounding box center [996, 456] width 112 height 23
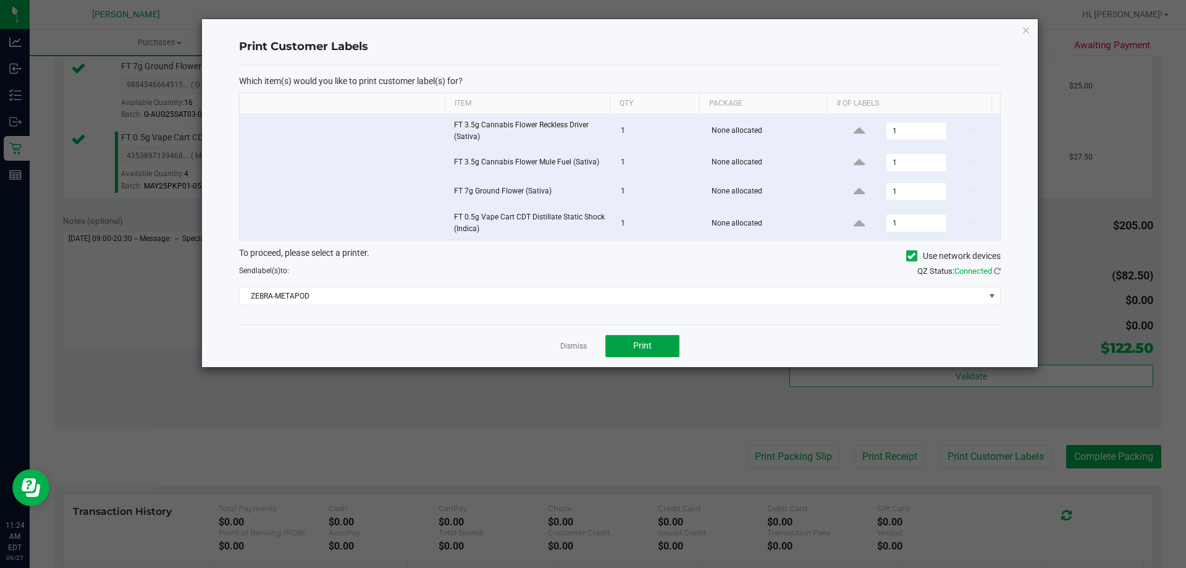
click at [648, 342] on span "Print" at bounding box center [642, 345] width 19 height 10
click at [576, 347] on link "Dismiss" at bounding box center [573, 346] width 27 height 11
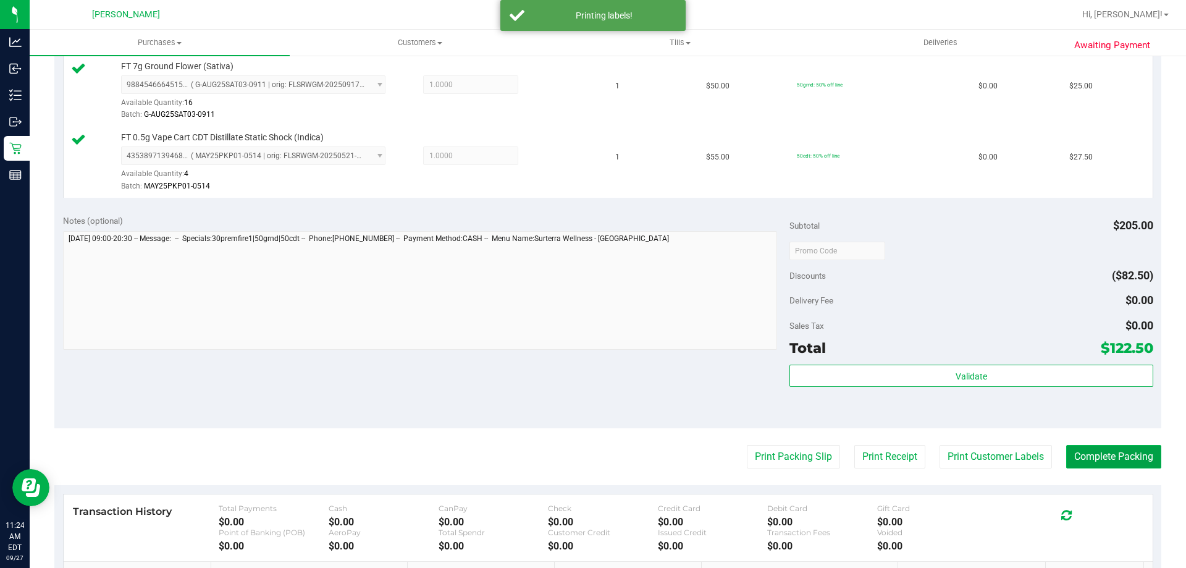
click at [1120, 458] on button "Complete Packing" at bounding box center [1113, 456] width 95 height 23
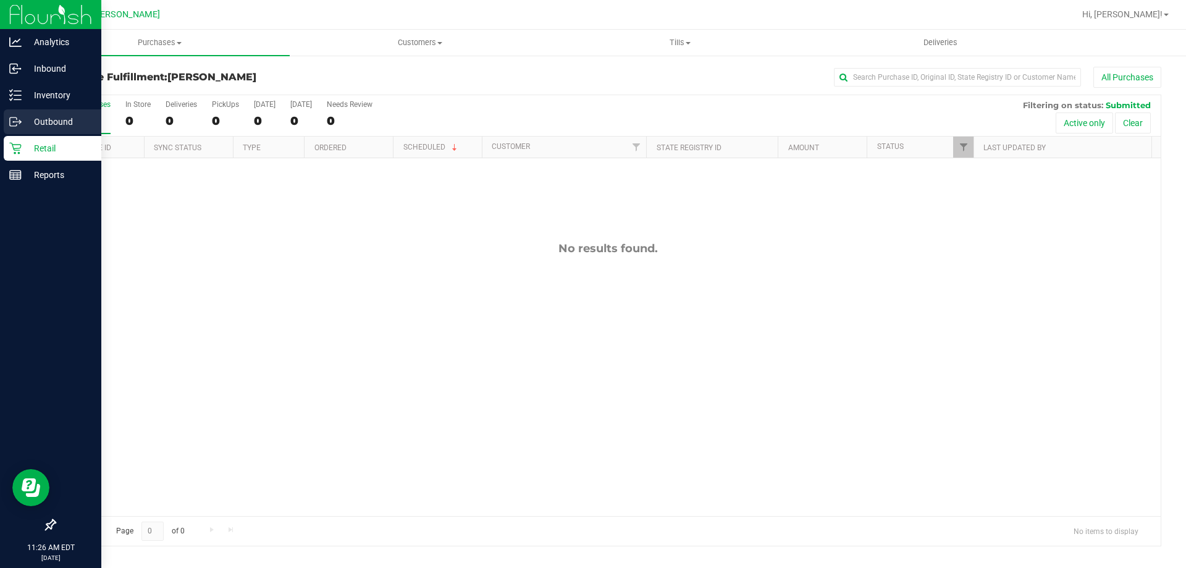
click at [72, 135] on link "Outbound" at bounding box center [50, 122] width 101 height 27
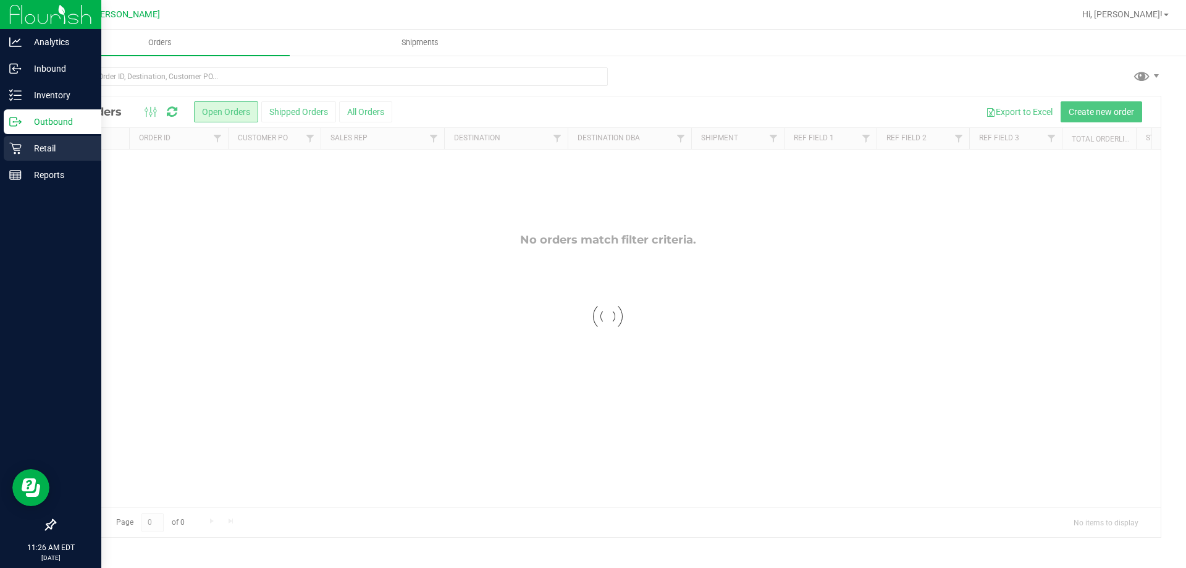
click at [32, 151] on p "Retail" at bounding box center [59, 148] width 74 height 15
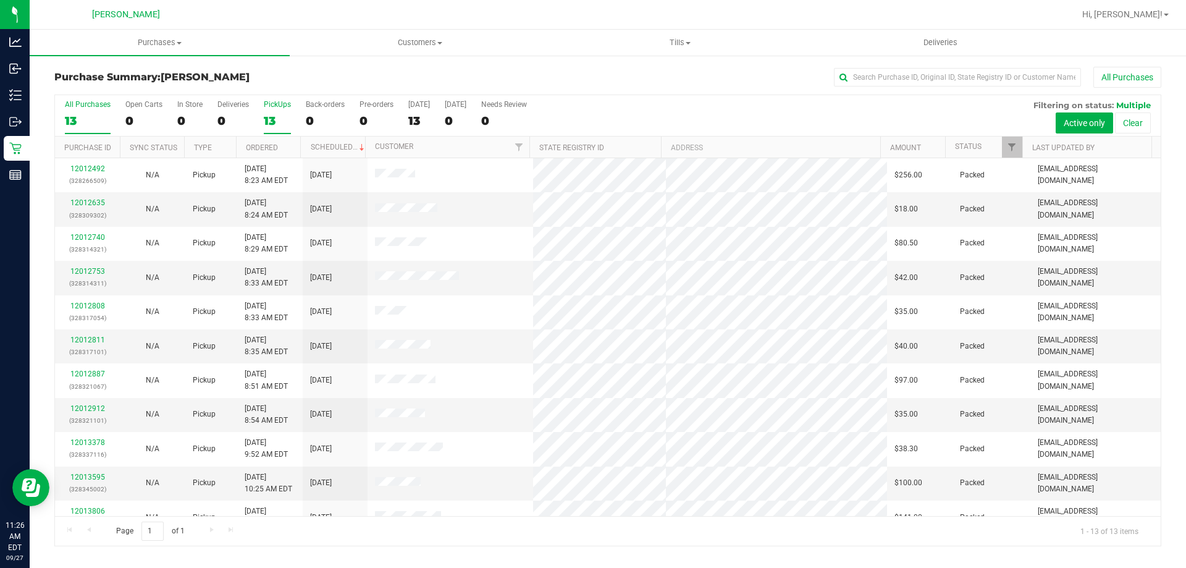
click at [279, 103] on div "PickUps" at bounding box center [277, 104] width 27 height 9
click at [0, 0] on input "PickUps 13" at bounding box center [0, 0] width 0 height 0
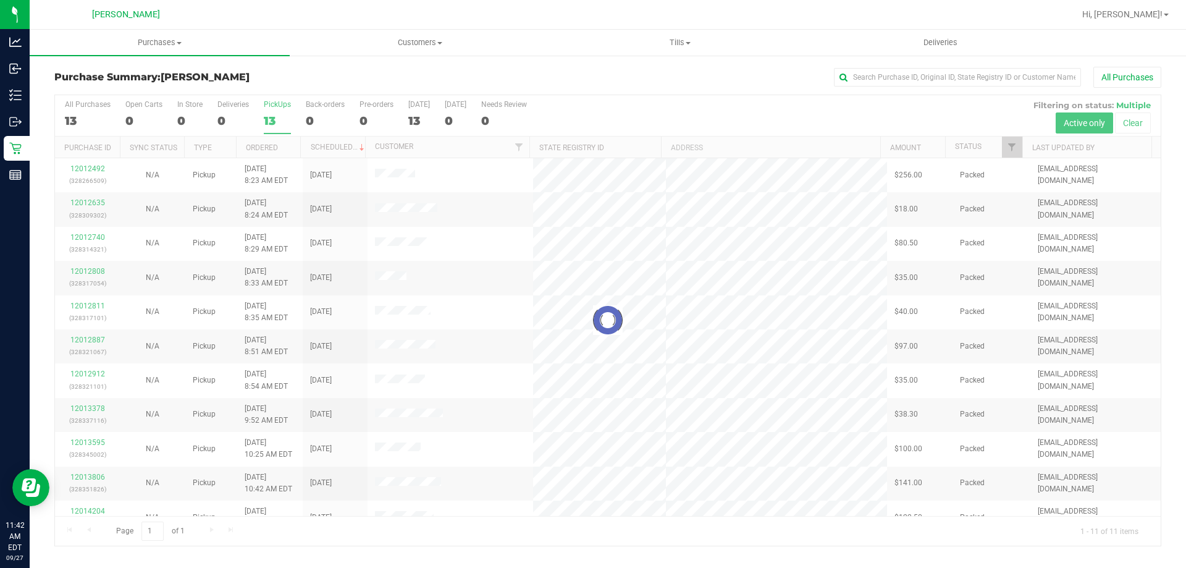
click at [186, 104] on div at bounding box center [608, 320] width 1106 height 450
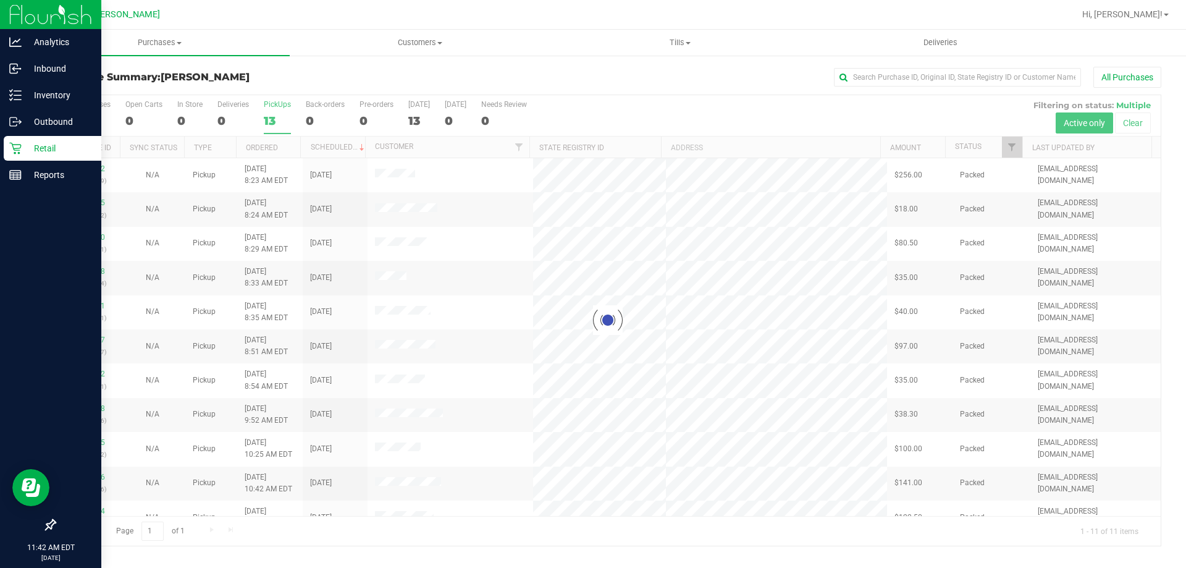
click at [43, 146] on p "Retail" at bounding box center [59, 148] width 74 height 15
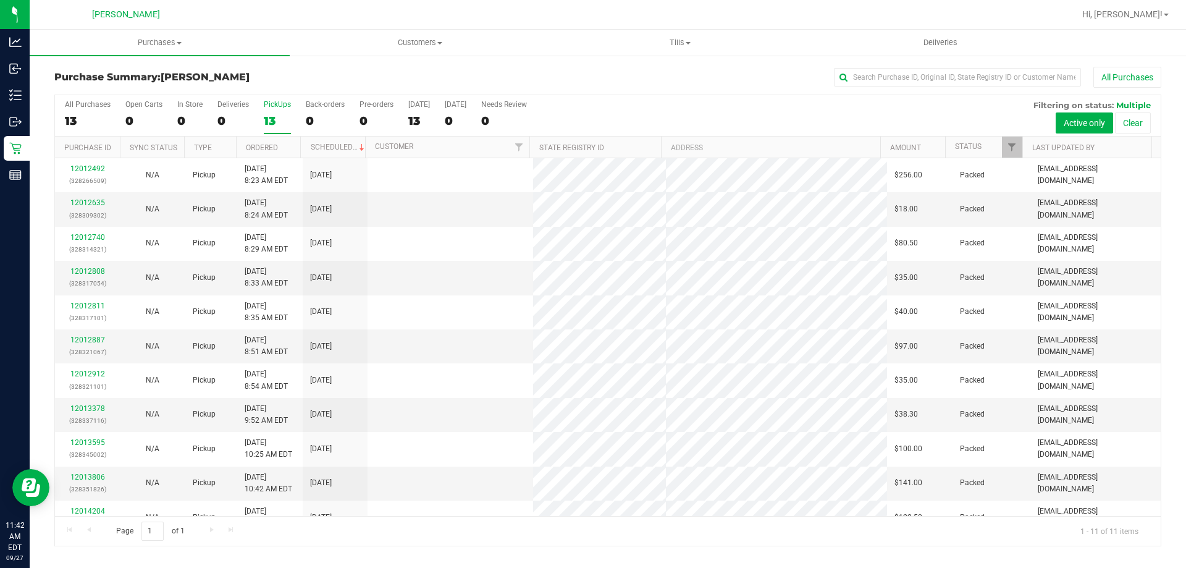
click at [188, 103] on div "In Store" at bounding box center [189, 104] width 25 height 9
click at [0, 0] on input "In Store 0" at bounding box center [0, 0] width 0 height 0
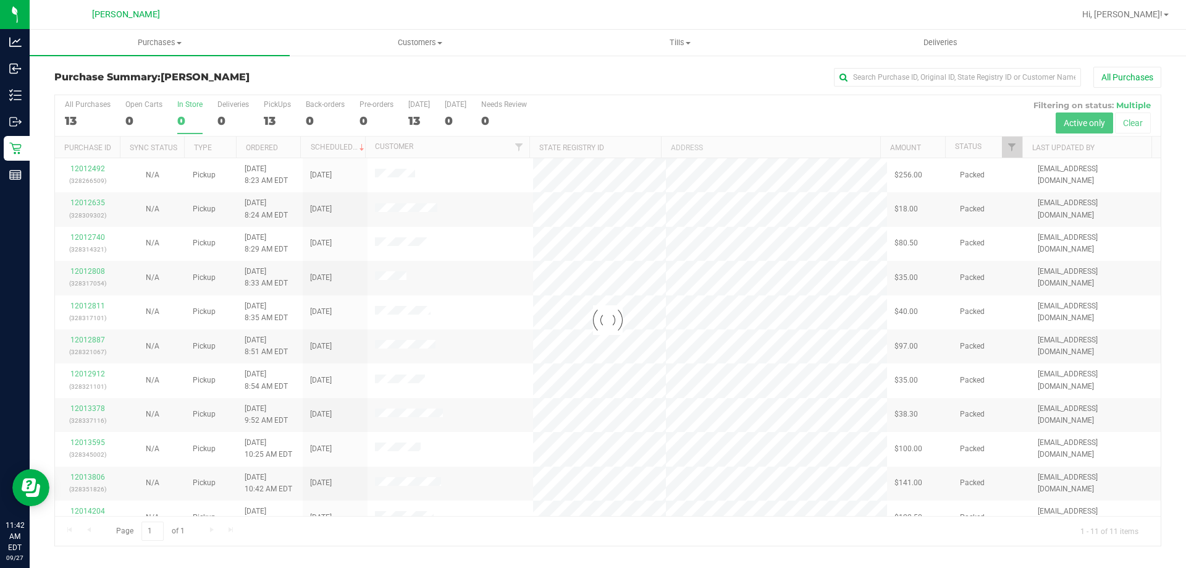
click at [188, 103] on div at bounding box center [608, 320] width 1106 height 450
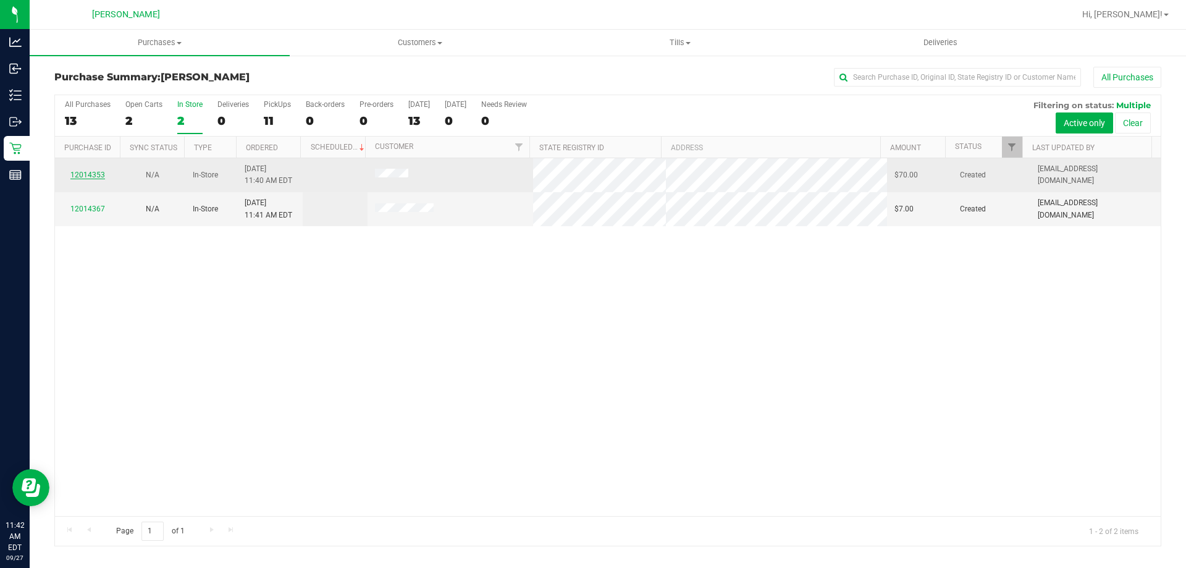
click at [88, 175] on link "12014353" at bounding box center [87, 174] width 35 height 9
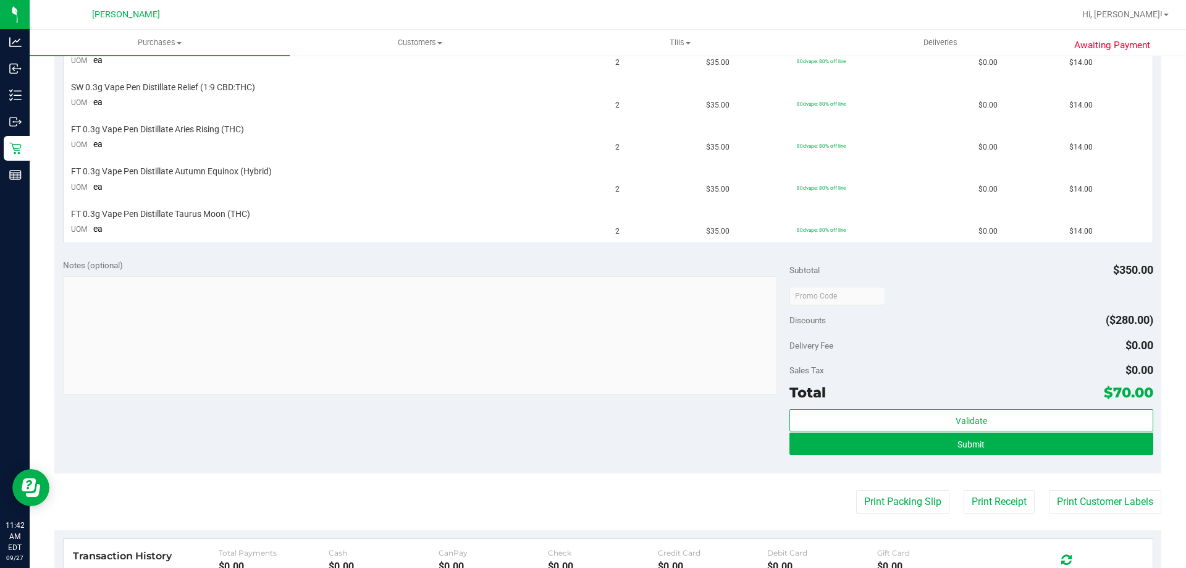
scroll to position [494, 0]
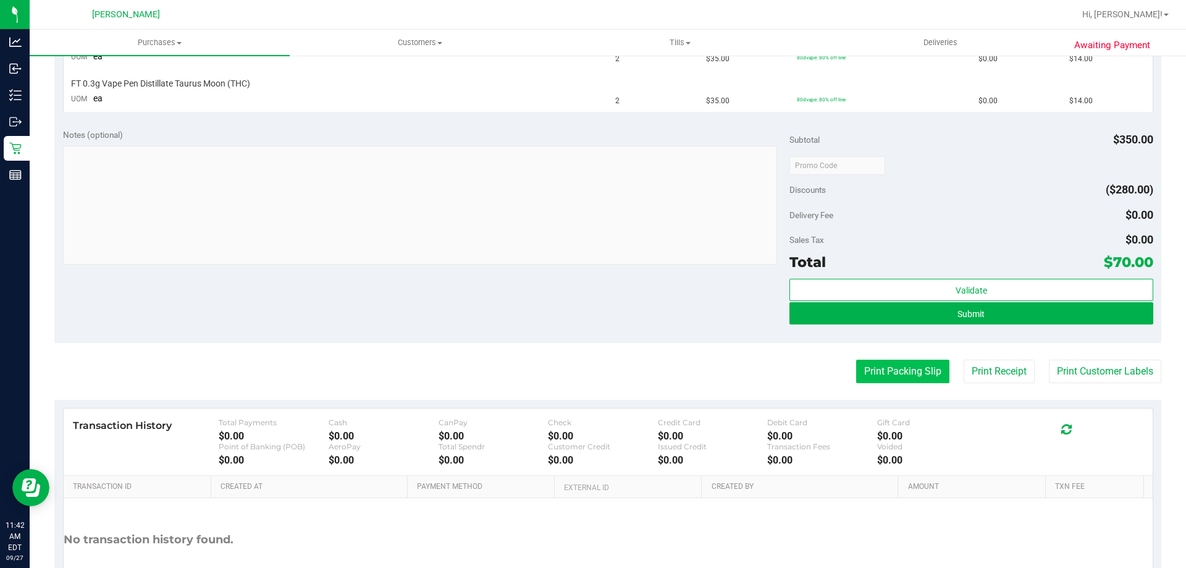
click at [872, 371] on button "Print Packing Slip" at bounding box center [902, 370] width 93 height 23
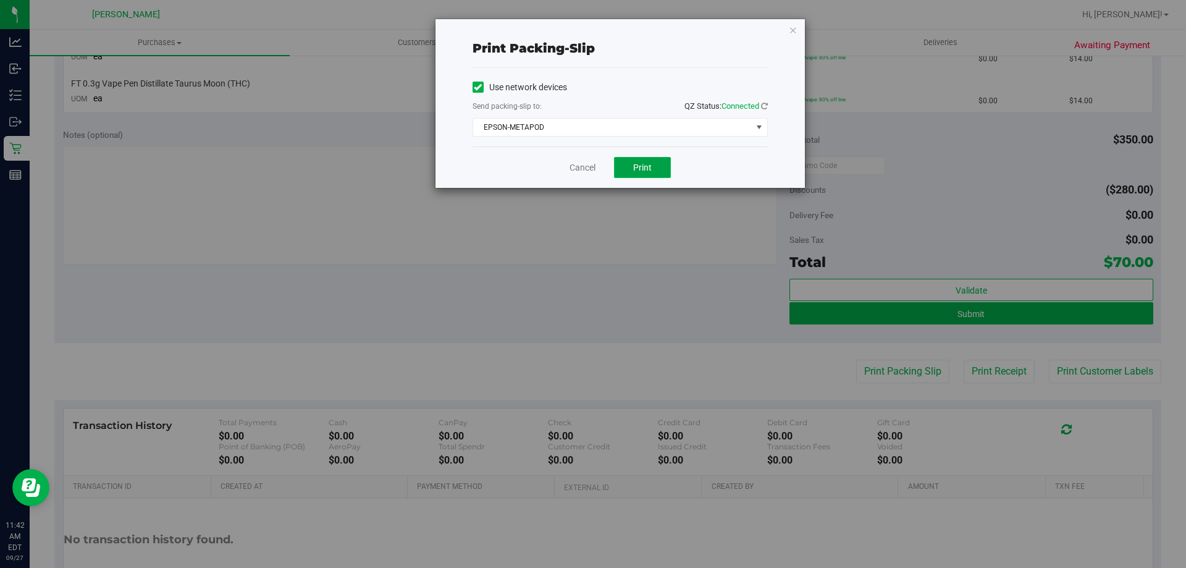
click at [650, 169] on span "Print" at bounding box center [642, 167] width 19 height 10
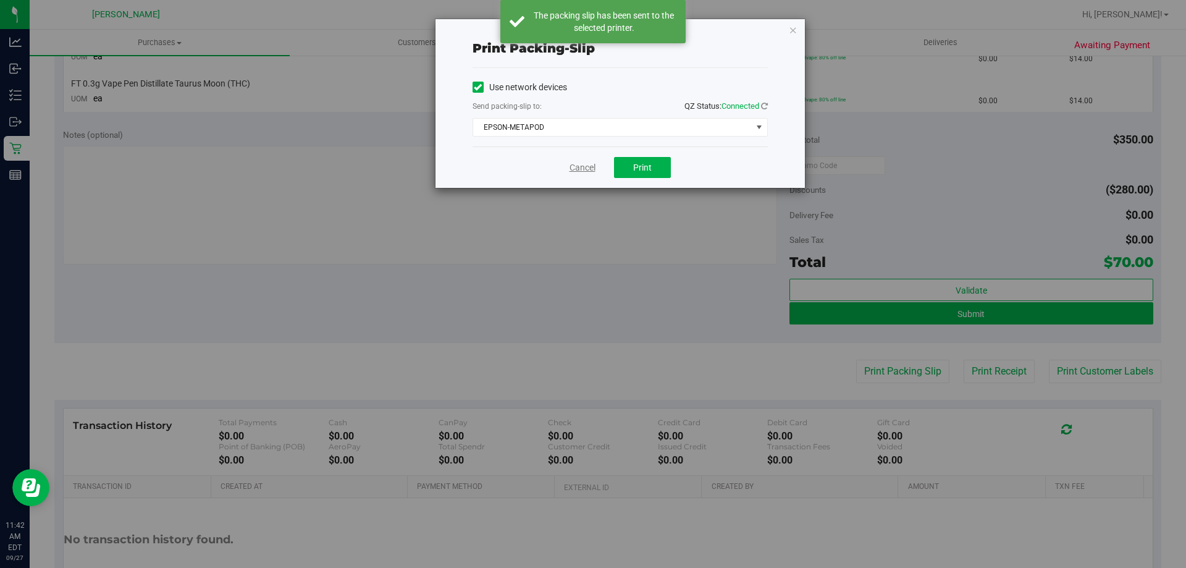
click at [584, 168] on link "Cancel" at bounding box center [583, 167] width 26 height 13
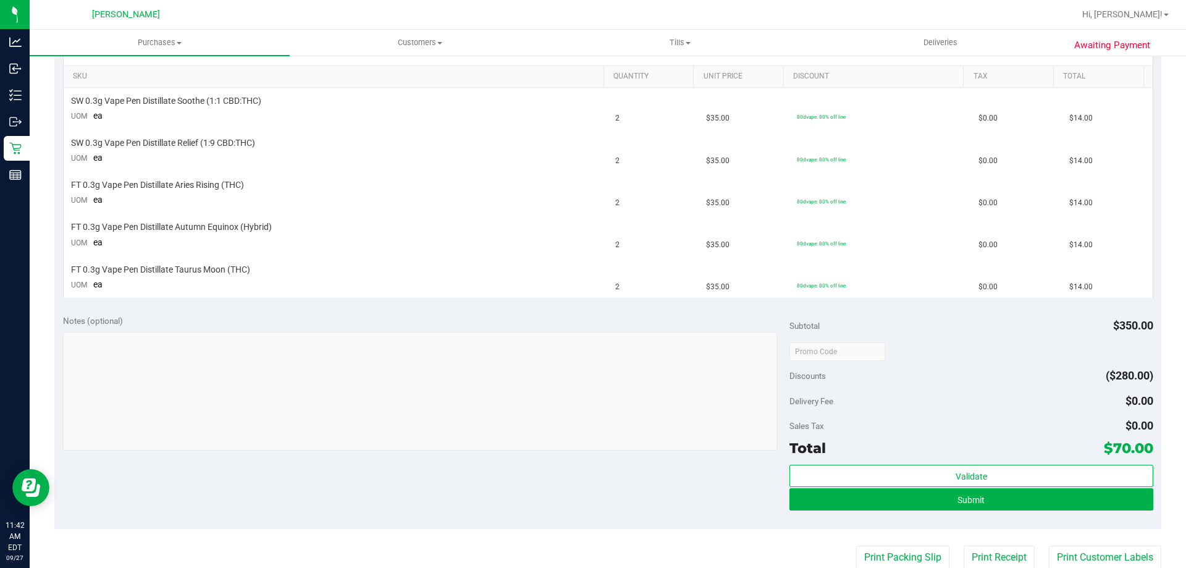
scroll to position [309, 0]
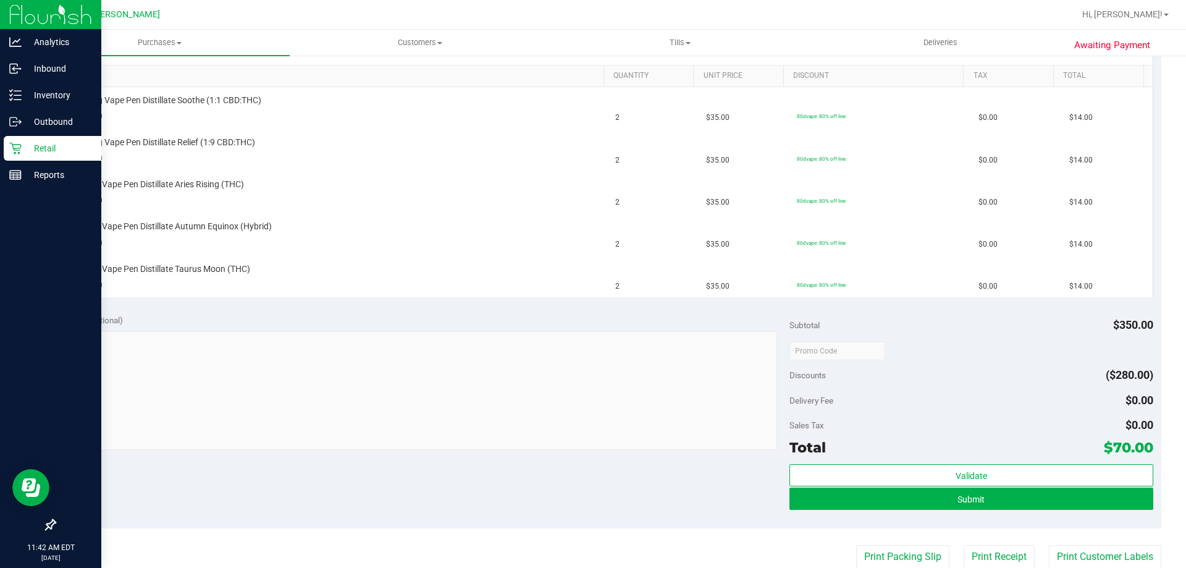
click at [47, 152] on p "Retail" at bounding box center [59, 148] width 74 height 15
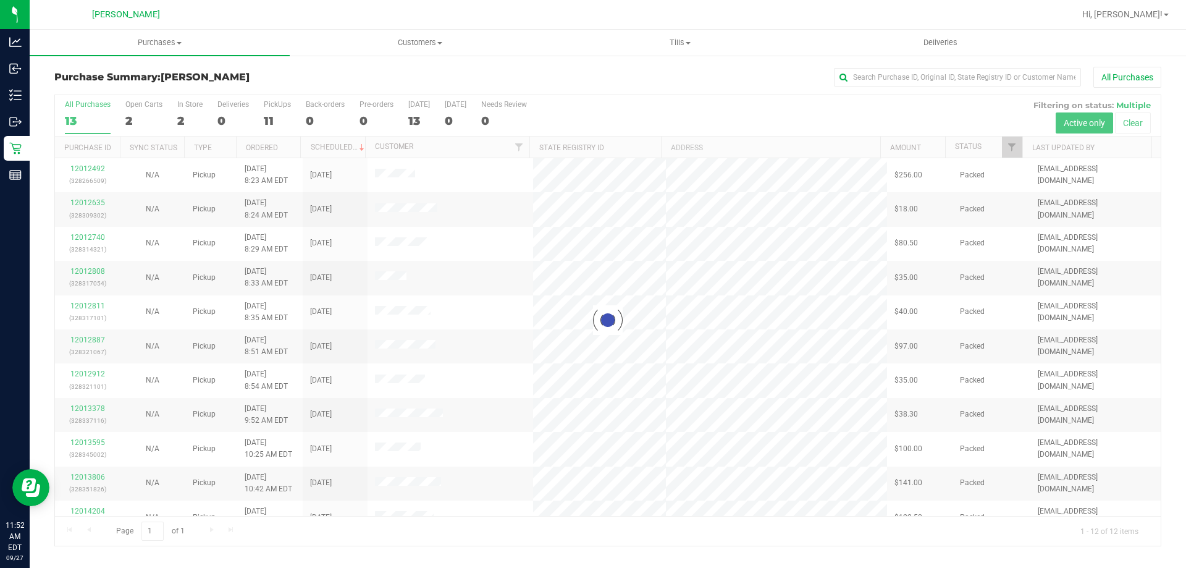
click at [190, 105] on div at bounding box center [608, 320] width 1106 height 450
click at [190, 104] on div at bounding box center [608, 320] width 1106 height 450
click at [190, 103] on div at bounding box center [608, 320] width 1106 height 450
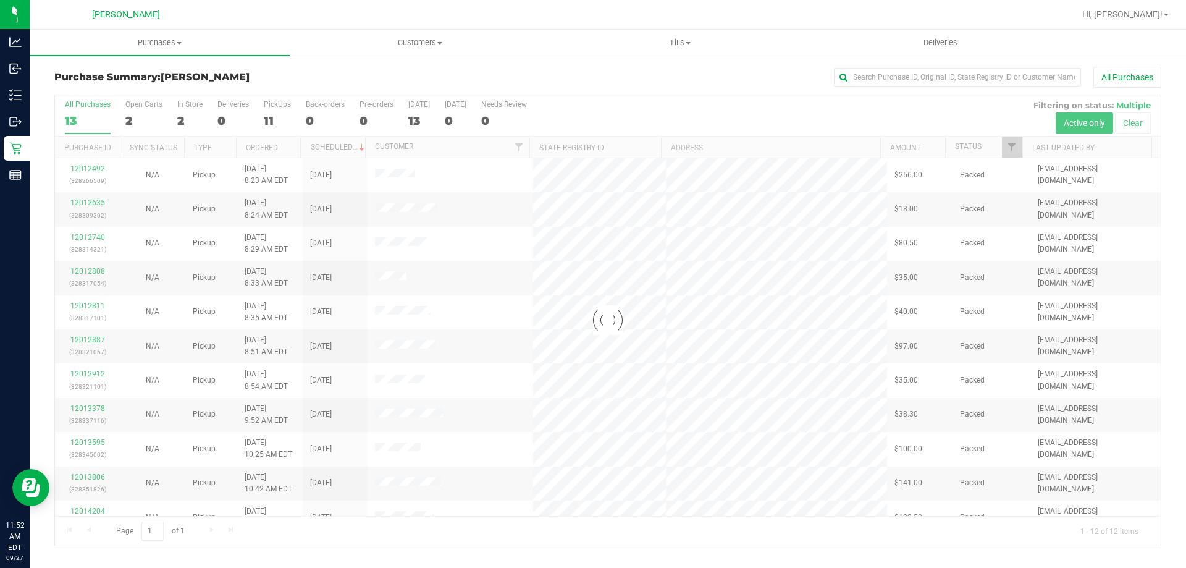
click at [190, 103] on div at bounding box center [608, 320] width 1106 height 450
click at [190, 103] on div "In Store" at bounding box center [189, 104] width 25 height 9
click at [0, 0] on input "In Store 2" at bounding box center [0, 0] width 0 height 0
click at [190, 103] on div at bounding box center [608, 320] width 1106 height 450
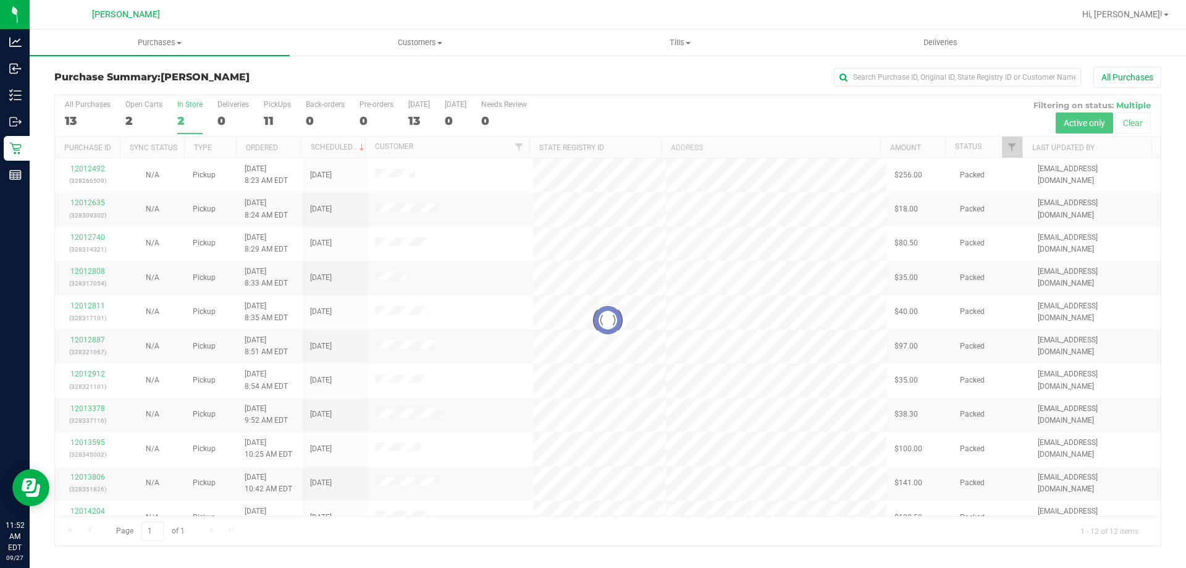
click at [190, 103] on div at bounding box center [608, 320] width 1106 height 450
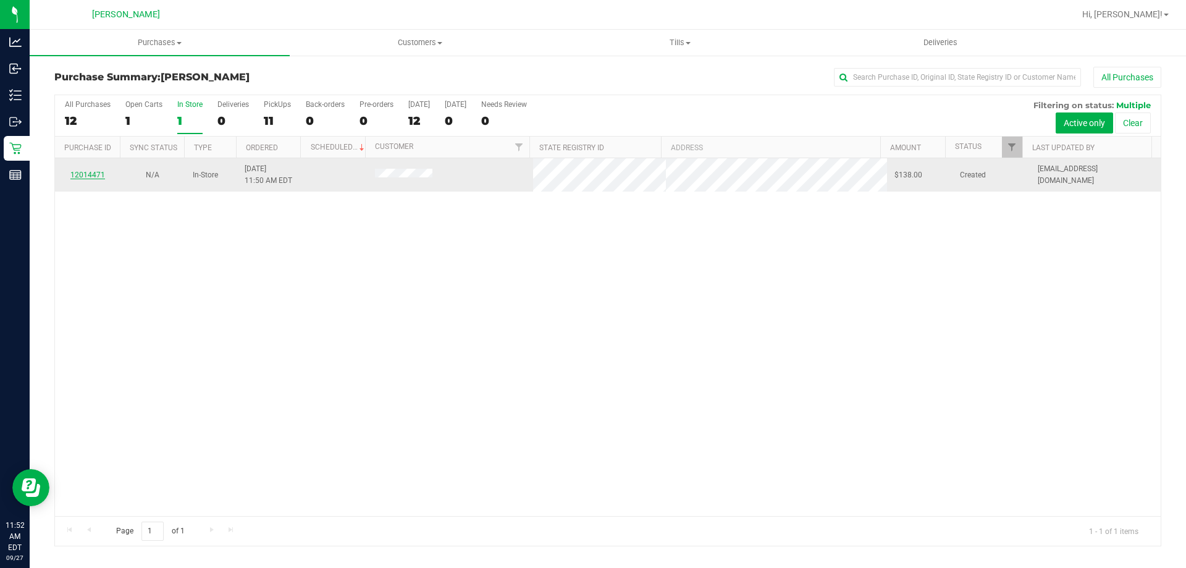
click at [85, 172] on link "12014471" at bounding box center [87, 174] width 35 height 9
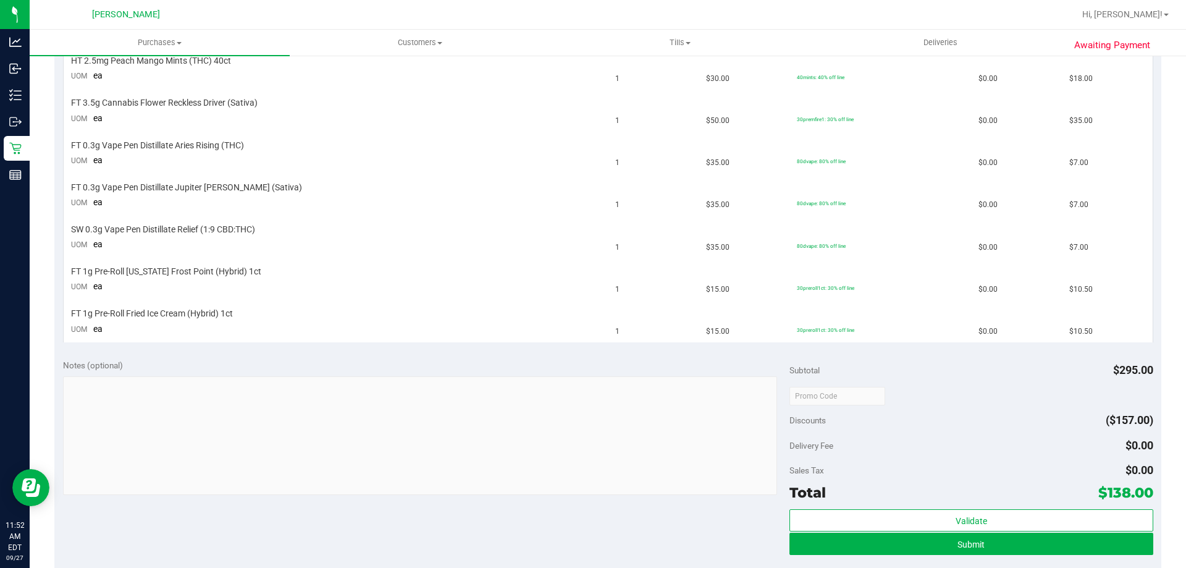
scroll to position [679, 0]
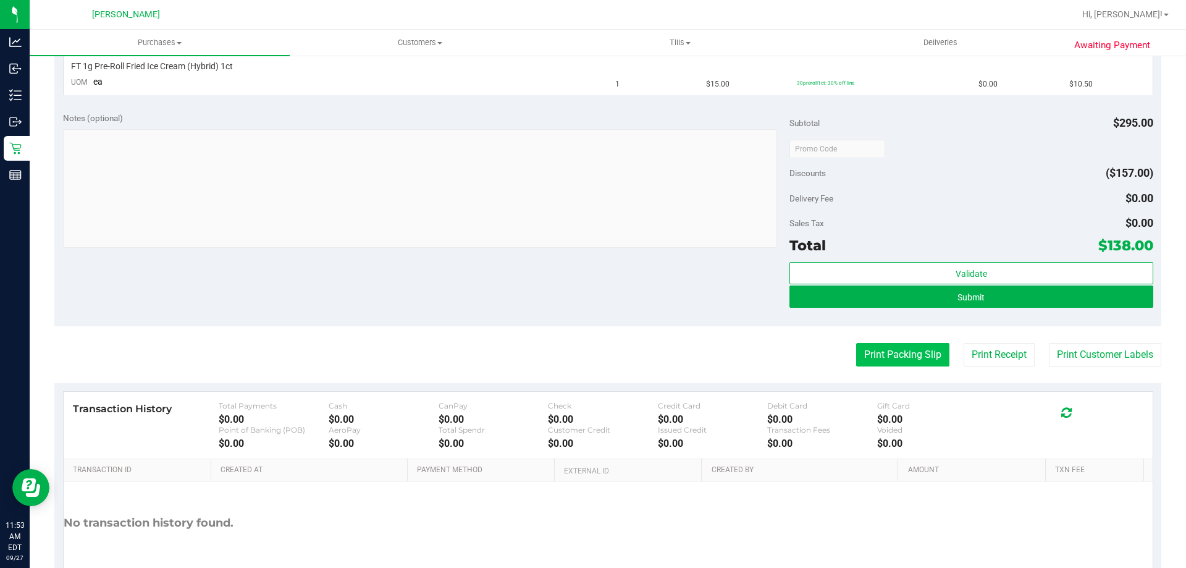
click at [896, 361] on button "Print Packing Slip" at bounding box center [902, 354] width 93 height 23
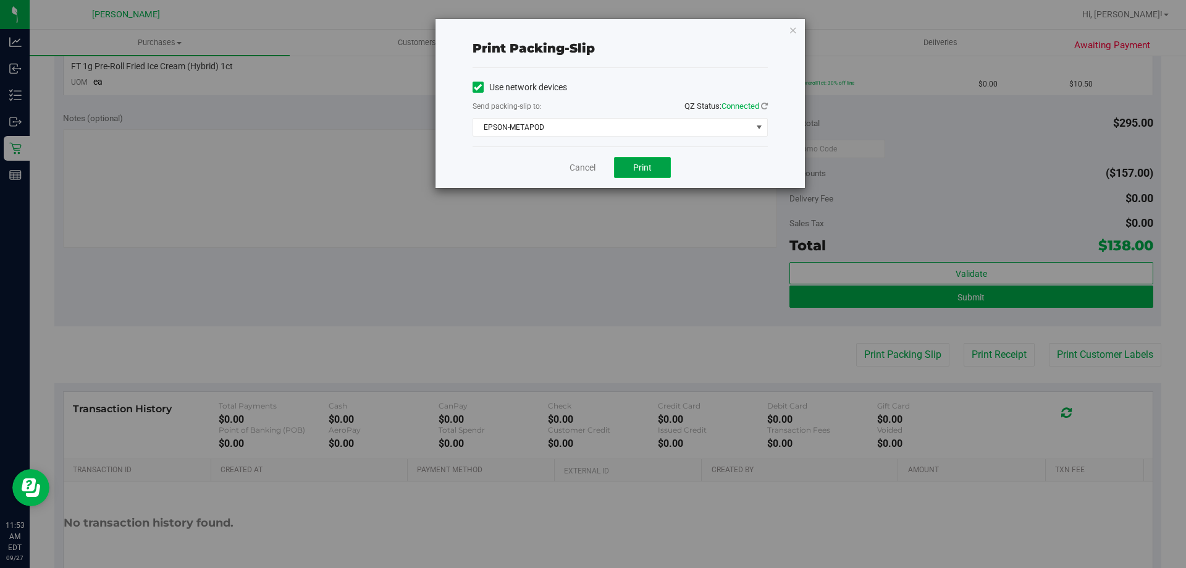
click at [639, 166] on span "Print" at bounding box center [642, 167] width 19 height 10
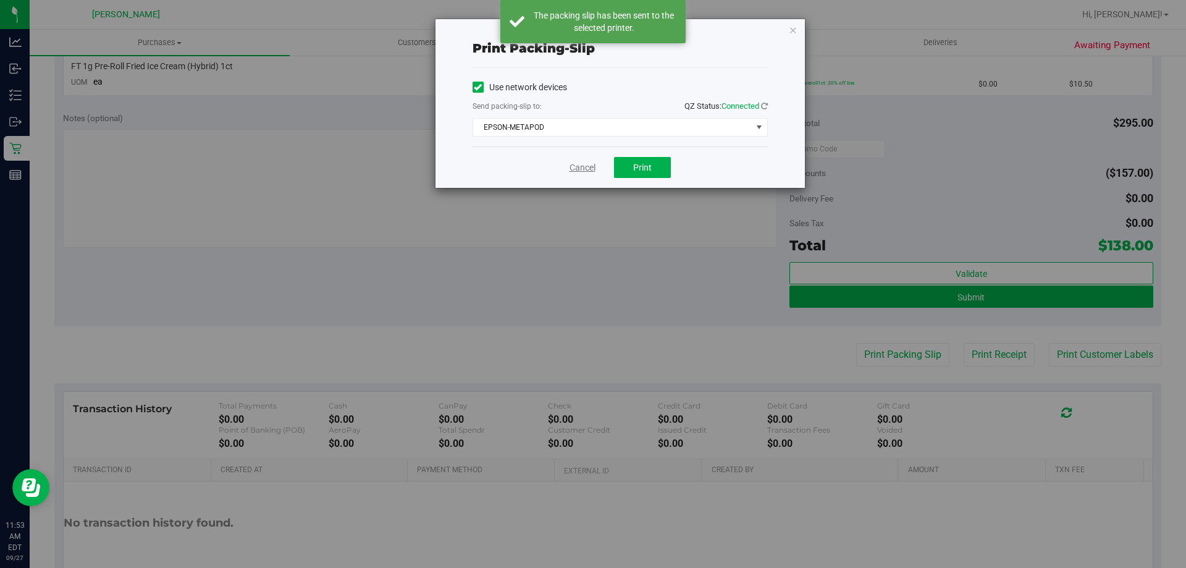
click at [579, 166] on link "Cancel" at bounding box center [583, 167] width 26 height 13
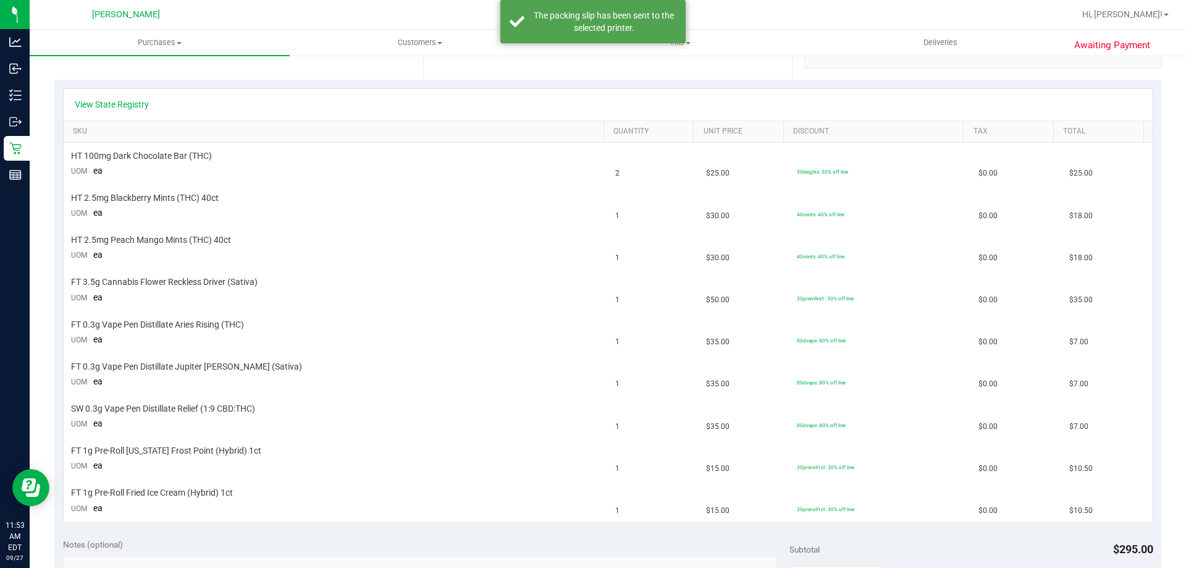
scroll to position [185, 0]
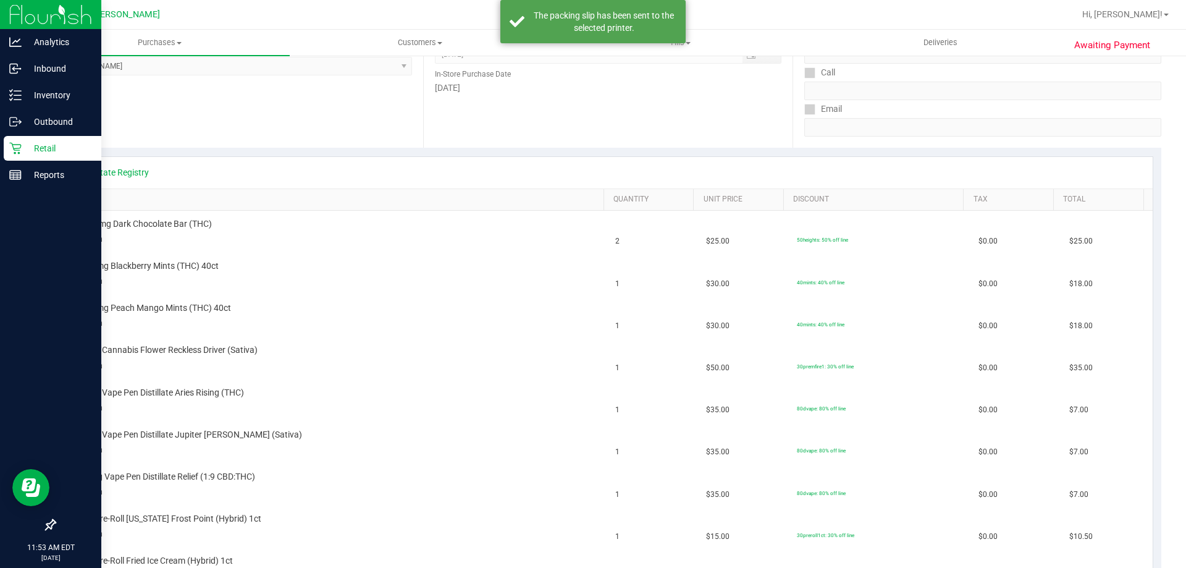
click at [39, 139] on div "Retail" at bounding box center [53, 148] width 98 height 25
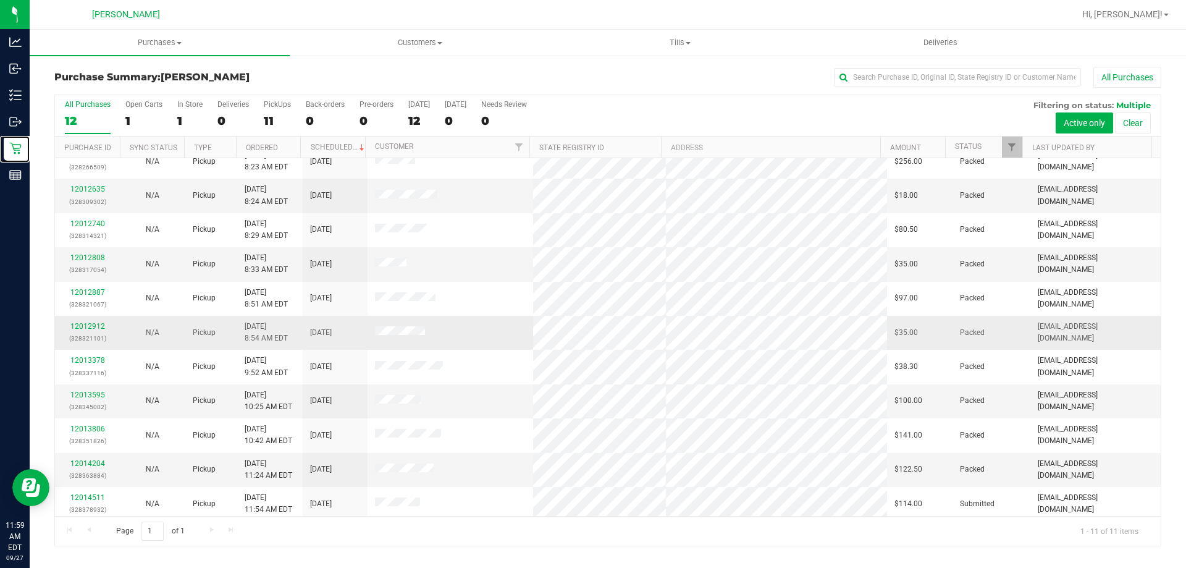
scroll to position [18, 0]
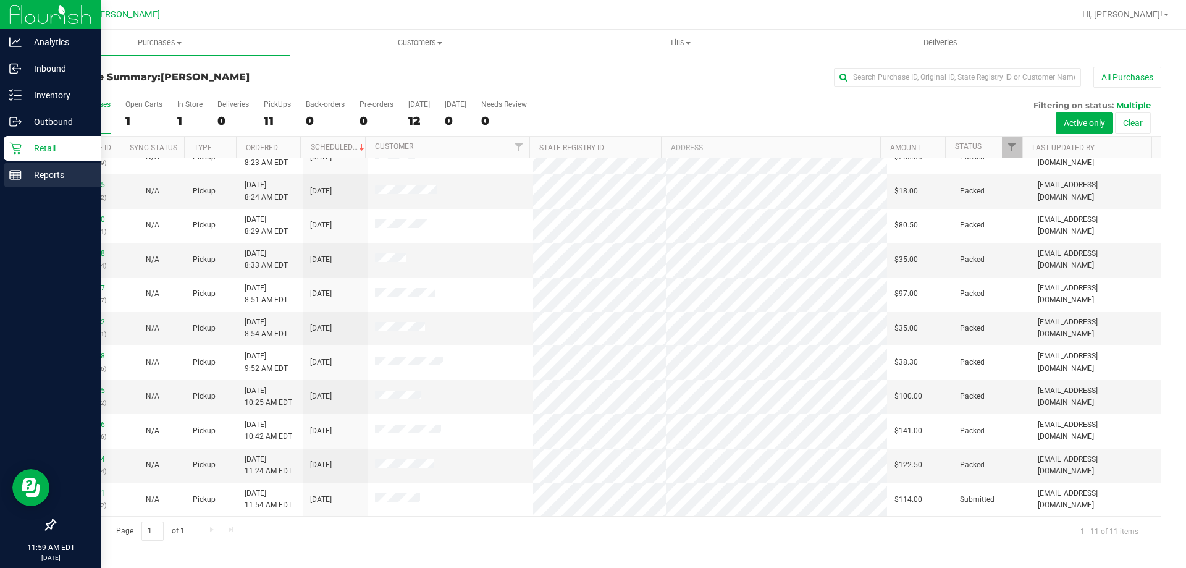
click at [48, 172] on p "Reports" at bounding box center [59, 174] width 74 height 15
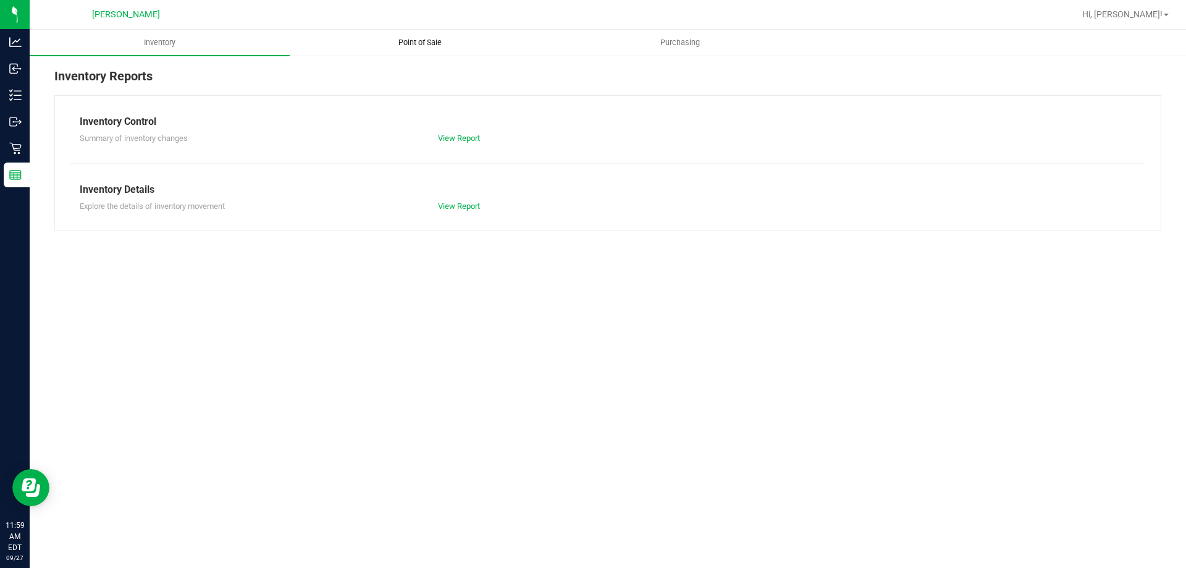
click at [431, 42] on span "Point of Sale" at bounding box center [420, 42] width 77 height 11
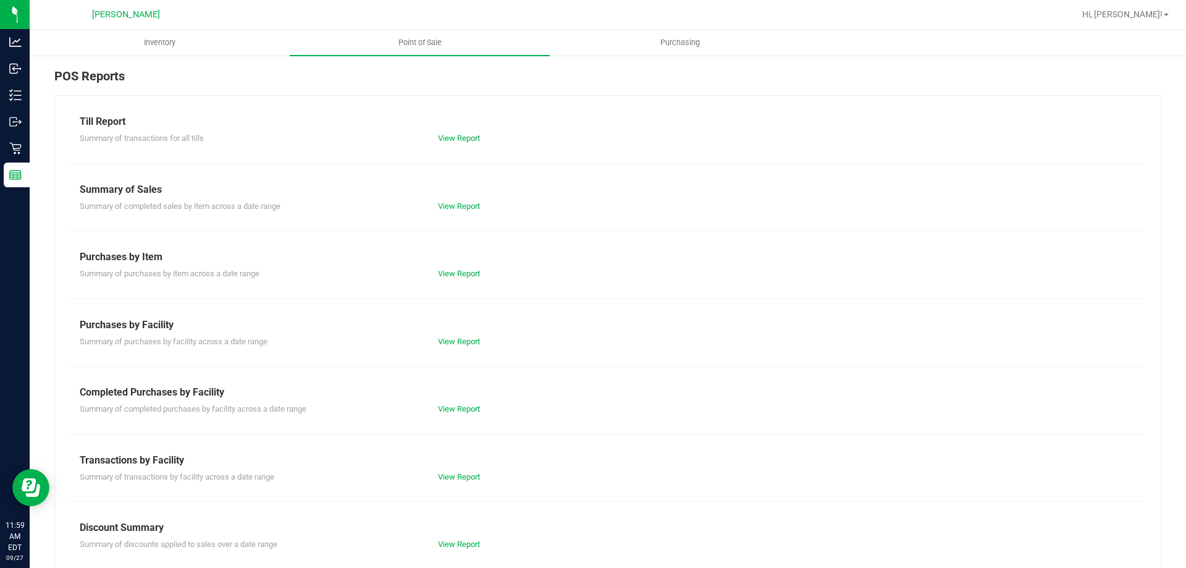
click at [461, 481] on div "View Report" at bounding box center [518, 477] width 179 height 12
click at [462, 472] on link "View Report" at bounding box center [459, 476] width 42 height 9
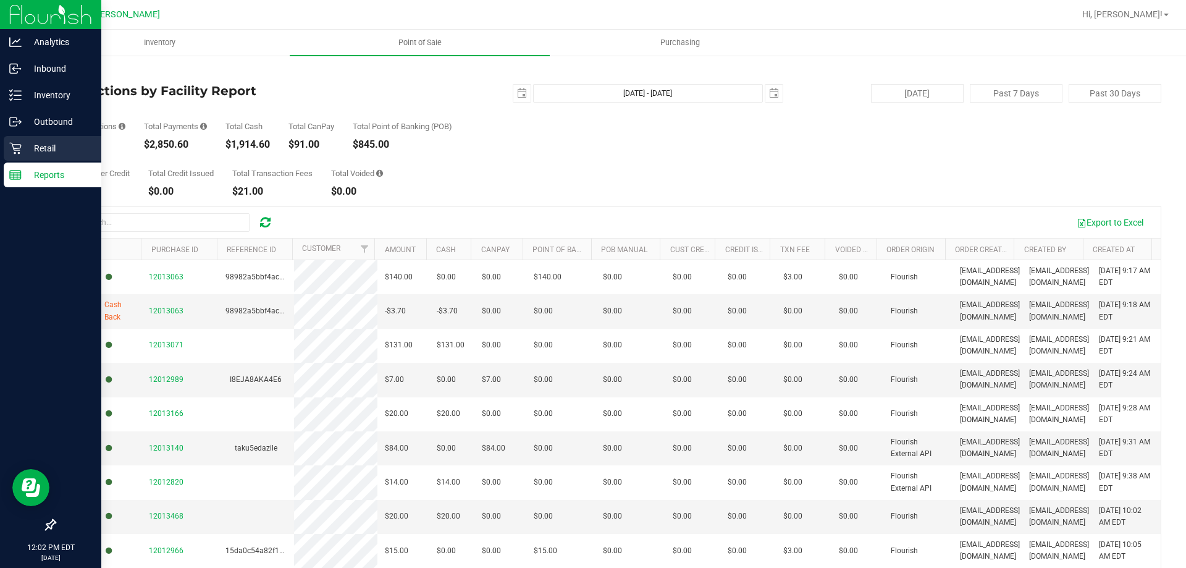
click at [57, 151] on p "Retail" at bounding box center [59, 148] width 74 height 15
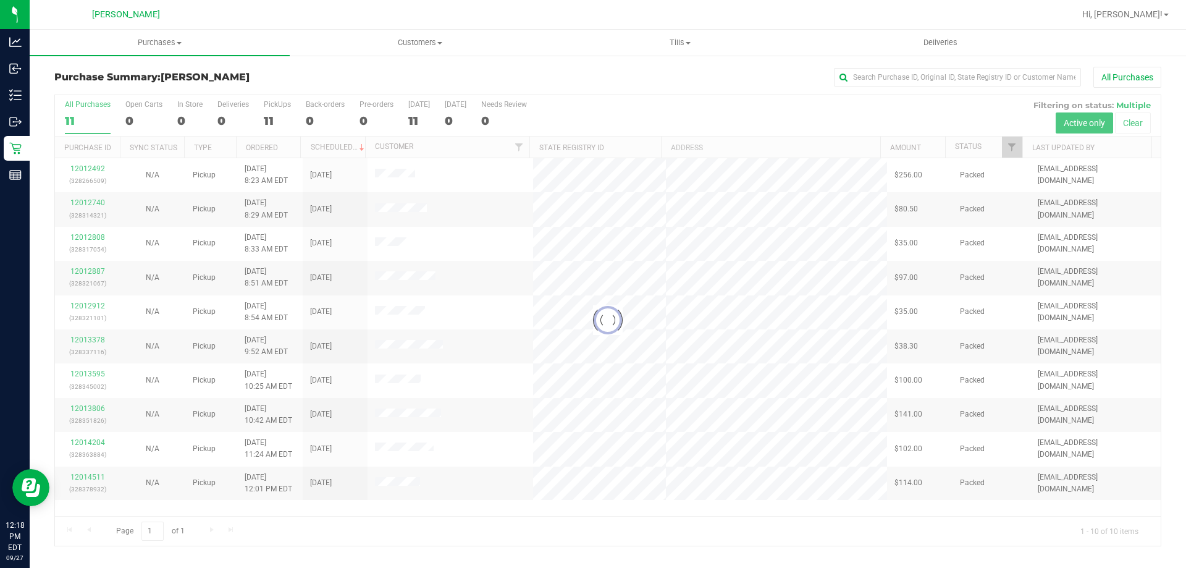
click at [282, 104] on div at bounding box center [608, 320] width 1106 height 450
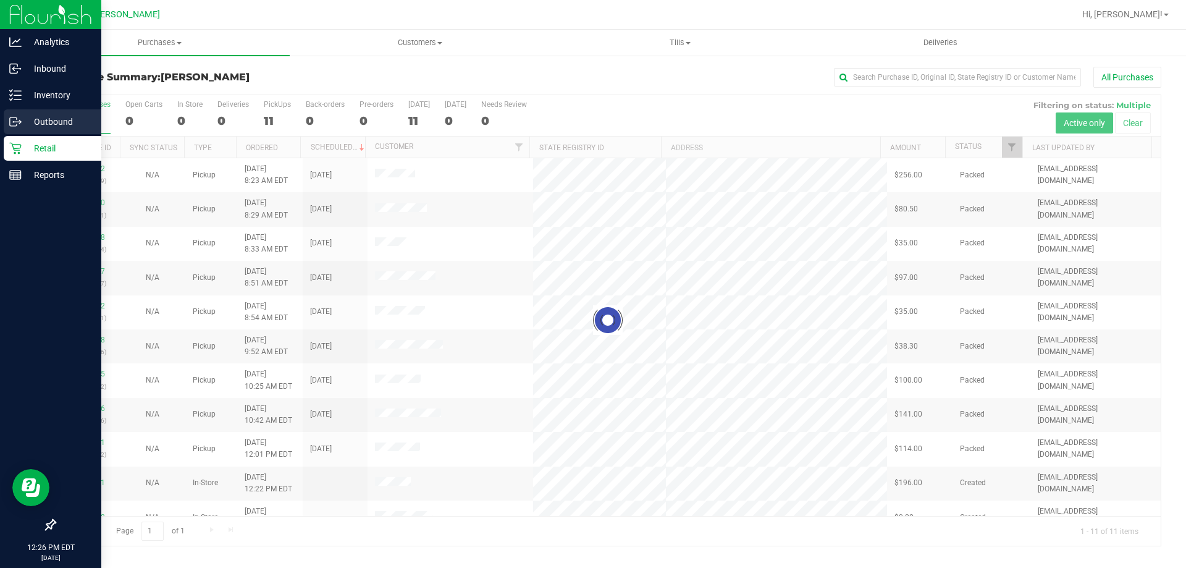
click at [38, 135] on link "Outbound" at bounding box center [50, 122] width 101 height 27
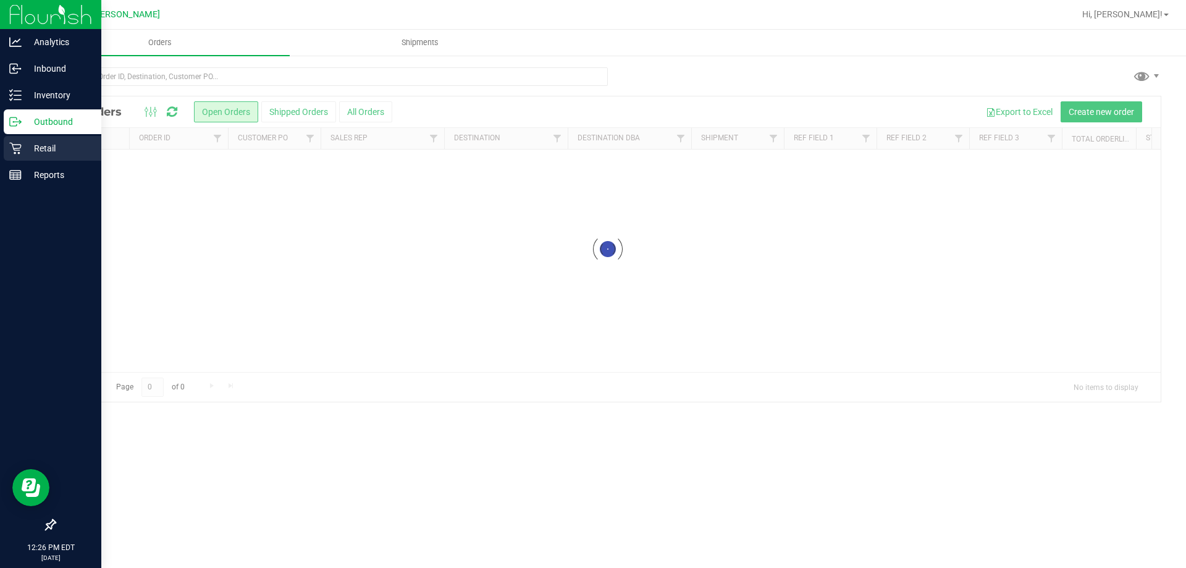
click at [46, 148] on p "Retail" at bounding box center [59, 148] width 74 height 15
click at [67, 143] on p "Retail" at bounding box center [59, 148] width 74 height 15
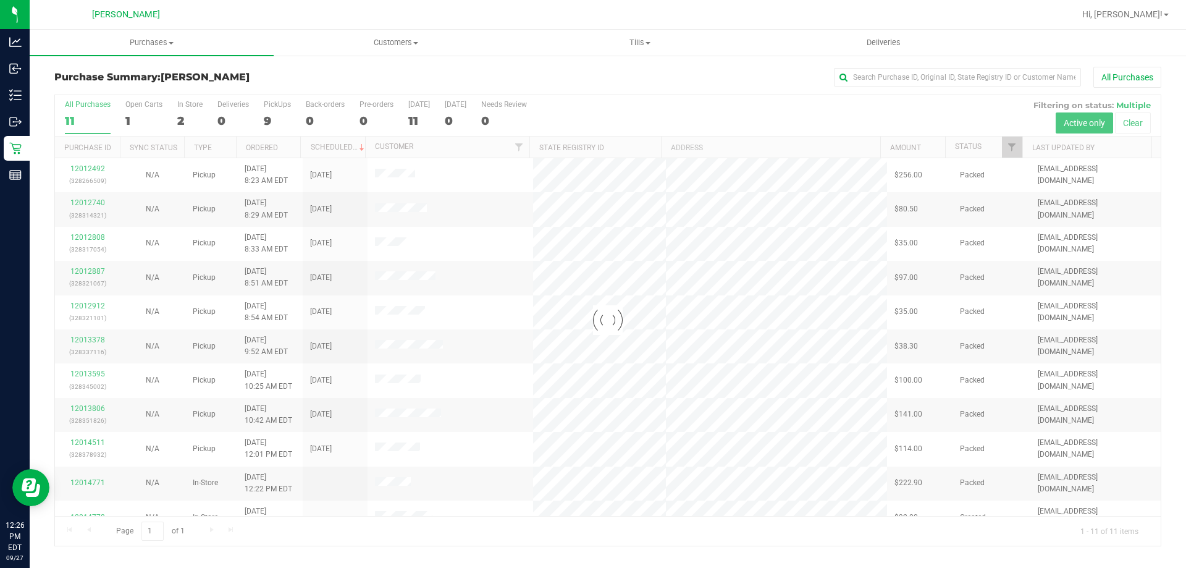
click at [191, 106] on div at bounding box center [608, 320] width 1106 height 450
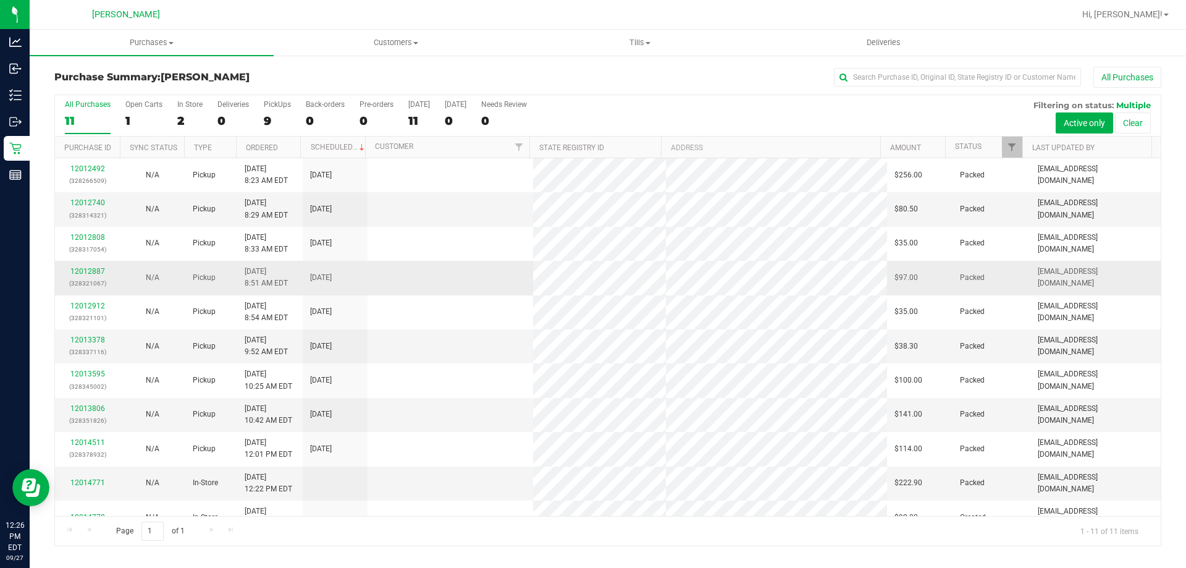
scroll to position [18, 0]
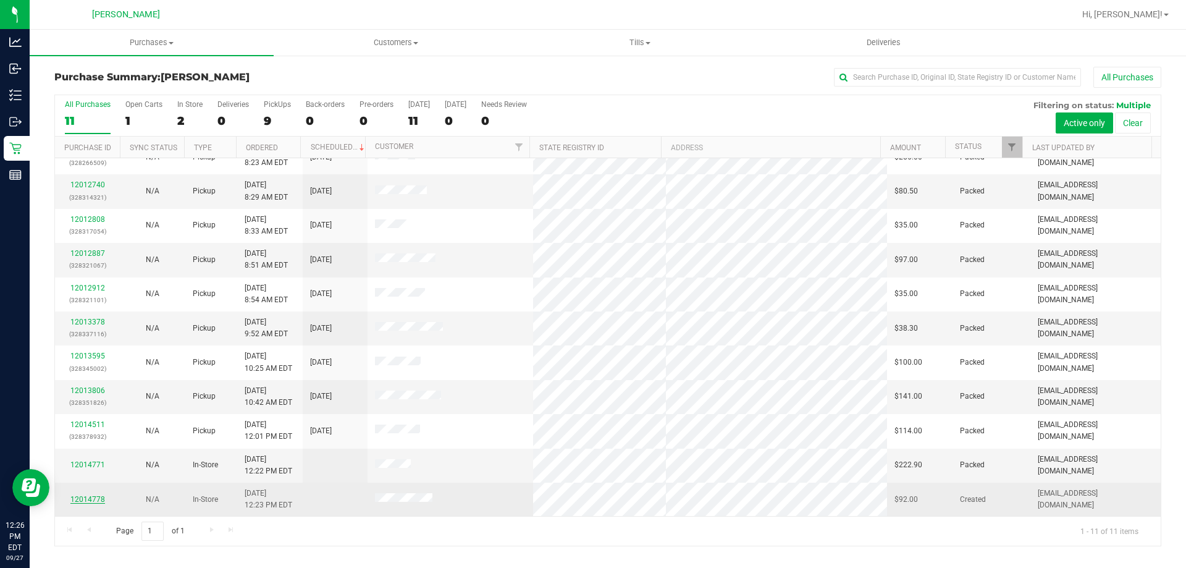
click at [87, 498] on link "12014778" at bounding box center [87, 499] width 35 height 9
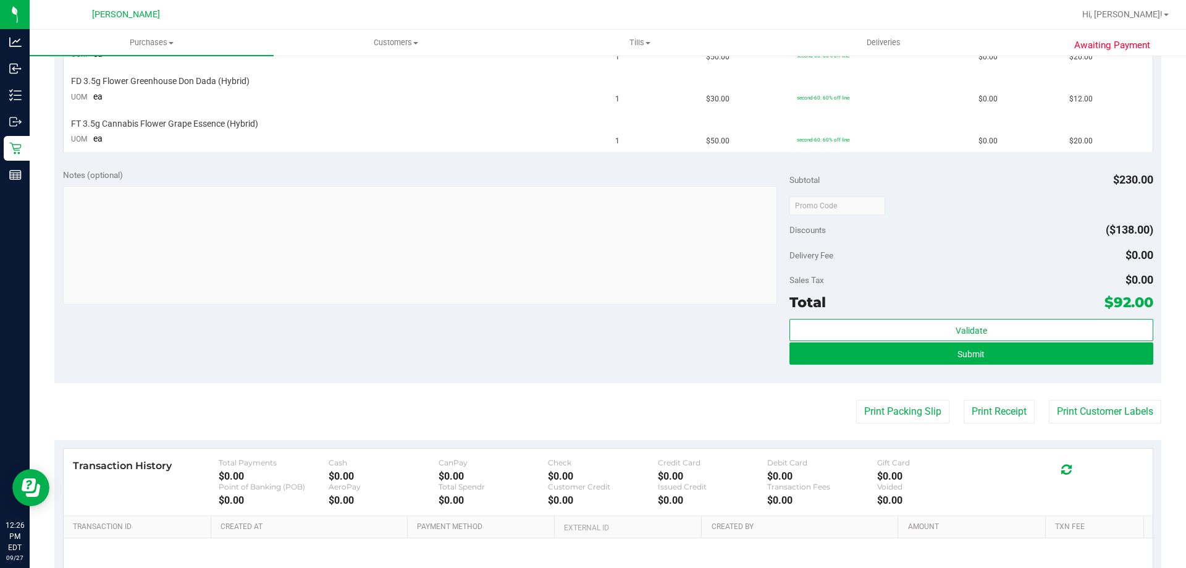
scroll to position [582, 0]
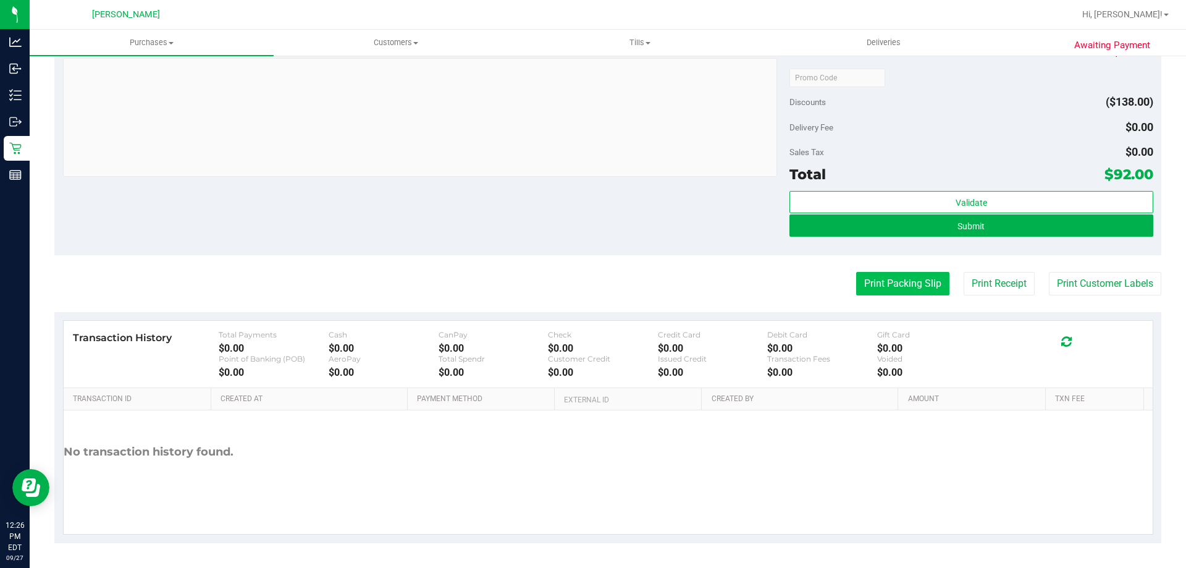
click at [906, 280] on button "Print Packing Slip" at bounding box center [902, 283] width 93 height 23
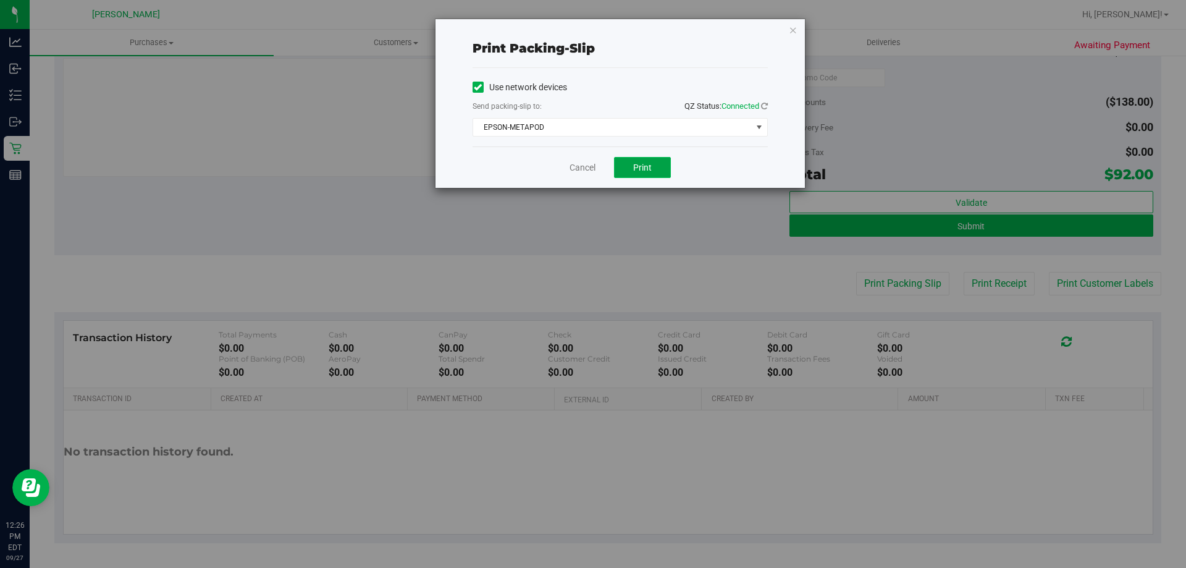
click at [649, 162] on span "Print" at bounding box center [642, 167] width 19 height 10
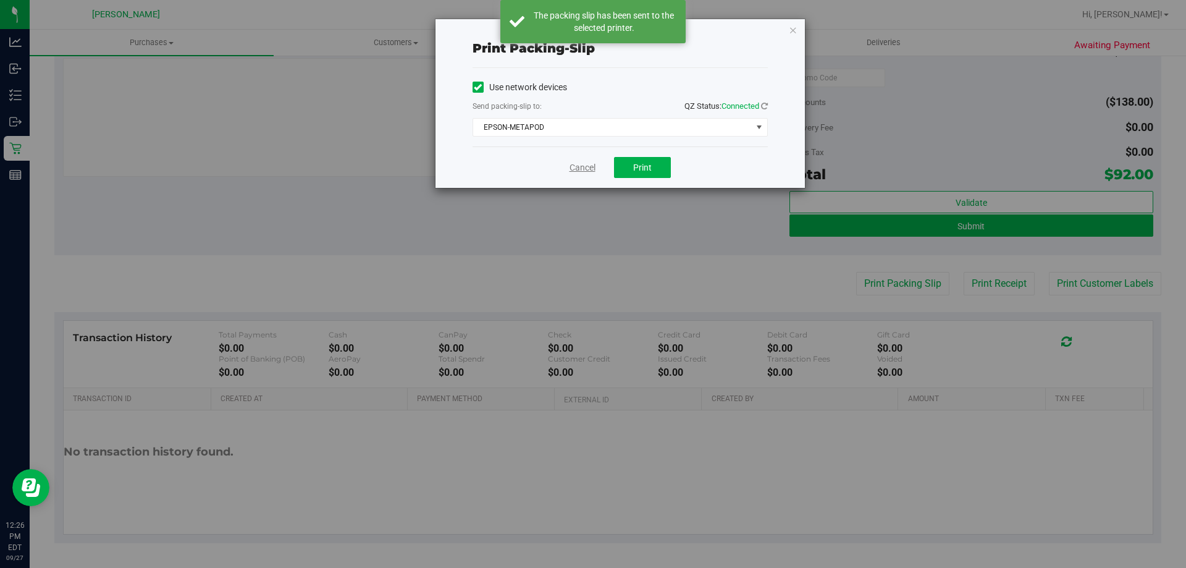
click at [580, 161] on link "Cancel" at bounding box center [583, 167] width 26 height 13
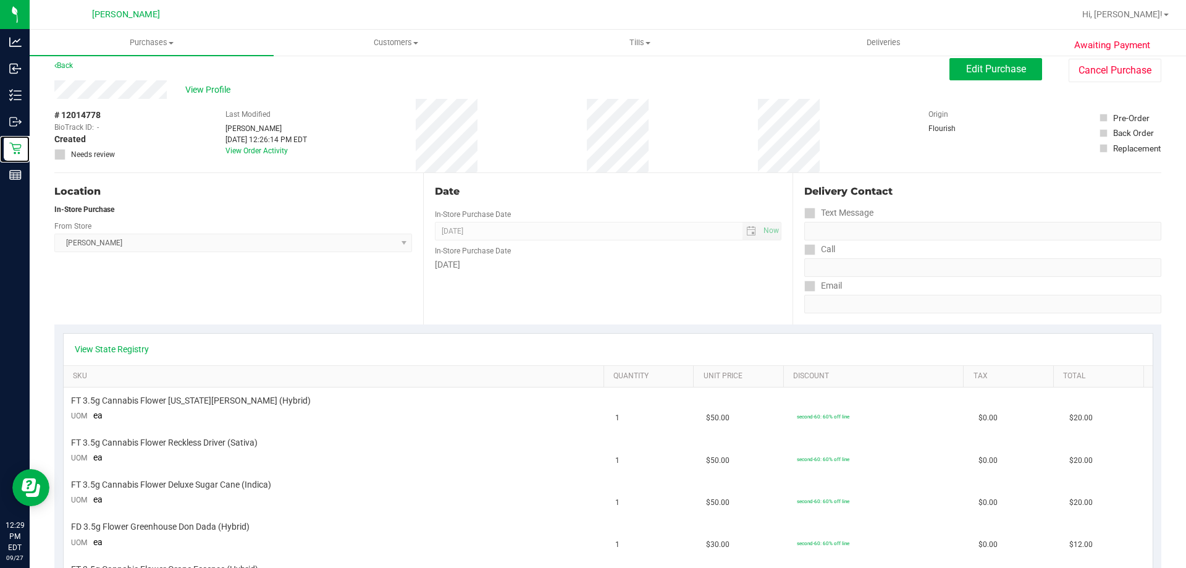
scroll to position [0, 0]
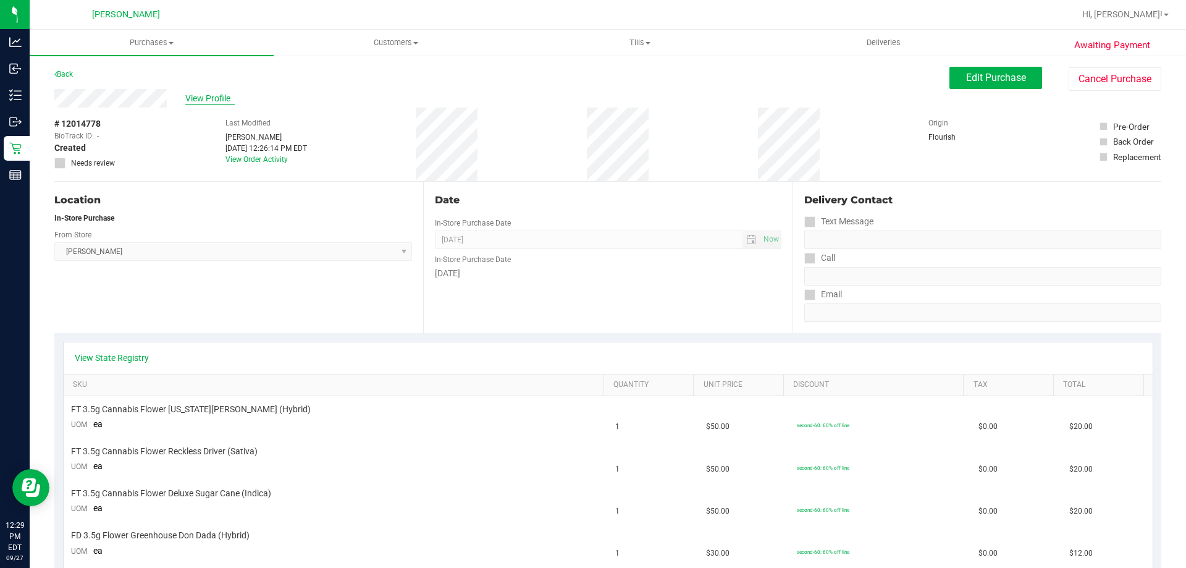
click at [203, 100] on span "View Profile" at bounding box center [209, 98] width 49 height 13
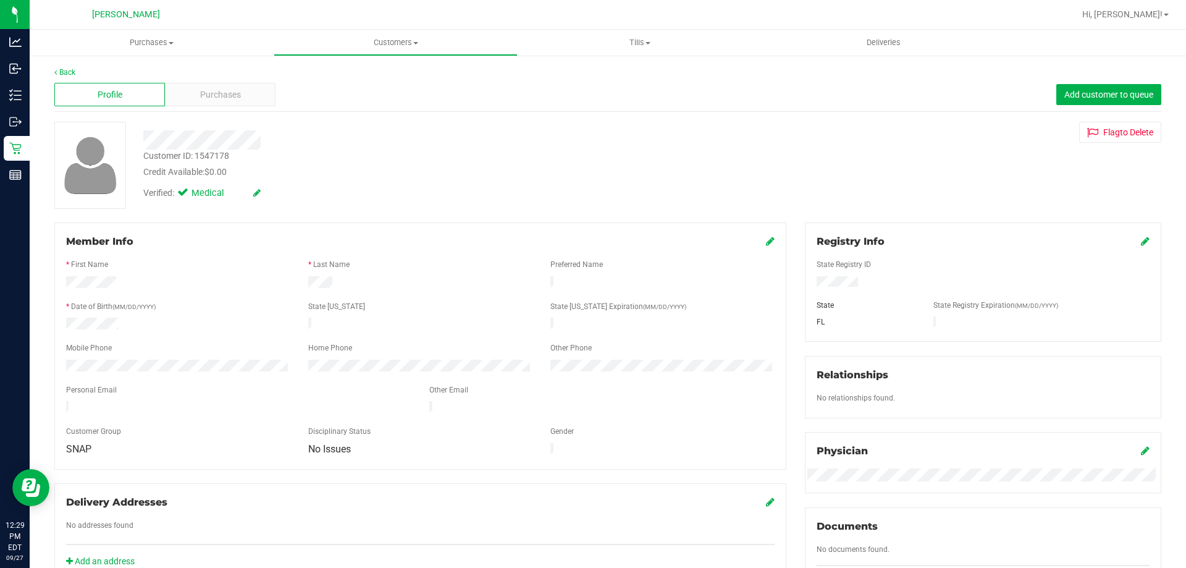
click at [66, 402] on div at bounding box center [238, 408] width 363 height 15
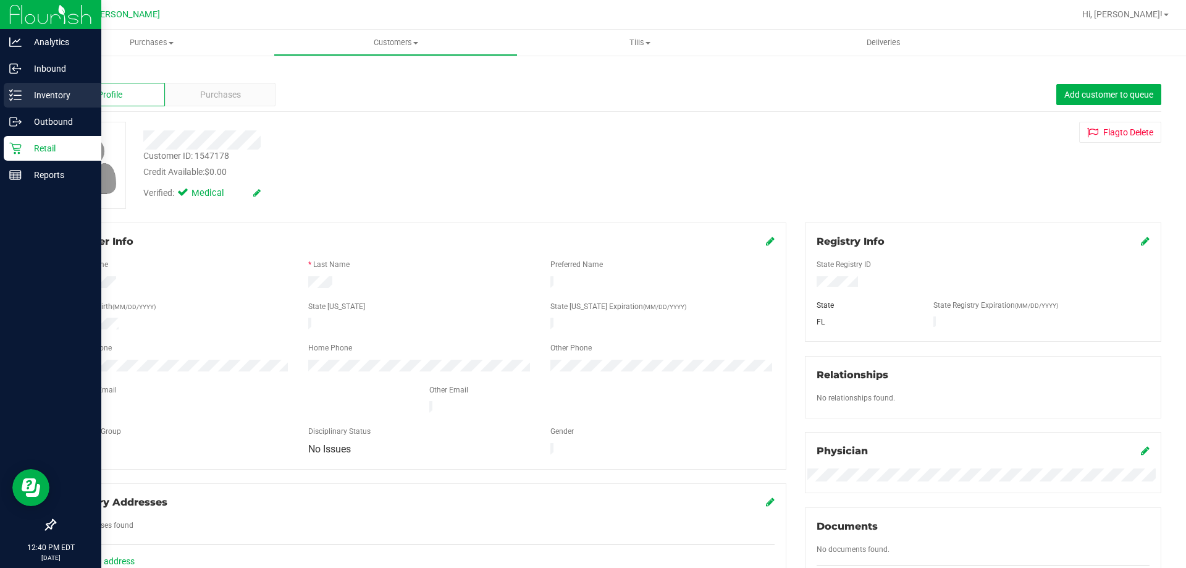
click at [39, 96] on p "Inventory" at bounding box center [59, 95] width 74 height 15
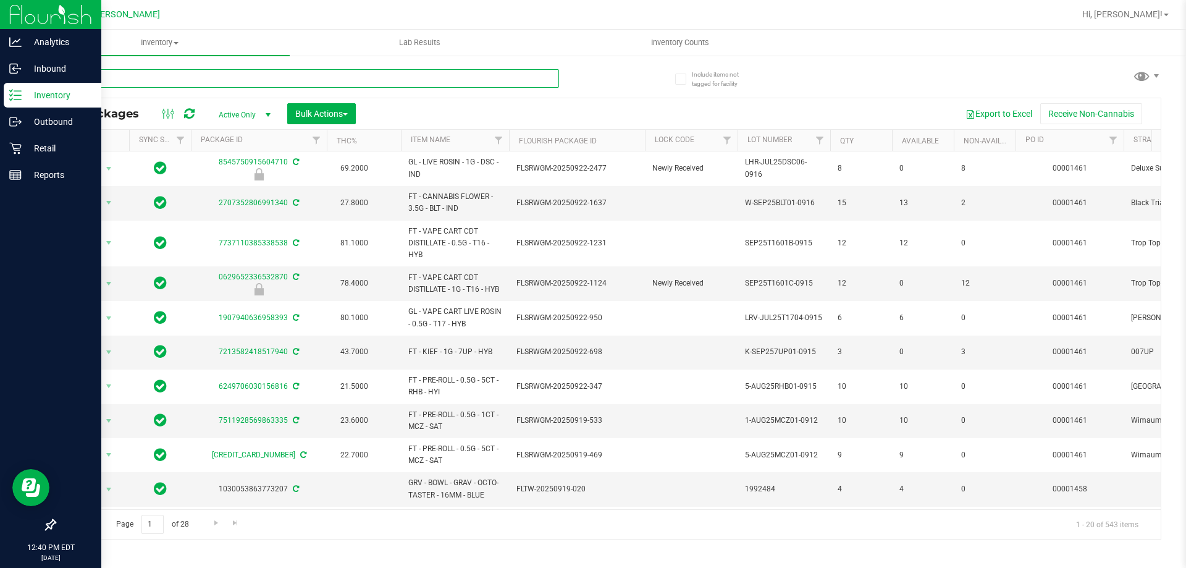
click at [162, 80] on input "text" at bounding box center [306, 78] width 505 height 19
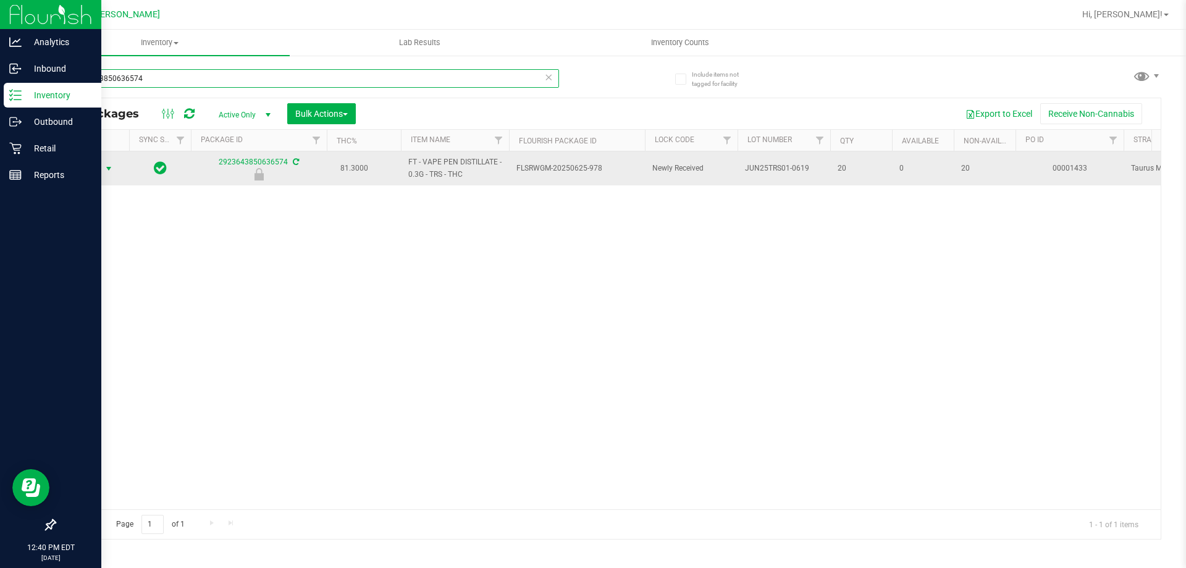
type input "2923643850636574"
click at [107, 170] on span "select" at bounding box center [109, 169] width 10 height 10
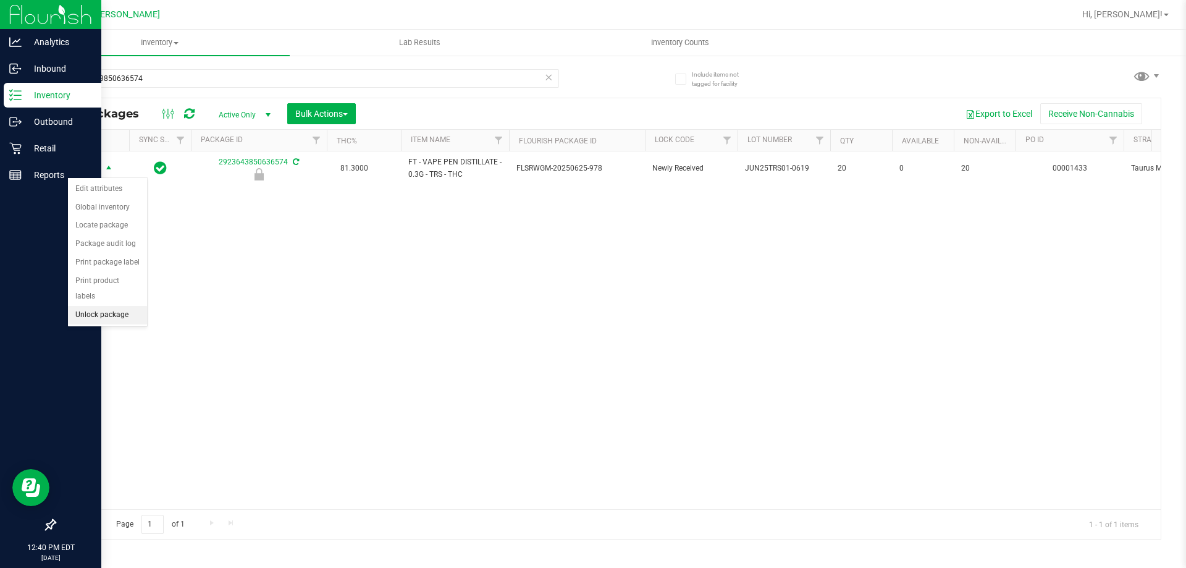
click at [98, 306] on li "Unlock package" at bounding box center [107, 315] width 79 height 19
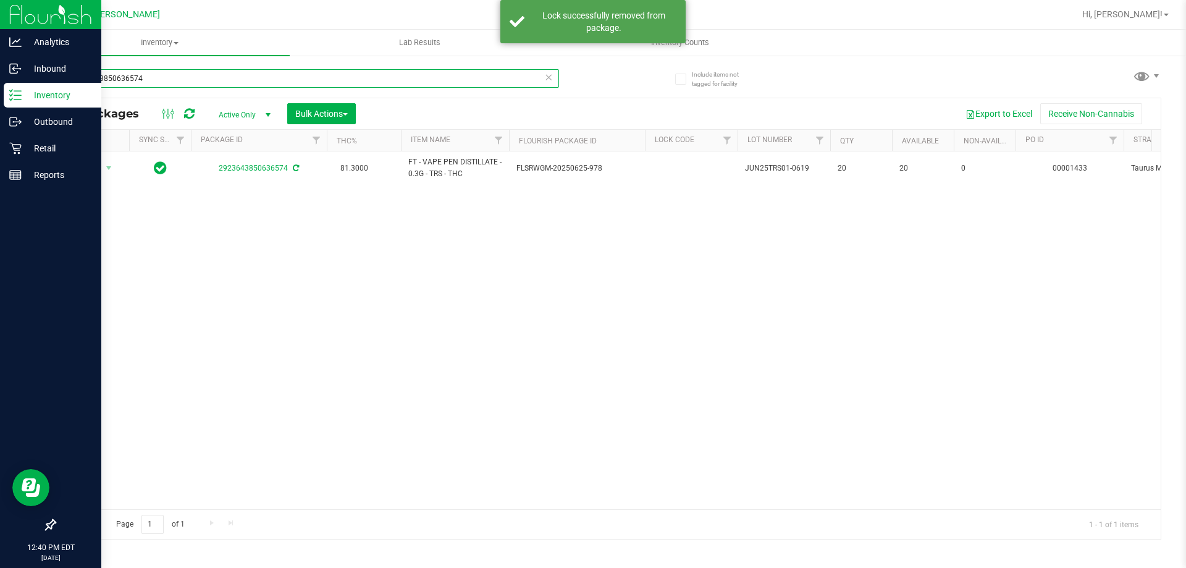
click at [157, 80] on input "2923643850636574" at bounding box center [306, 78] width 505 height 19
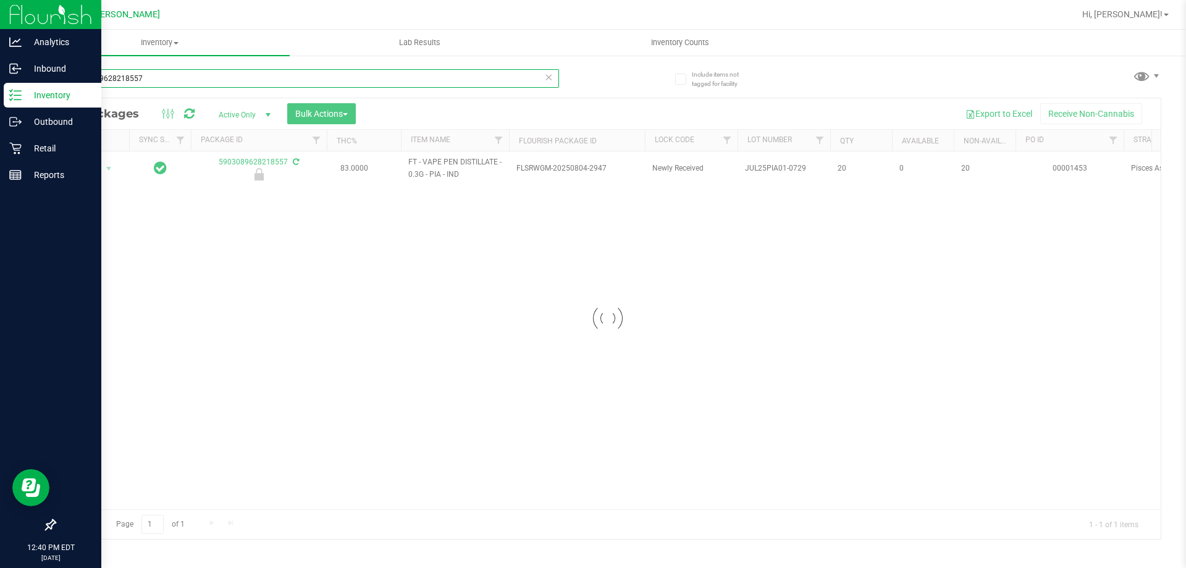
type input "5903089628218557"
click at [104, 164] on div at bounding box center [608, 318] width 1106 height 440
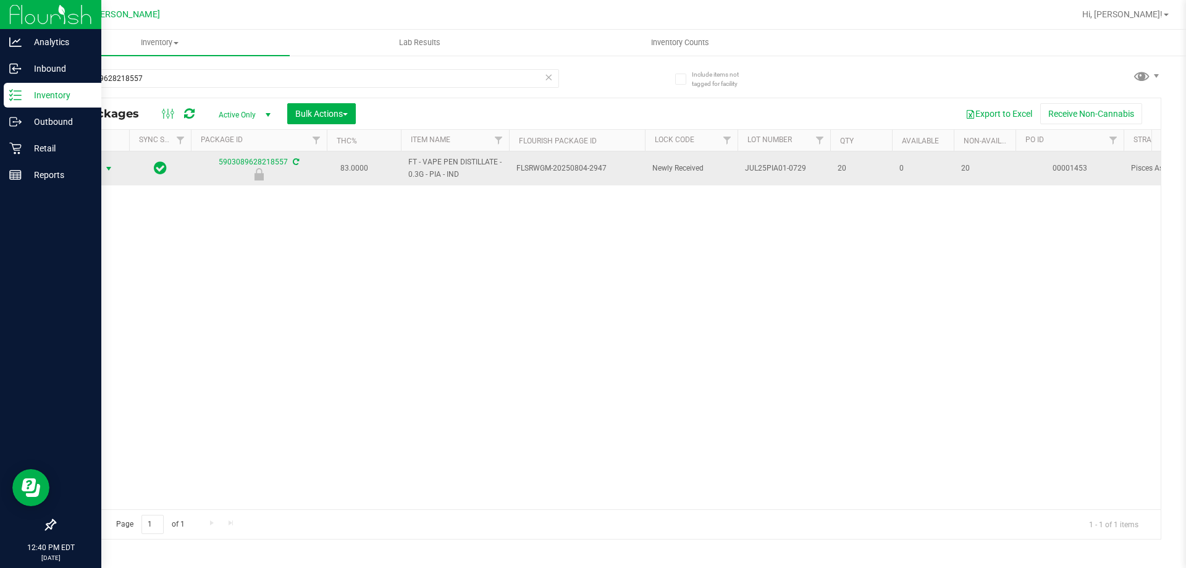
click at [105, 170] on span "select" at bounding box center [109, 169] width 10 height 10
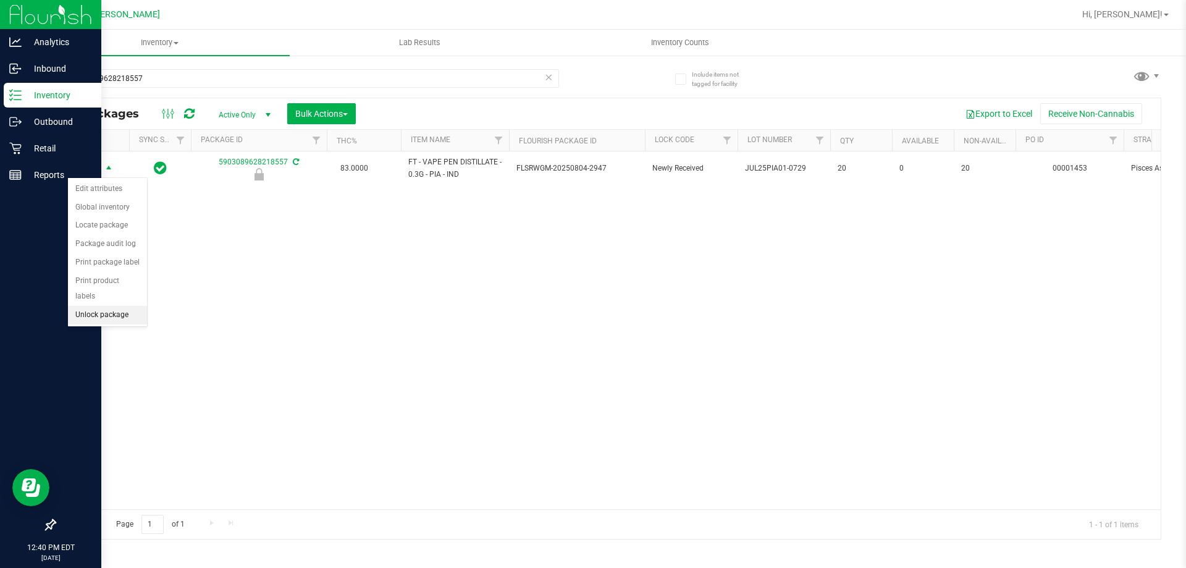
click at [109, 306] on li "Unlock package" at bounding box center [107, 315] width 79 height 19
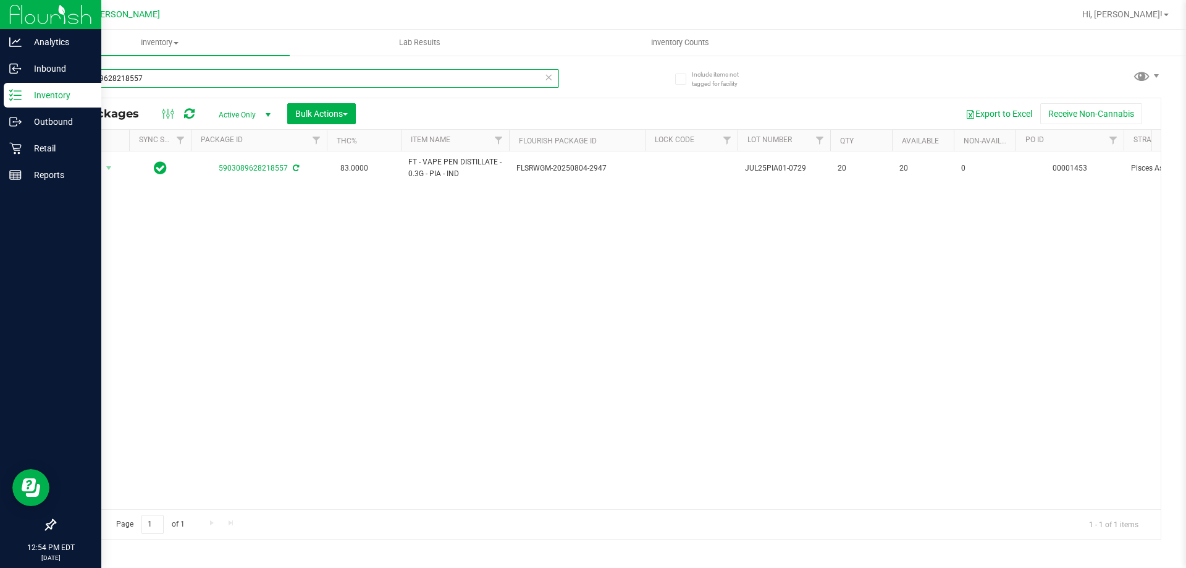
click at [154, 79] on input "5903089628218557" at bounding box center [306, 78] width 505 height 19
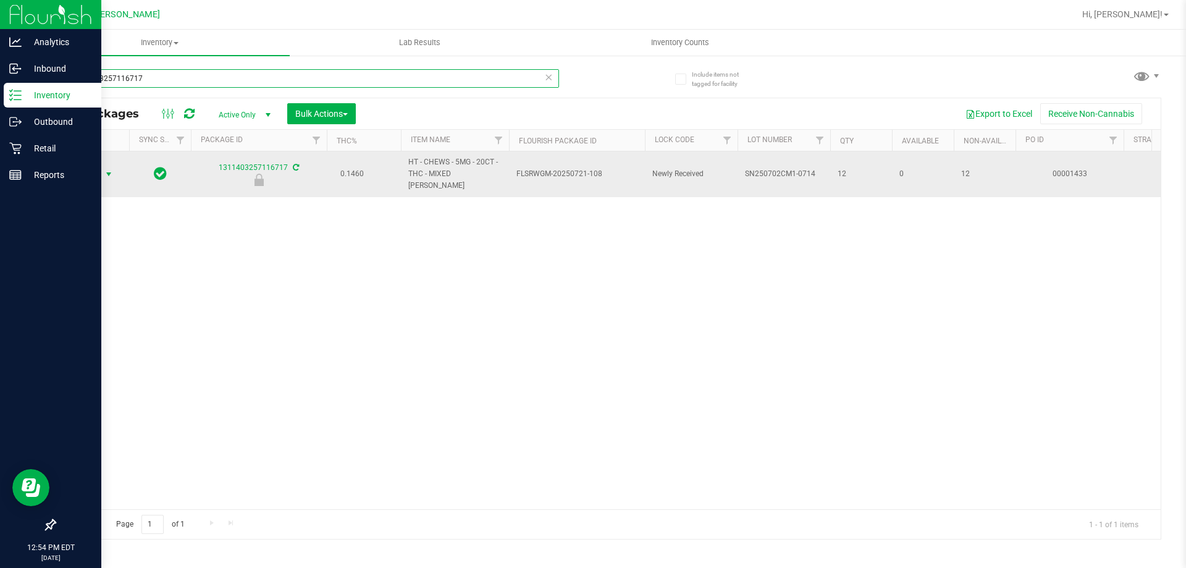
type input "1311403257116717"
click at [107, 169] on span "select" at bounding box center [109, 174] width 10 height 10
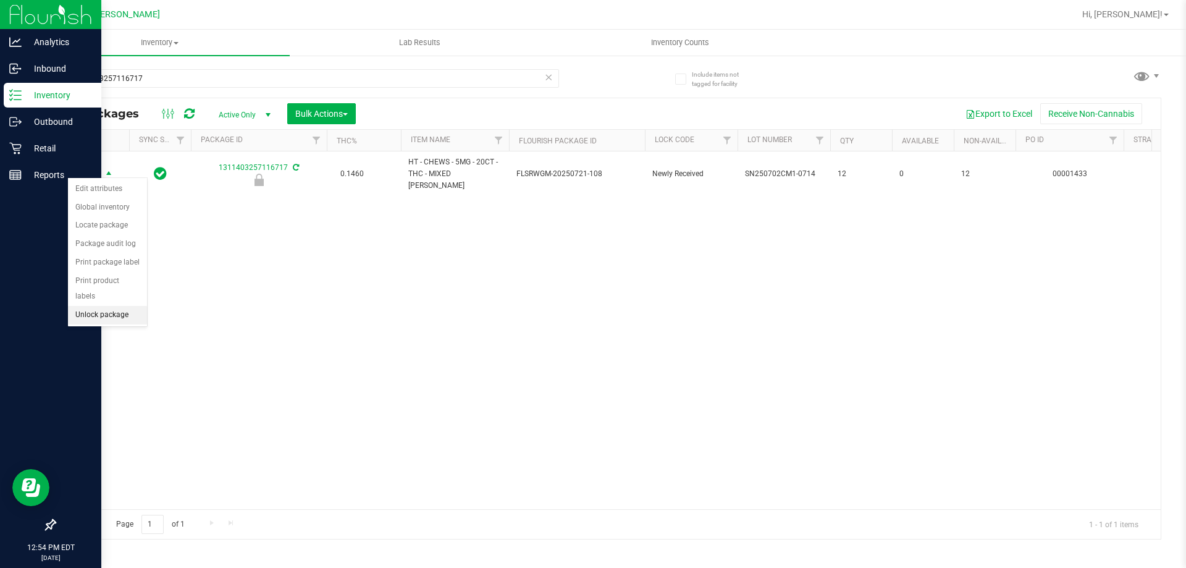
click at [112, 306] on li "Unlock package" at bounding box center [107, 315] width 79 height 19
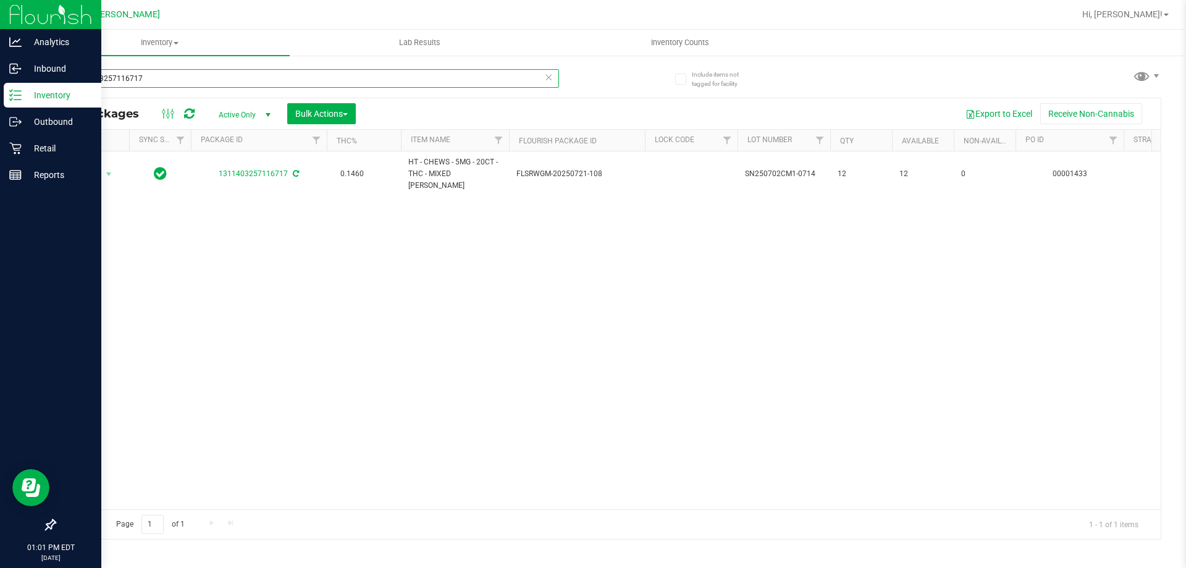
drag, startPoint x: 151, startPoint y: 73, endPoint x: 59, endPoint y: 78, distance: 92.8
click at [59, 78] on input "1311403257116717" at bounding box center [306, 78] width 505 height 19
type input "lmn"
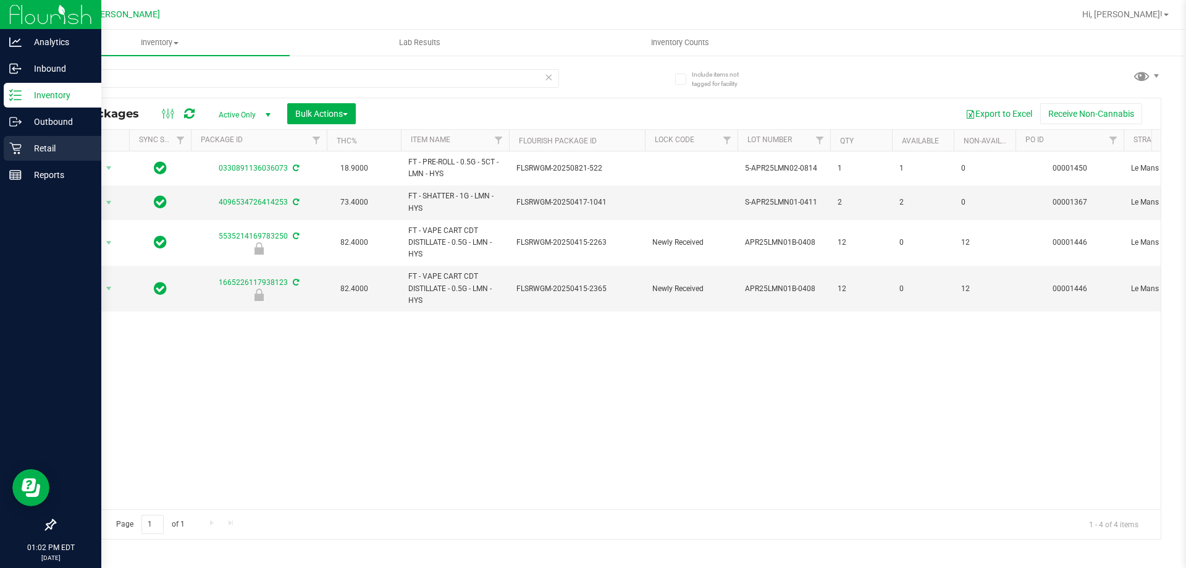
click at [38, 146] on p "Retail" at bounding box center [59, 148] width 74 height 15
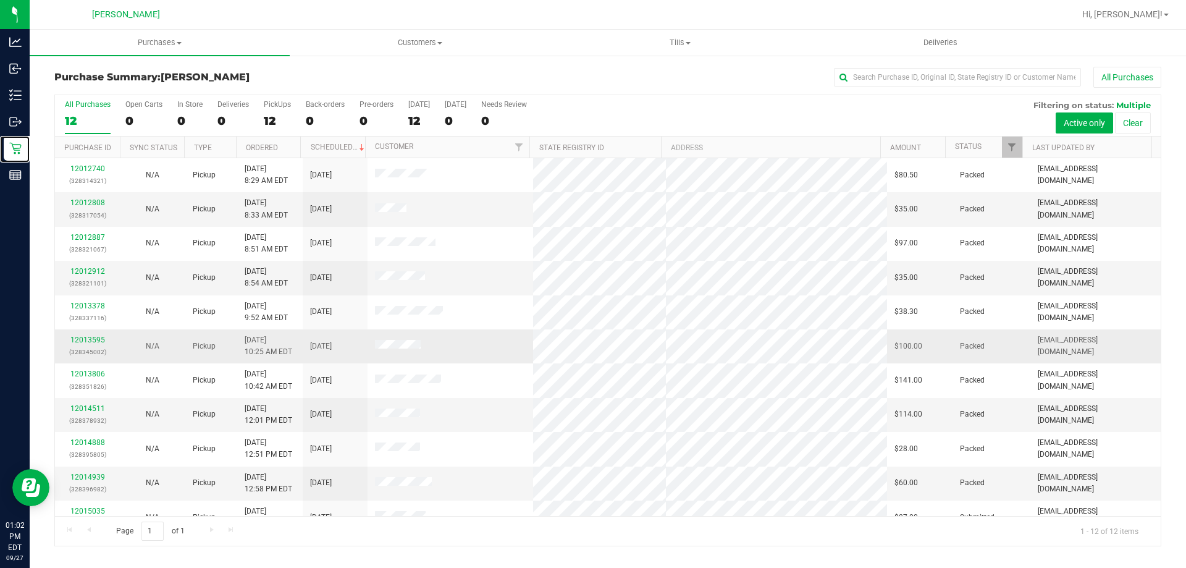
scroll to position [53, 0]
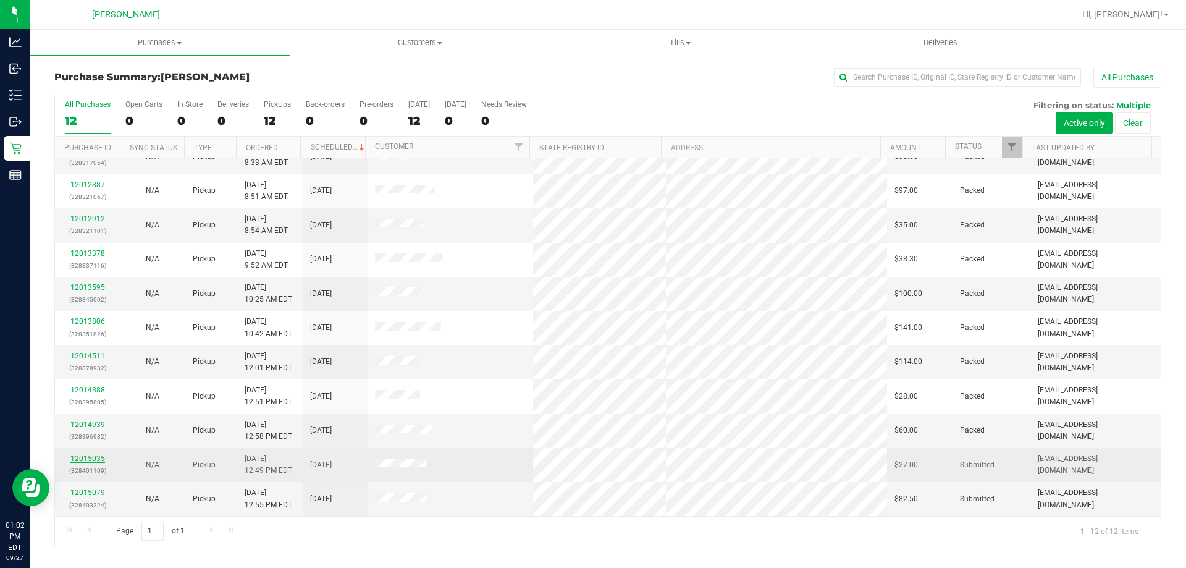
click at [98, 462] on link "12015035" at bounding box center [87, 458] width 35 height 9
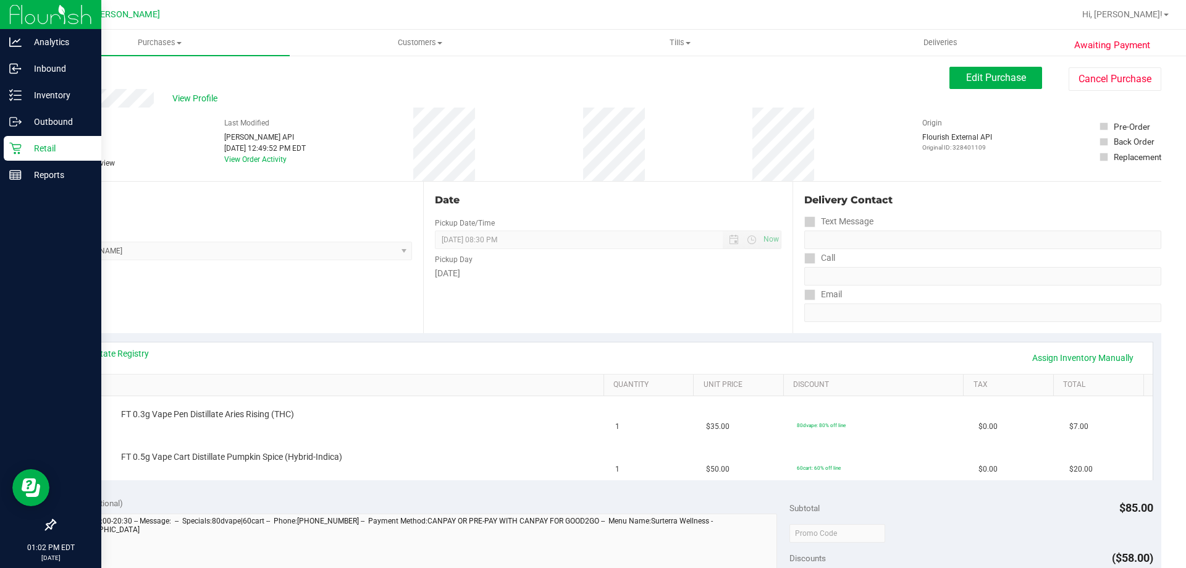
click at [22, 148] on p "Retail" at bounding box center [59, 148] width 74 height 15
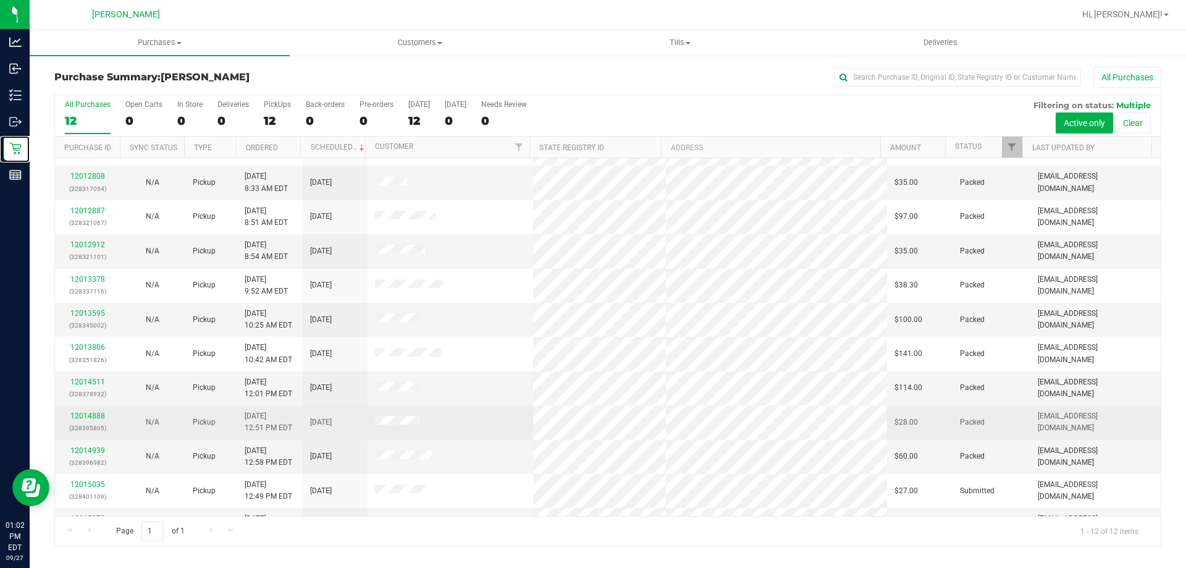
scroll to position [53, 0]
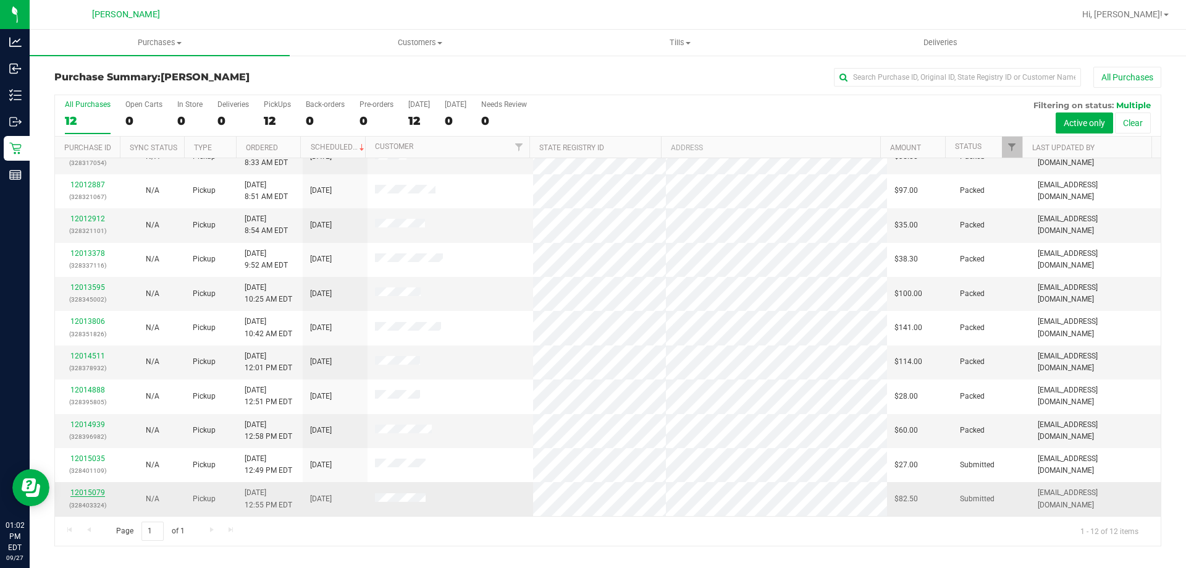
click at [81, 490] on link "12015079" at bounding box center [87, 492] width 35 height 9
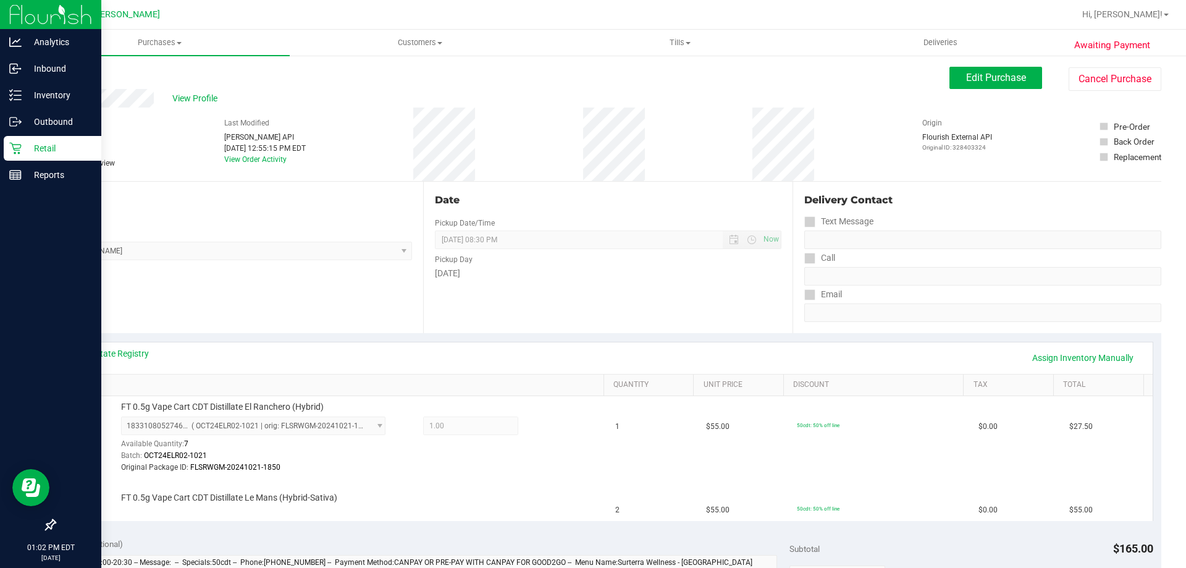
click at [44, 143] on p "Retail" at bounding box center [59, 148] width 74 height 15
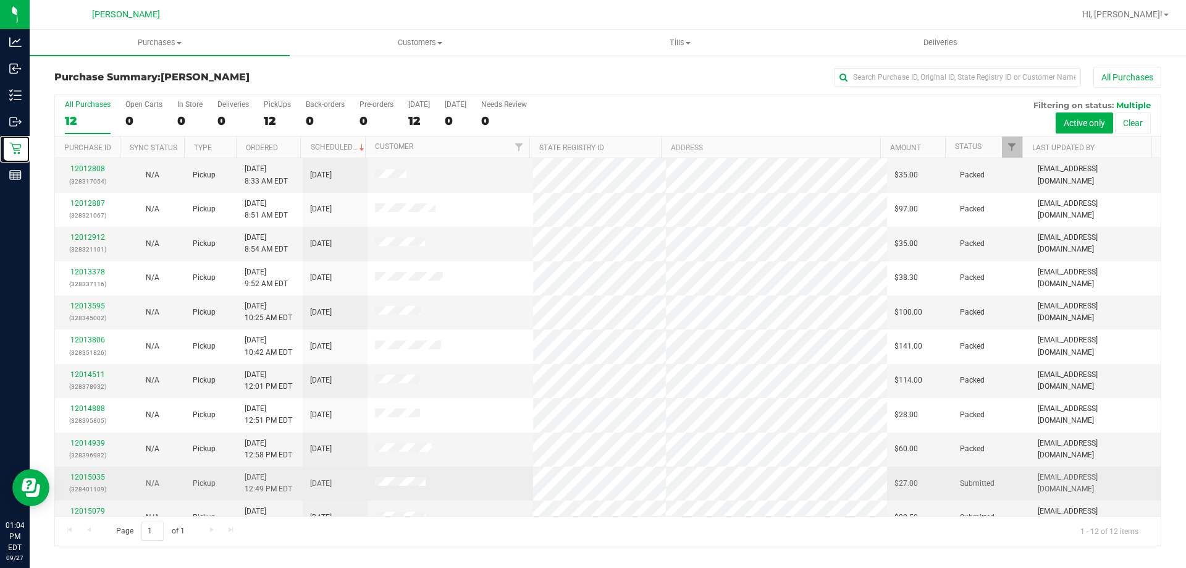
scroll to position [53, 0]
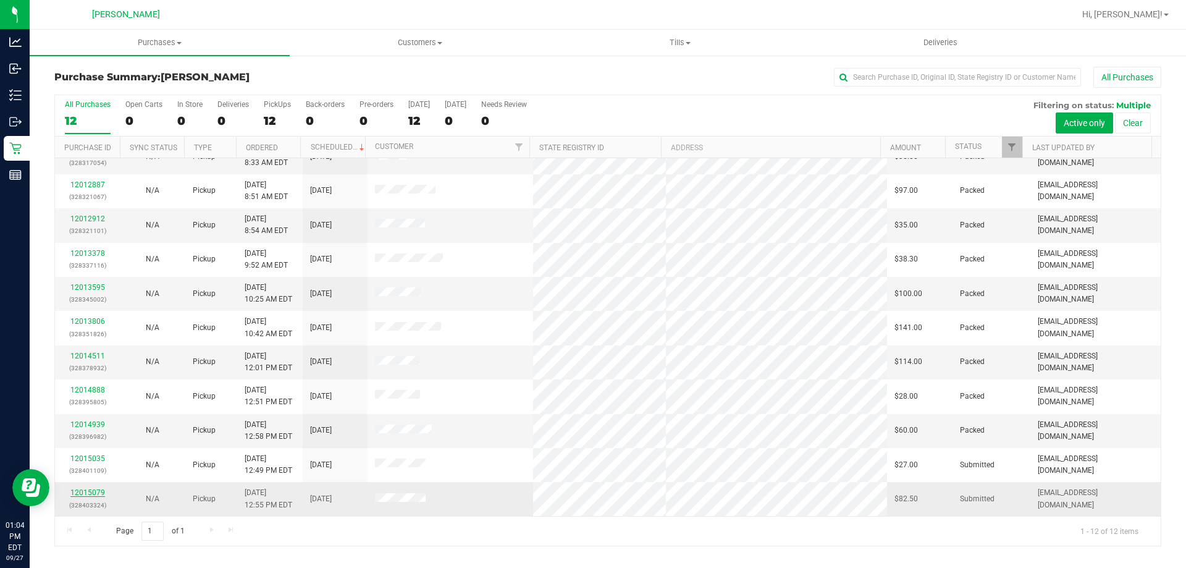
click at [98, 491] on link "12015079" at bounding box center [87, 492] width 35 height 9
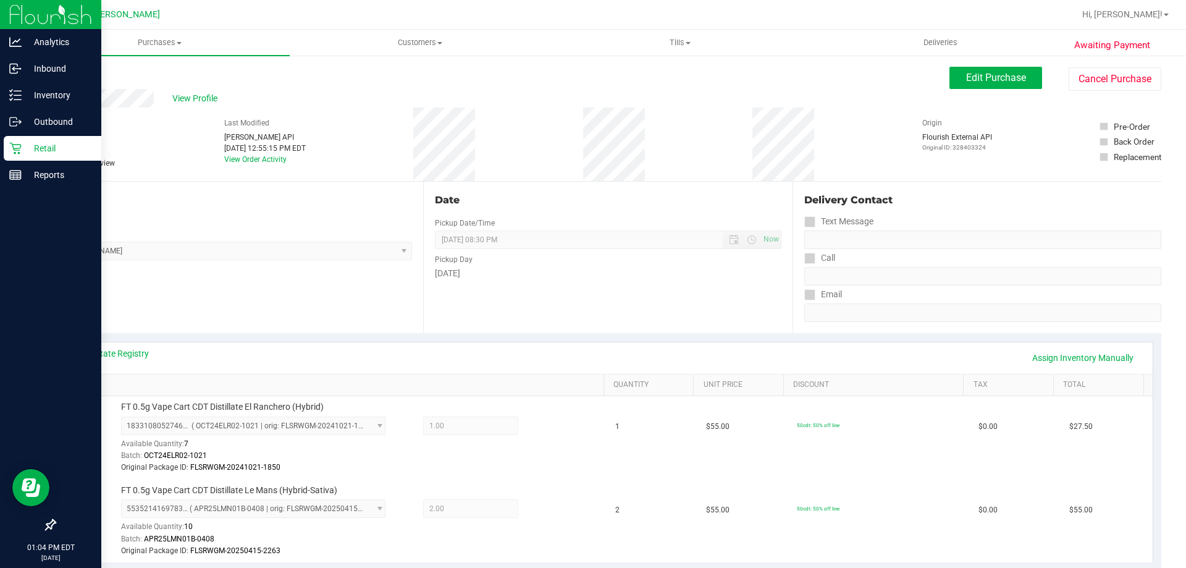
click at [28, 146] on p "Retail" at bounding box center [59, 148] width 74 height 15
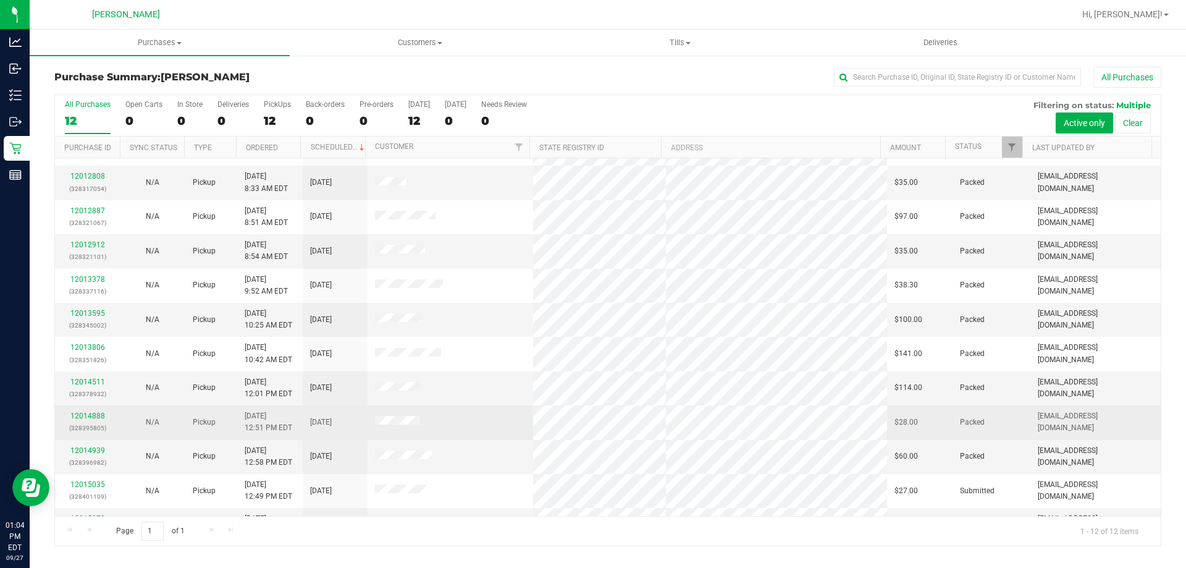
scroll to position [53, 0]
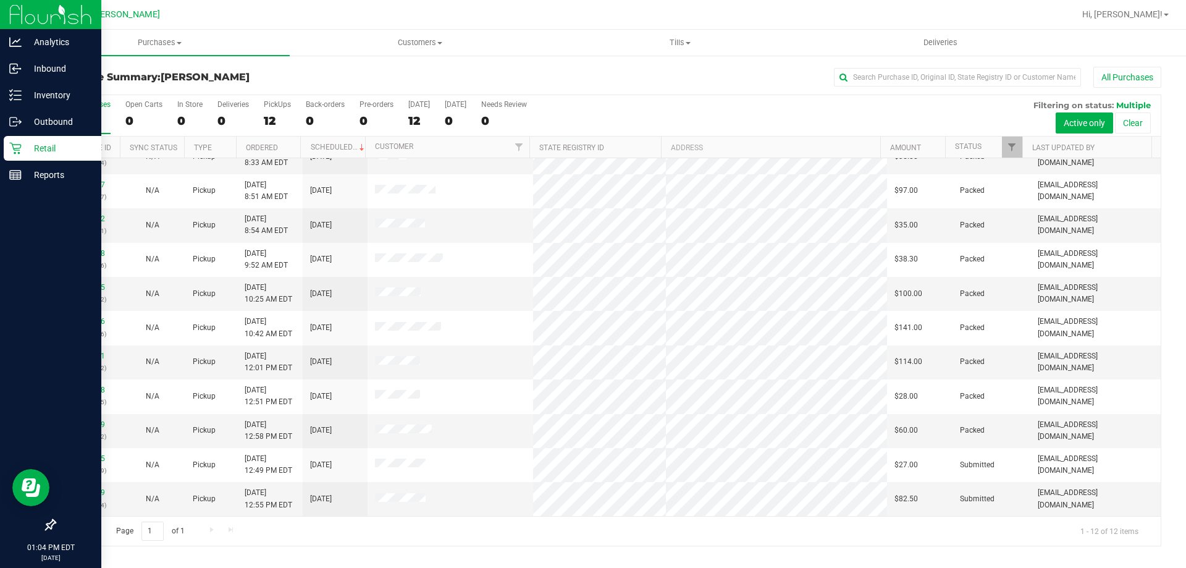
click at [37, 141] on p "Retail" at bounding box center [59, 148] width 74 height 15
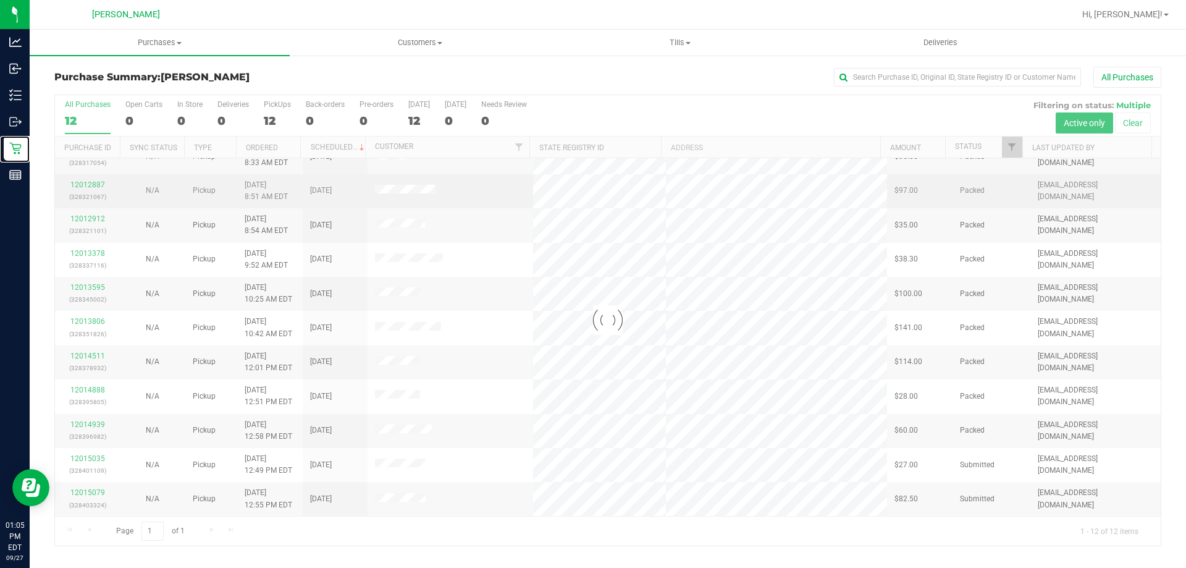
scroll to position [0, 0]
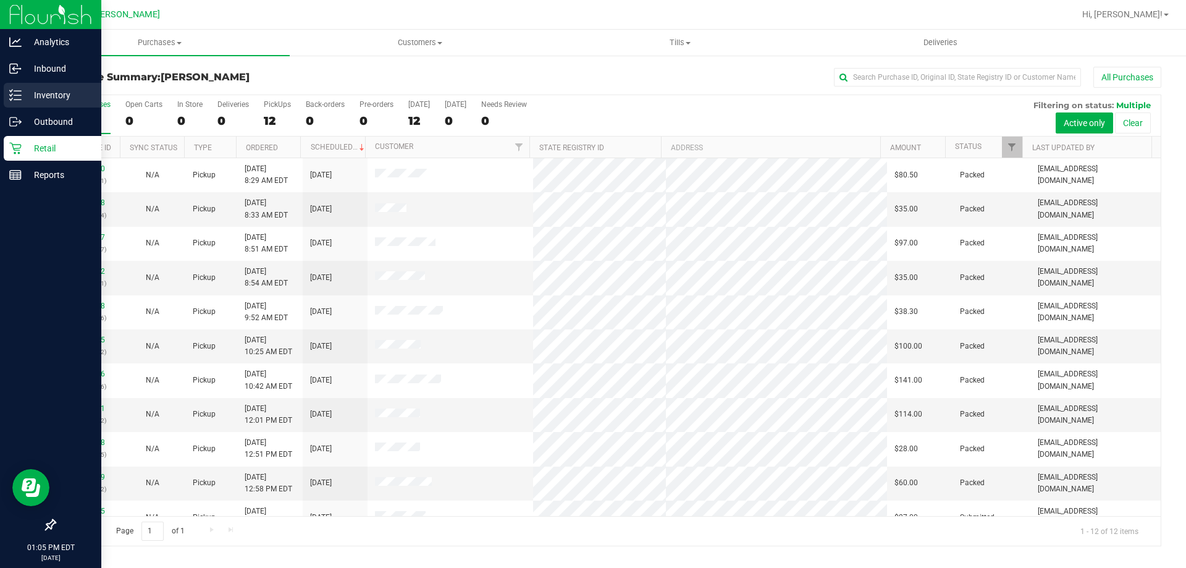
click at [78, 87] on div "Inventory" at bounding box center [53, 95] width 98 height 25
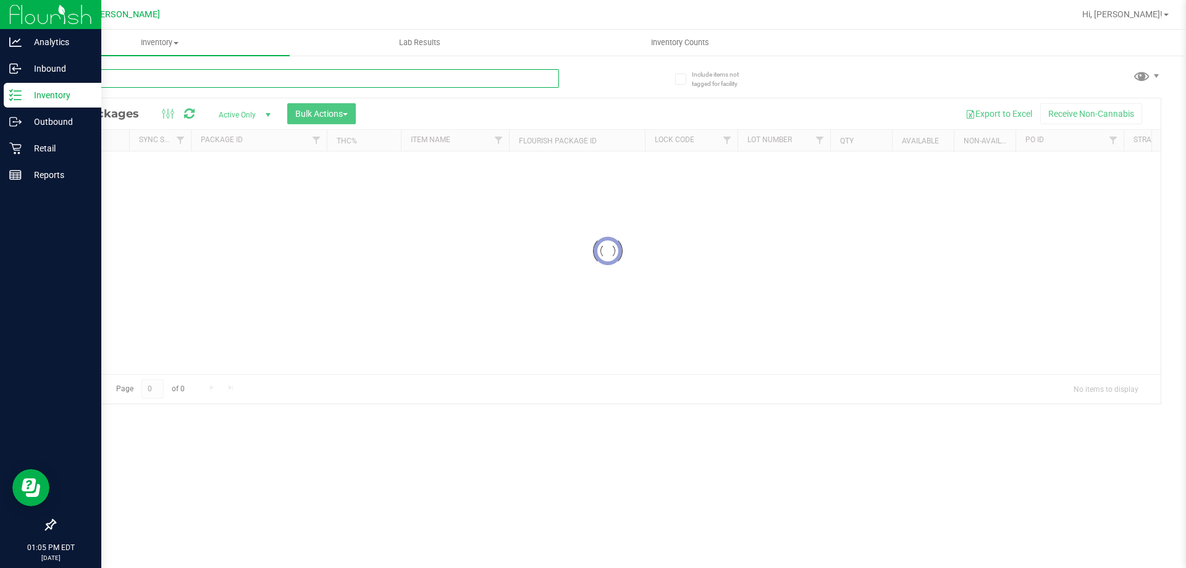
click at [135, 78] on input "text" at bounding box center [306, 78] width 505 height 19
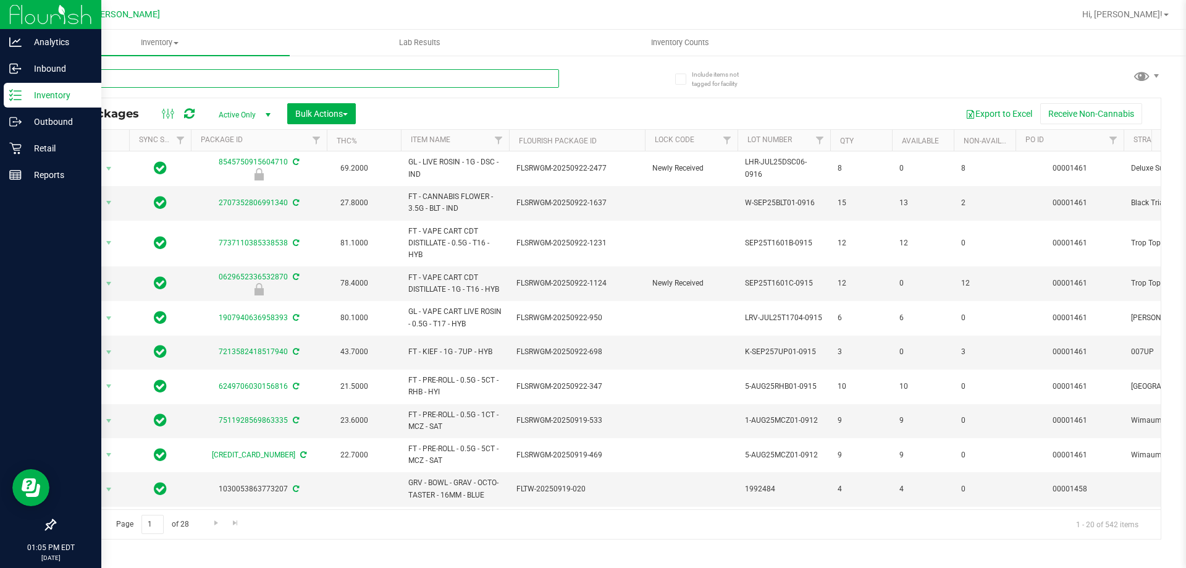
type input "gp"
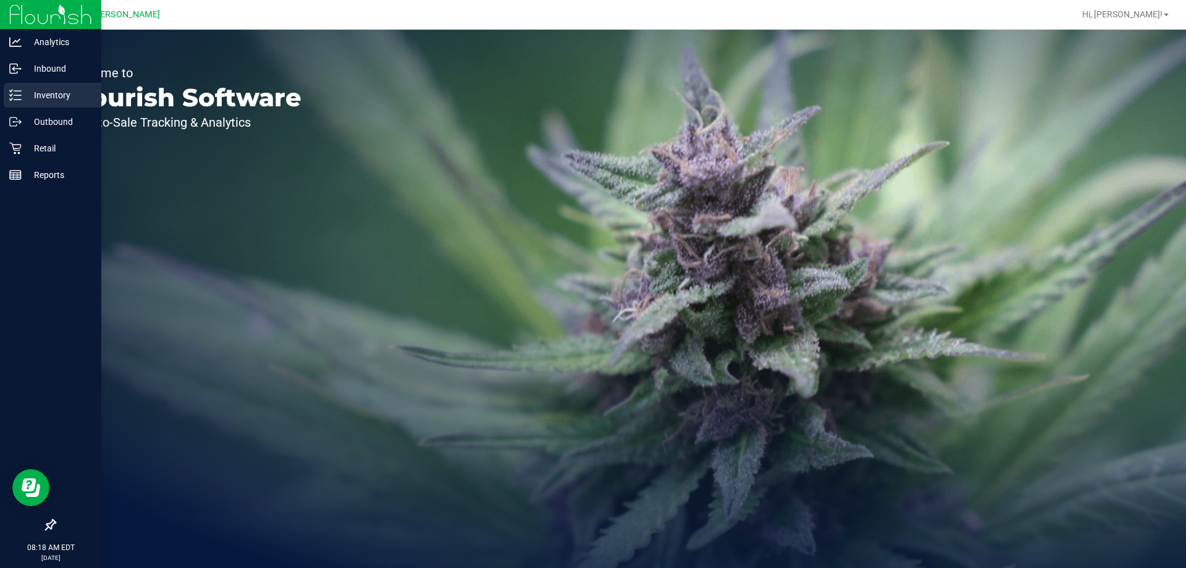
click at [43, 96] on p "Inventory" at bounding box center [59, 95] width 74 height 15
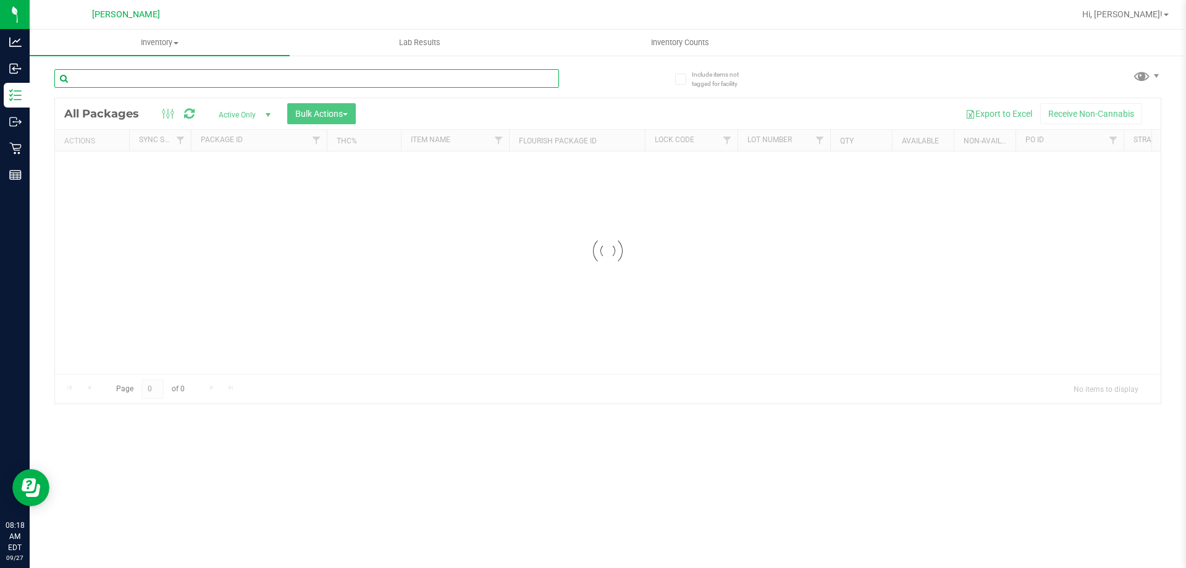
click at [143, 73] on input "text" at bounding box center [306, 78] width 505 height 19
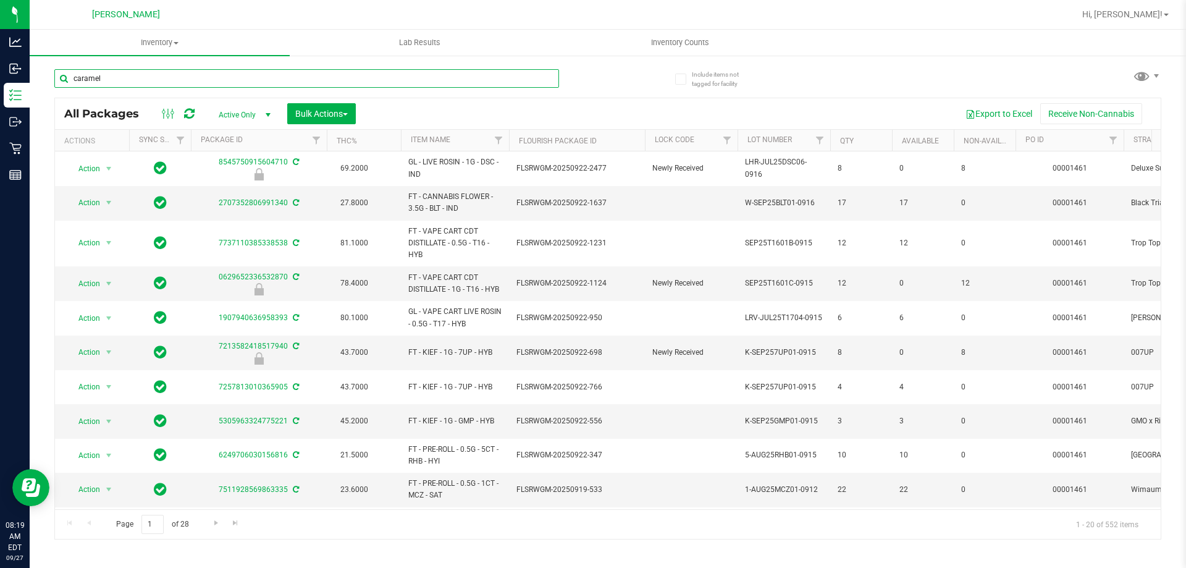
type input "caramel"
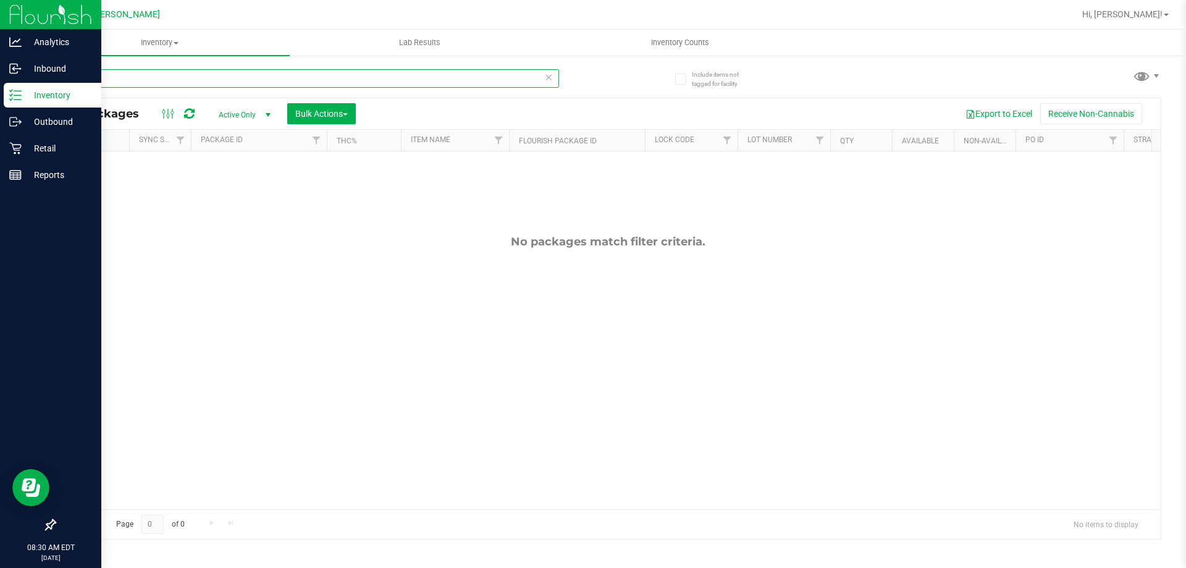
drag, startPoint x: 181, startPoint y: 70, endPoint x: 22, endPoint y: 98, distance: 161.7
click at [22, 98] on div "Analytics Inbound Inventory Outbound Retail Reports 08:30 AM EDT 09/27/2025 09/…" at bounding box center [593, 284] width 1186 height 568
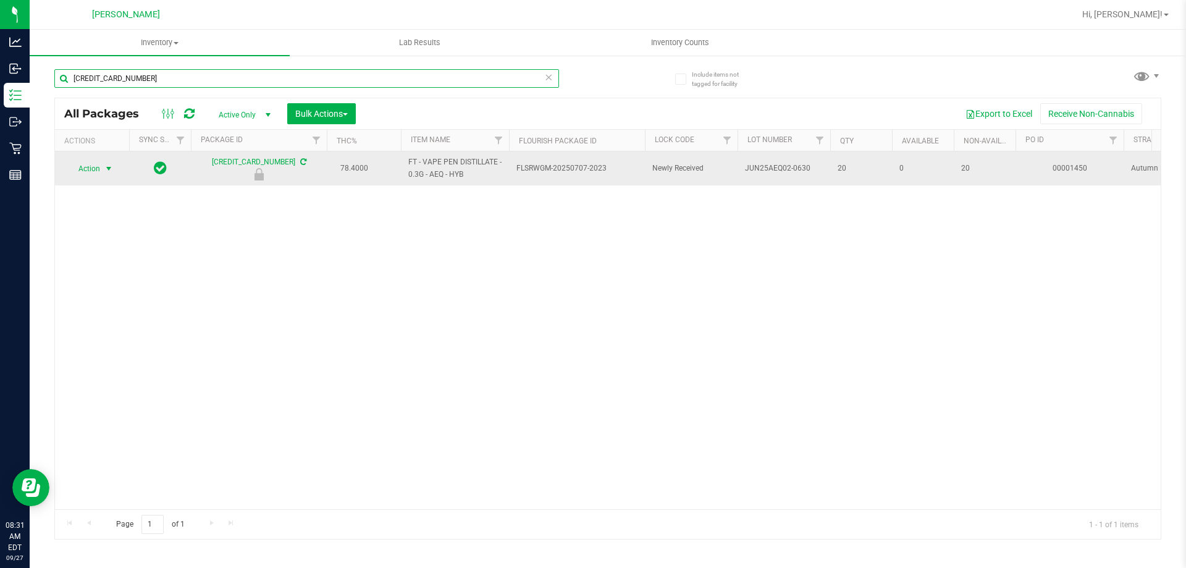
type input "4085267792936994"
click at [93, 170] on span "Action" at bounding box center [83, 168] width 33 height 17
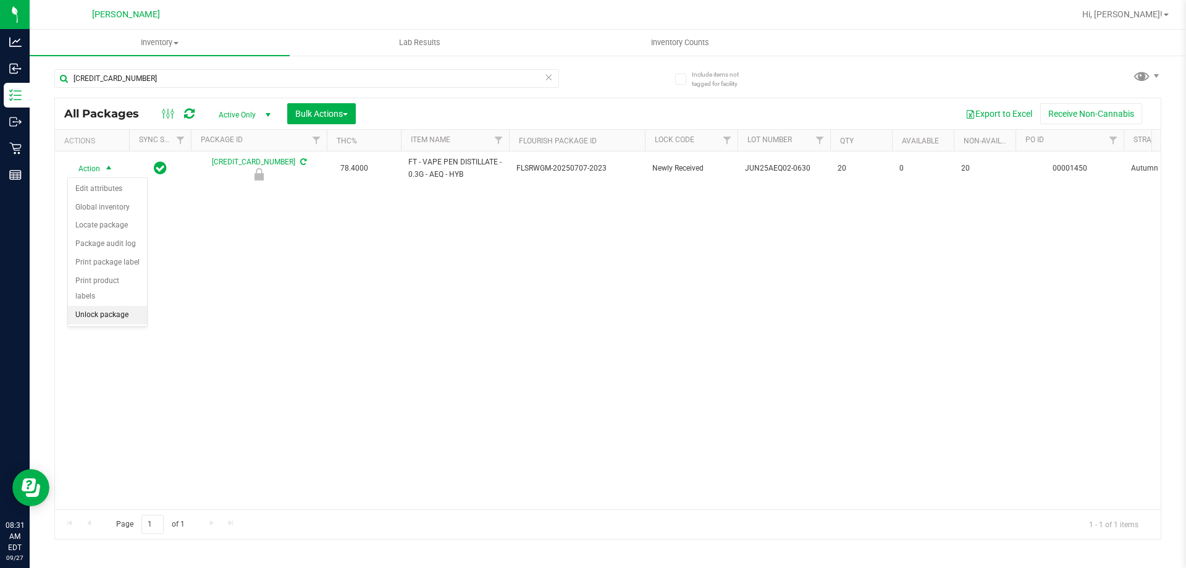
click at [93, 306] on li "Unlock package" at bounding box center [107, 315] width 79 height 19
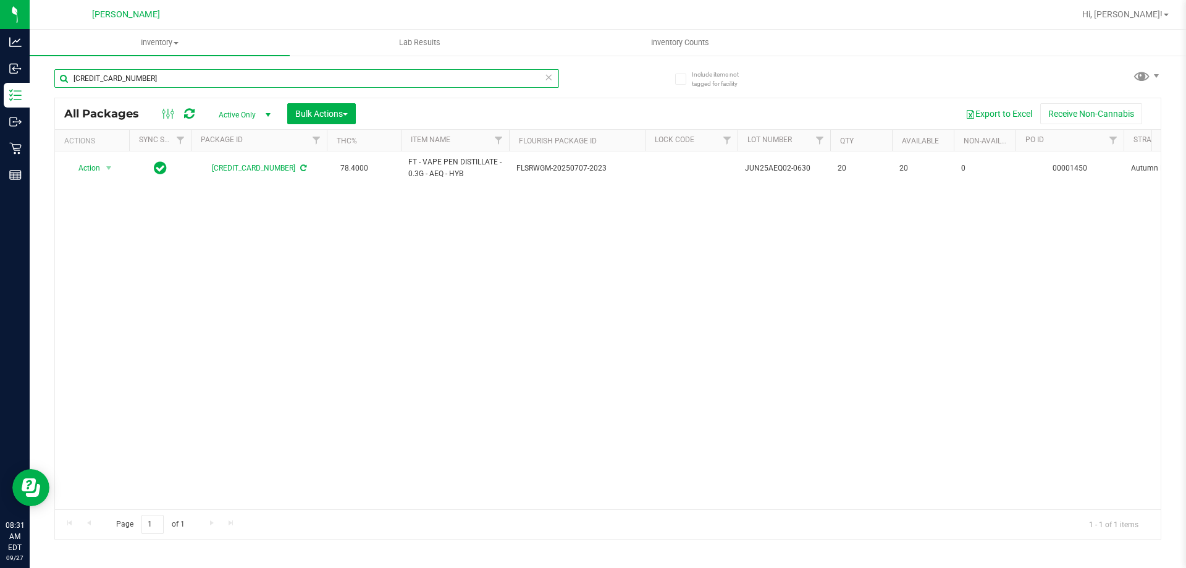
drag, startPoint x: 158, startPoint y: 80, endPoint x: 63, endPoint y: 78, distance: 94.5
click at [63, 78] on input "4085267792936994" at bounding box center [306, 78] width 505 height 19
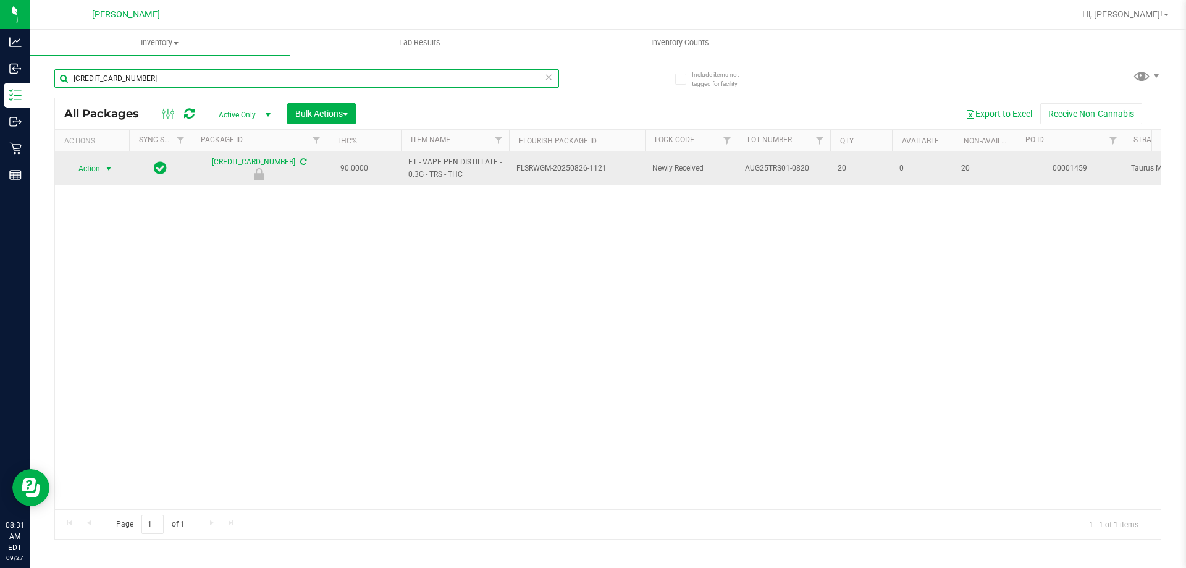
type input "[CREDIT_CARD_NUMBER]"
click at [85, 166] on span "Action" at bounding box center [83, 168] width 33 height 17
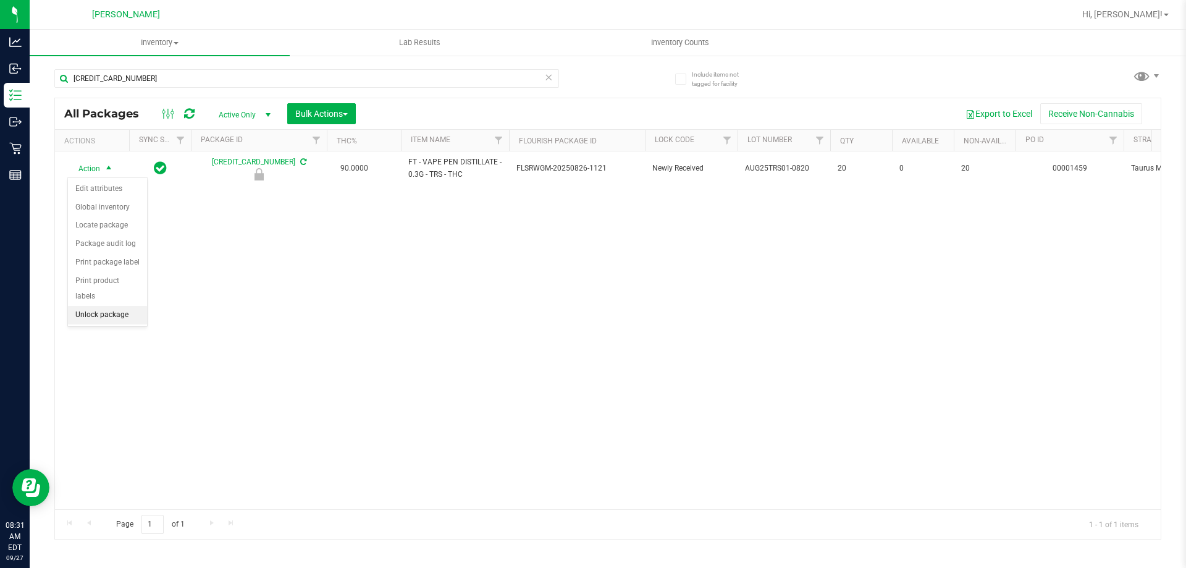
click at [128, 306] on li "Unlock package" at bounding box center [107, 315] width 79 height 19
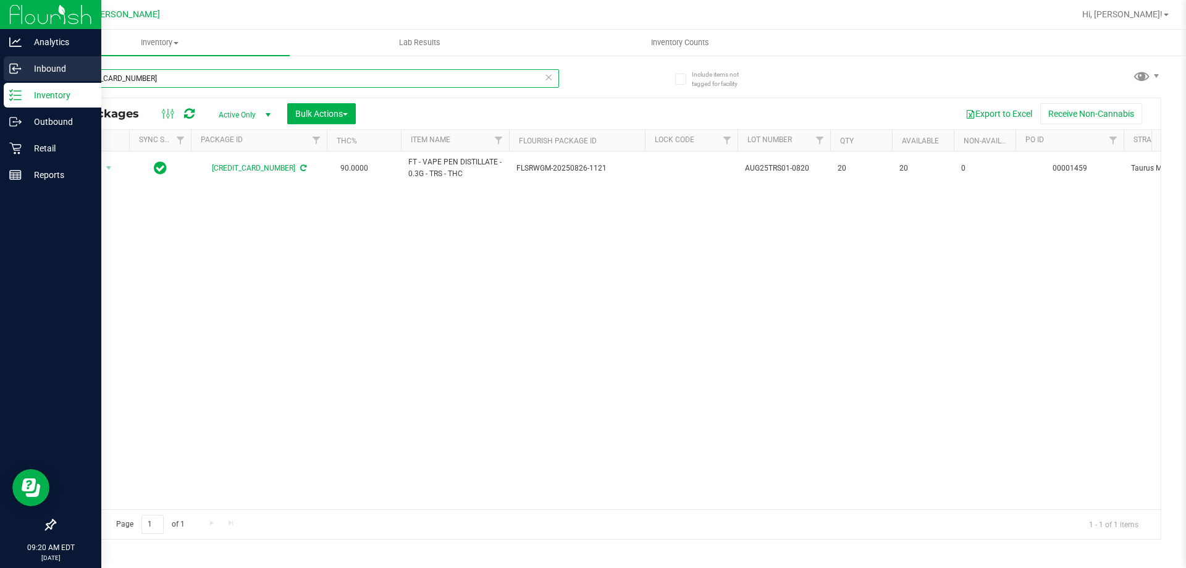
drag, startPoint x: 214, startPoint y: 73, endPoint x: 0, endPoint y: 74, distance: 214.3
click at [0, 80] on div "Analytics Inbound Inventory Outbound Retail Reports 09:20 AM EDT [DATE] 09/27 […" at bounding box center [593, 284] width 1186 height 568
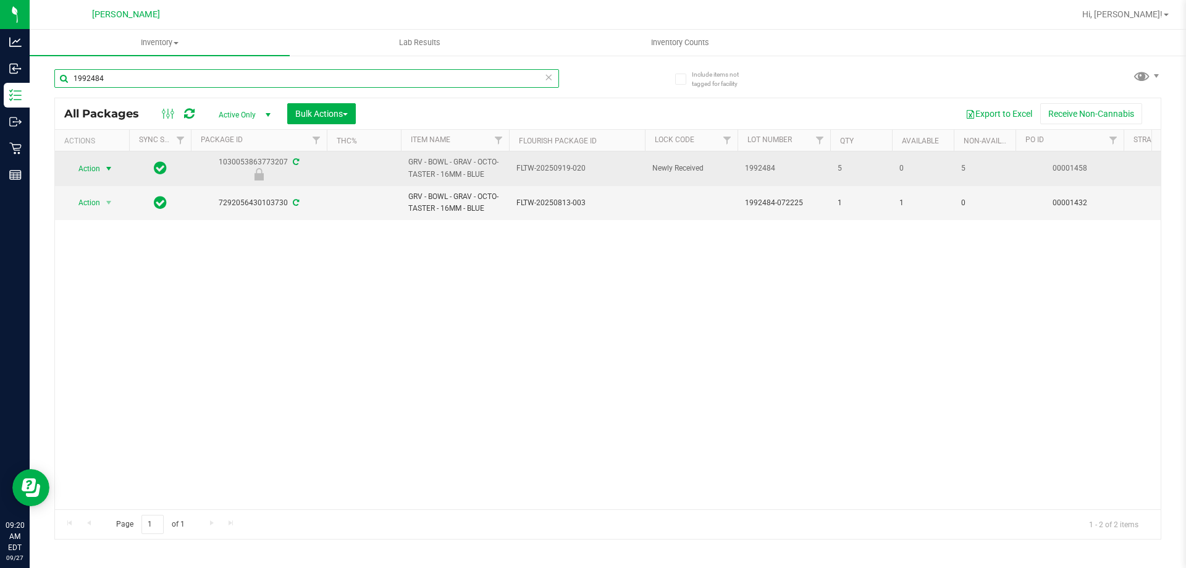
type input "1992484"
click at [96, 164] on span "Action" at bounding box center [83, 168] width 33 height 17
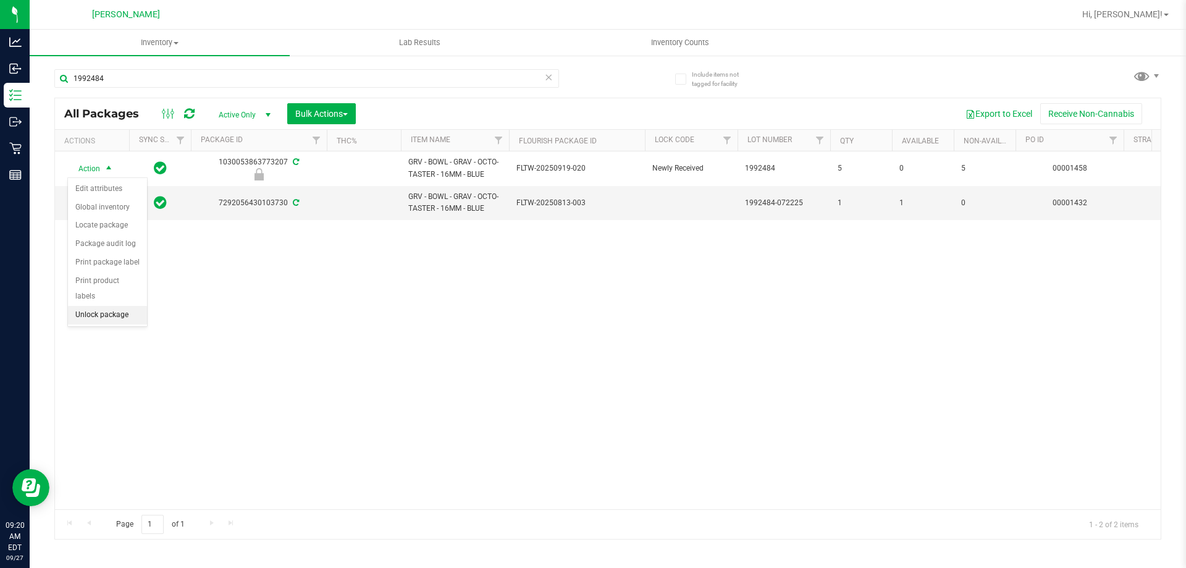
click at [103, 306] on li "Unlock package" at bounding box center [107, 315] width 79 height 19
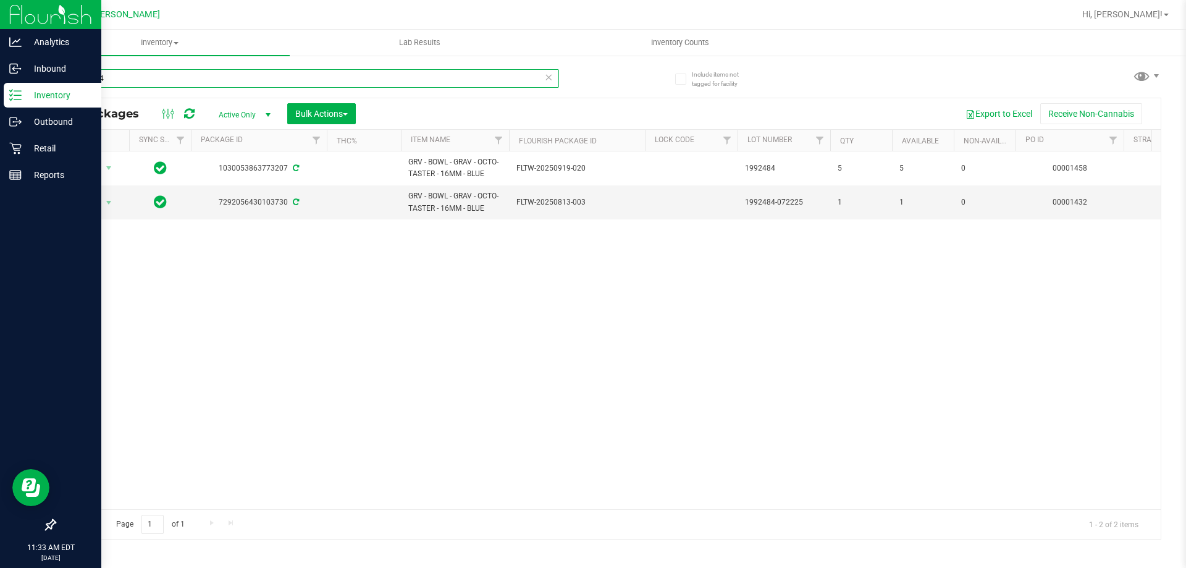
drag, startPoint x: 143, startPoint y: 78, endPoint x: 15, endPoint y: 86, distance: 128.1
click at [15, 86] on div "Analytics Inbound Inventory Outbound Retail Reports 11:33 AM EDT [DATE] 09/27 […" at bounding box center [593, 284] width 1186 height 568
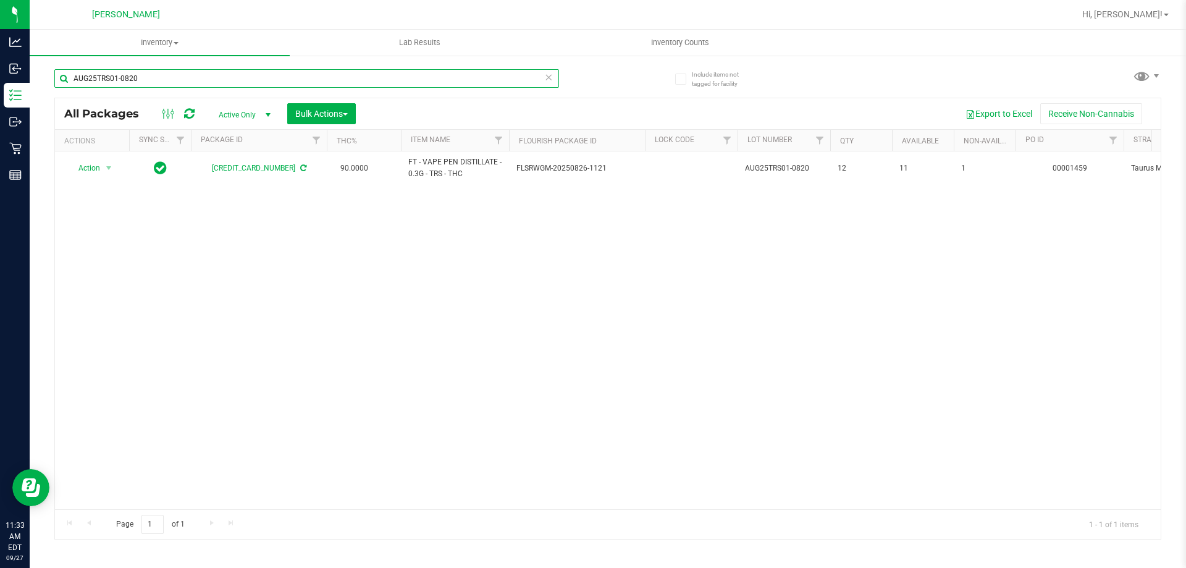
type input "AUG25TRS01-0820"
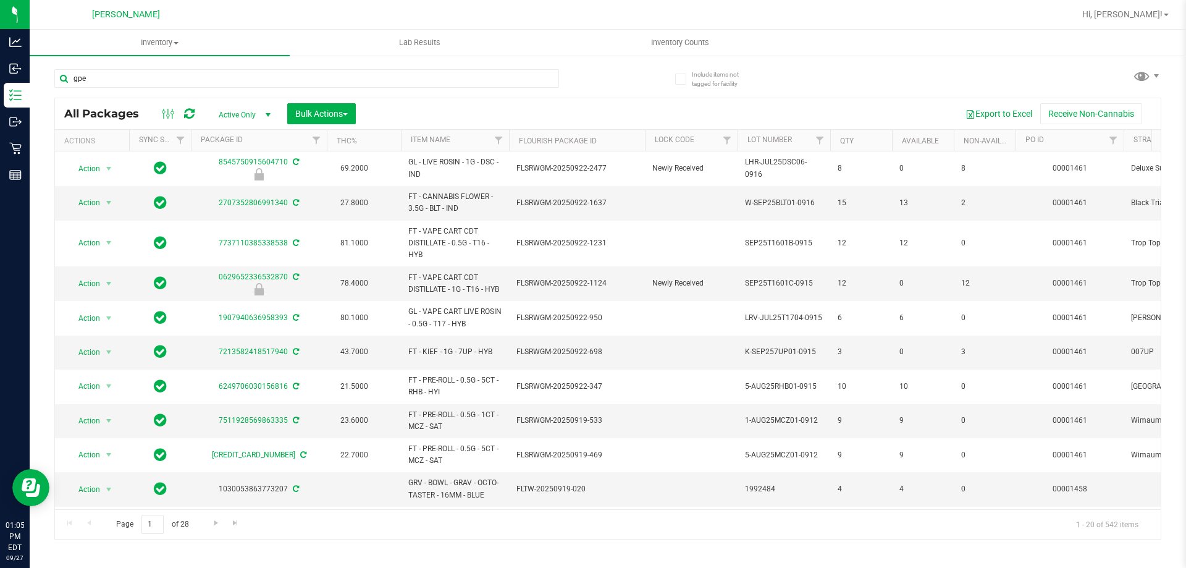
type input "gpe"
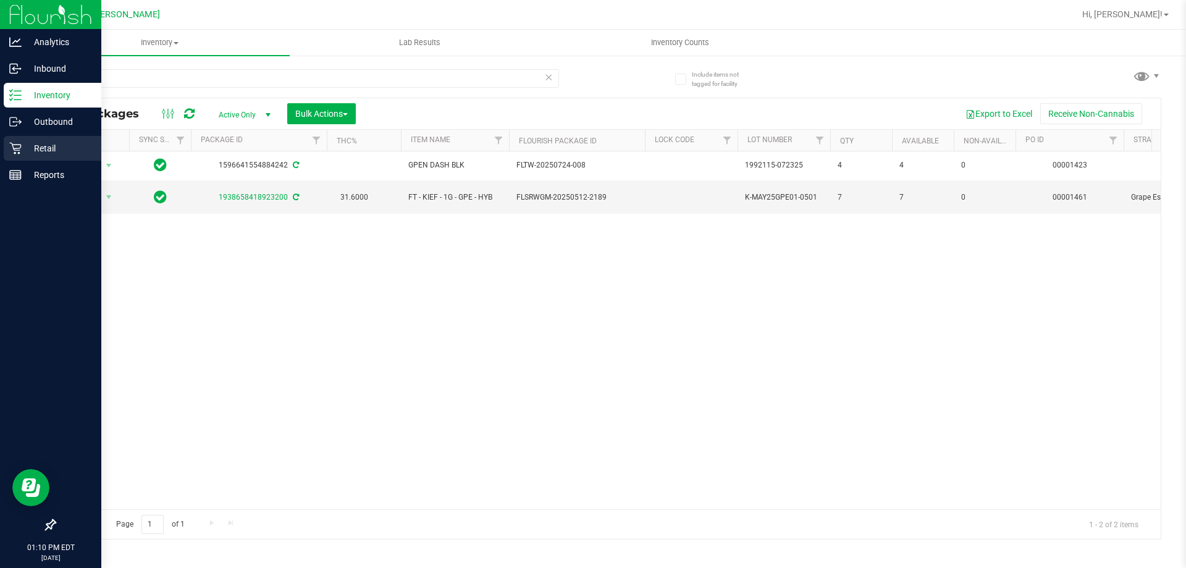
click at [41, 144] on p "Retail" at bounding box center [59, 148] width 74 height 15
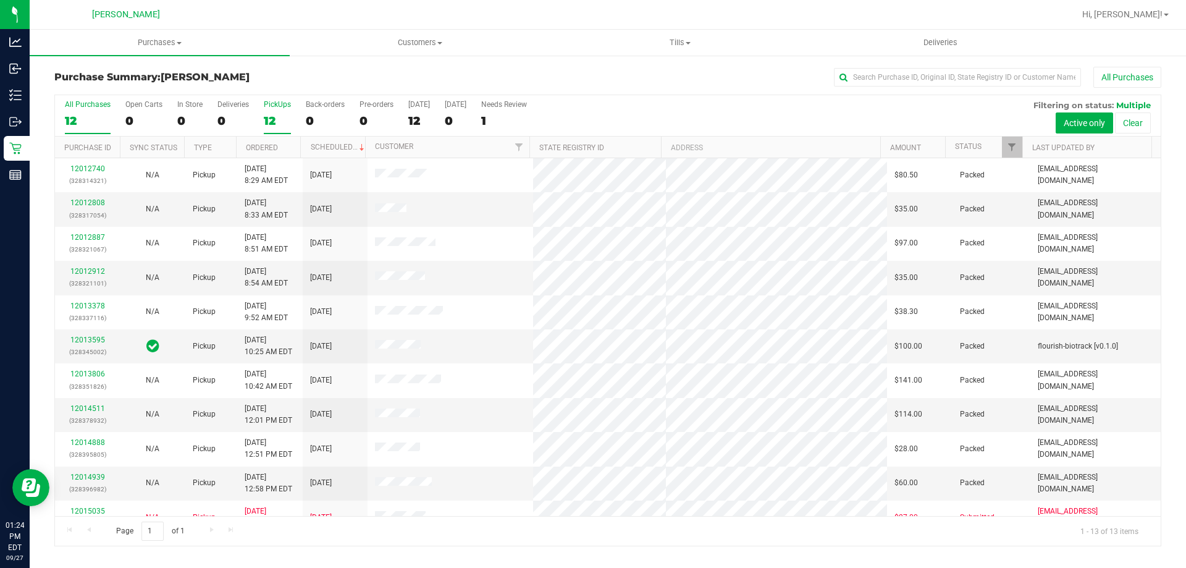
click at [282, 103] on div "PickUps" at bounding box center [277, 104] width 27 height 9
click at [0, 0] on input "PickUps 12" at bounding box center [0, 0] width 0 height 0
click at [280, 103] on div "PickUps" at bounding box center [277, 104] width 27 height 9
click at [0, 0] on input "PickUps 12" at bounding box center [0, 0] width 0 height 0
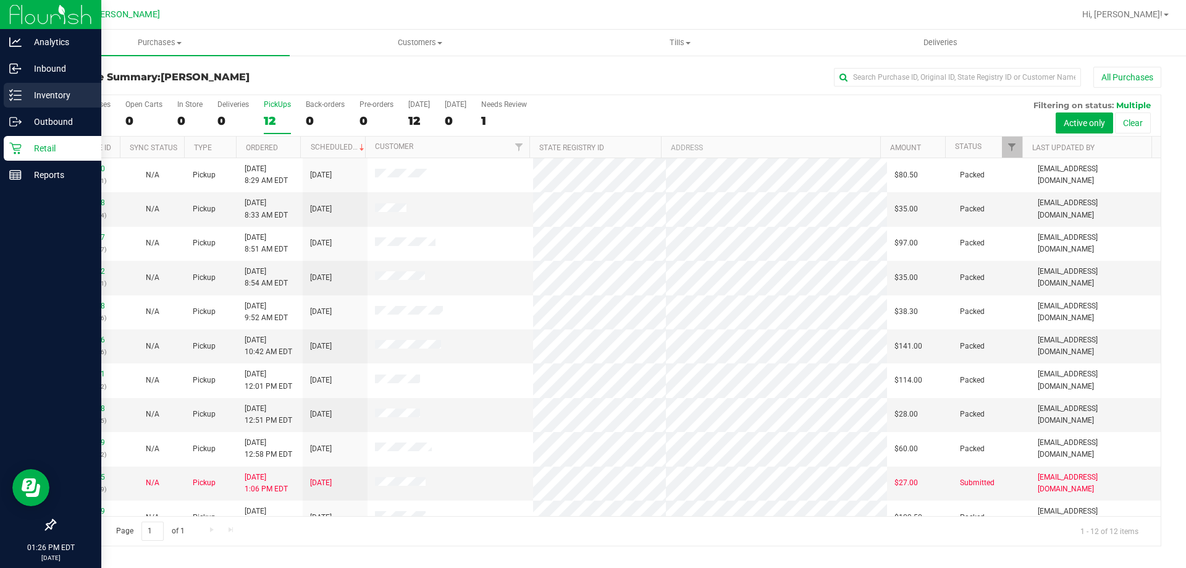
click at [55, 87] on div "Inventory" at bounding box center [53, 95] width 98 height 25
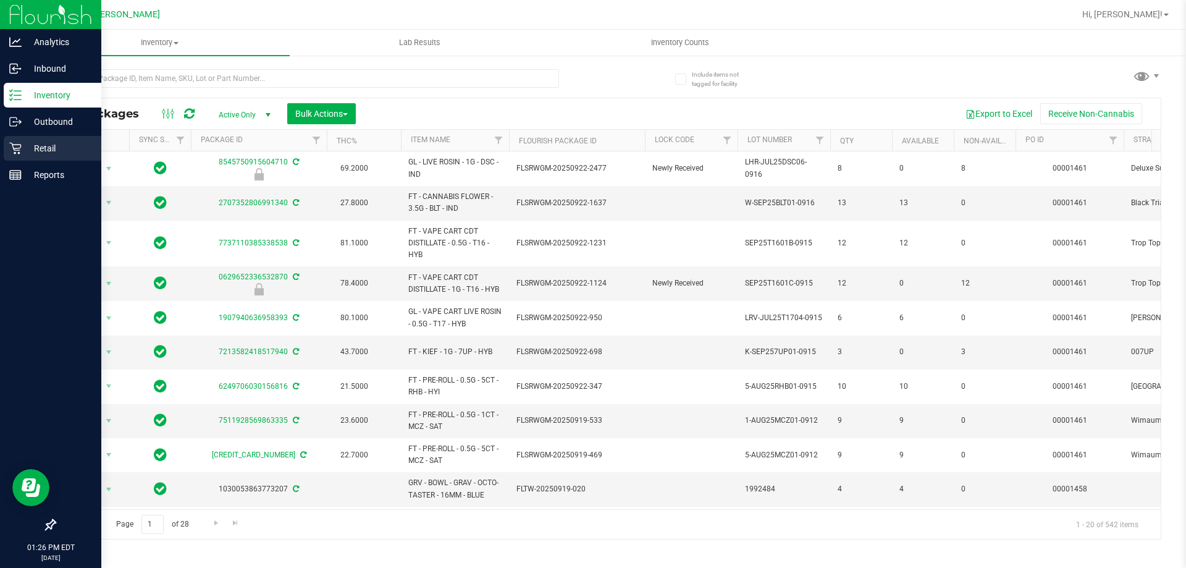
click at [35, 145] on p "Retail" at bounding box center [59, 148] width 74 height 15
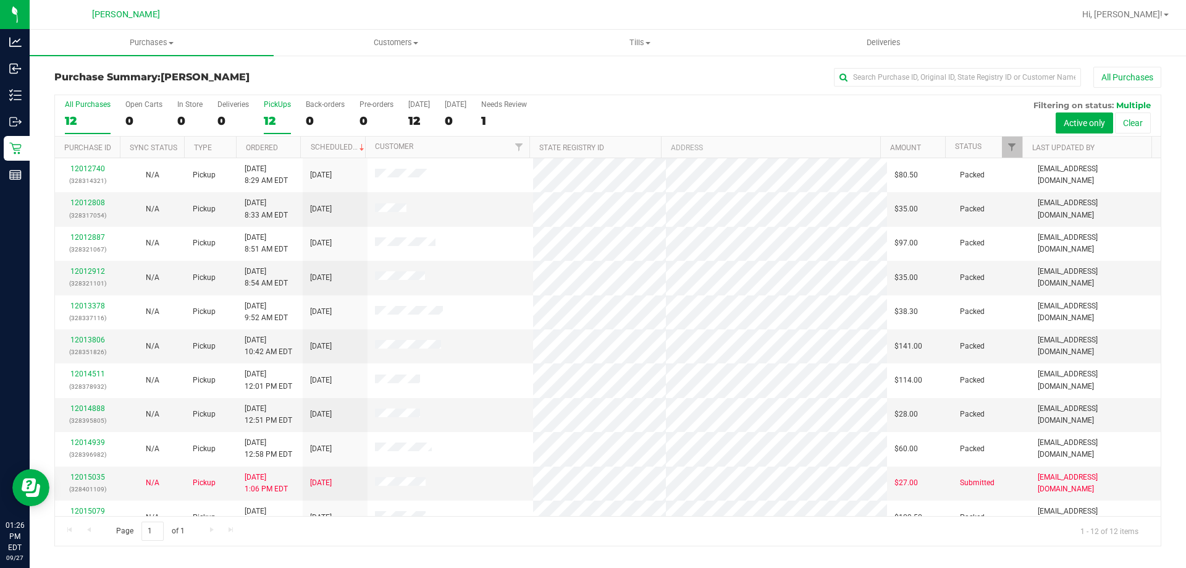
click at [281, 107] on div "PickUps" at bounding box center [277, 104] width 27 height 9
click at [0, 0] on input "PickUps 12" at bounding box center [0, 0] width 0 height 0
click at [633, 47] on span "Tills" at bounding box center [639, 42] width 243 height 11
click at [611, 75] on li "Manage tills" at bounding box center [640, 74] width 244 height 15
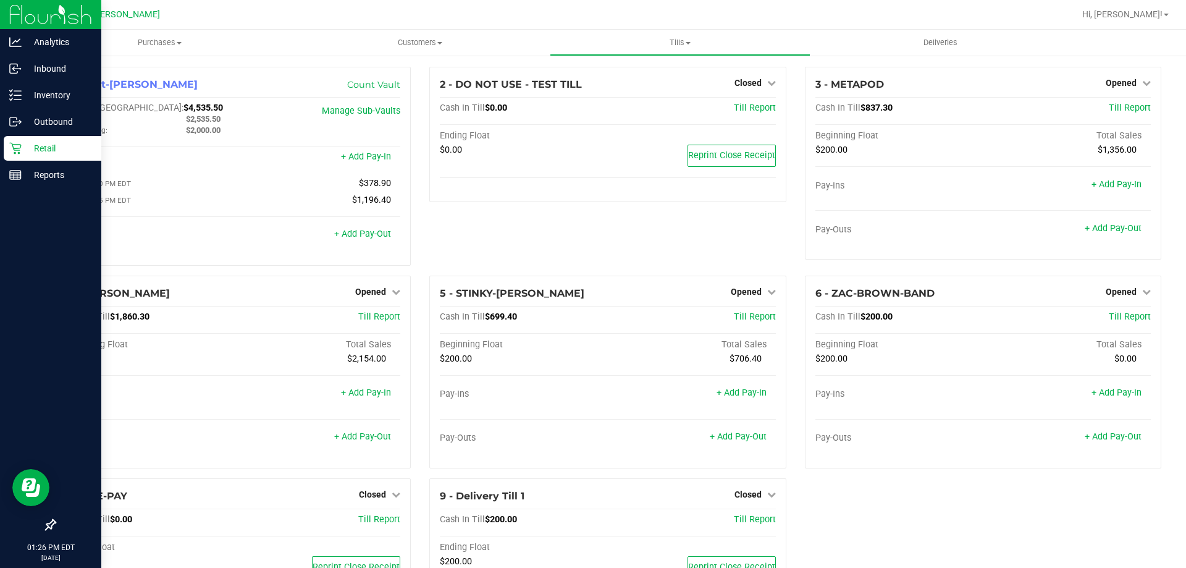
click at [49, 141] on p "Retail" at bounding box center [59, 148] width 74 height 15
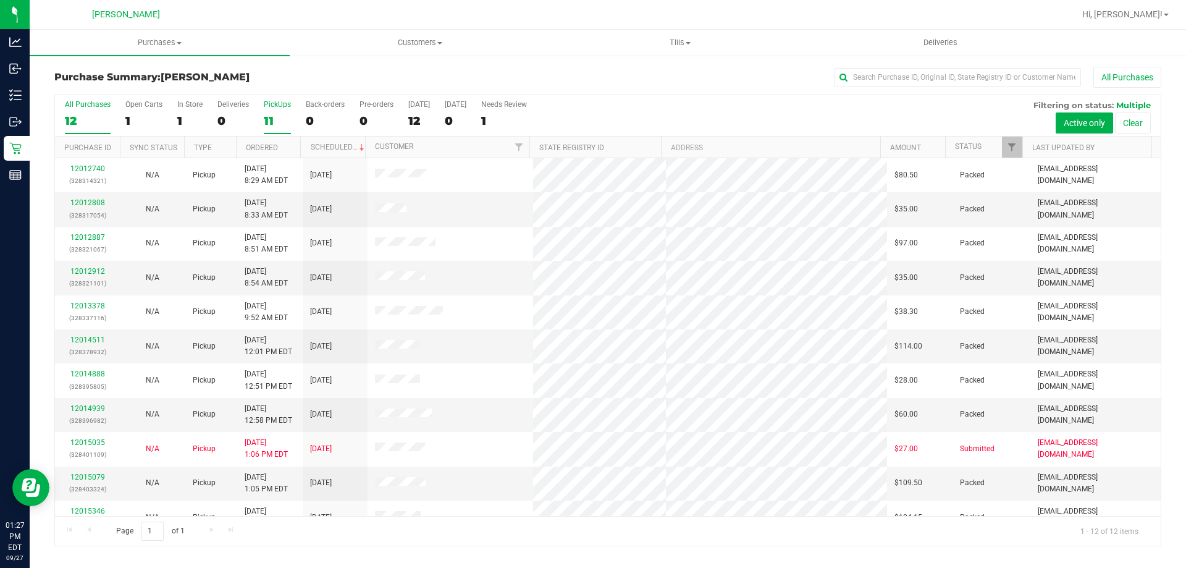
click at [282, 106] on div "PickUps" at bounding box center [277, 104] width 27 height 9
click at [0, 0] on input "PickUps 11" at bounding box center [0, 0] width 0 height 0
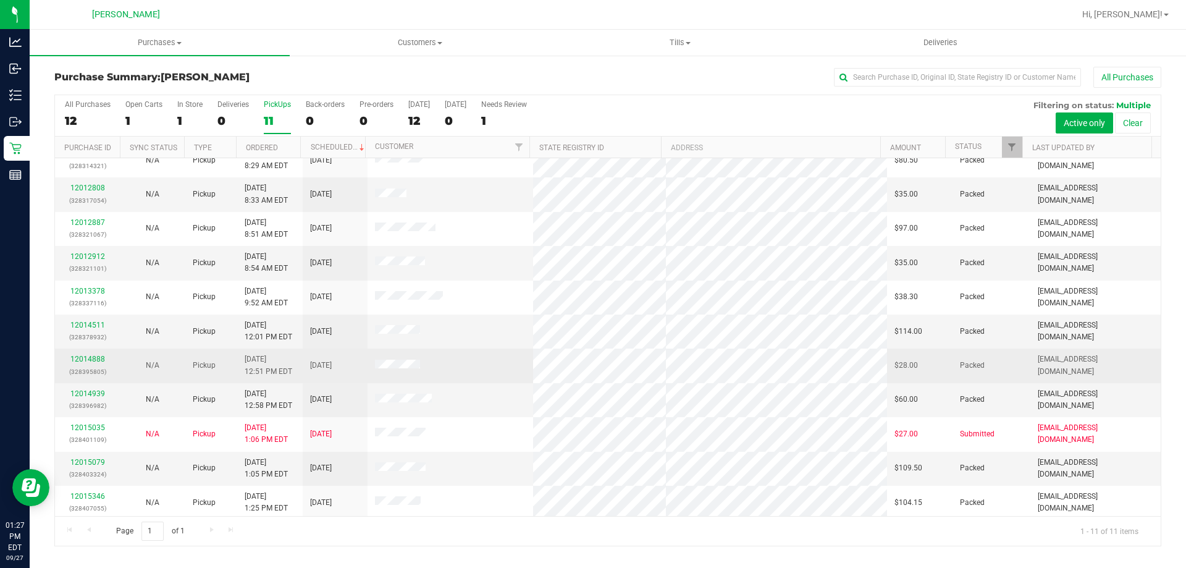
scroll to position [18, 0]
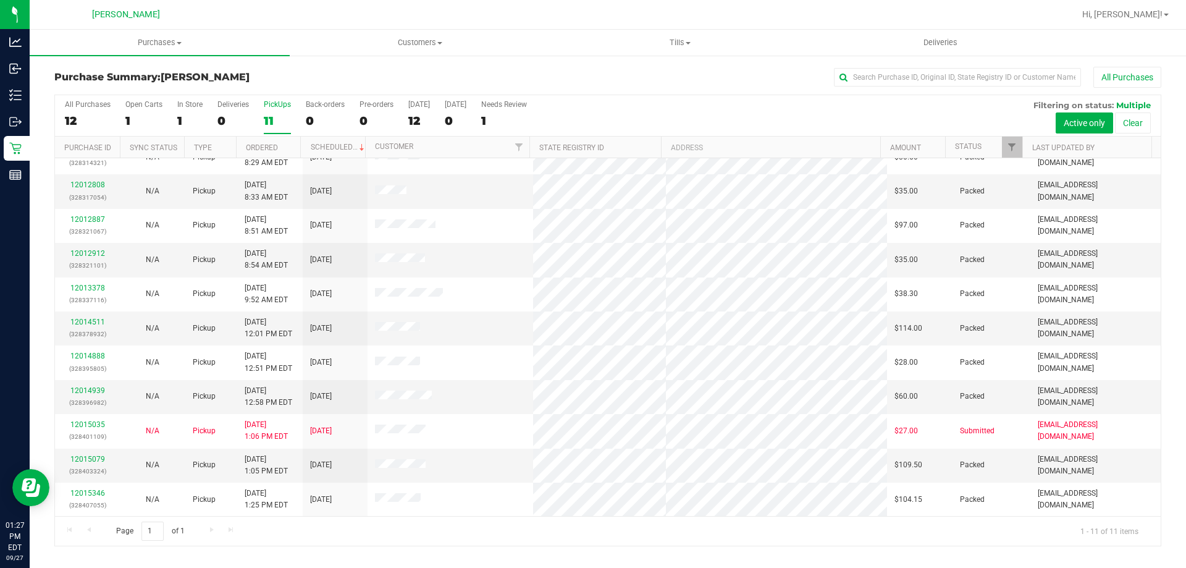
click at [282, 106] on div "PickUps" at bounding box center [277, 104] width 27 height 9
click at [0, 0] on input "PickUps 11" at bounding box center [0, 0] width 0 height 0
click at [269, 107] on div "PickUps" at bounding box center [277, 104] width 27 height 9
click at [0, 0] on input "PickUps 11" at bounding box center [0, 0] width 0 height 0
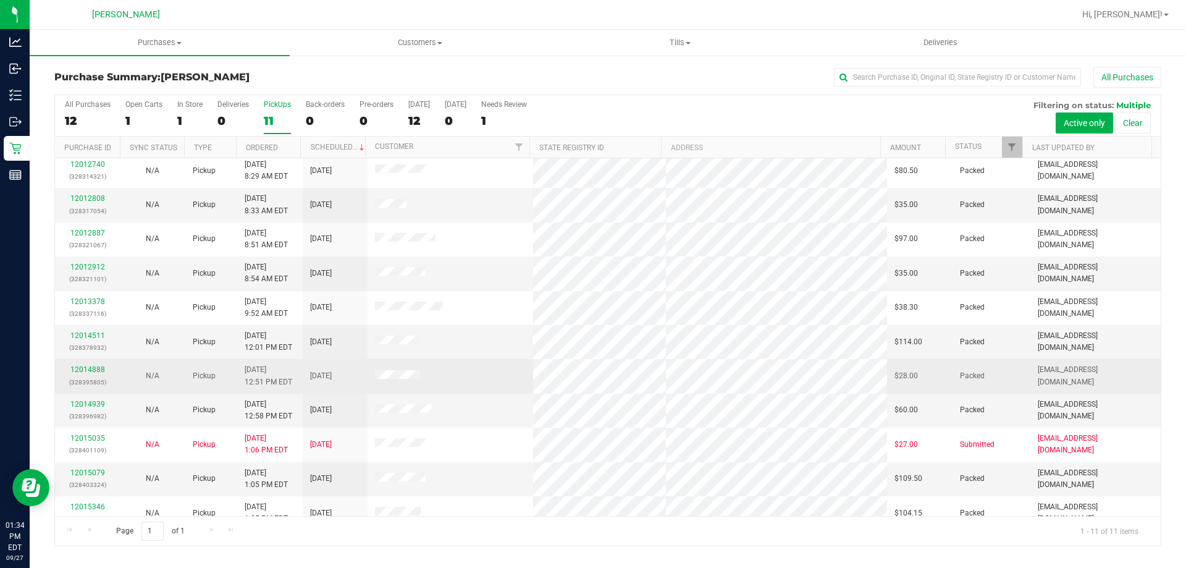
scroll to position [0, 0]
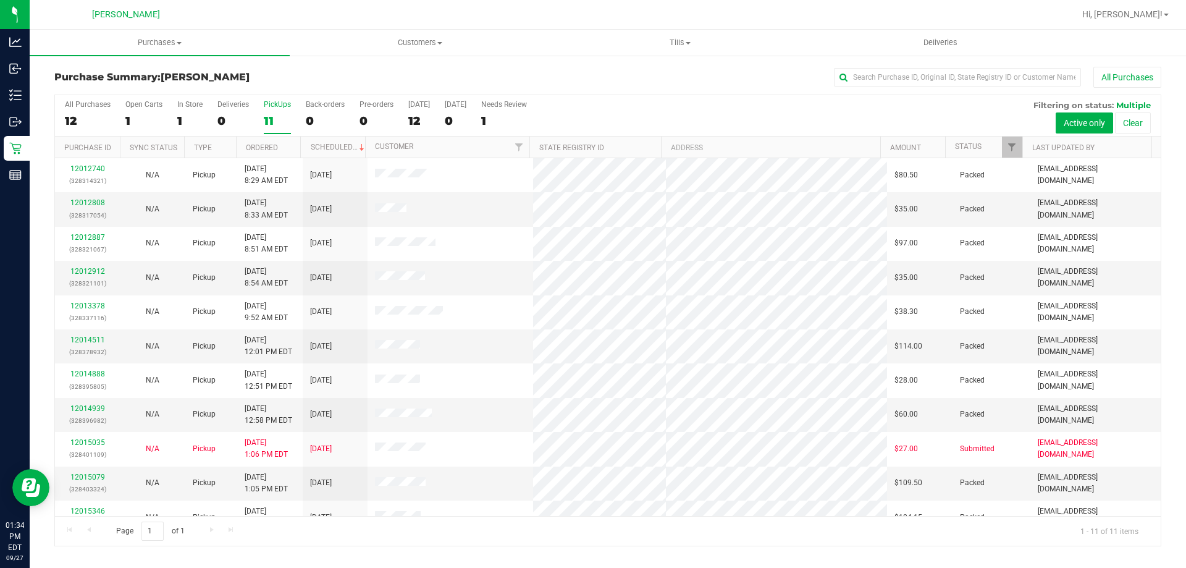
click at [269, 103] on div "PickUps" at bounding box center [277, 104] width 27 height 9
click at [0, 0] on input "PickUps 11" at bounding box center [0, 0] width 0 height 0
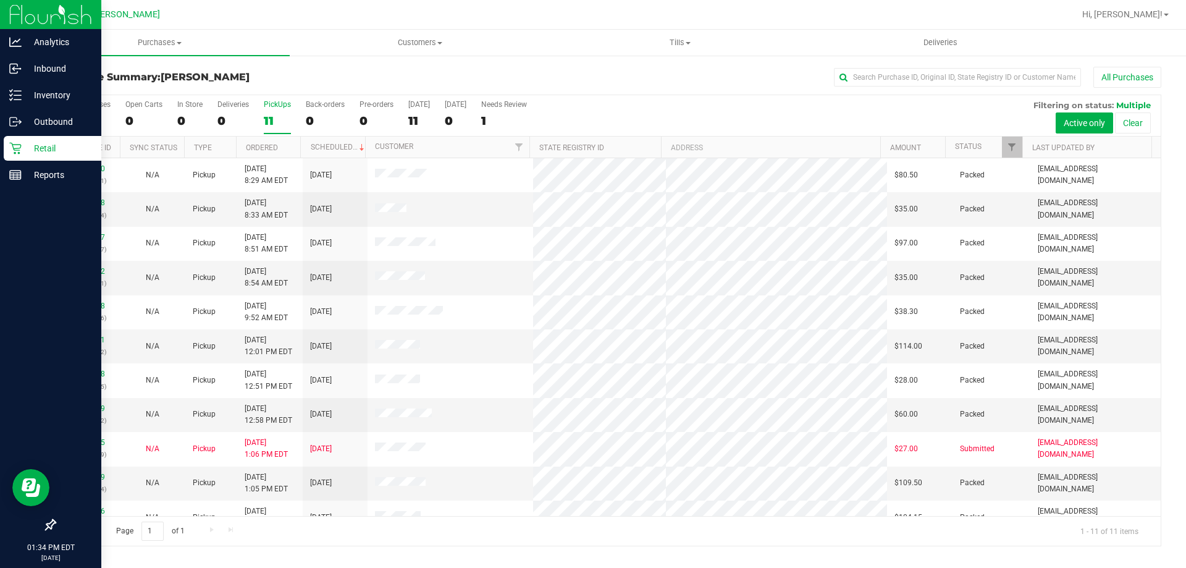
click at [41, 146] on p "Retail" at bounding box center [59, 148] width 74 height 15
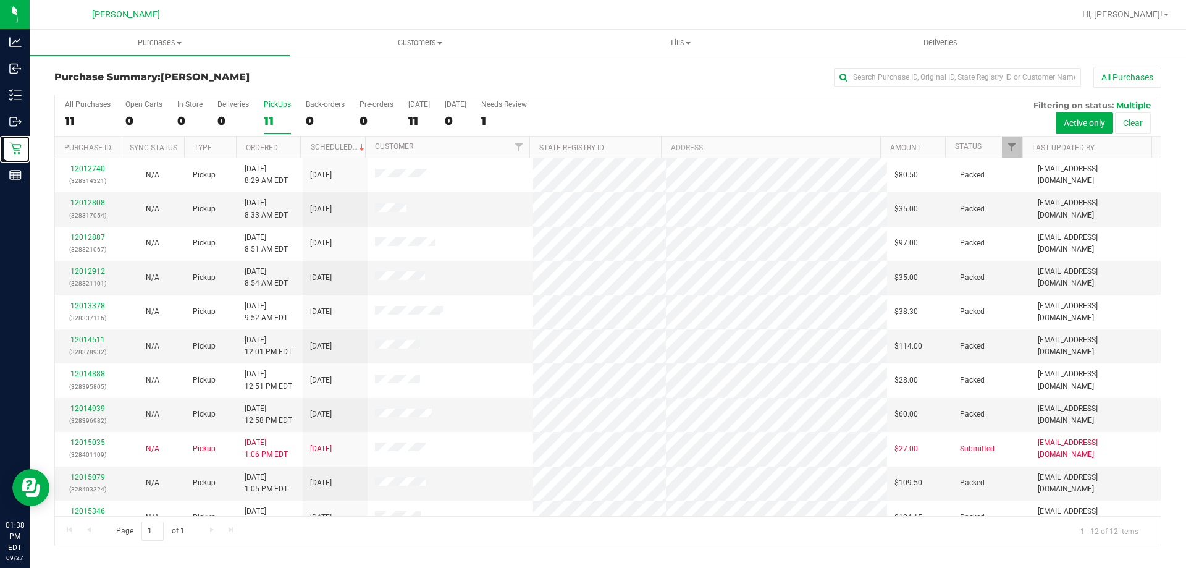
scroll to position [53, 0]
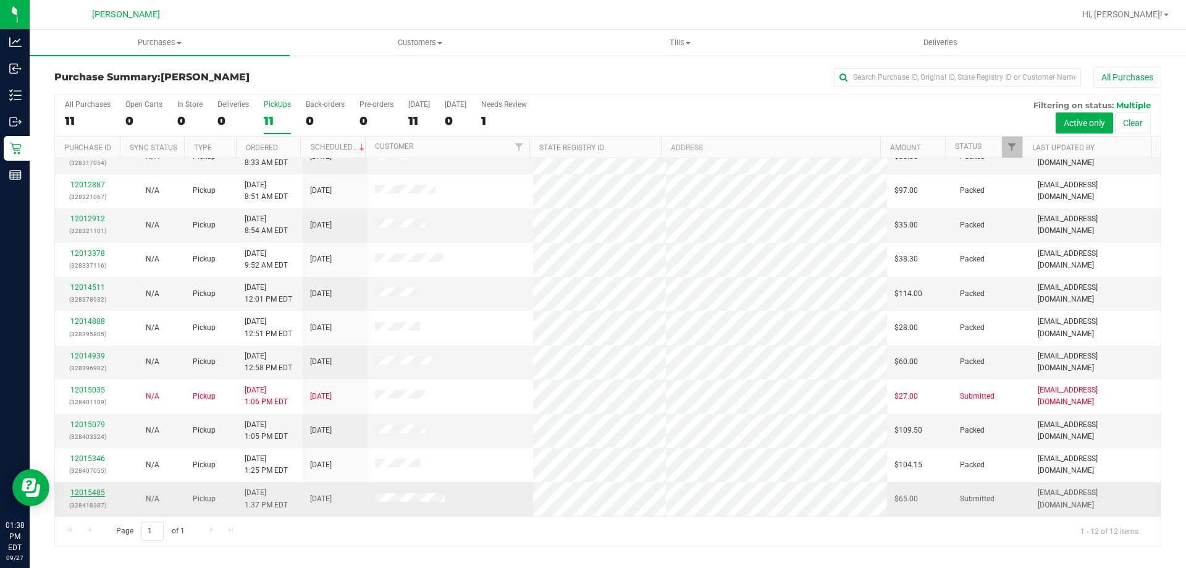
click at [86, 490] on link "12015485" at bounding box center [87, 492] width 35 height 9
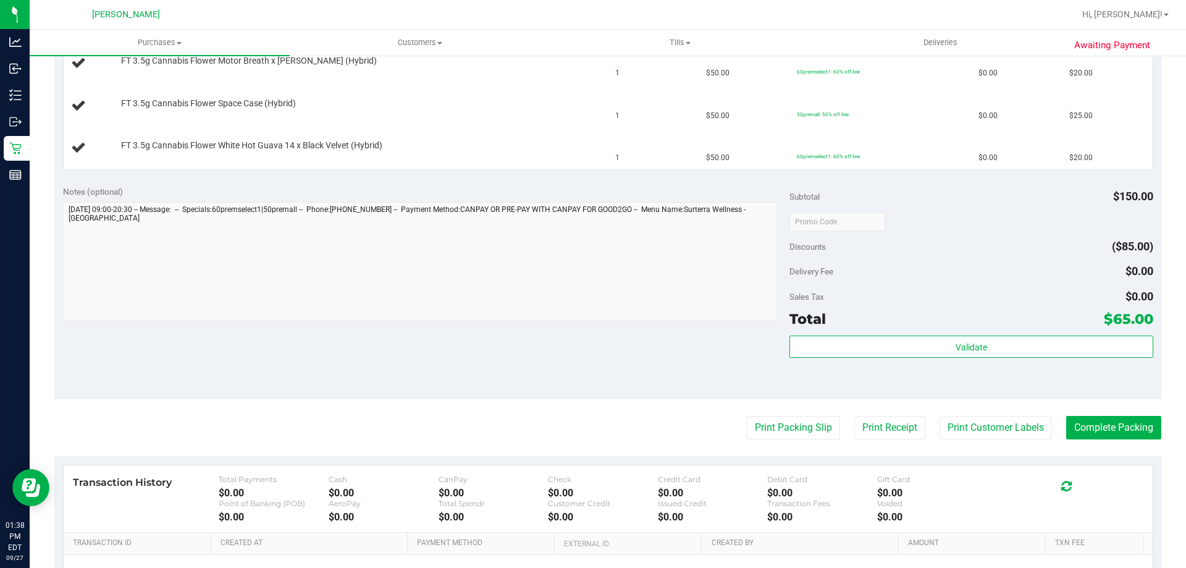
scroll to position [371, 0]
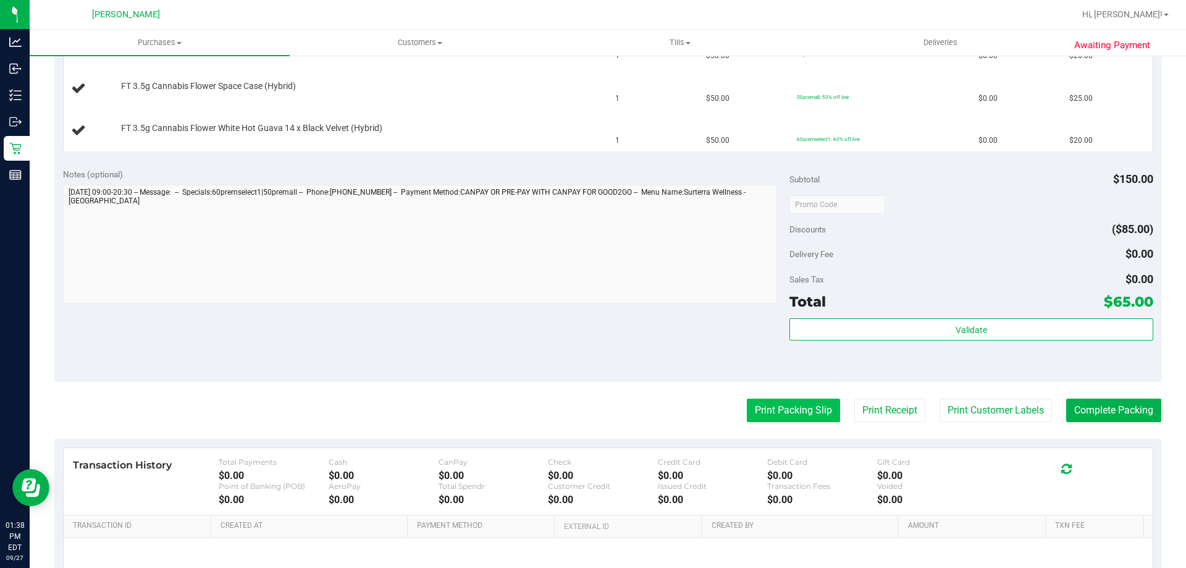
click at [766, 411] on button "Print Packing Slip" at bounding box center [793, 409] width 93 height 23
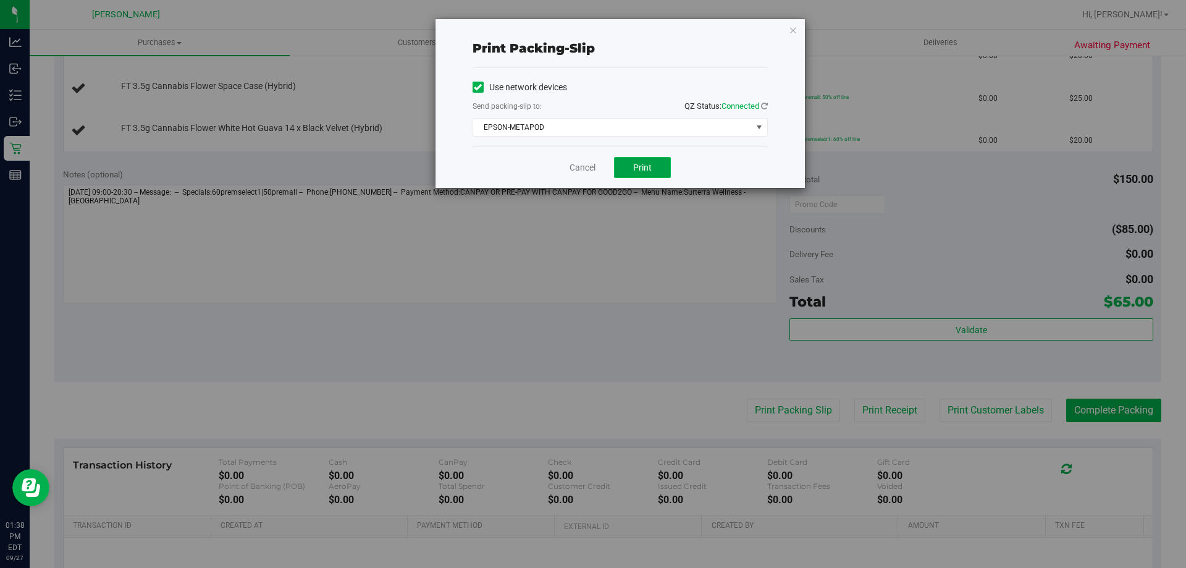
click at [657, 170] on button "Print" at bounding box center [642, 167] width 57 height 21
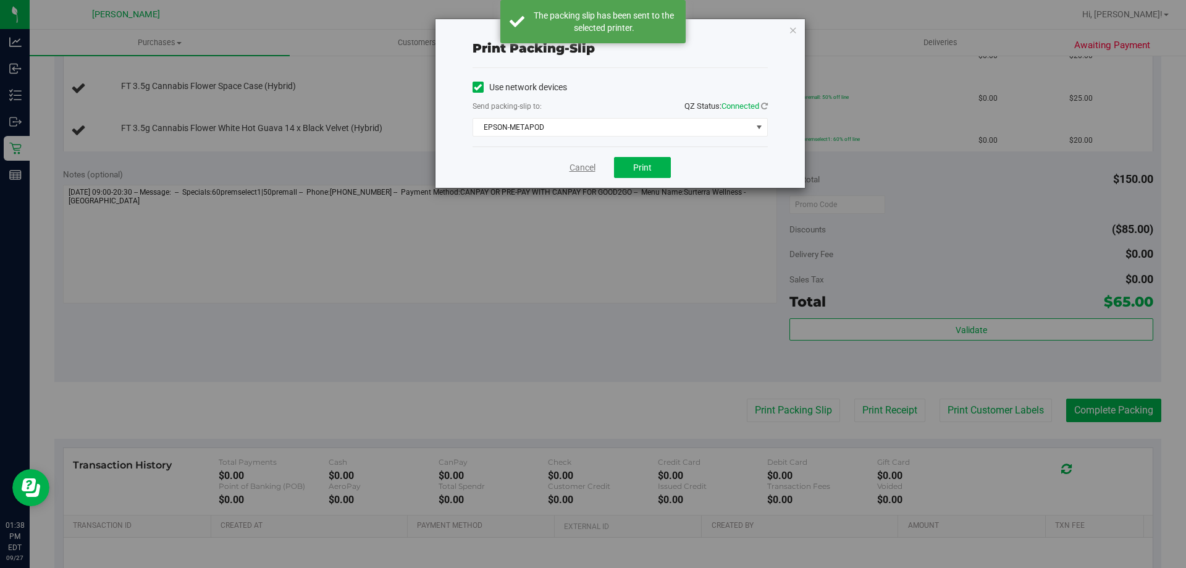
click at [579, 166] on link "Cancel" at bounding box center [583, 167] width 26 height 13
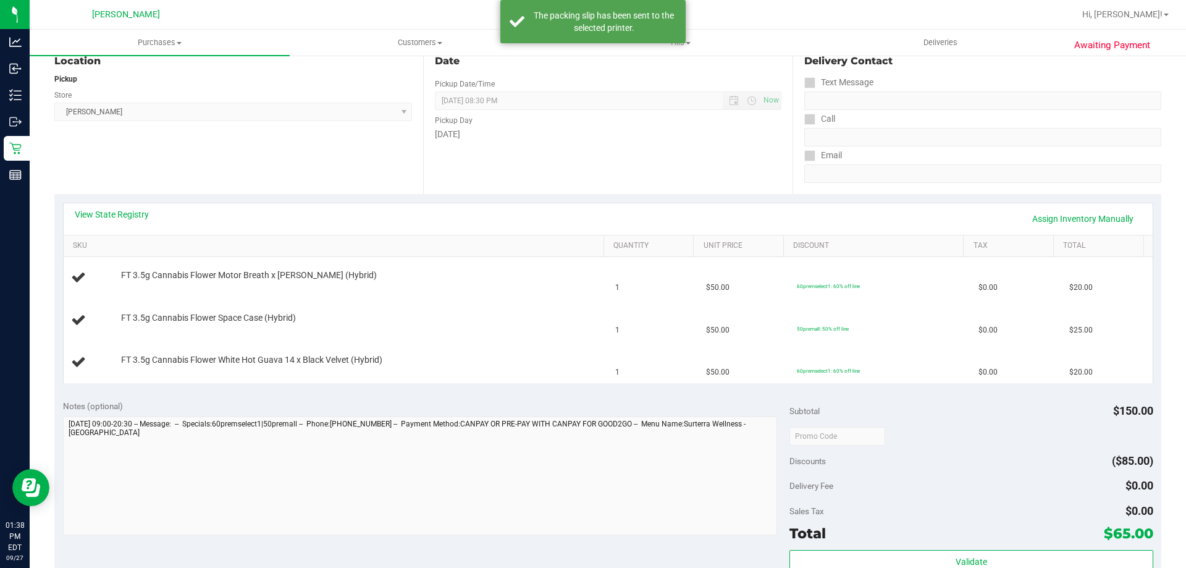
scroll to position [124, 0]
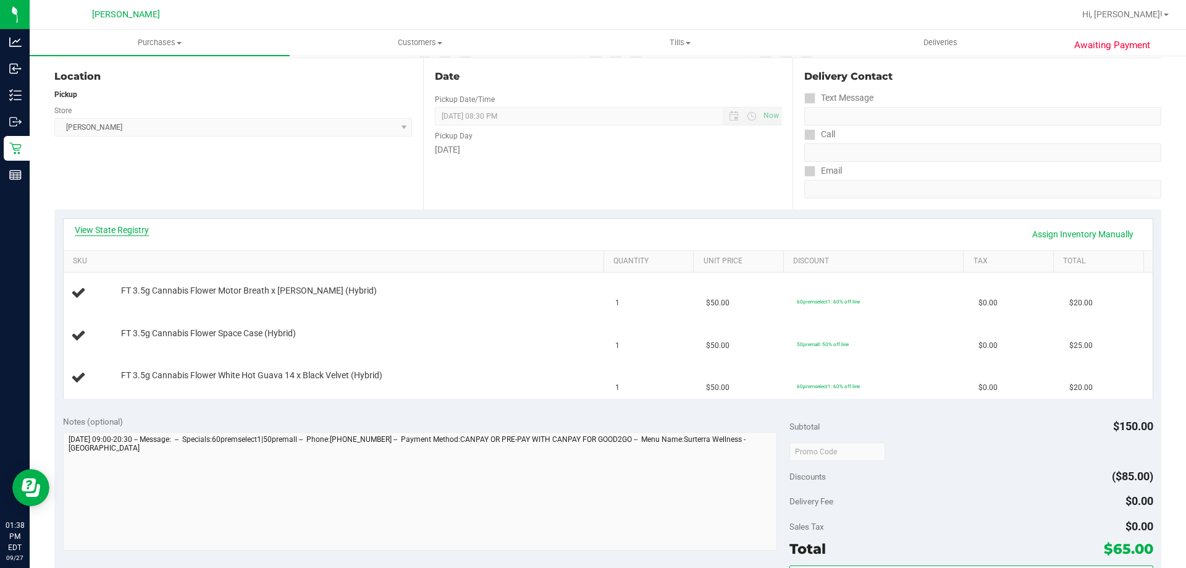
click at [104, 225] on link "View State Registry" at bounding box center [112, 230] width 74 height 12
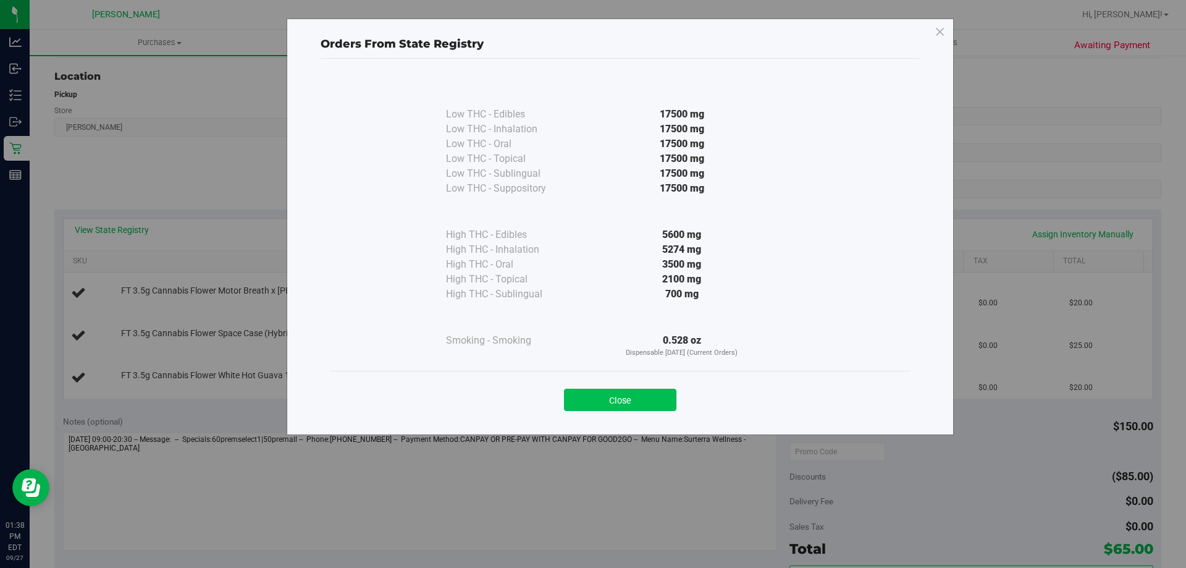
click at [637, 395] on button "Close" at bounding box center [620, 400] width 112 height 22
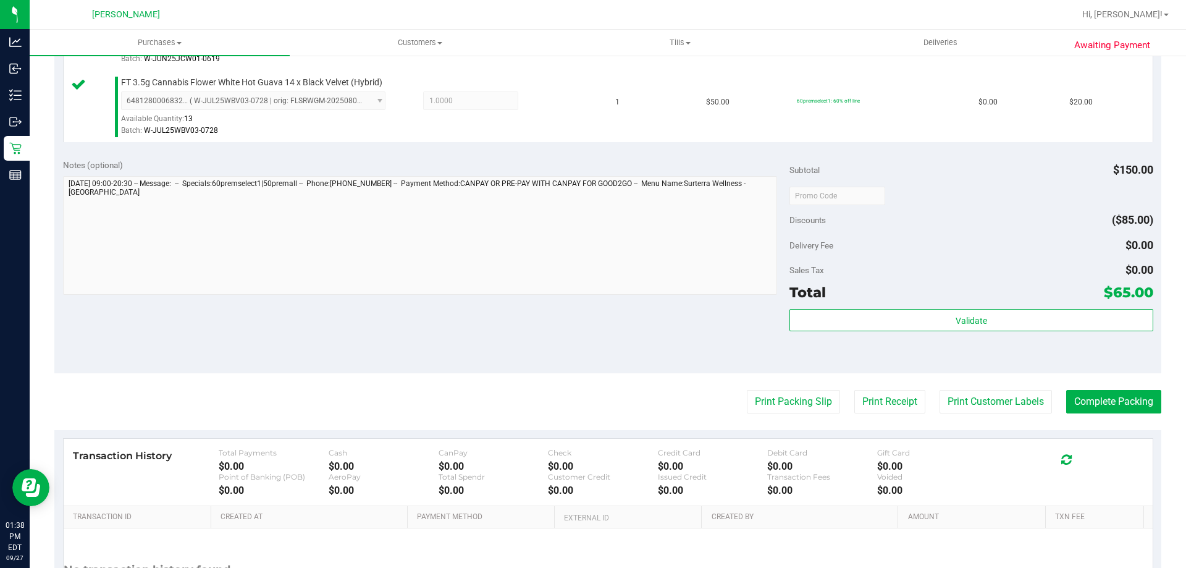
scroll to position [586, 0]
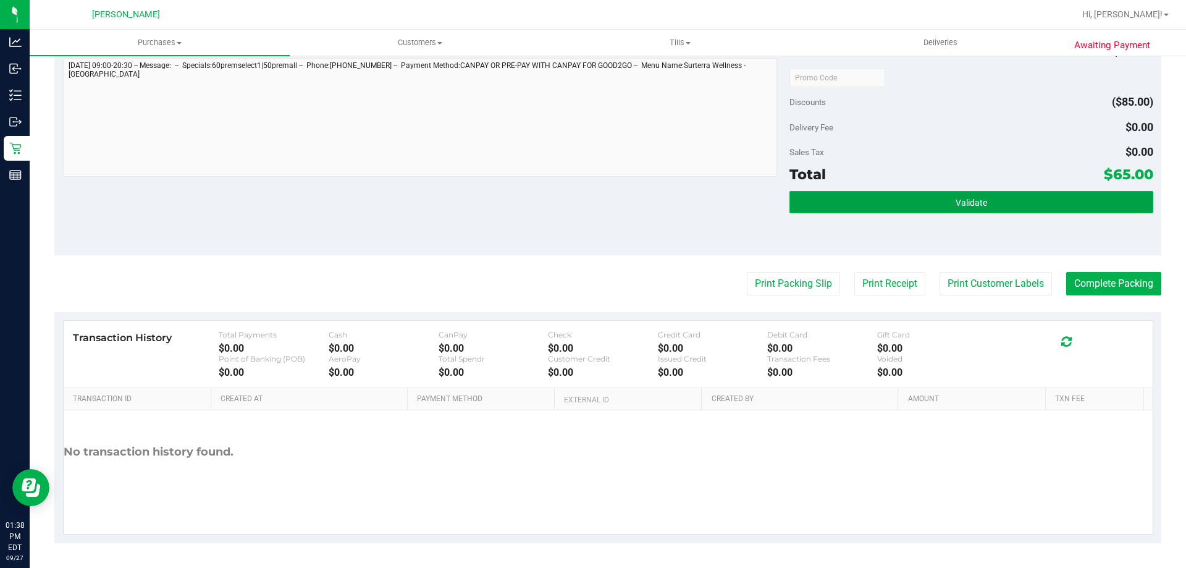
click at [963, 192] on button "Validate" at bounding box center [970, 202] width 363 height 22
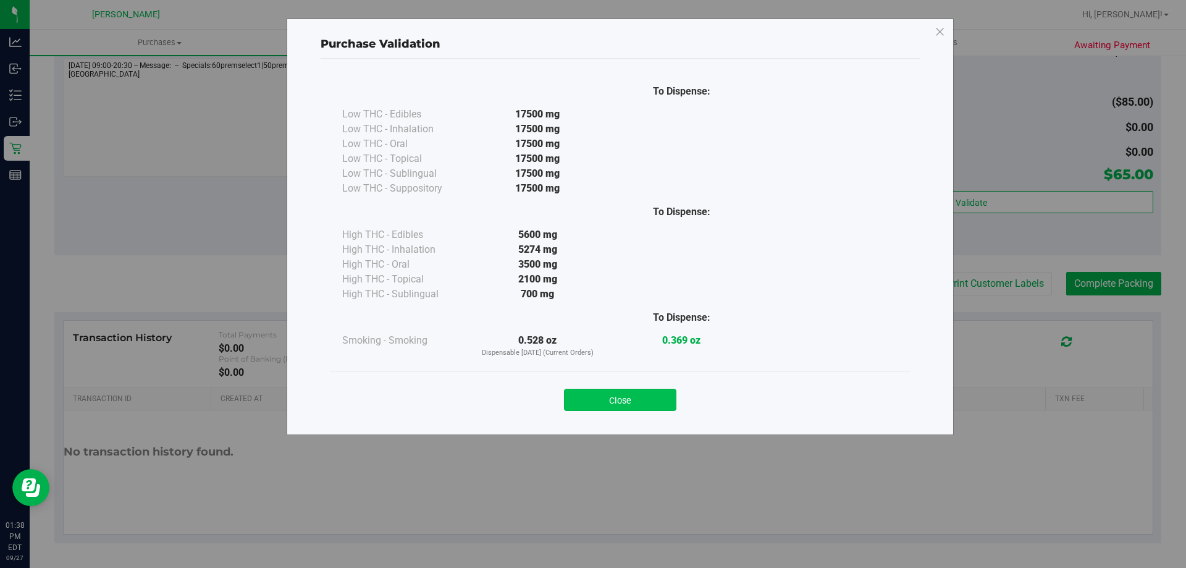
click at [637, 397] on button "Close" at bounding box center [620, 400] width 112 height 22
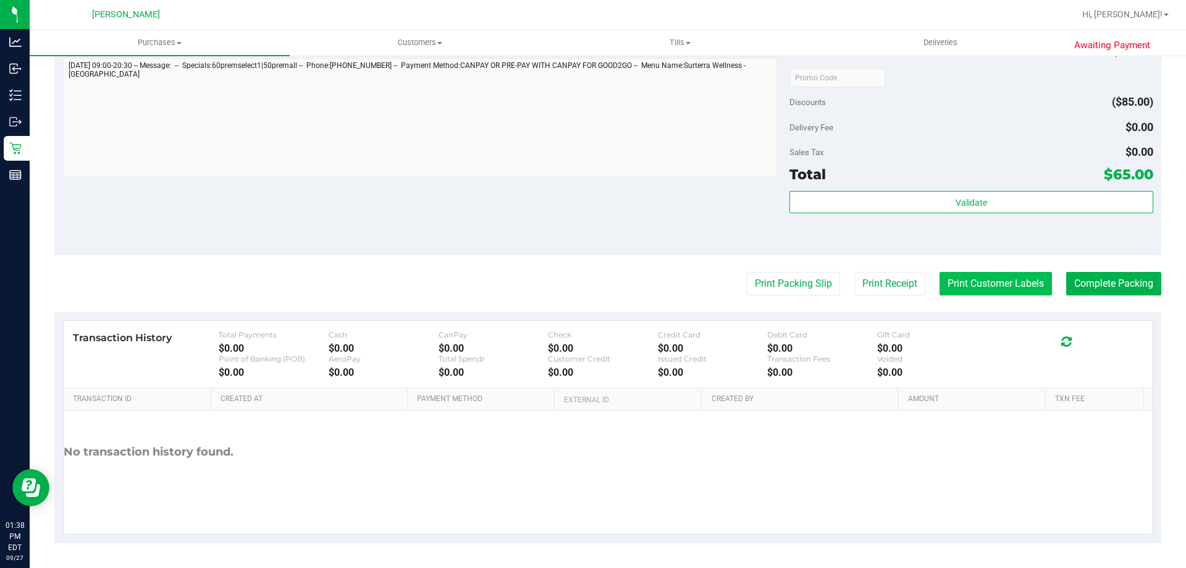
click at [1008, 284] on button "Print Customer Labels" at bounding box center [996, 283] width 112 height 23
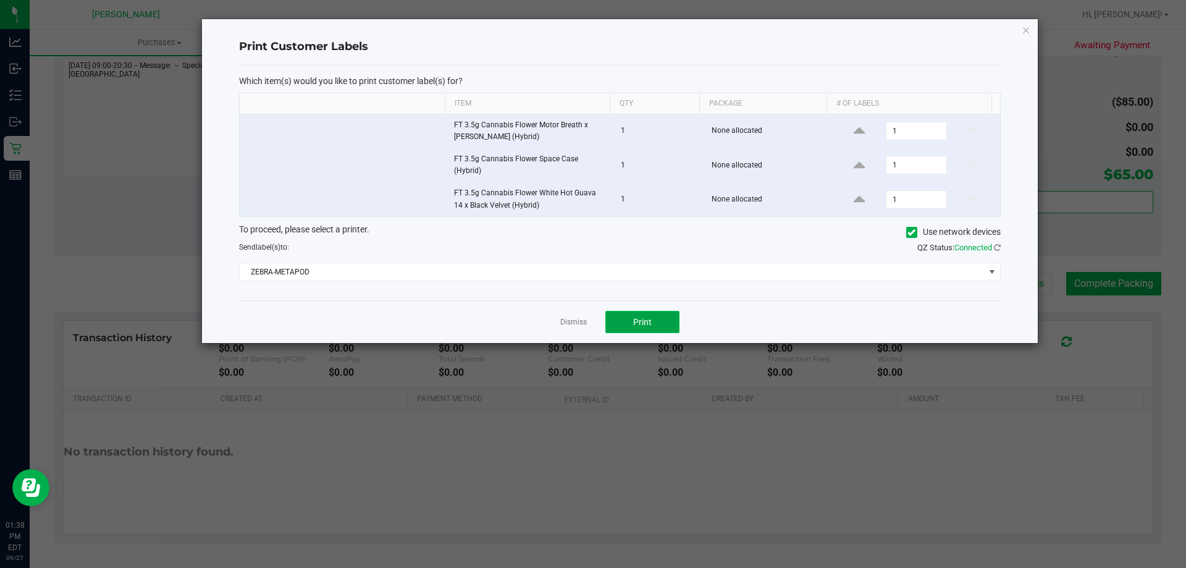
click at [662, 316] on button "Print" at bounding box center [642, 322] width 74 height 22
click at [574, 322] on link "Dismiss" at bounding box center [573, 322] width 27 height 11
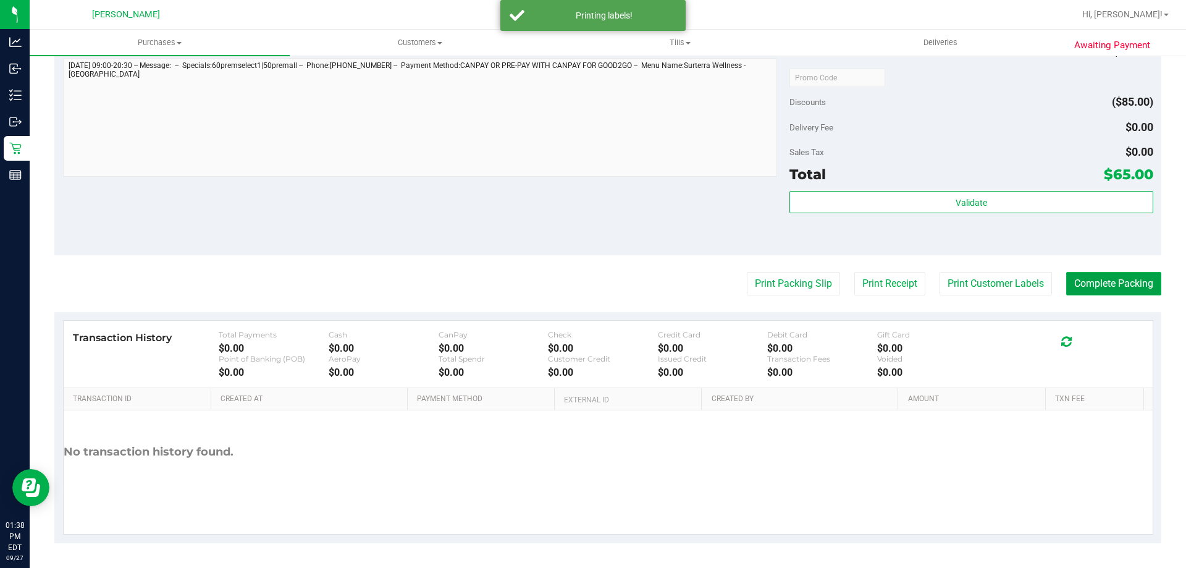
click at [1108, 292] on button "Complete Packing" at bounding box center [1113, 283] width 95 height 23
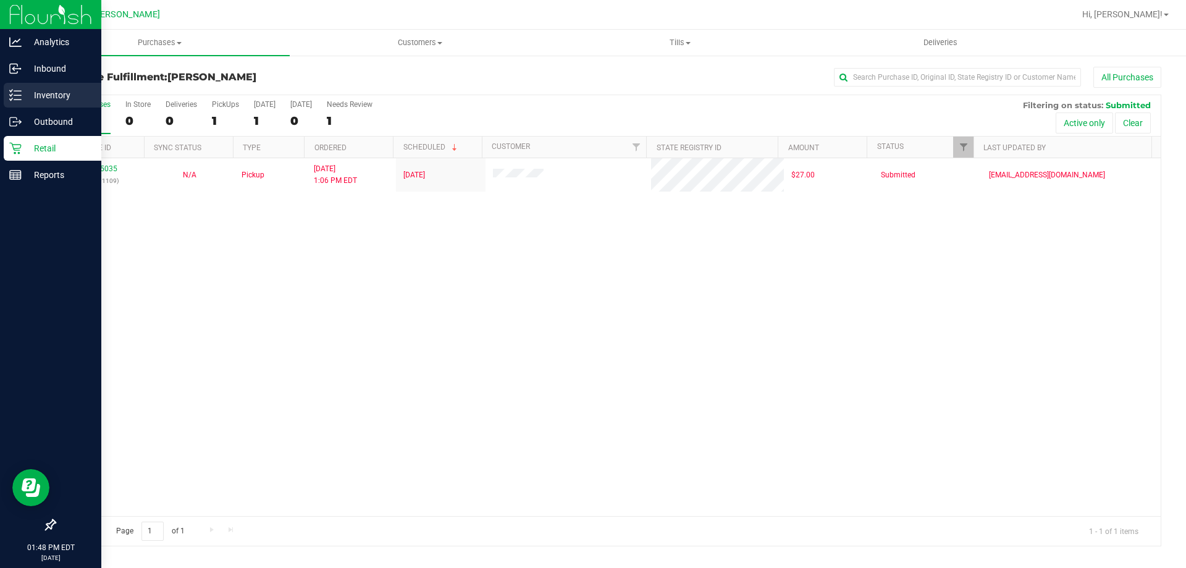
click at [41, 88] on p "Inventory" at bounding box center [59, 95] width 74 height 15
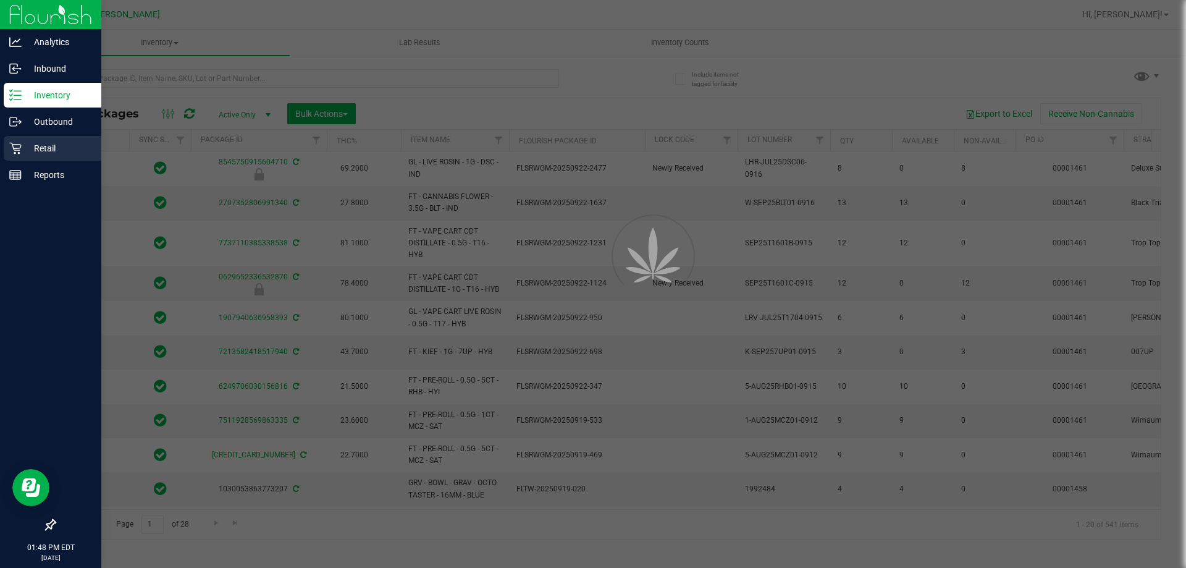
click at [44, 146] on p "Retail" at bounding box center [59, 148] width 74 height 15
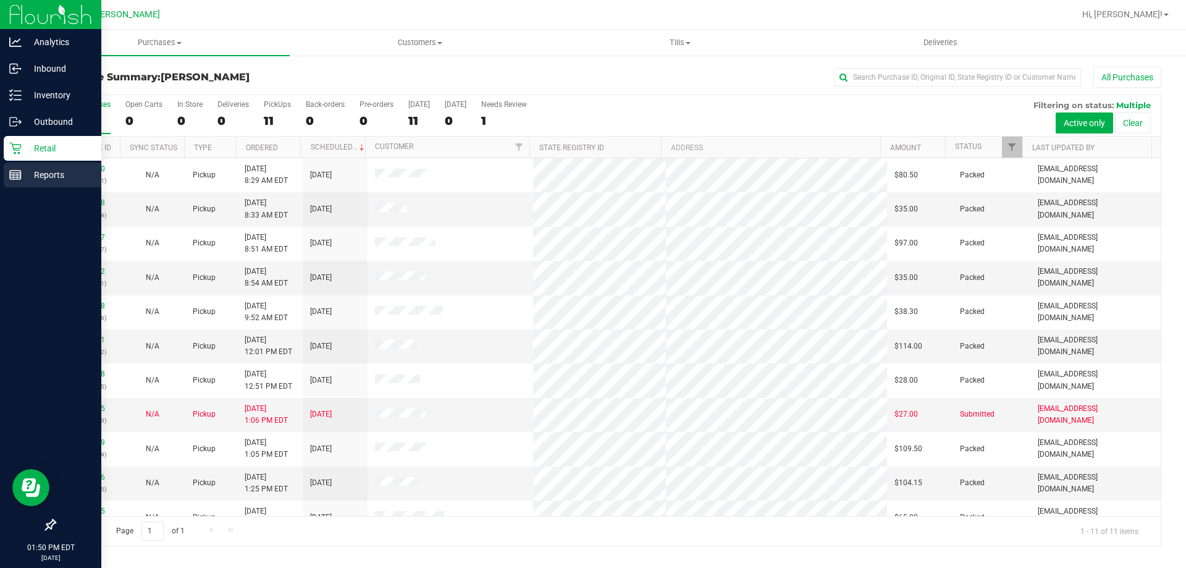
click at [36, 170] on p "Reports" at bounding box center [59, 174] width 74 height 15
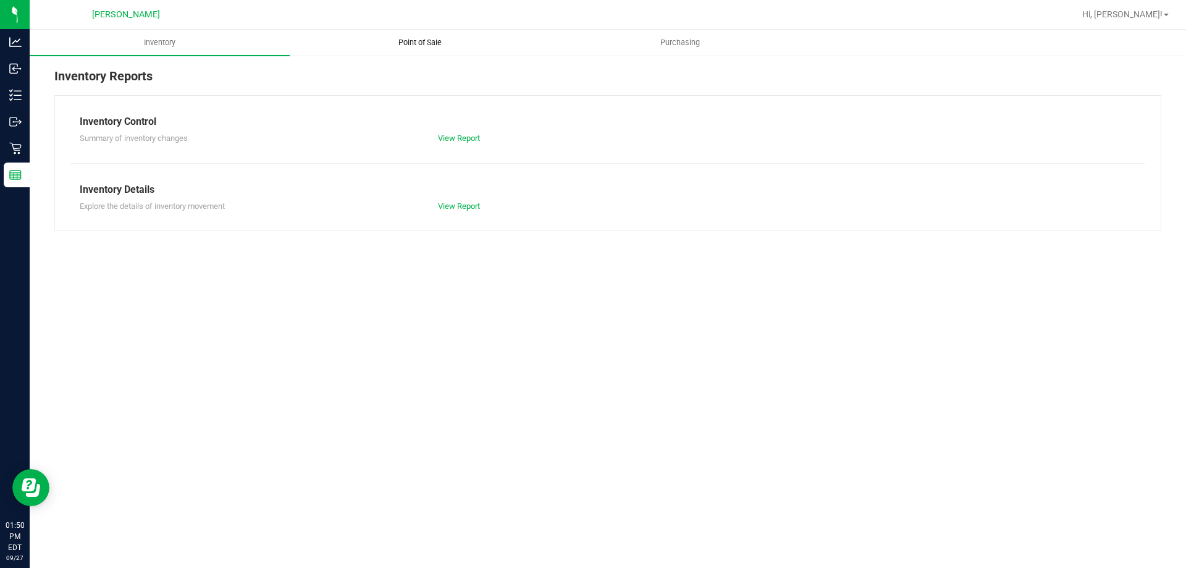
click at [437, 48] on uib-tab-heading "Point of Sale" at bounding box center [419, 42] width 259 height 25
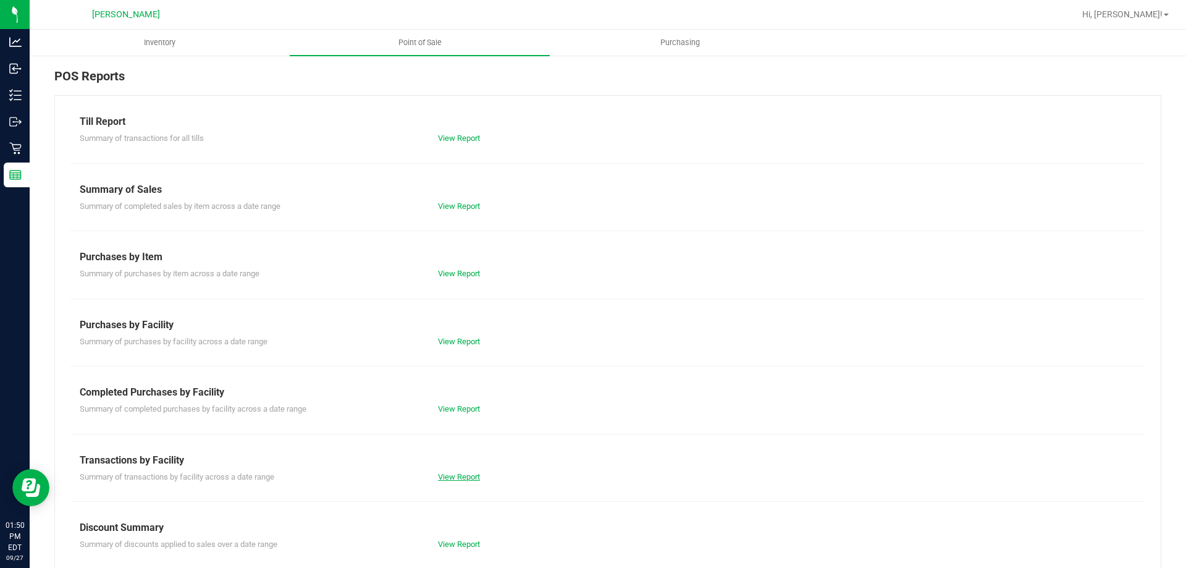
click at [460, 479] on link "View Report" at bounding box center [459, 476] width 42 height 9
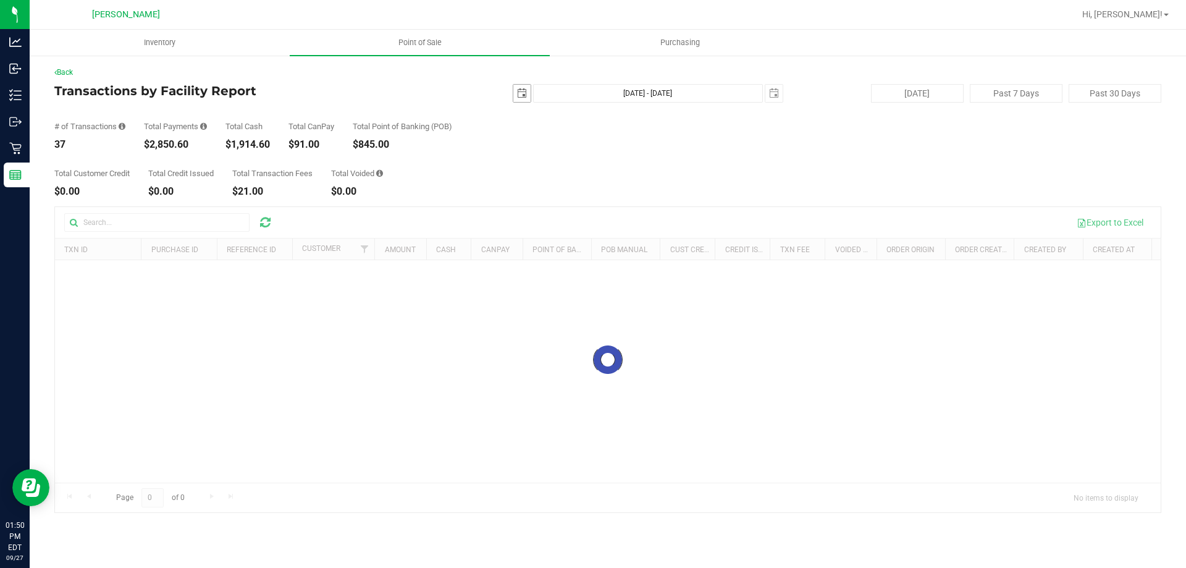
click at [520, 95] on span "select" at bounding box center [522, 93] width 10 height 10
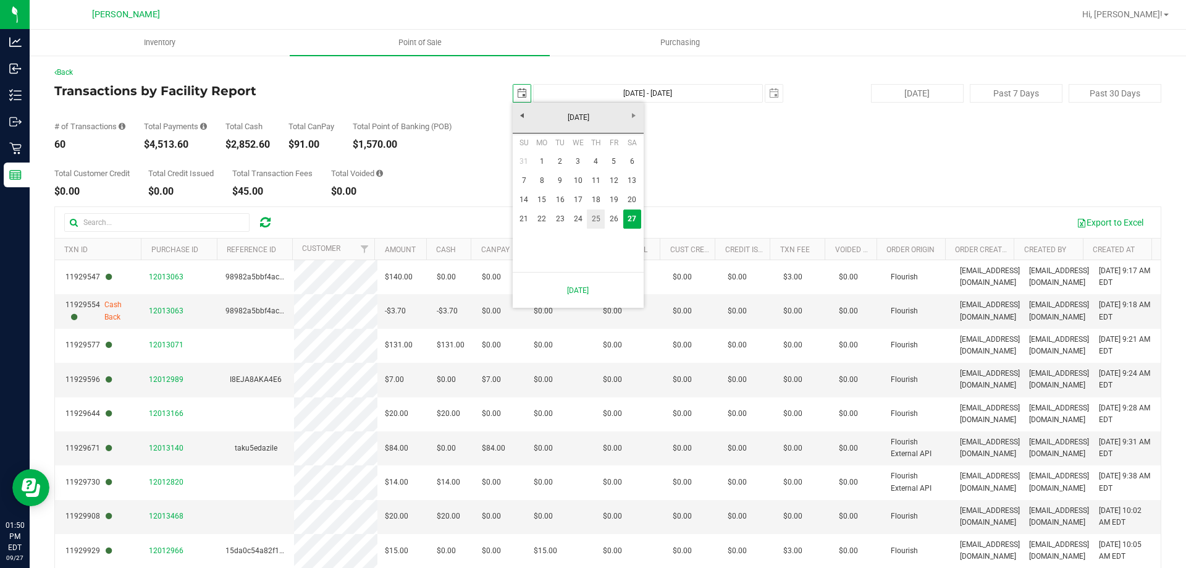
click at [600, 217] on link "25" at bounding box center [596, 218] width 18 height 19
type input "2025-09-25"
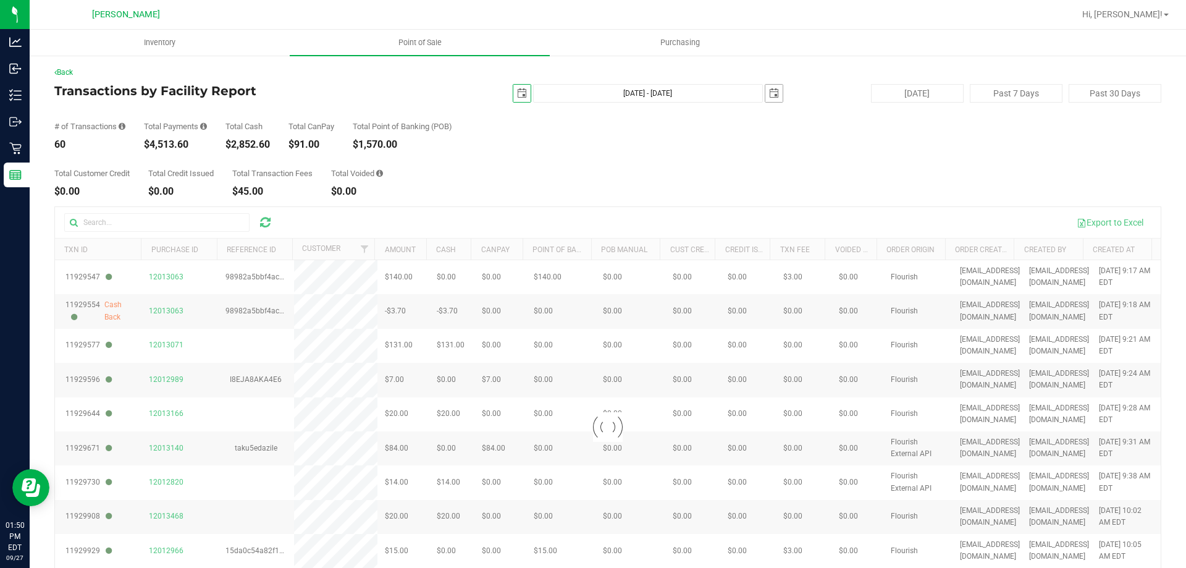
click at [772, 96] on span "select" at bounding box center [774, 93] width 10 height 10
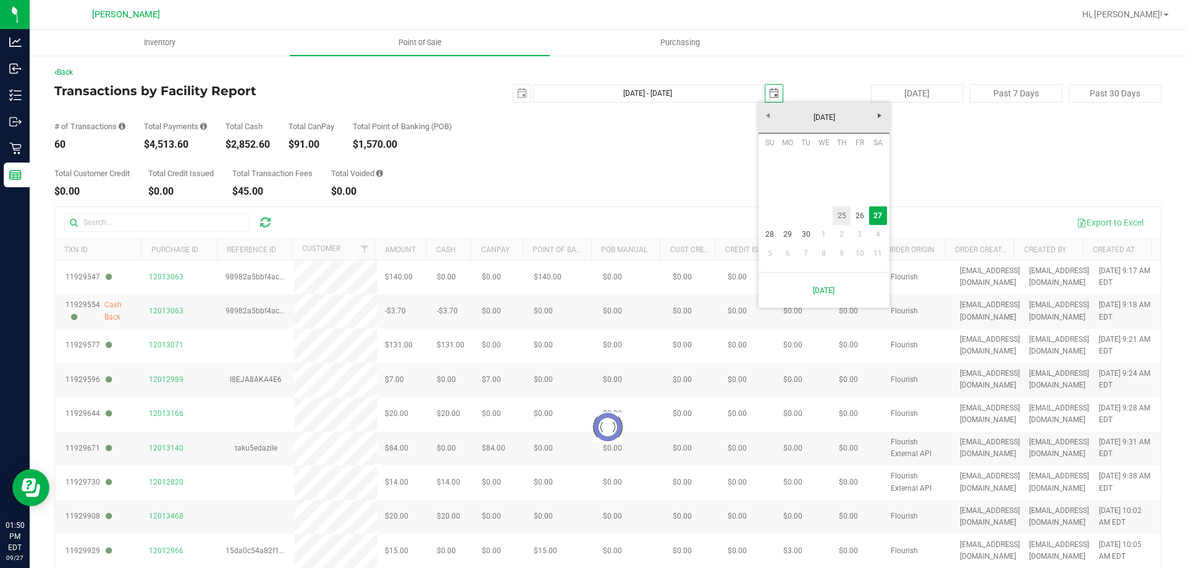
click at [847, 216] on link "25" at bounding box center [842, 215] width 18 height 19
type input "Sep 25, 2025 - Sep 25, 2025"
type input "2025-09-25"
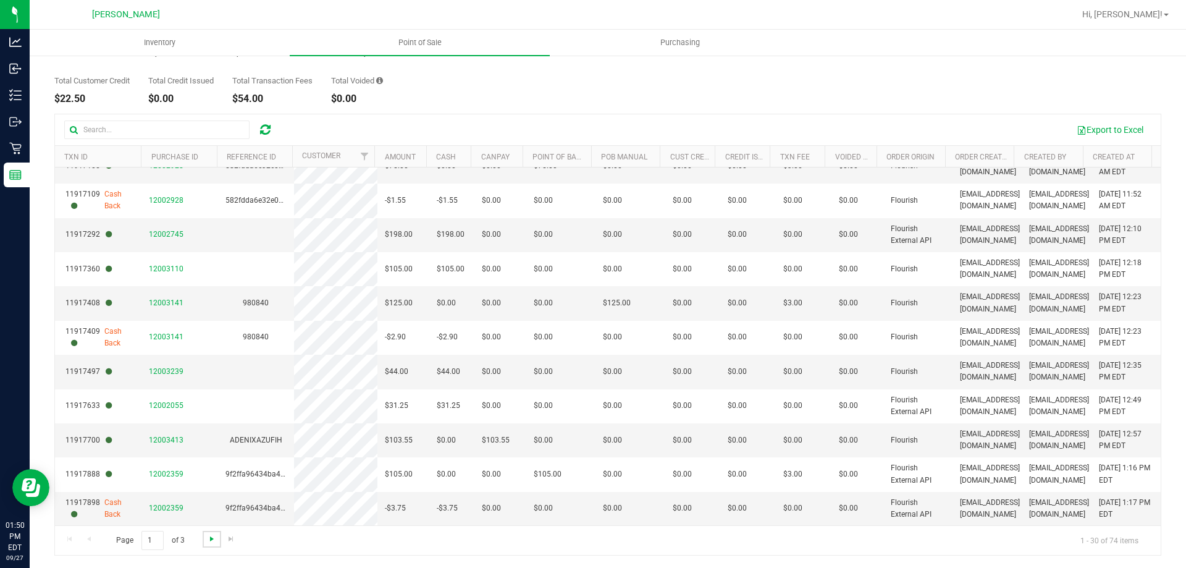
click at [208, 539] on span "Go to the next page" at bounding box center [212, 539] width 10 height 10
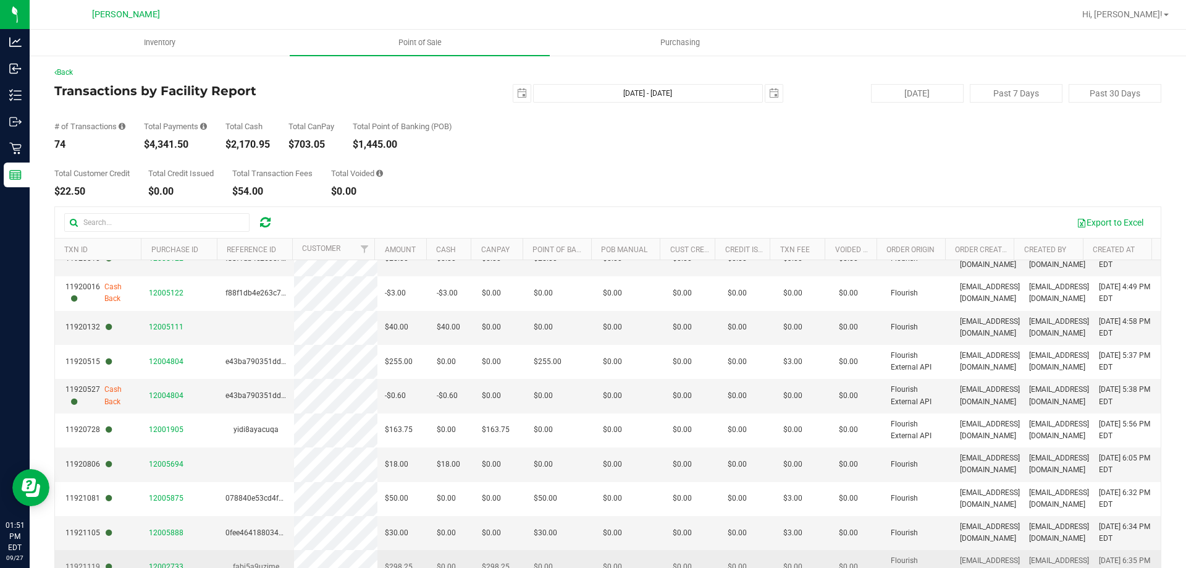
scroll to position [93, 0]
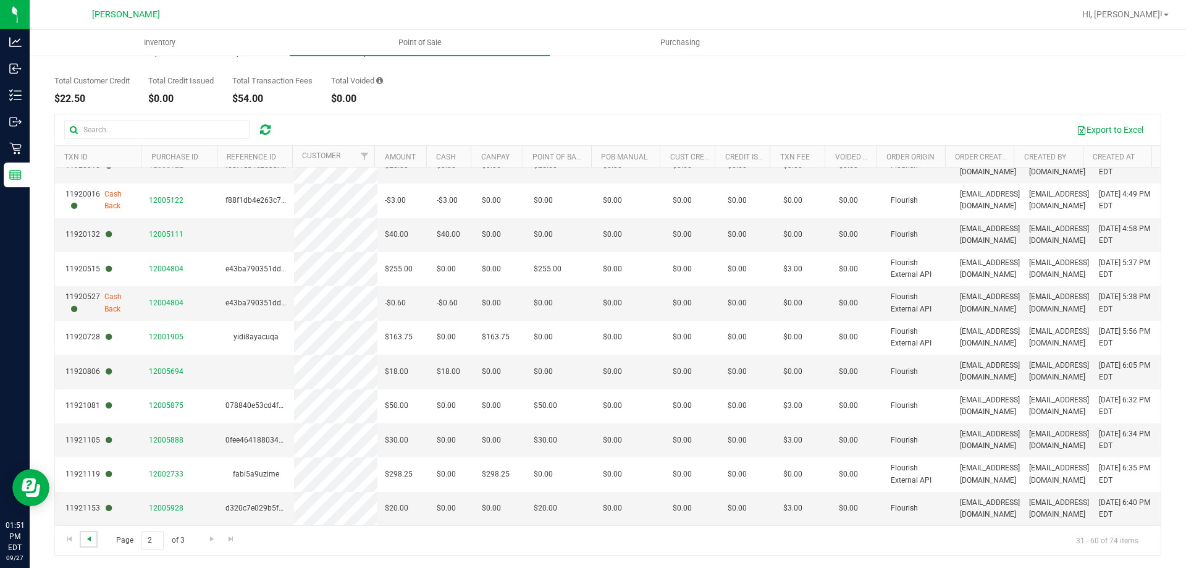
click at [93, 538] on span "Go to the previous page" at bounding box center [89, 539] width 10 height 10
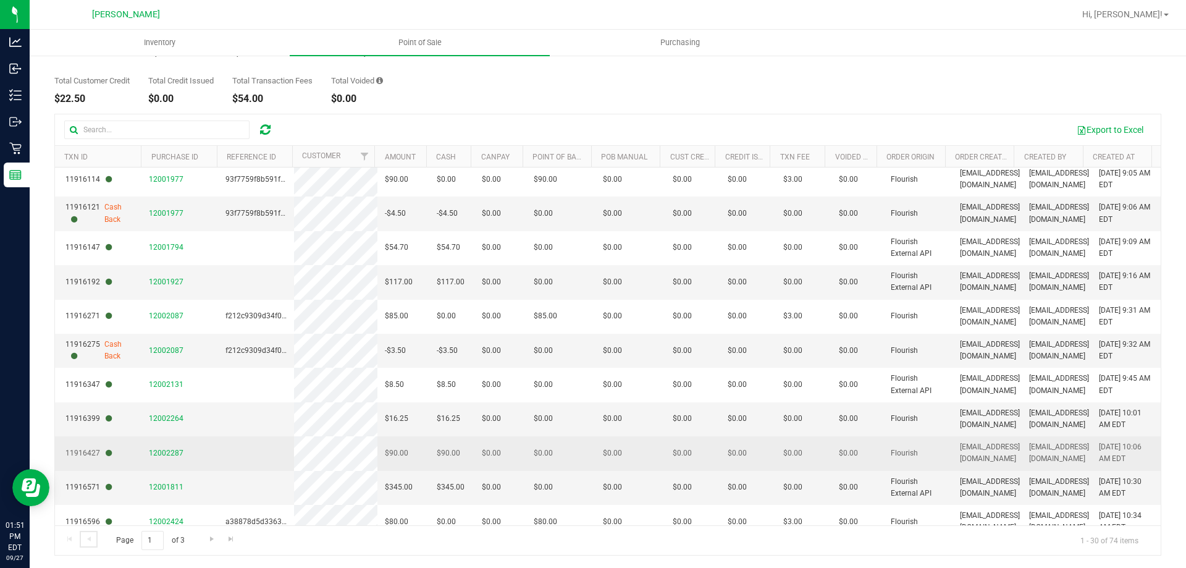
scroll to position [0, 0]
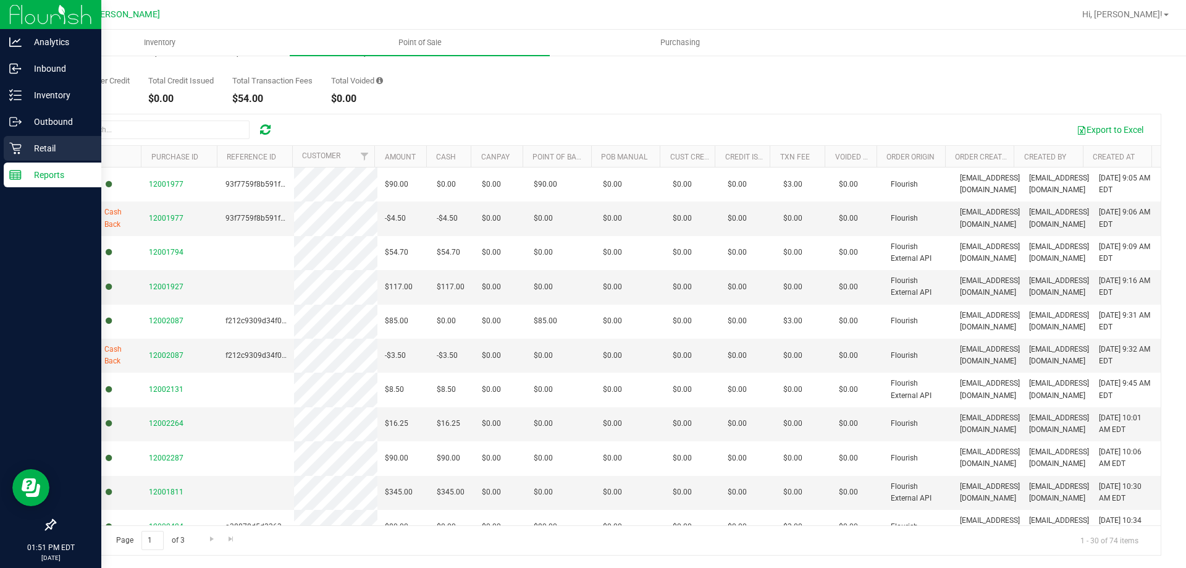
click at [36, 149] on p "Retail" at bounding box center [59, 148] width 74 height 15
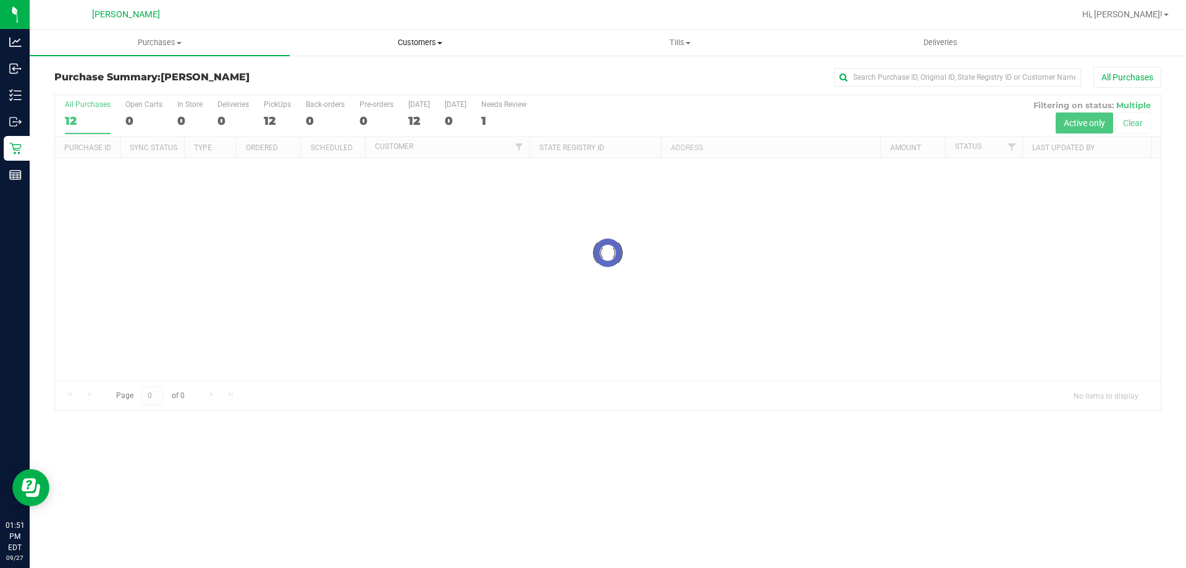
click at [427, 44] on span "Customers" at bounding box center [419, 42] width 259 height 11
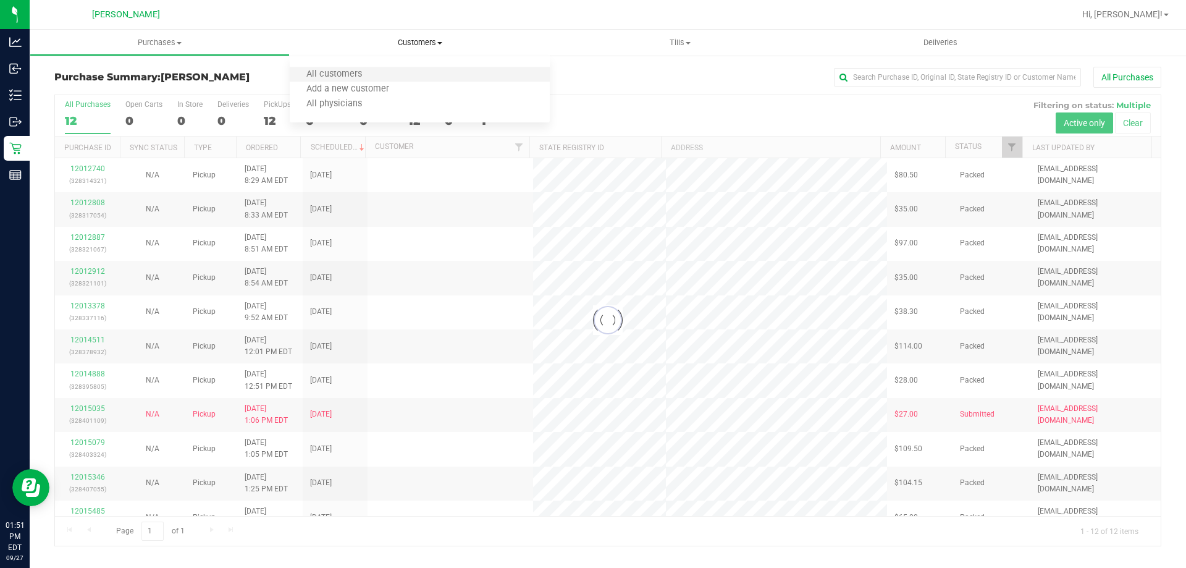
click at [424, 71] on li "All customers" at bounding box center [420, 74] width 260 height 15
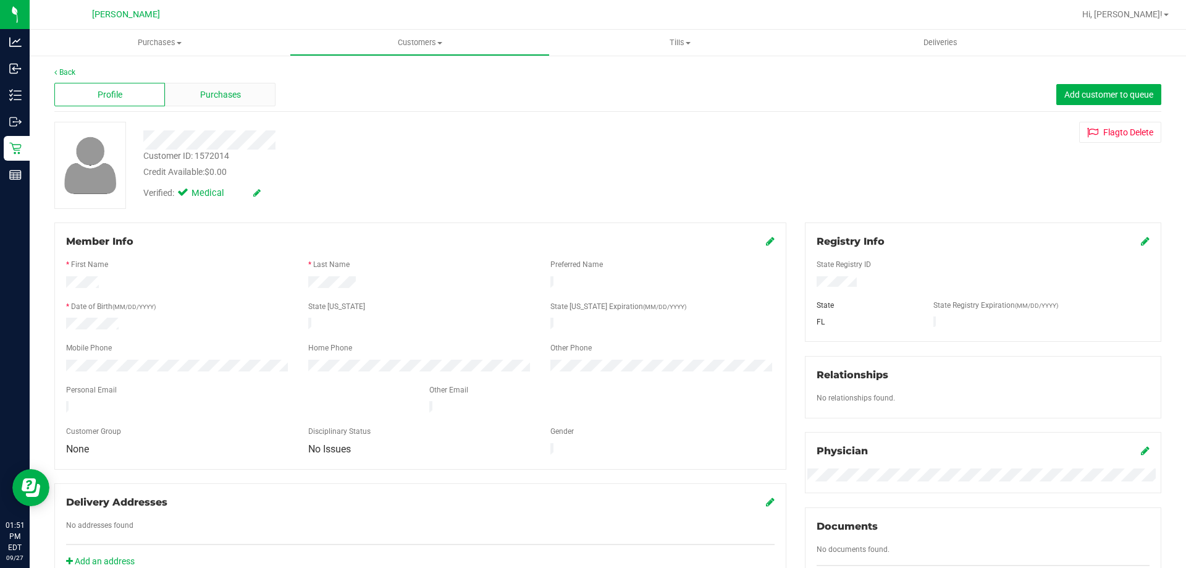
click at [232, 103] on div "Purchases" at bounding box center [220, 94] width 111 height 23
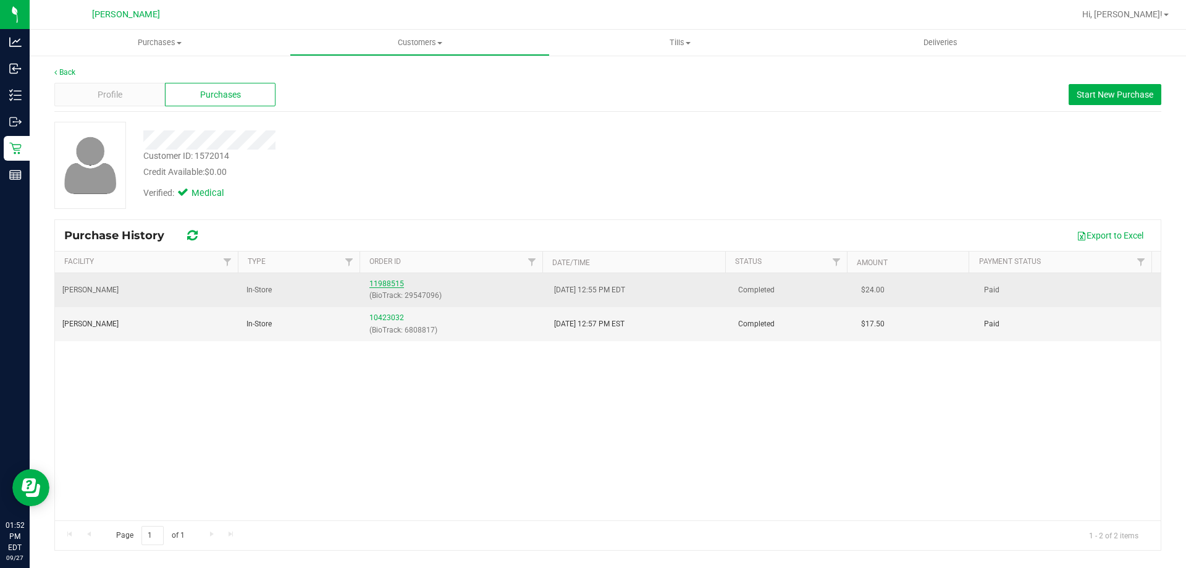
click at [384, 282] on link "11988515" at bounding box center [386, 283] width 35 height 9
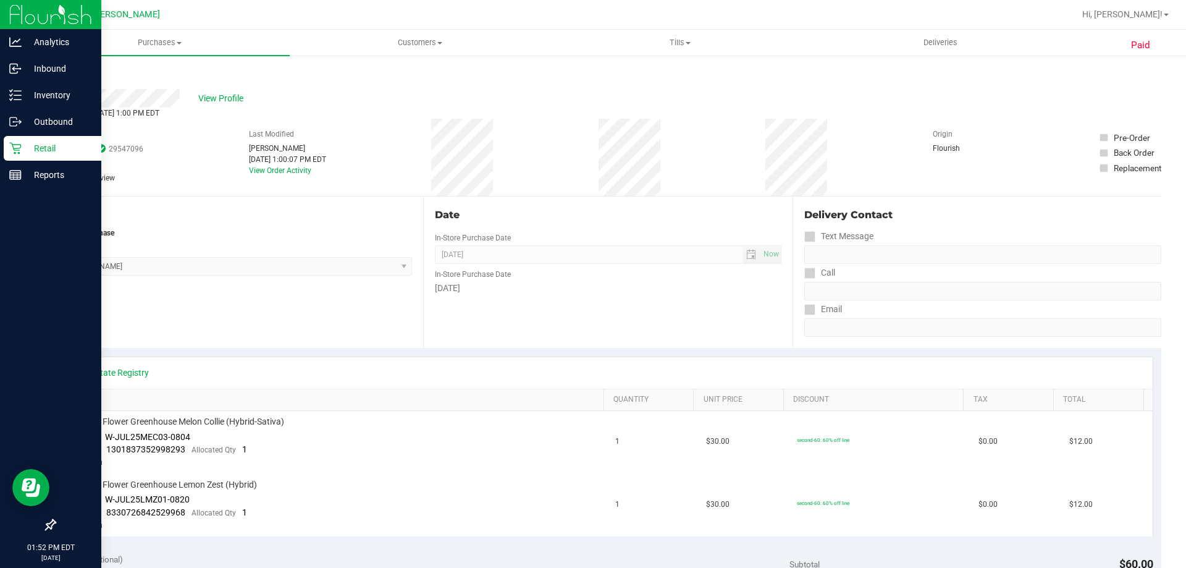
click at [43, 144] on p "Retail" at bounding box center [59, 148] width 74 height 15
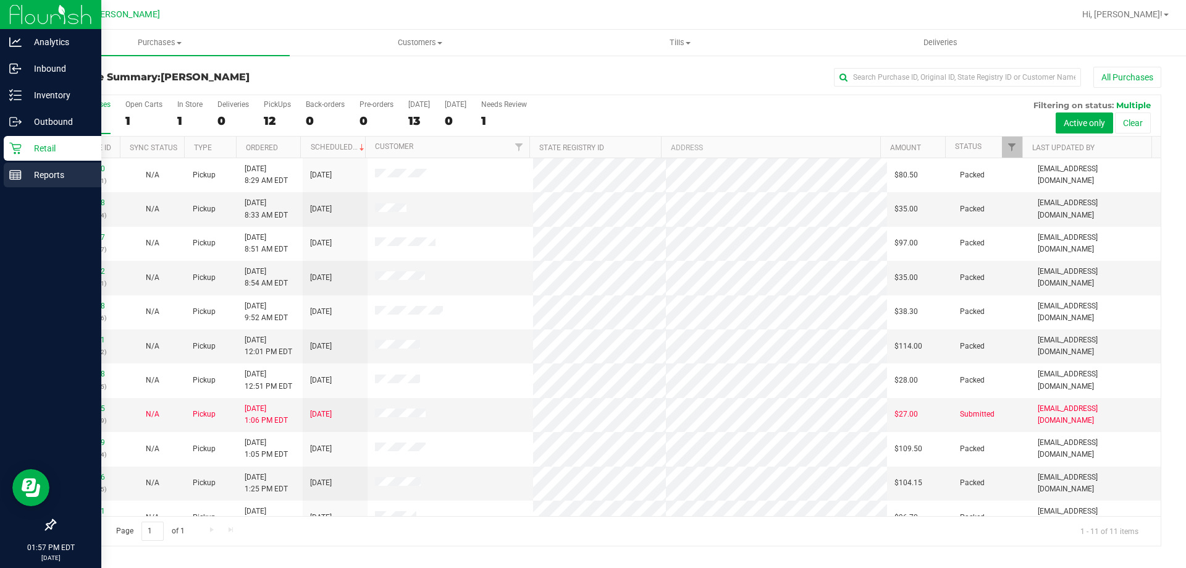
click at [44, 176] on p "Reports" at bounding box center [59, 174] width 74 height 15
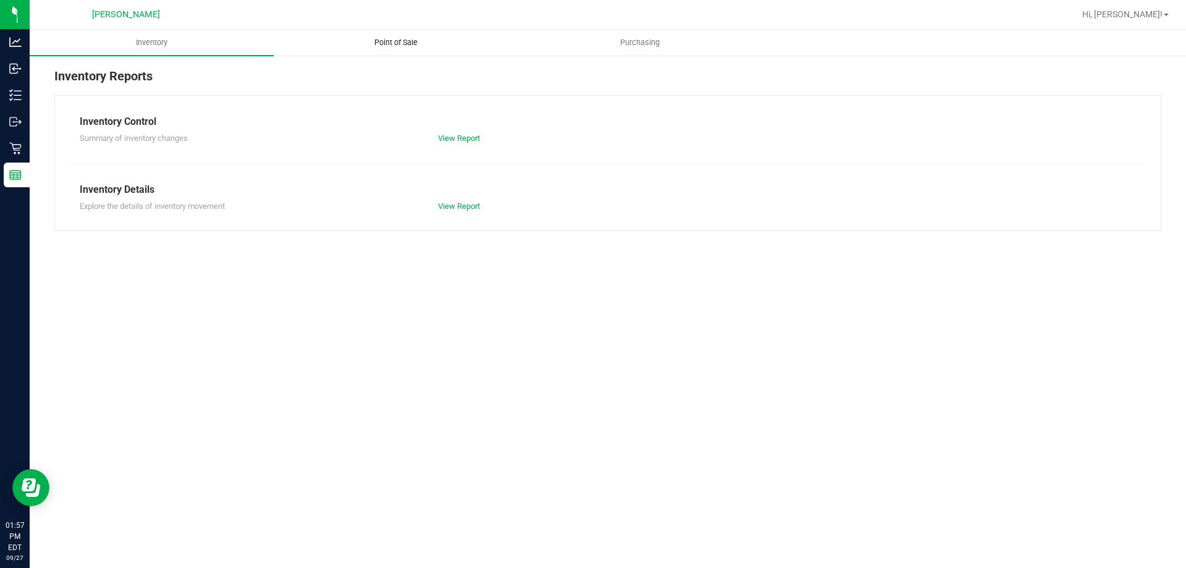
click at [389, 45] on span "Point of Sale" at bounding box center [396, 42] width 77 height 11
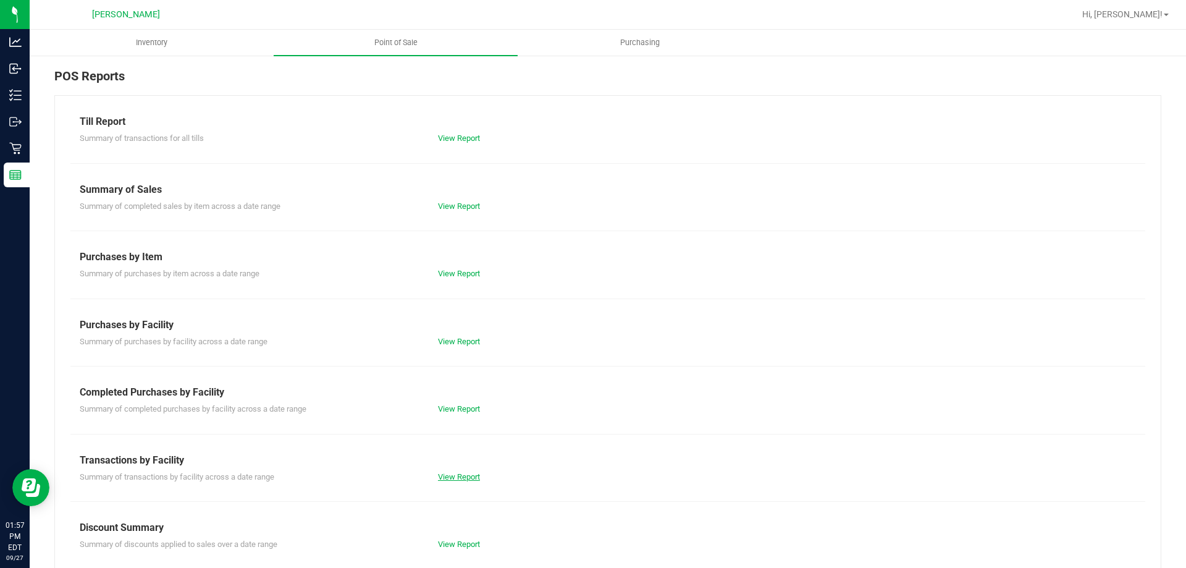
click at [448, 476] on link "View Report" at bounding box center [459, 476] width 42 height 9
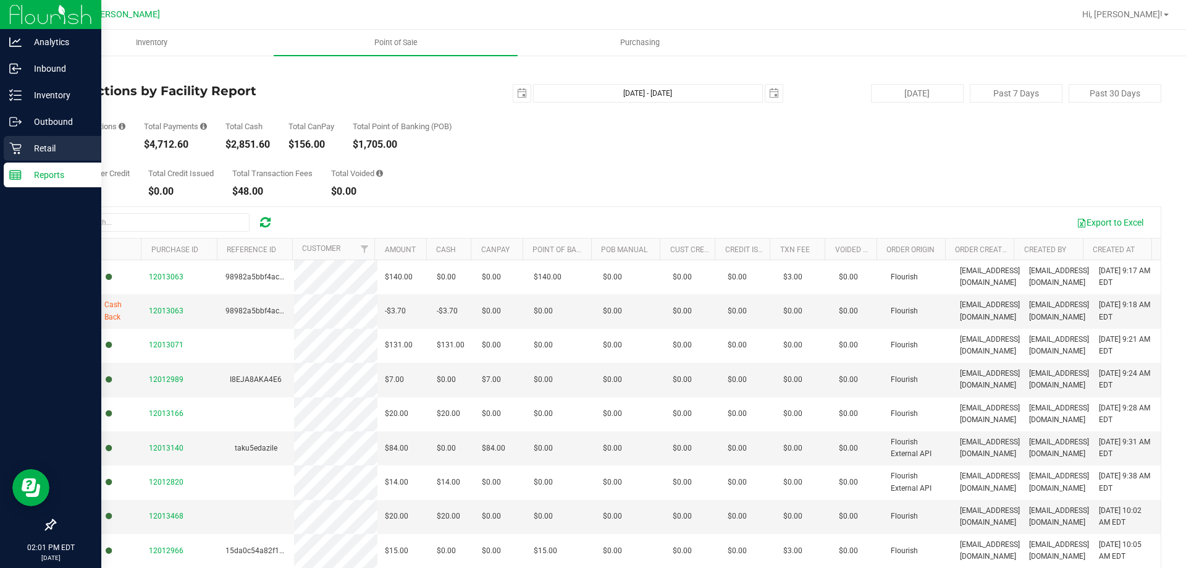
click at [36, 144] on p "Retail" at bounding box center [59, 148] width 74 height 15
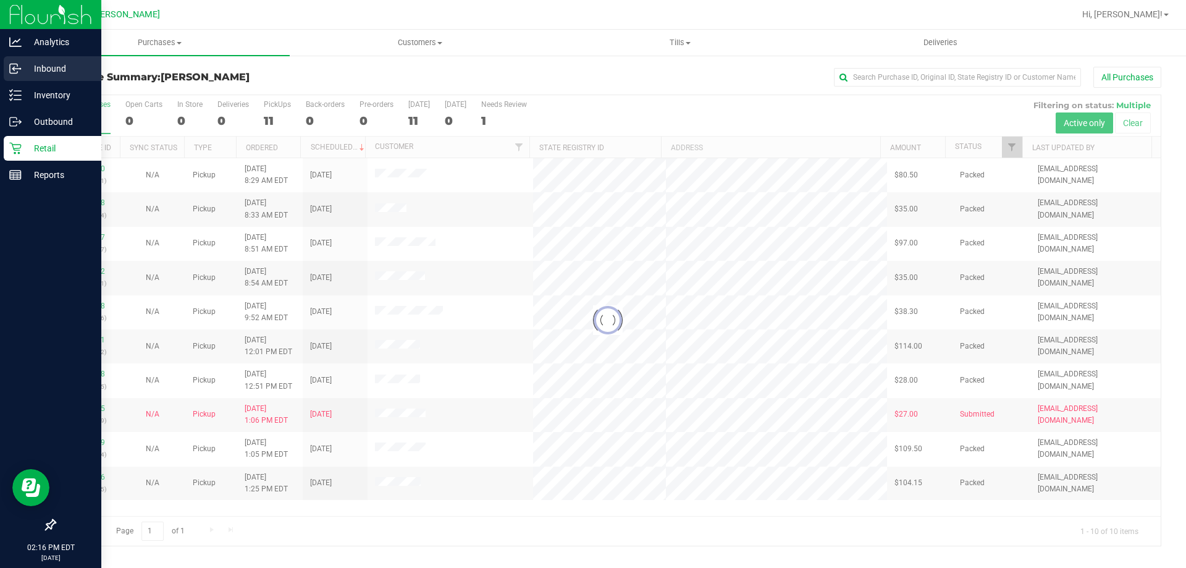
click at [41, 62] on p "Inbound" at bounding box center [59, 68] width 74 height 15
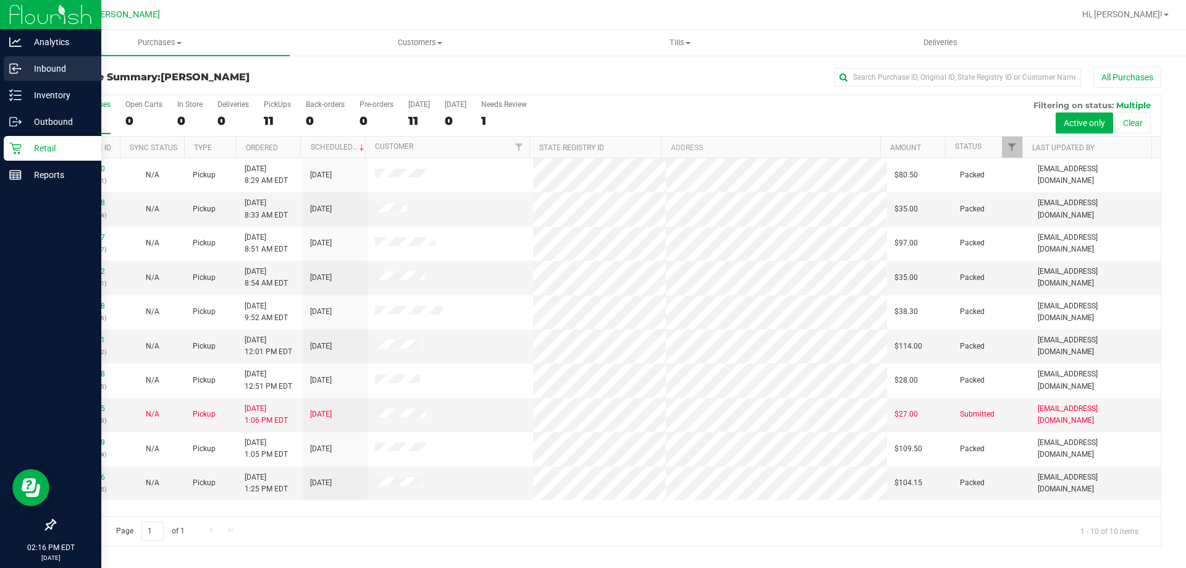
click at [45, 72] on p "Inbound" at bounding box center [59, 68] width 74 height 15
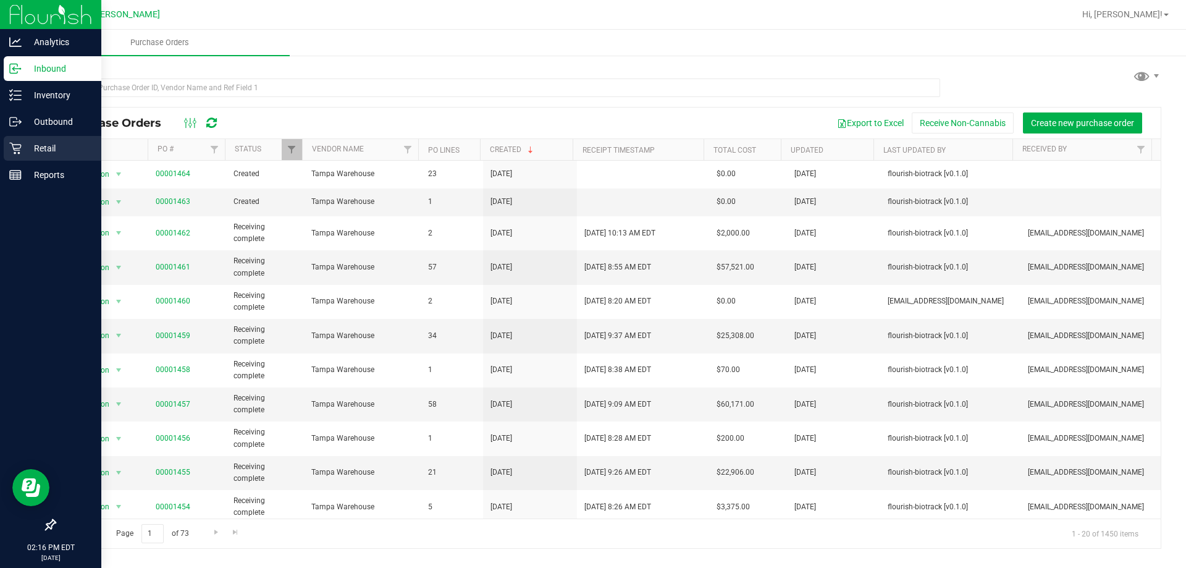
click at [45, 145] on p "Retail" at bounding box center [59, 148] width 74 height 15
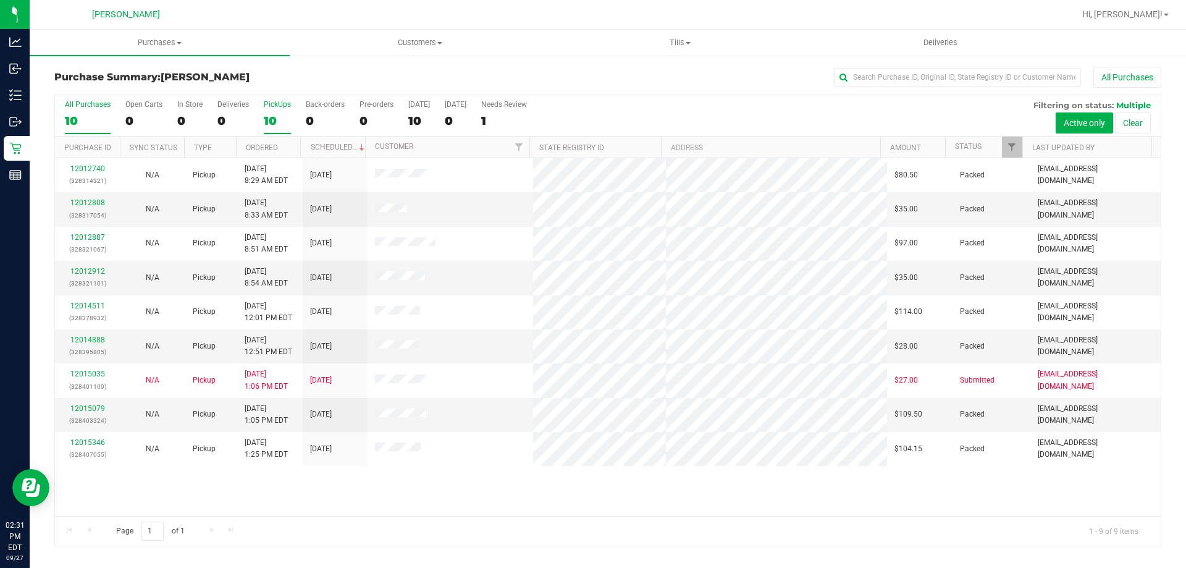
click at [268, 106] on div "PickUps" at bounding box center [277, 104] width 27 height 9
click at [0, 0] on input "PickUps 10" at bounding box center [0, 0] width 0 height 0
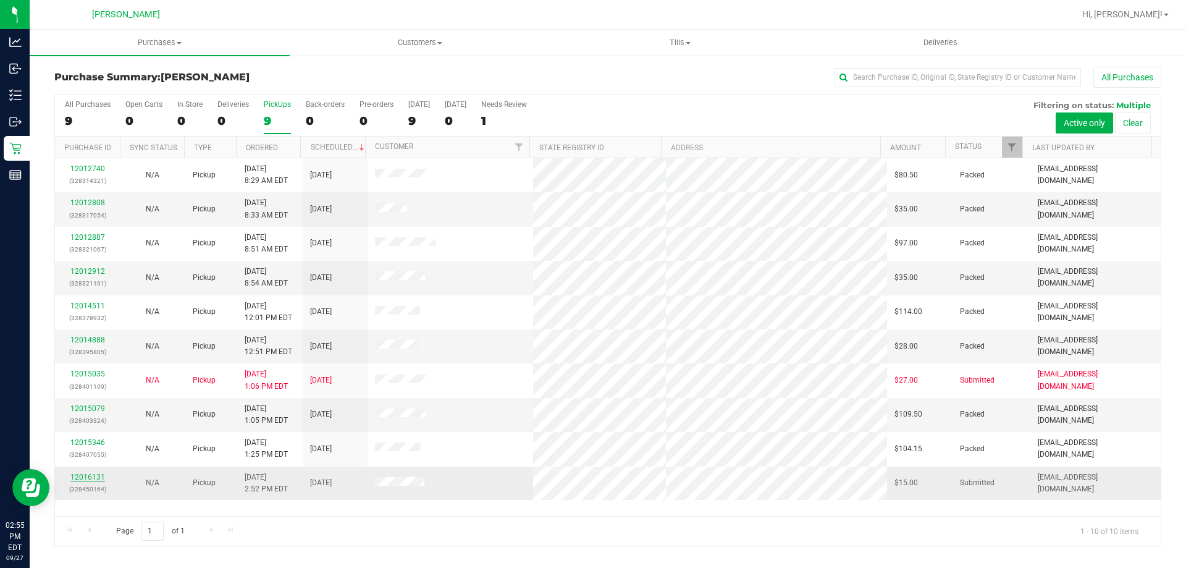
click at [96, 478] on link "12016131" at bounding box center [87, 477] width 35 height 9
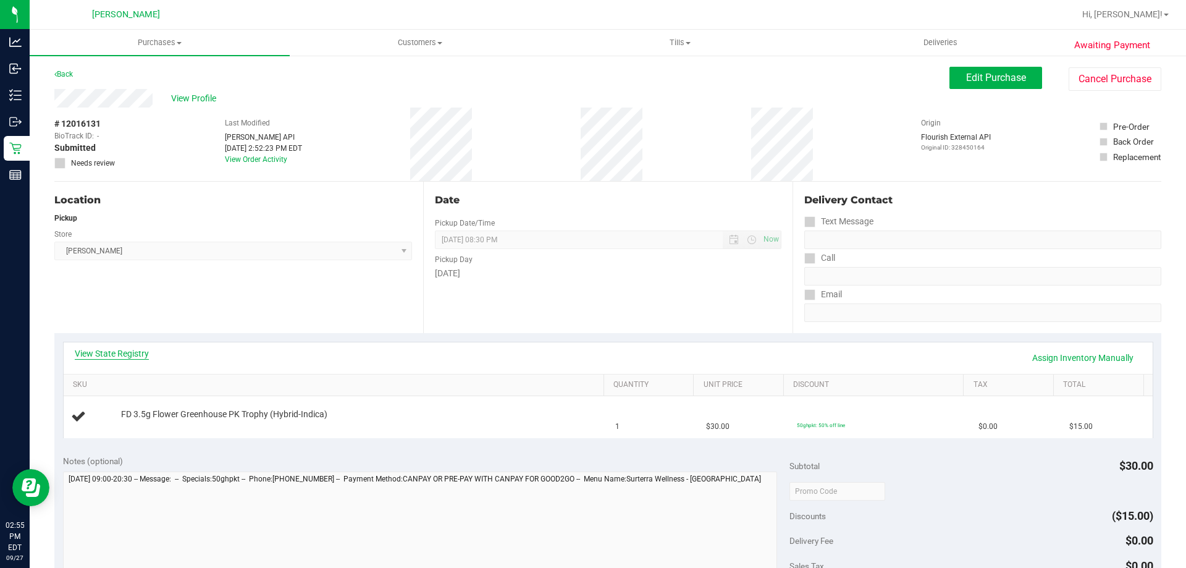
click at [123, 352] on link "View State Registry" at bounding box center [112, 353] width 74 height 12
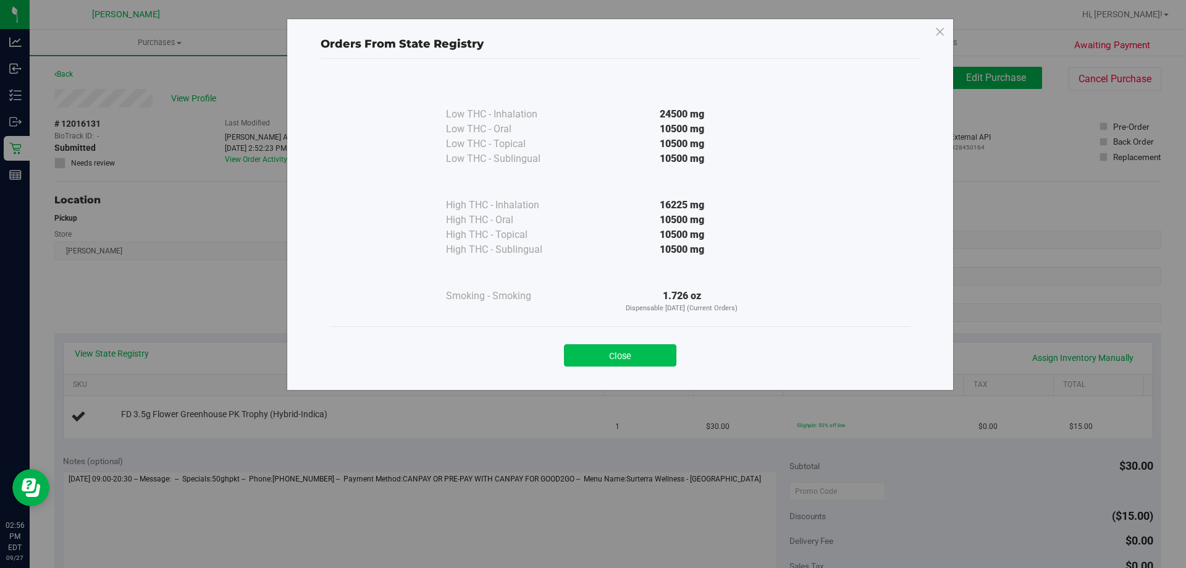
click at [624, 345] on button "Close" at bounding box center [620, 355] width 112 height 22
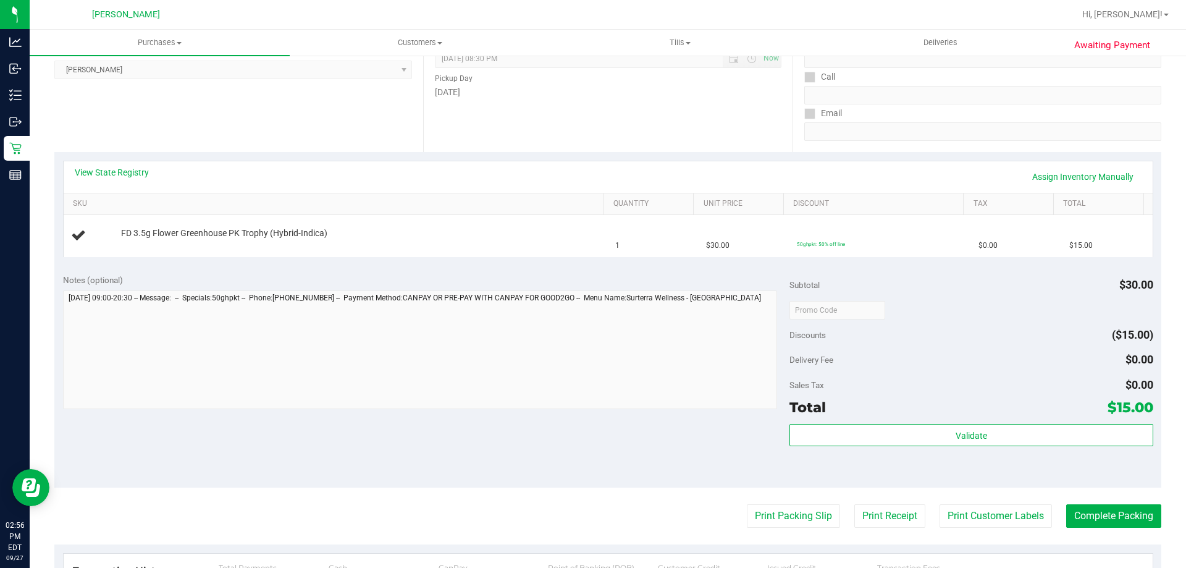
scroll to position [309, 0]
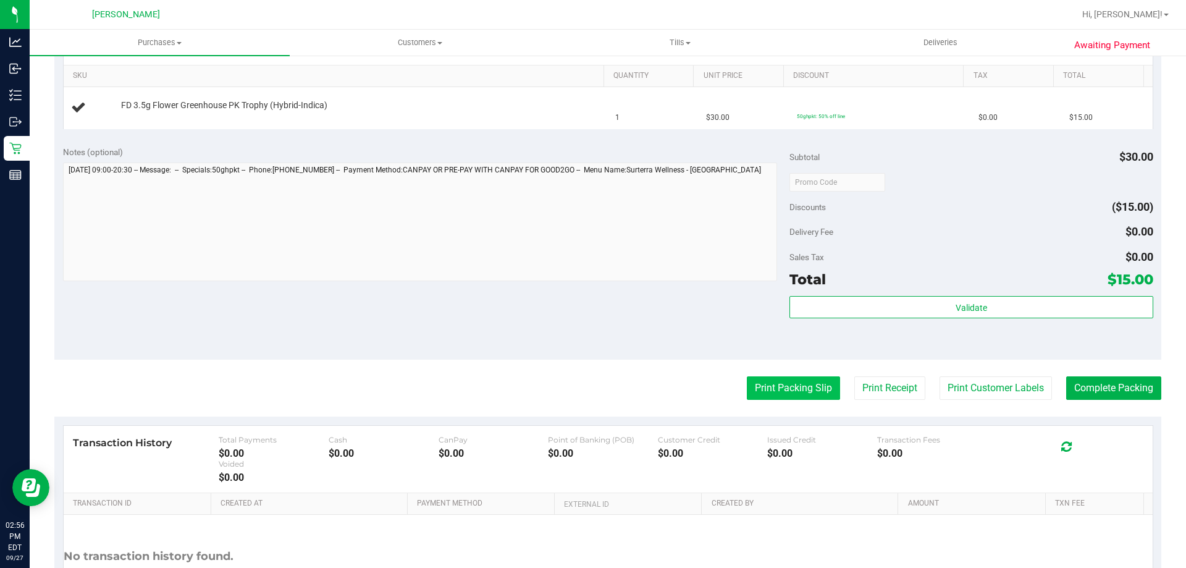
click at [797, 384] on button "Print Packing Slip" at bounding box center [793, 387] width 93 height 23
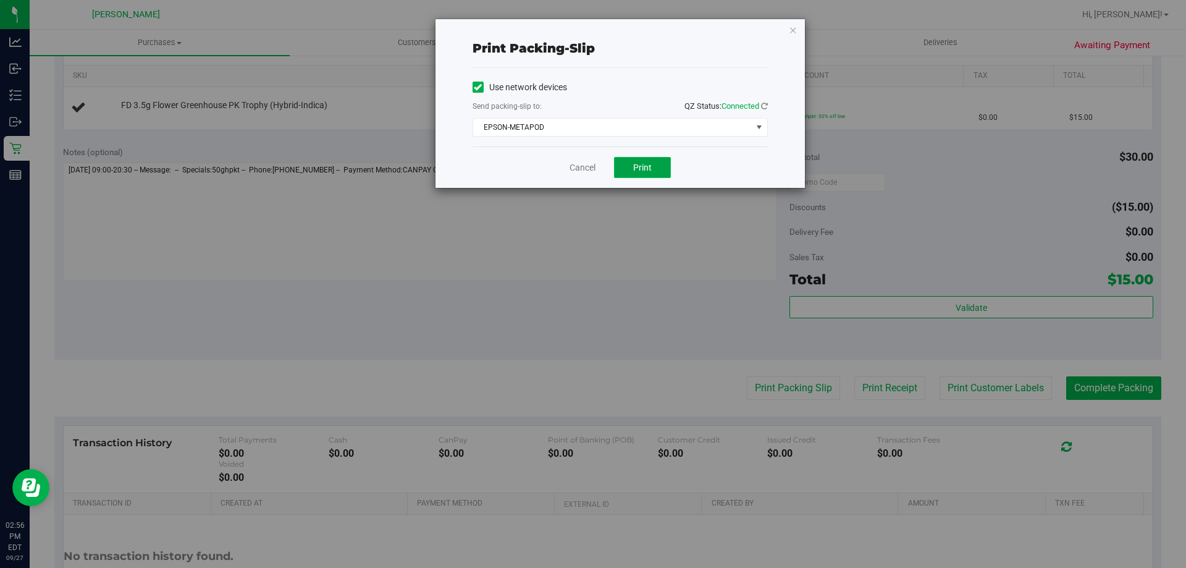
click at [644, 164] on span "Print" at bounding box center [642, 167] width 19 height 10
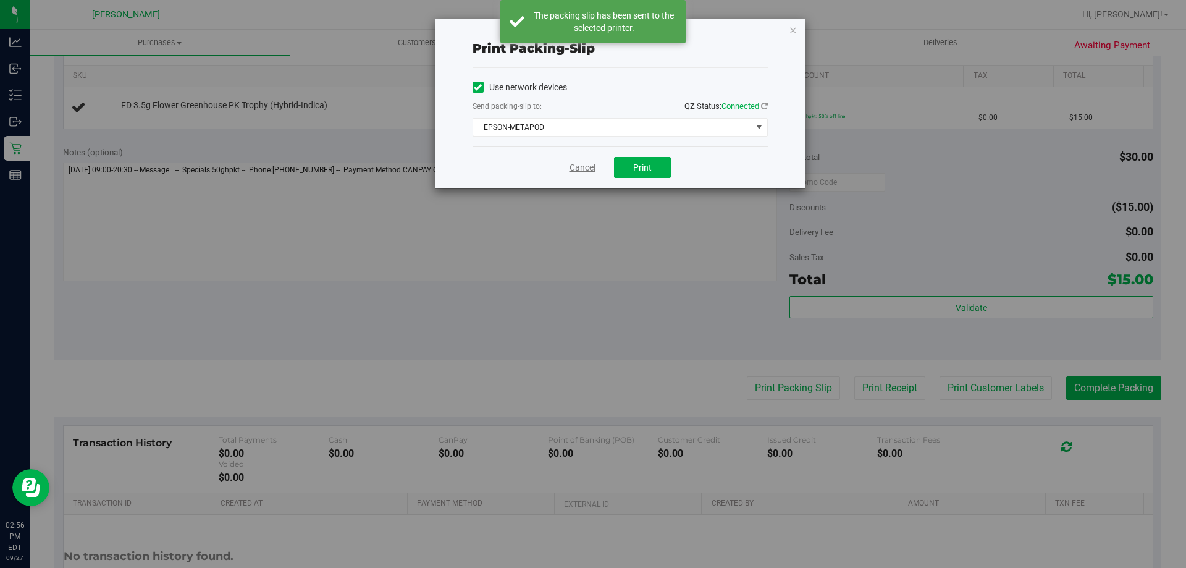
click at [582, 166] on link "Cancel" at bounding box center [583, 167] width 26 height 13
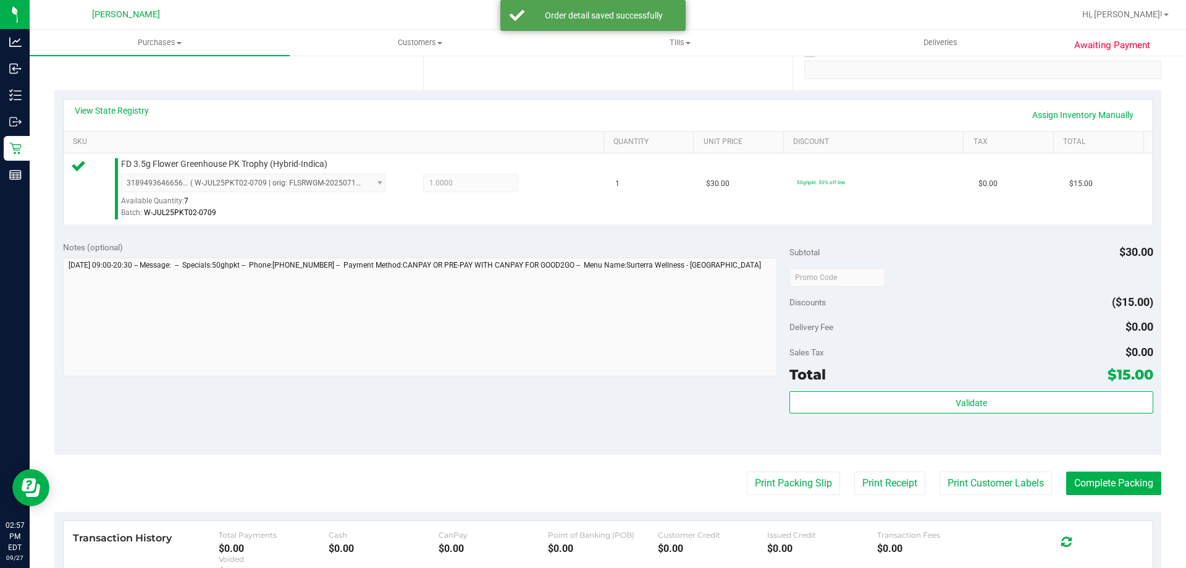
scroll to position [371, 0]
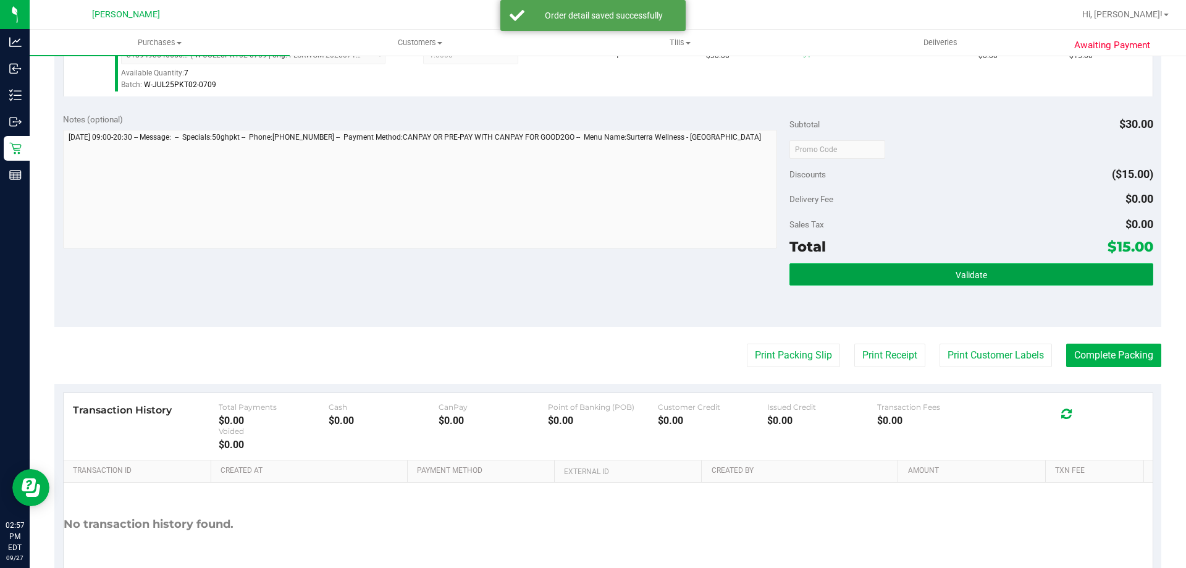
click at [971, 281] on button "Validate" at bounding box center [970, 274] width 363 height 22
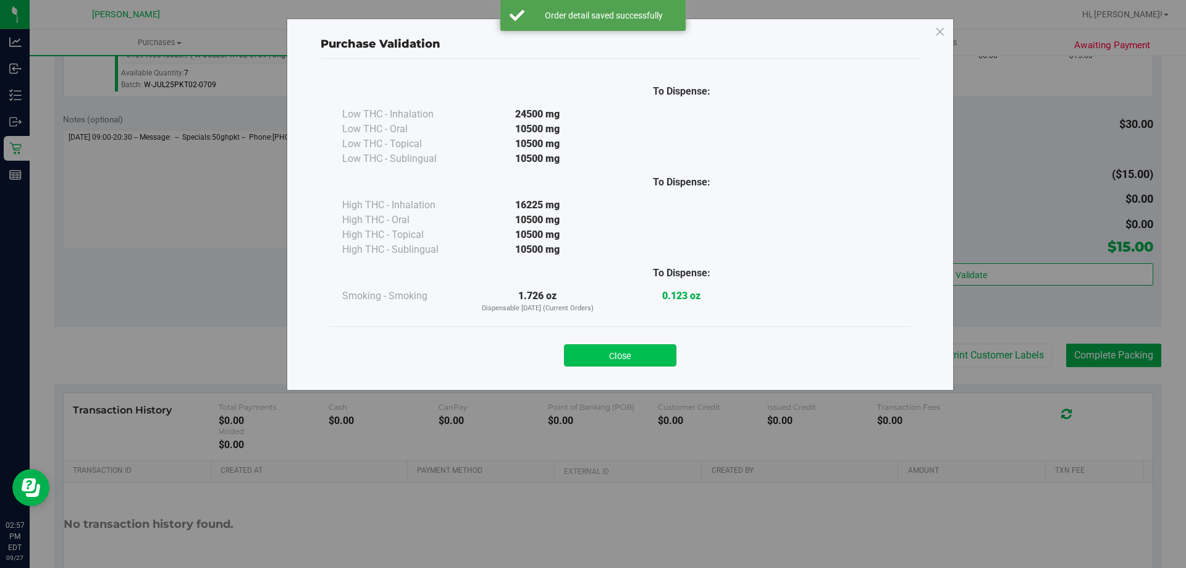
click at [634, 356] on button "Close" at bounding box center [620, 355] width 112 height 22
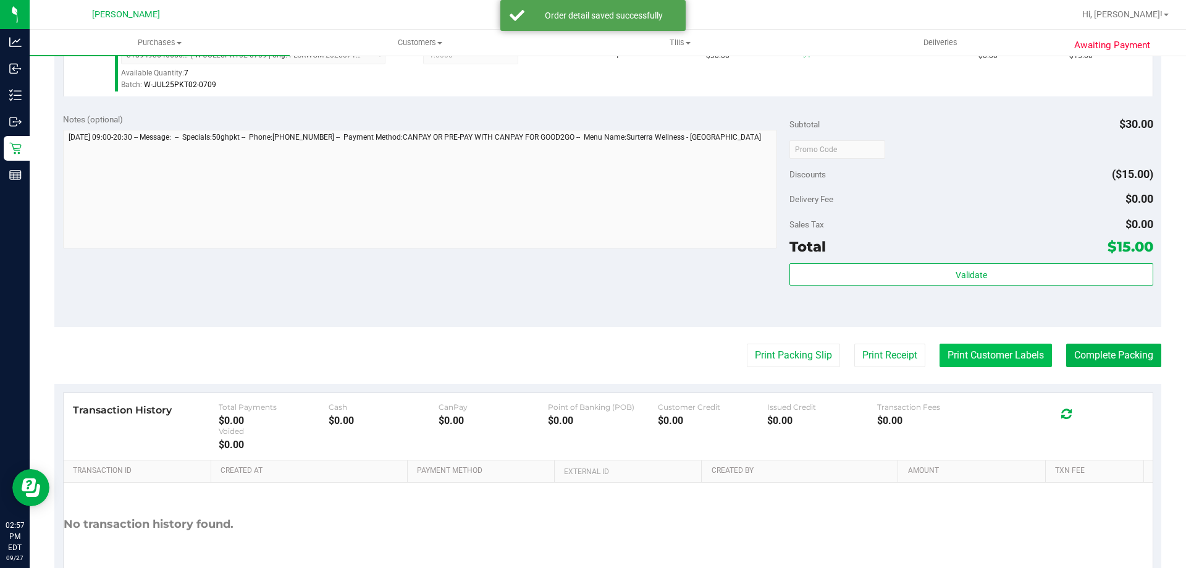
click at [962, 354] on button "Print Customer Labels" at bounding box center [996, 354] width 112 height 23
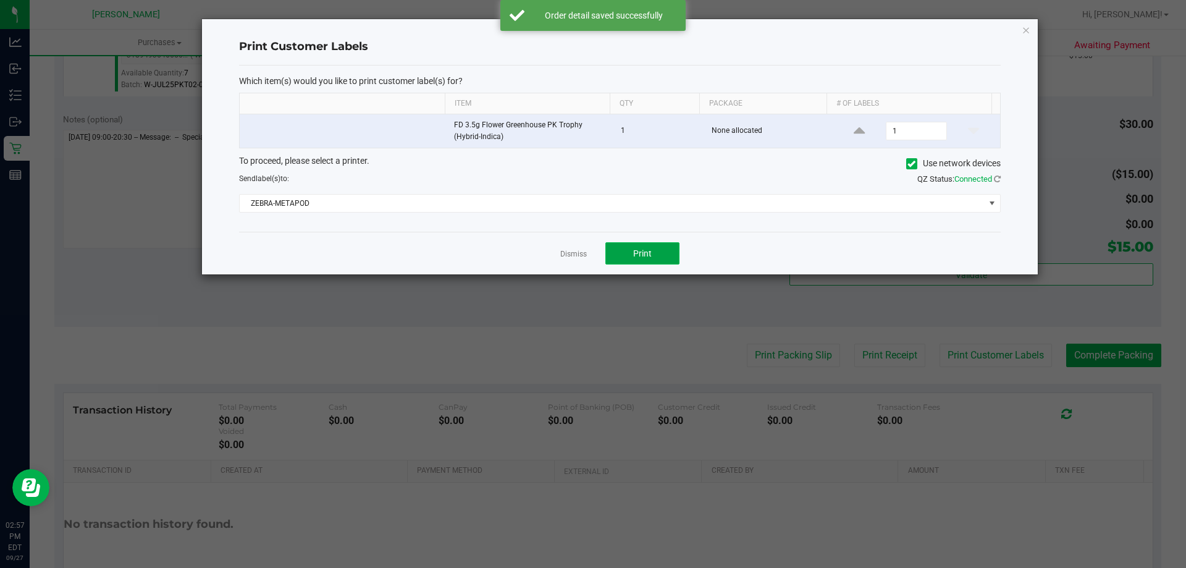
click at [650, 251] on span "Print" at bounding box center [642, 253] width 19 height 10
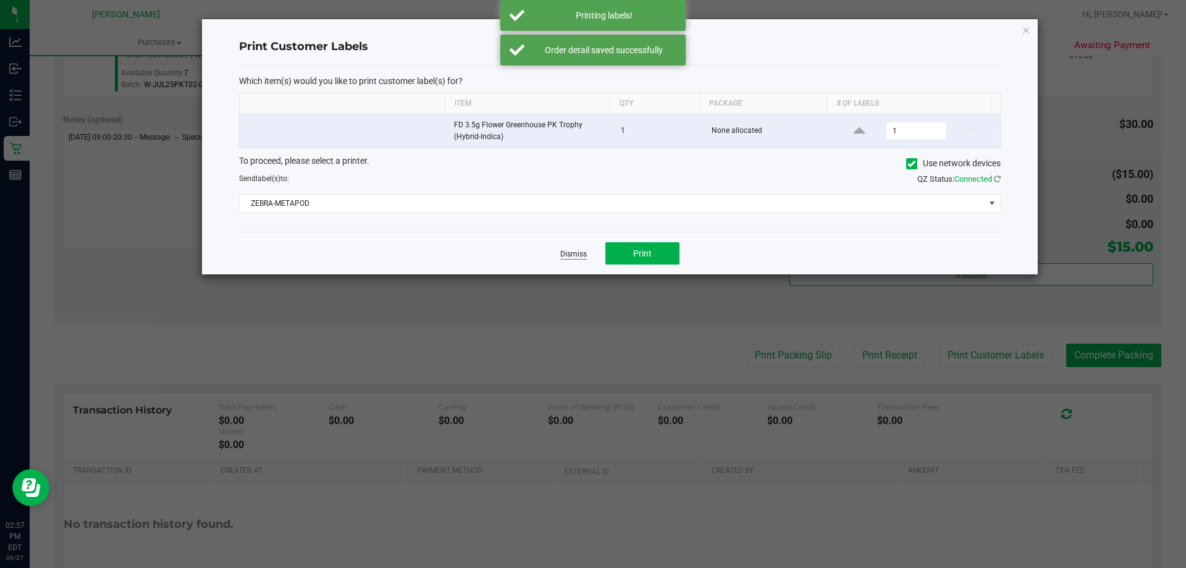
click at [576, 257] on link "Dismiss" at bounding box center [573, 254] width 27 height 11
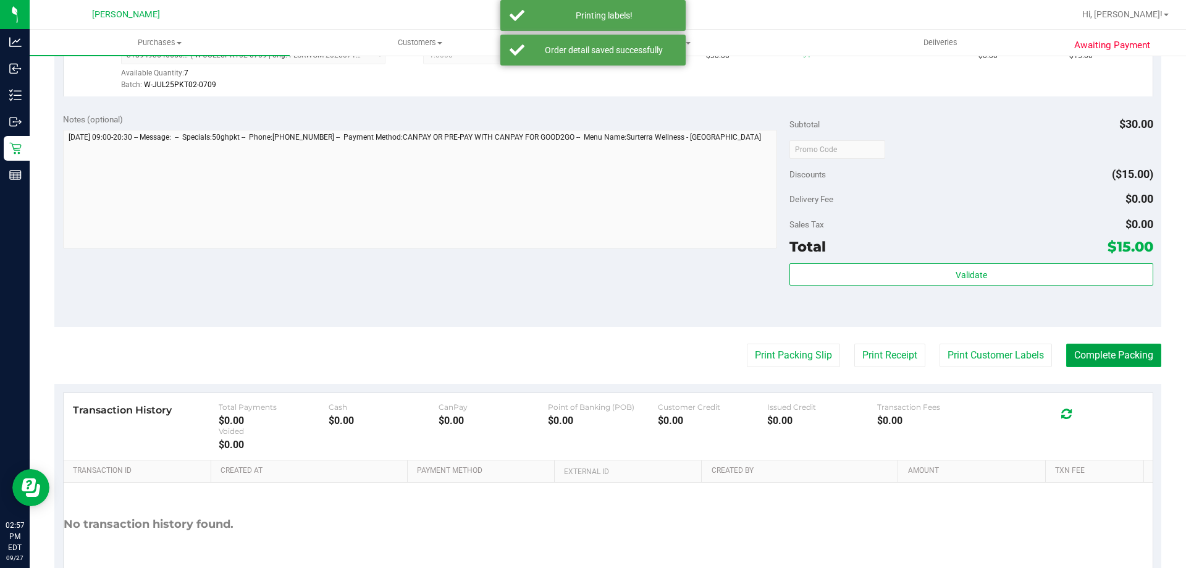
drag, startPoint x: 1088, startPoint y: 359, endPoint x: 1088, endPoint y: 345, distance: 14.2
click at [1088, 358] on button "Complete Packing" at bounding box center [1113, 354] width 95 height 23
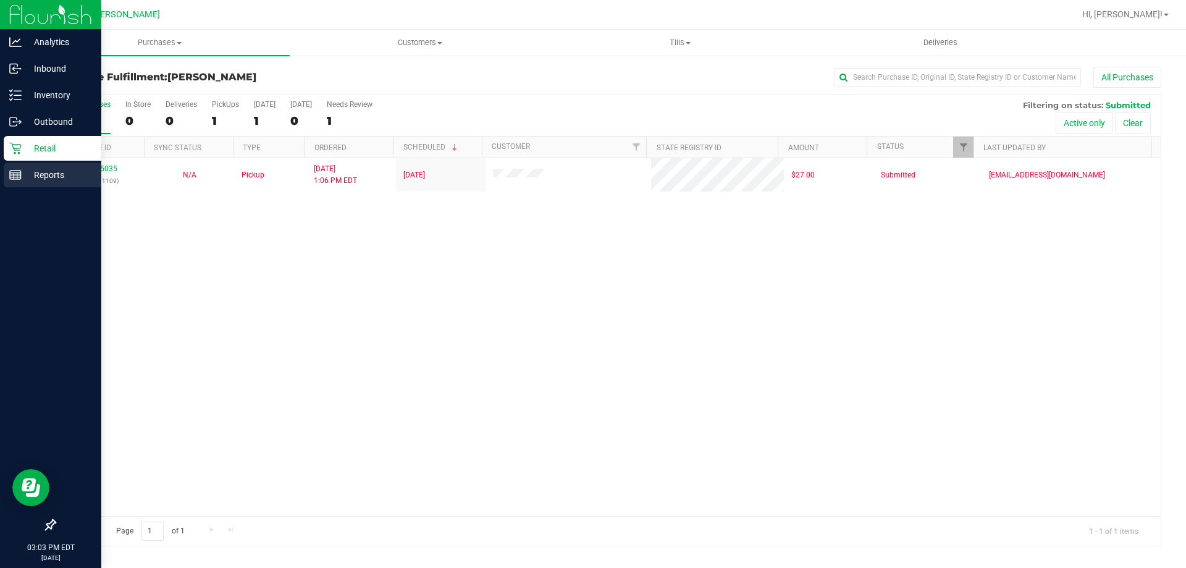
click at [40, 175] on p "Reports" at bounding box center [59, 174] width 74 height 15
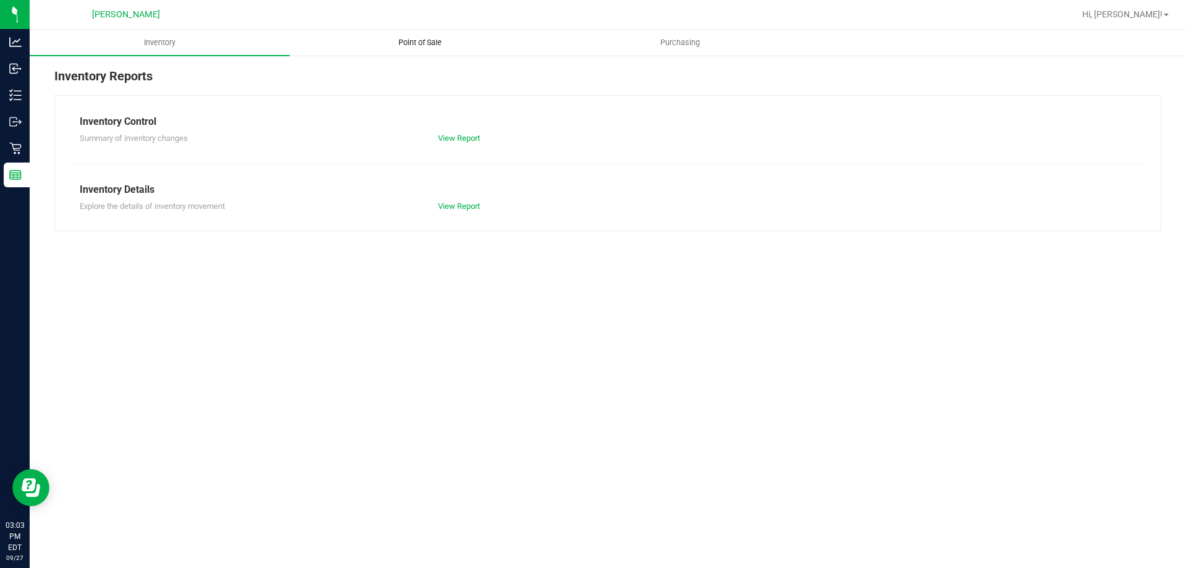
click at [413, 38] on span "Point of Sale" at bounding box center [420, 42] width 77 height 11
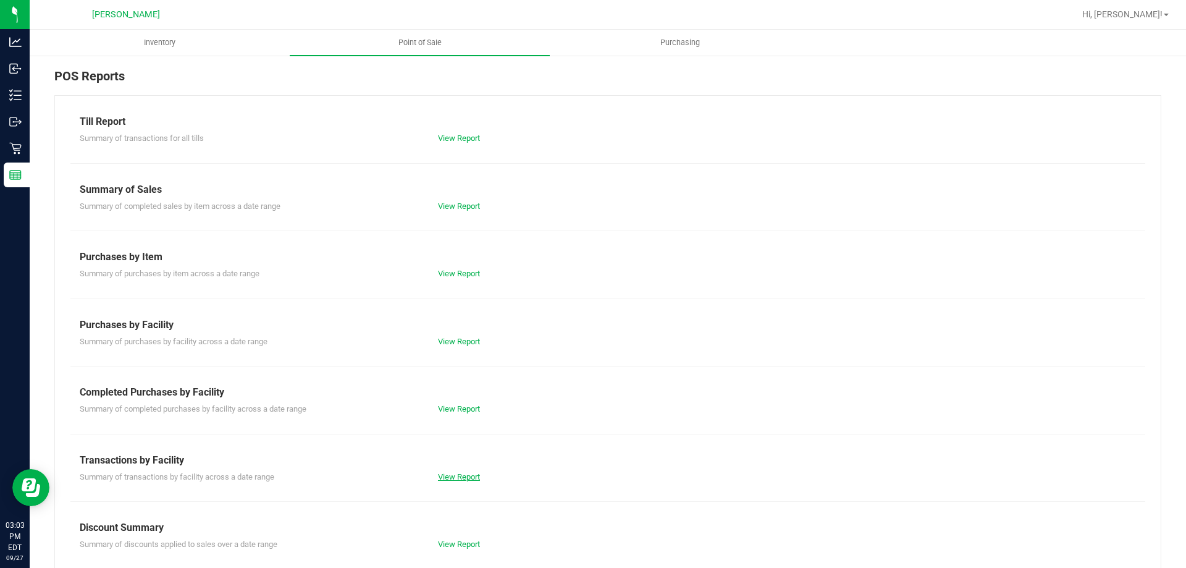
click at [468, 480] on link "View Report" at bounding box center [459, 476] width 42 height 9
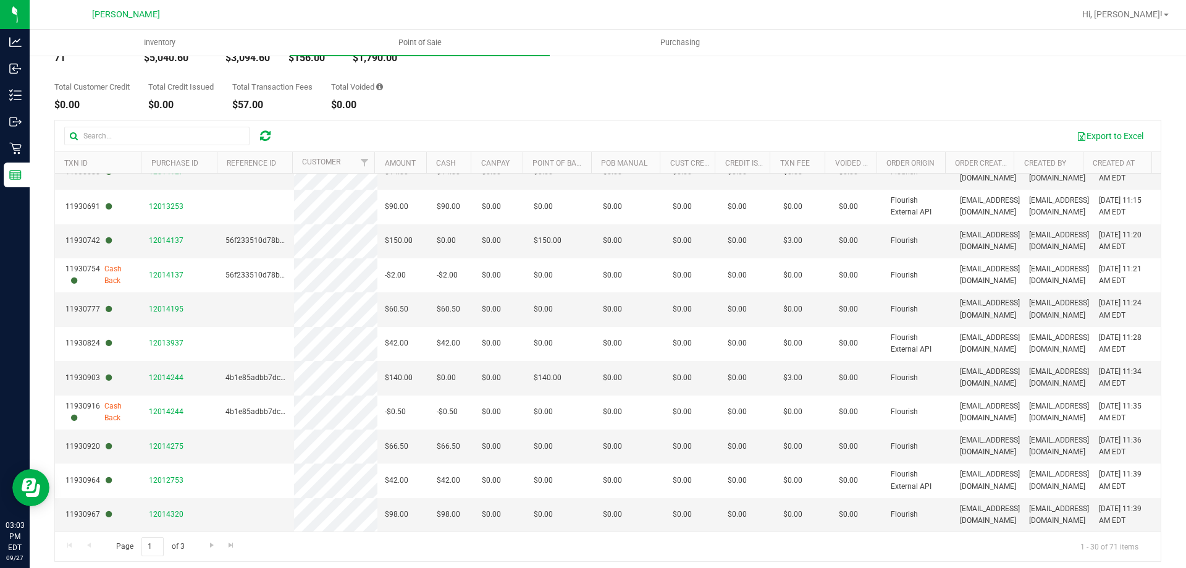
scroll to position [93, 0]
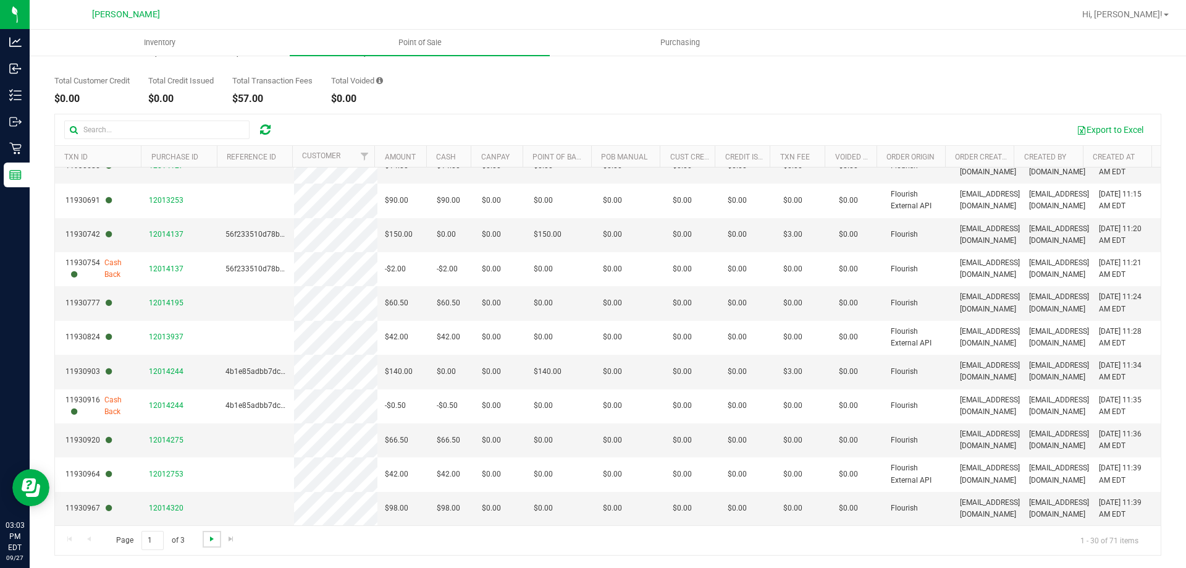
click at [212, 538] on span "Go to the next page" at bounding box center [212, 539] width 10 height 10
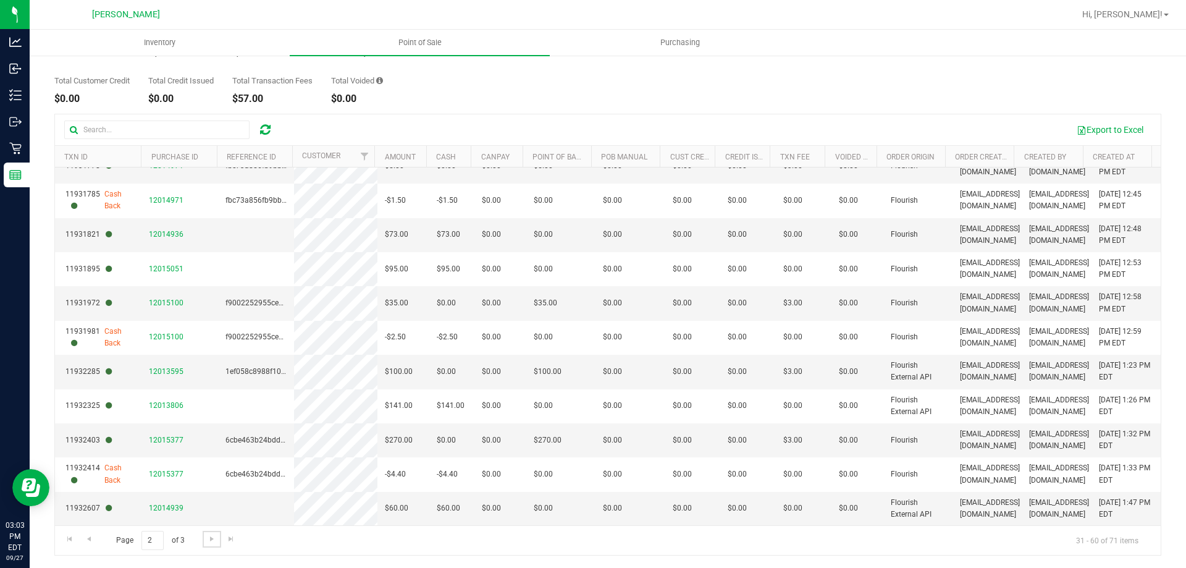
scroll to position [0, 0]
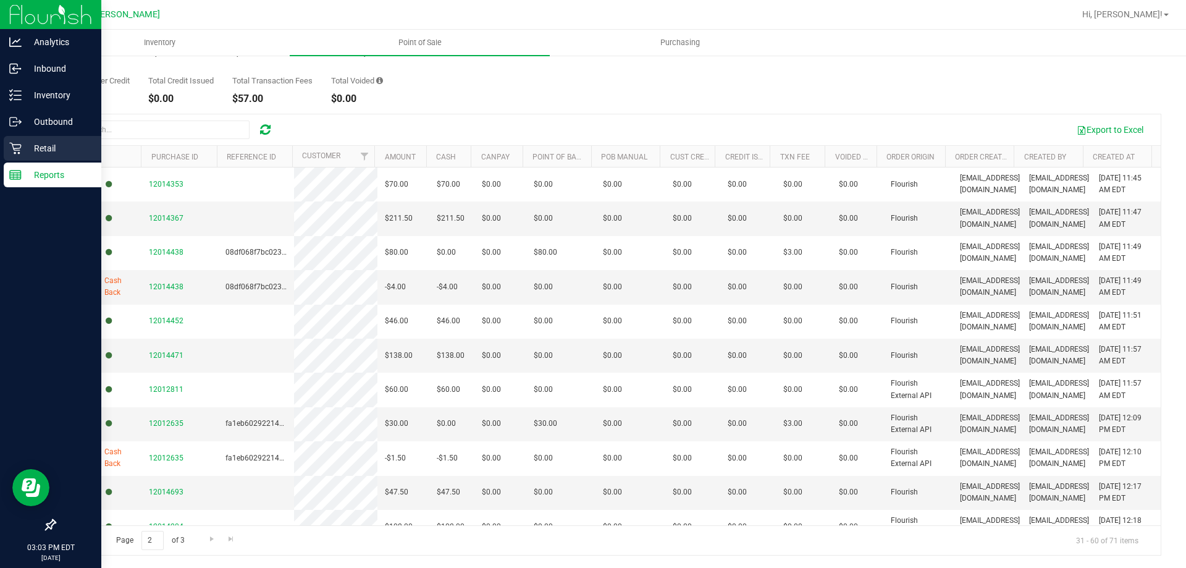
click at [53, 146] on p "Retail" at bounding box center [59, 148] width 74 height 15
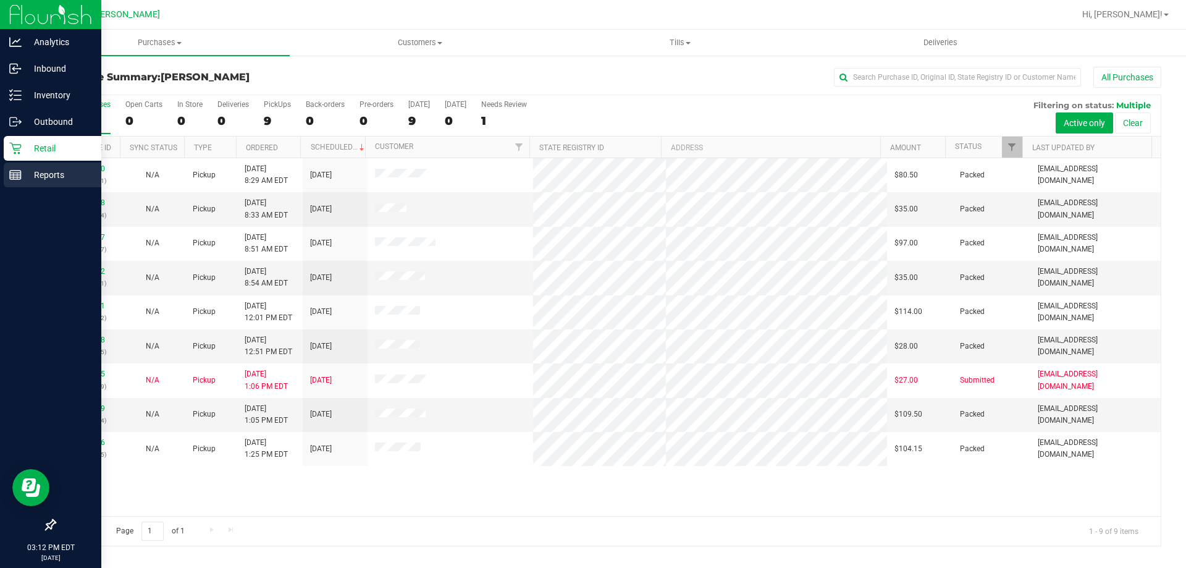
click at [54, 170] on p "Reports" at bounding box center [59, 174] width 74 height 15
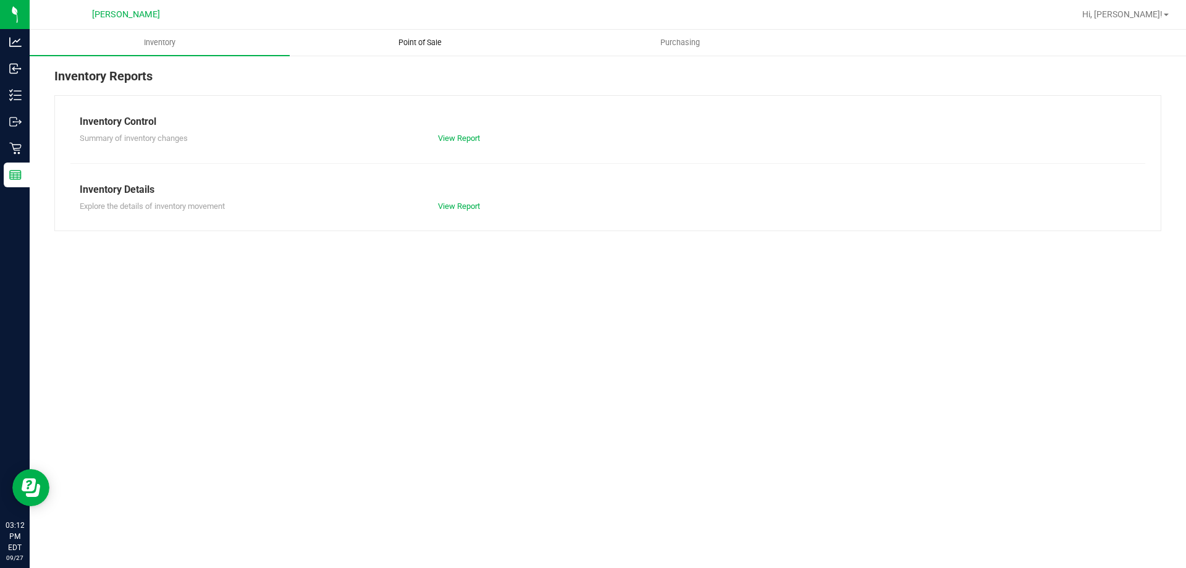
click at [411, 39] on span "Point of Sale" at bounding box center [420, 42] width 77 height 11
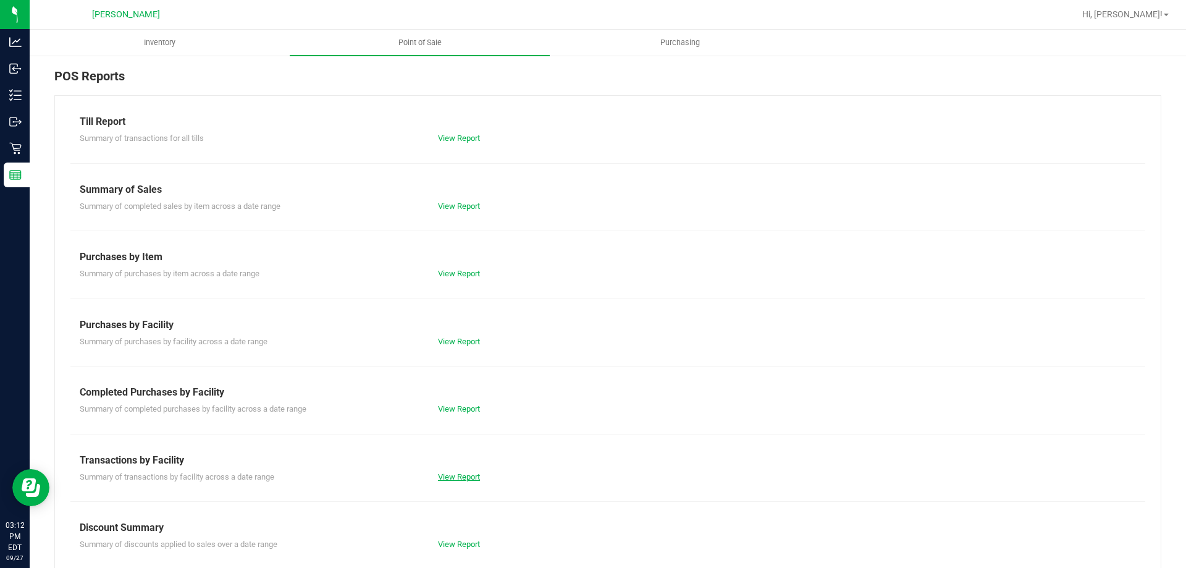
click at [452, 476] on link "View Report" at bounding box center [459, 476] width 42 height 9
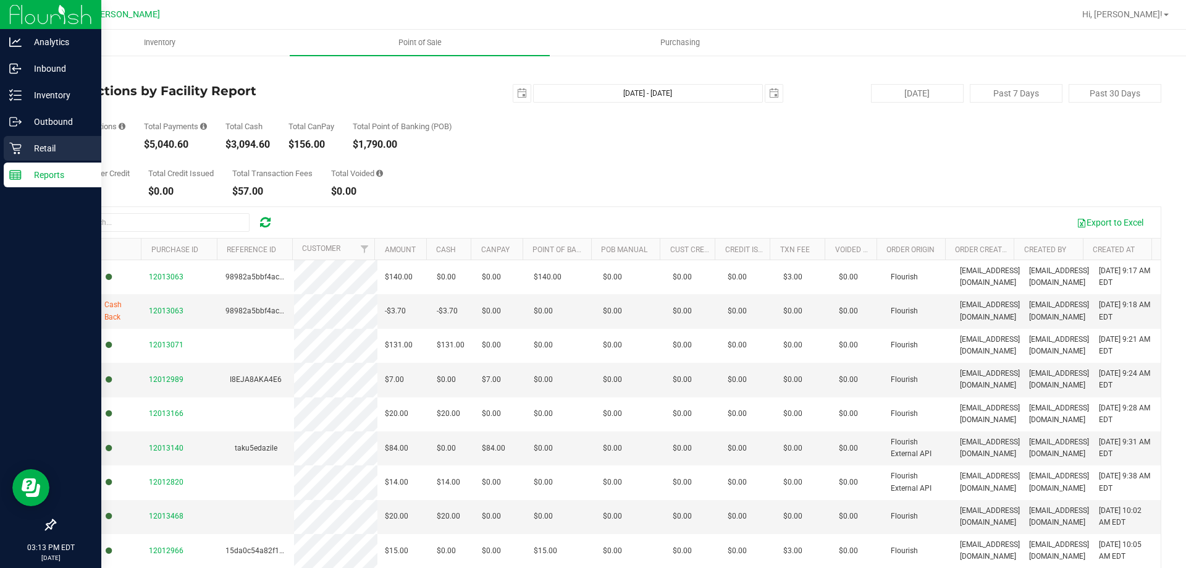
click at [36, 141] on p "Retail" at bounding box center [59, 148] width 74 height 15
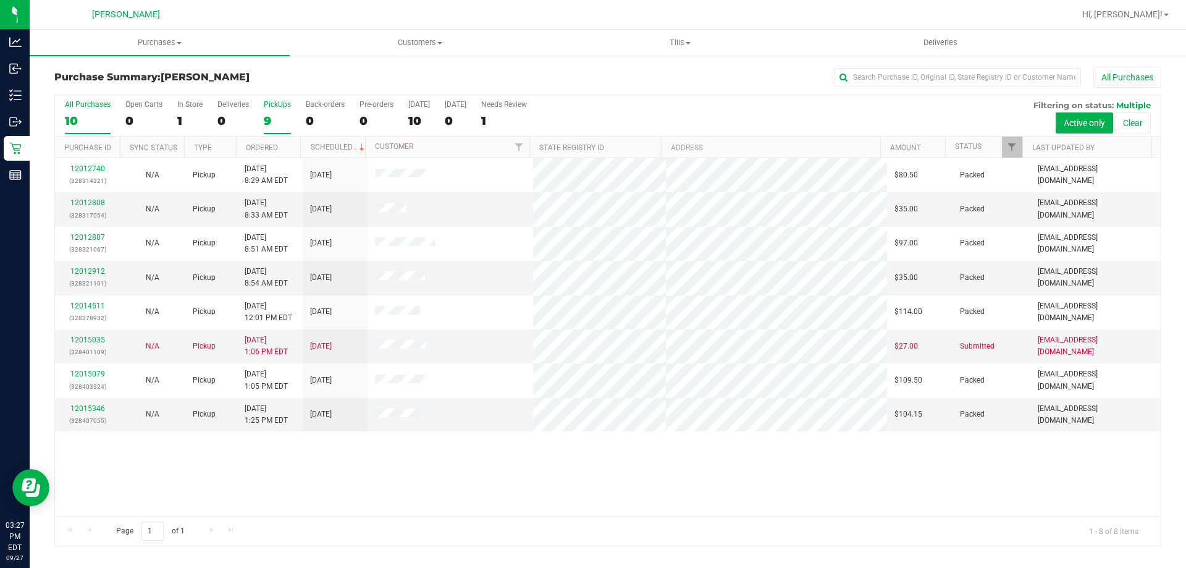
click at [284, 103] on div "PickUps" at bounding box center [277, 104] width 27 height 9
click at [0, 0] on input "PickUps 9" at bounding box center [0, 0] width 0 height 0
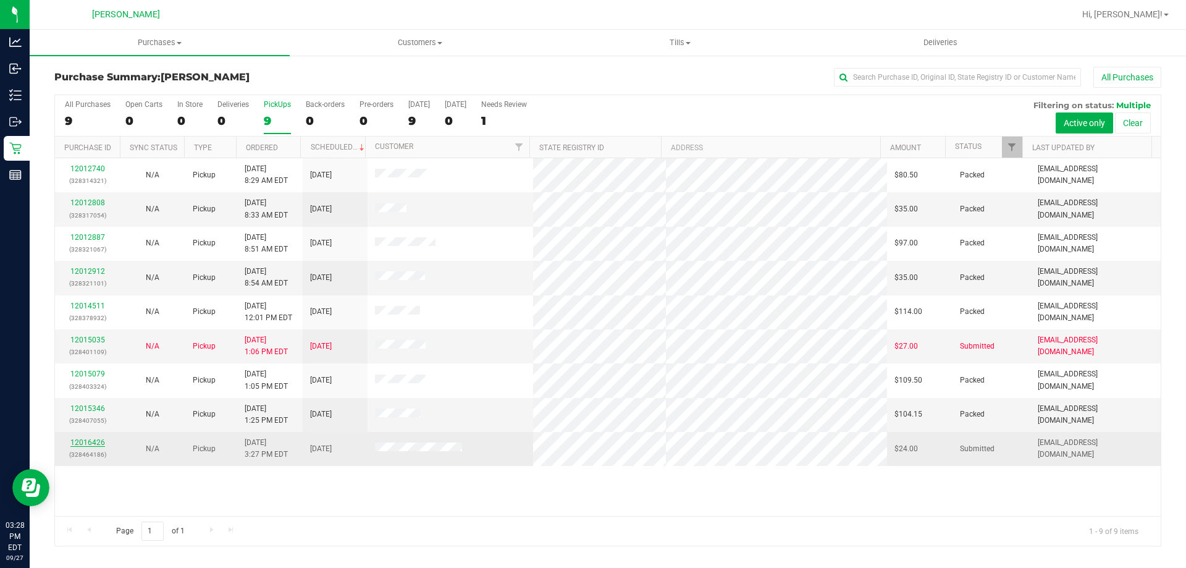
click at [80, 440] on link "12016426" at bounding box center [87, 442] width 35 height 9
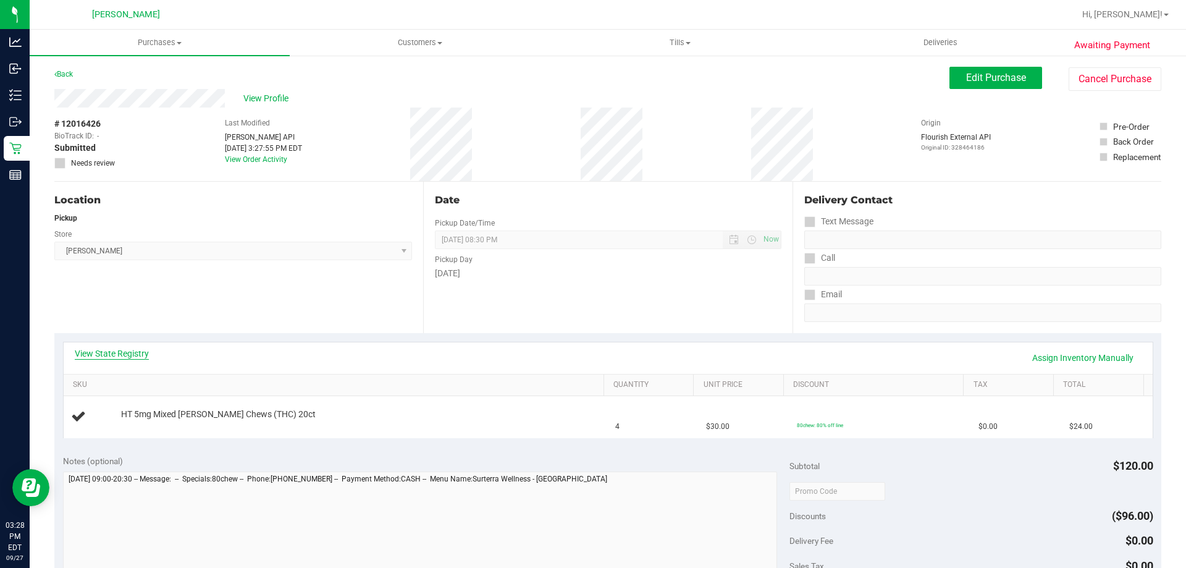
click at [131, 350] on link "View State Registry" at bounding box center [112, 353] width 74 height 12
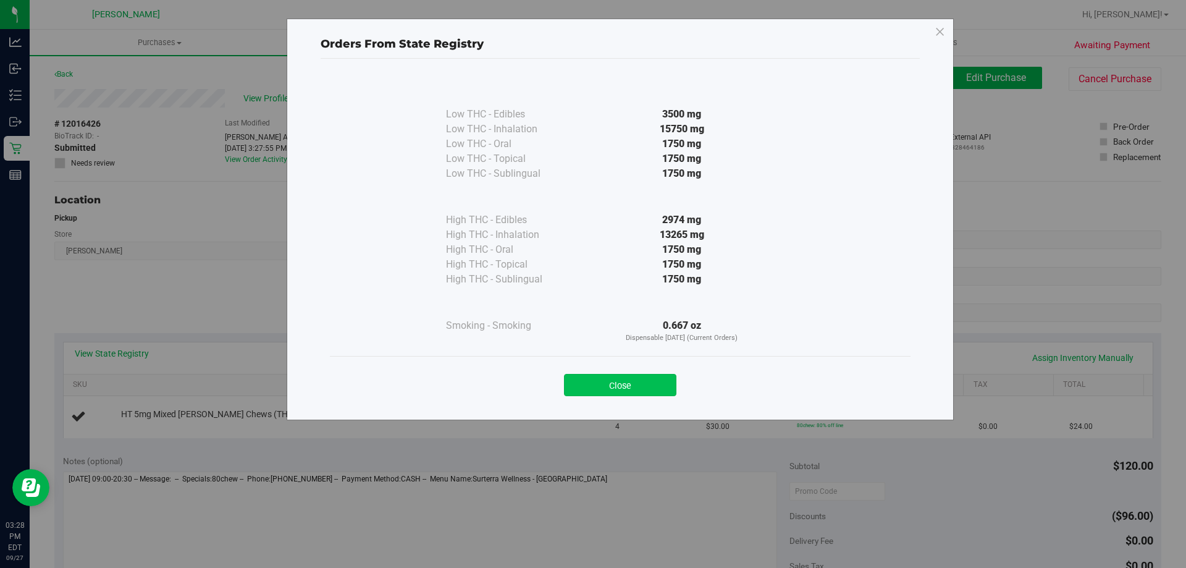
click at [594, 393] on button "Close" at bounding box center [620, 385] width 112 height 22
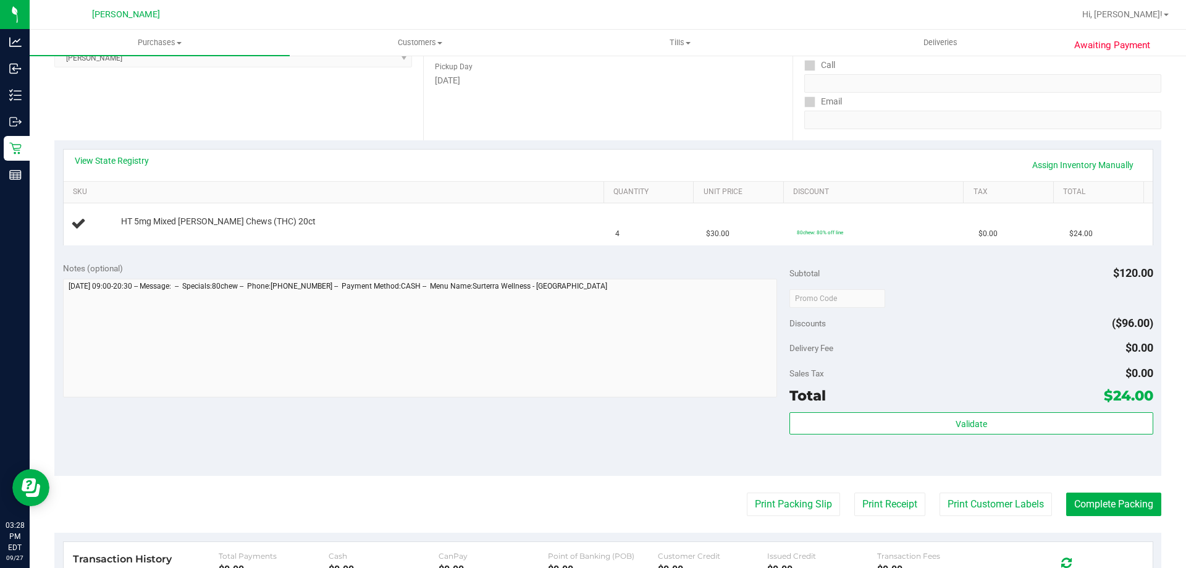
scroll to position [371, 0]
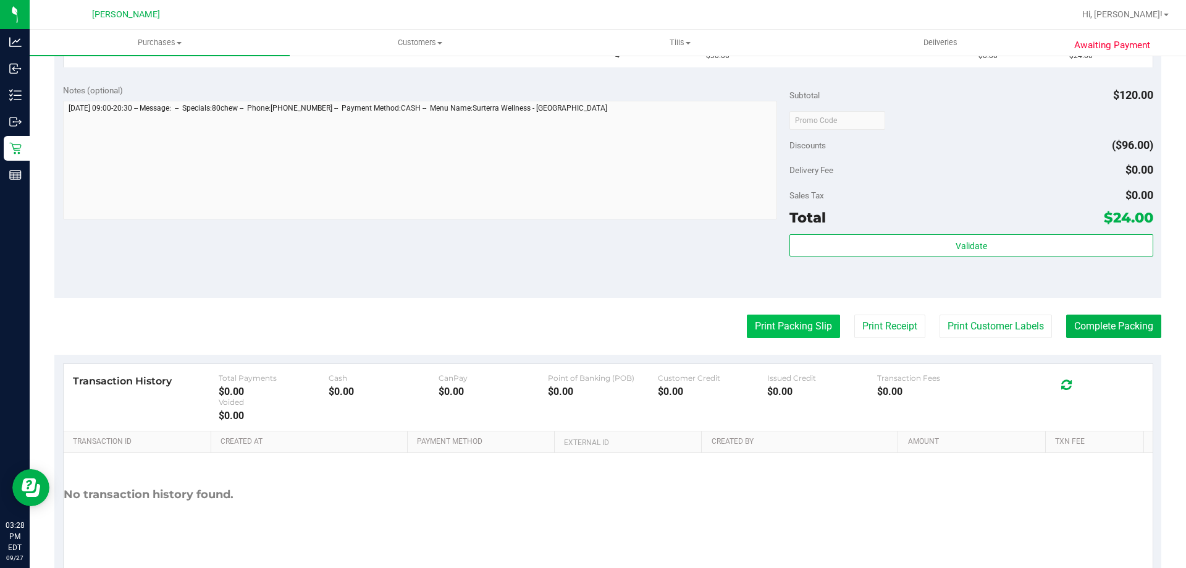
click at [797, 324] on button "Print Packing Slip" at bounding box center [793, 325] width 93 height 23
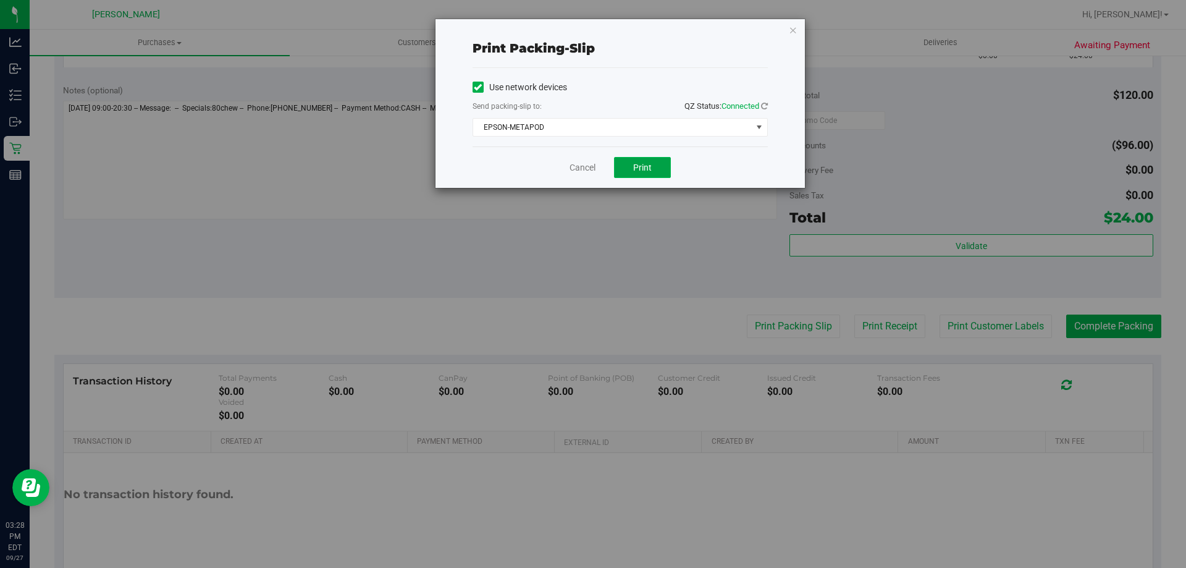
click at [645, 164] on span "Print" at bounding box center [642, 167] width 19 height 10
click at [584, 164] on link "Cancel" at bounding box center [583, 167] width 26 height 13
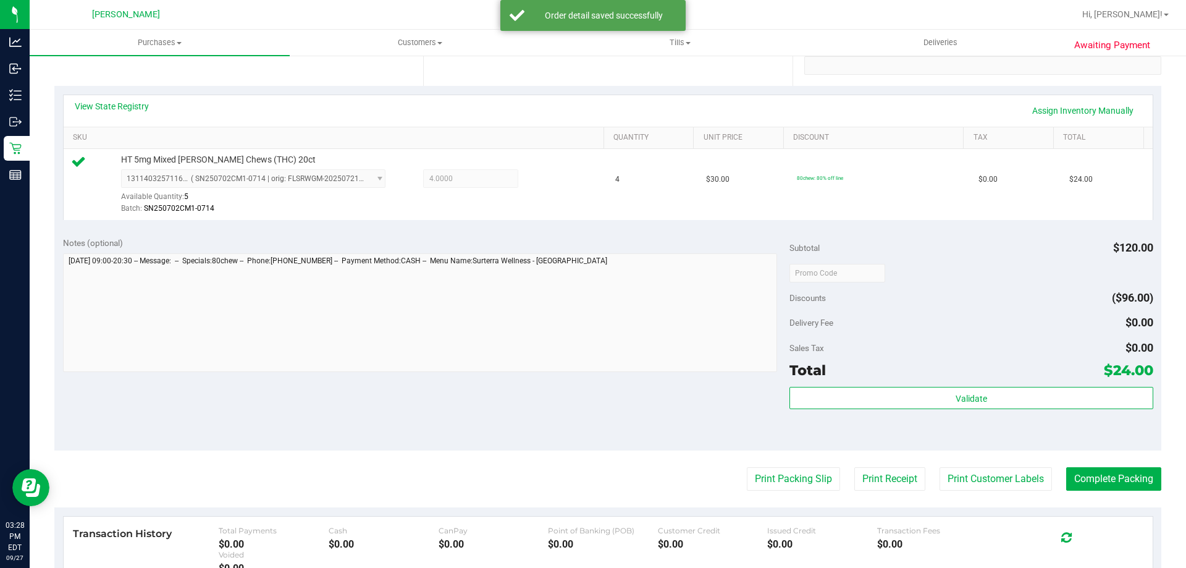
scroll to position [442, 0]
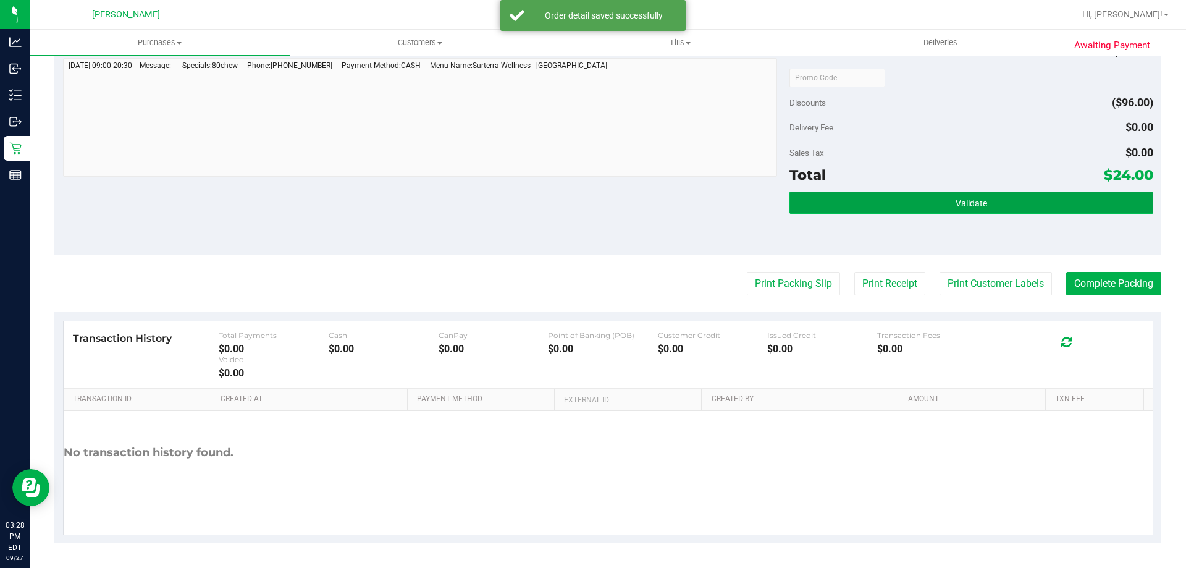
click at [967, 195] on button "Validate" at bounding box center [970, 202] width 363 height 22
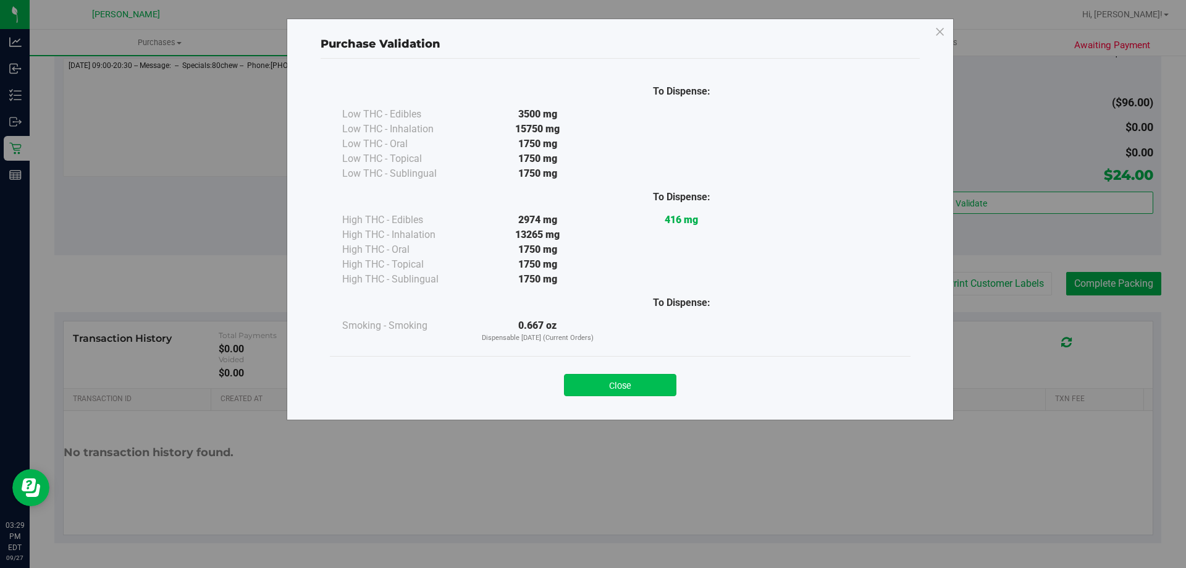
click at [633, 390] on button "Close" at bounding box center [620, 385] width 112 height 22
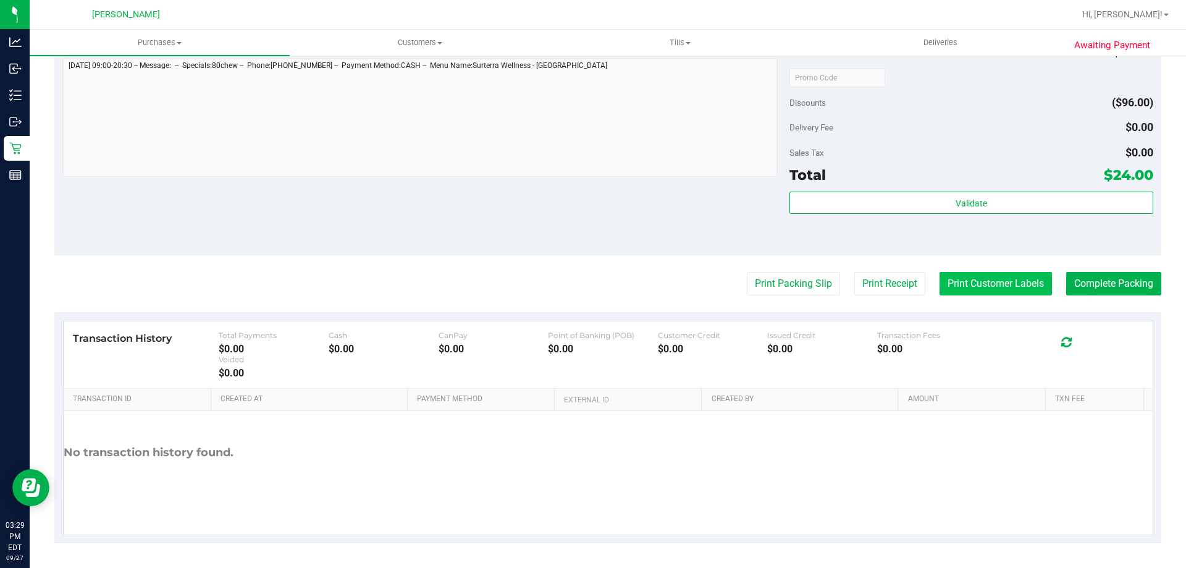
click at [977, 288] on button "Print Customer Labels" at bounding box center [996, 283] width 112 height 23
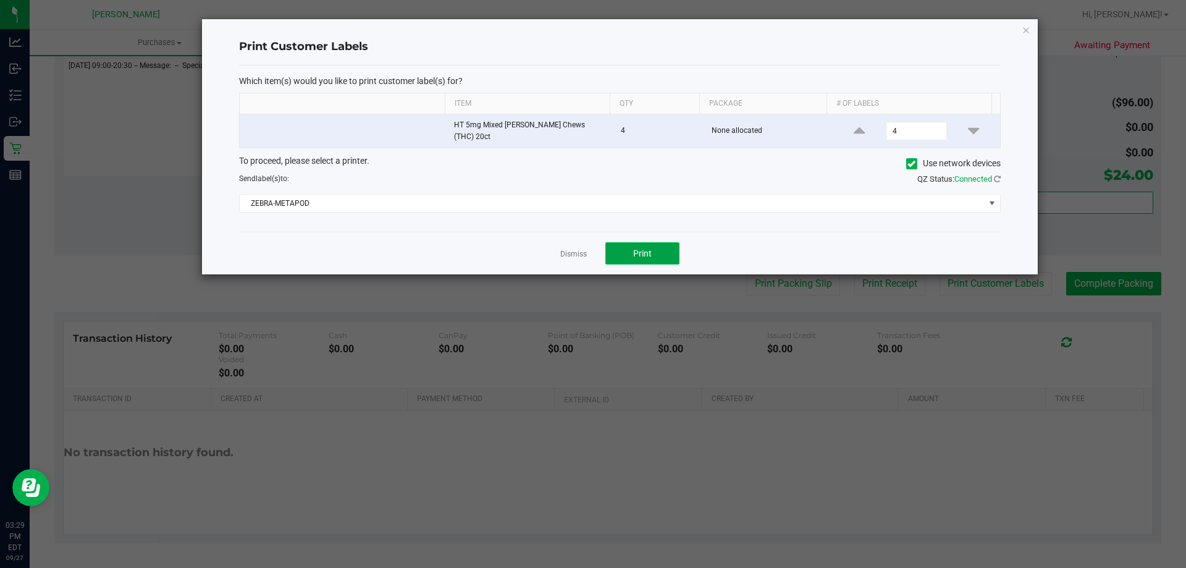
click at [661, 251] on button "Print" at bounding box center [642, 253] width 74 height 22
click at [570, 250] on link "Dismiss" at bounding box center [573, 254] width 27 height 11
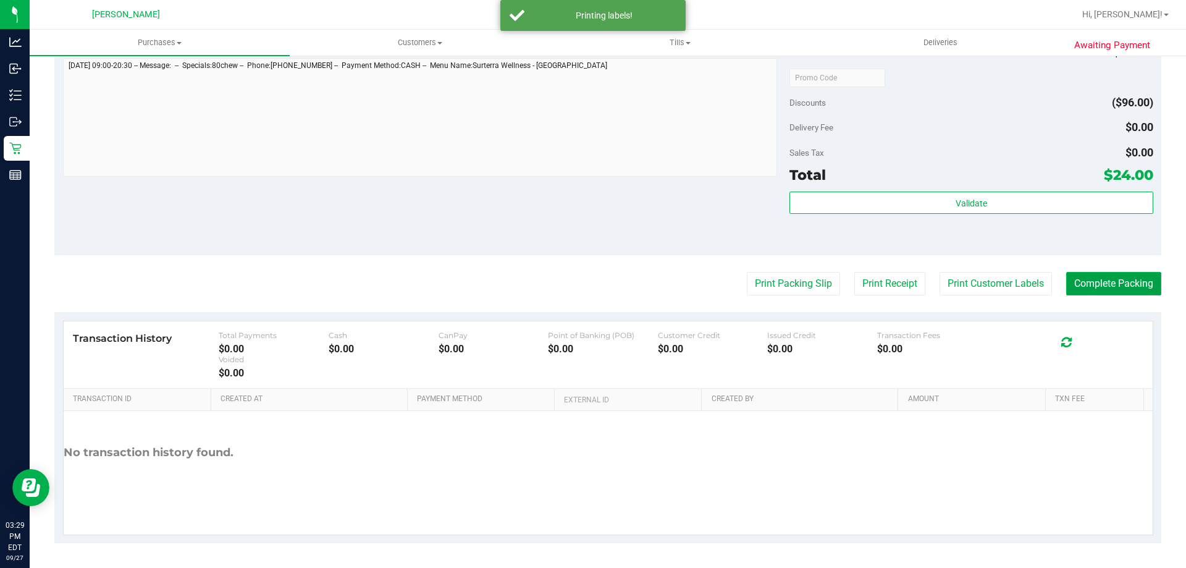
click at [1111, 275] on button "Complete Packing" at bounding box center [1113, 283] width 95 height 23
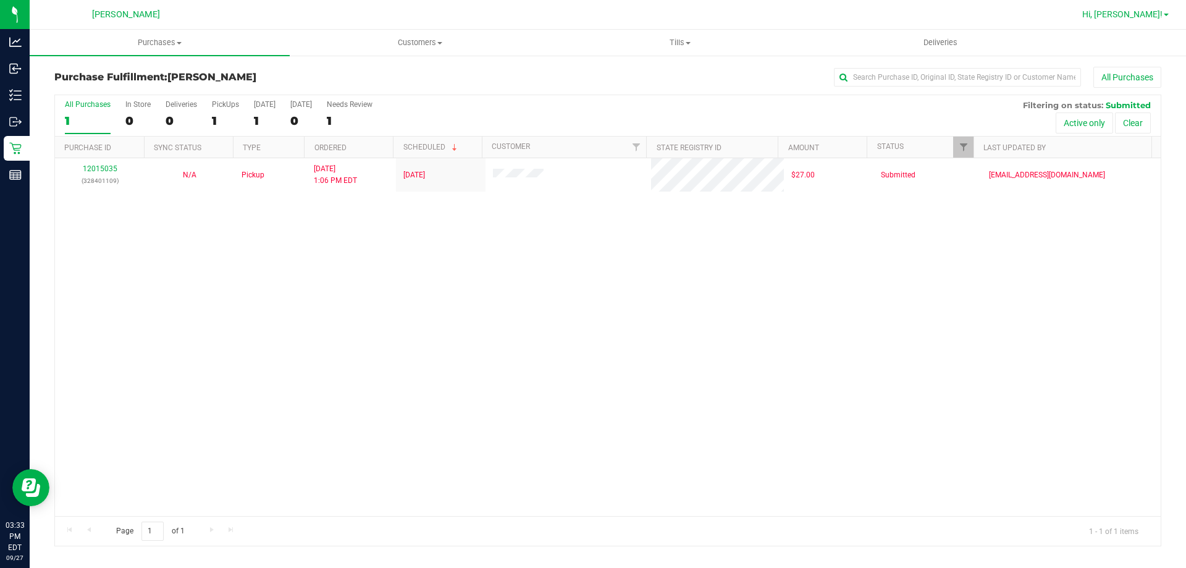
click at [1142, 15] on span "Hi, [PERSON_NAME]!" at bounding box center [1122, 14] width 80 height 10
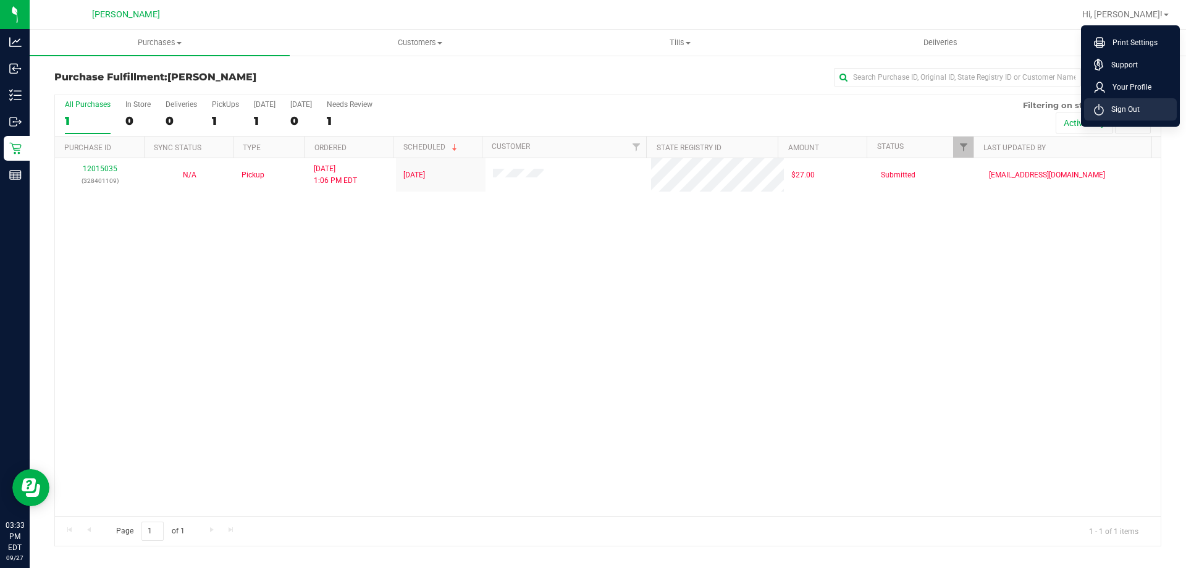
drag, startPoint x: 1122, startPoint y: 116, endPoint x: 970, endPoint y: 82, distance: 155.7
click at [1122, 114] on li "Sign Out" at bounding box center [1130, 109] width 93 height 22
